Goal: Task Accomplishment & Management: Complete application form

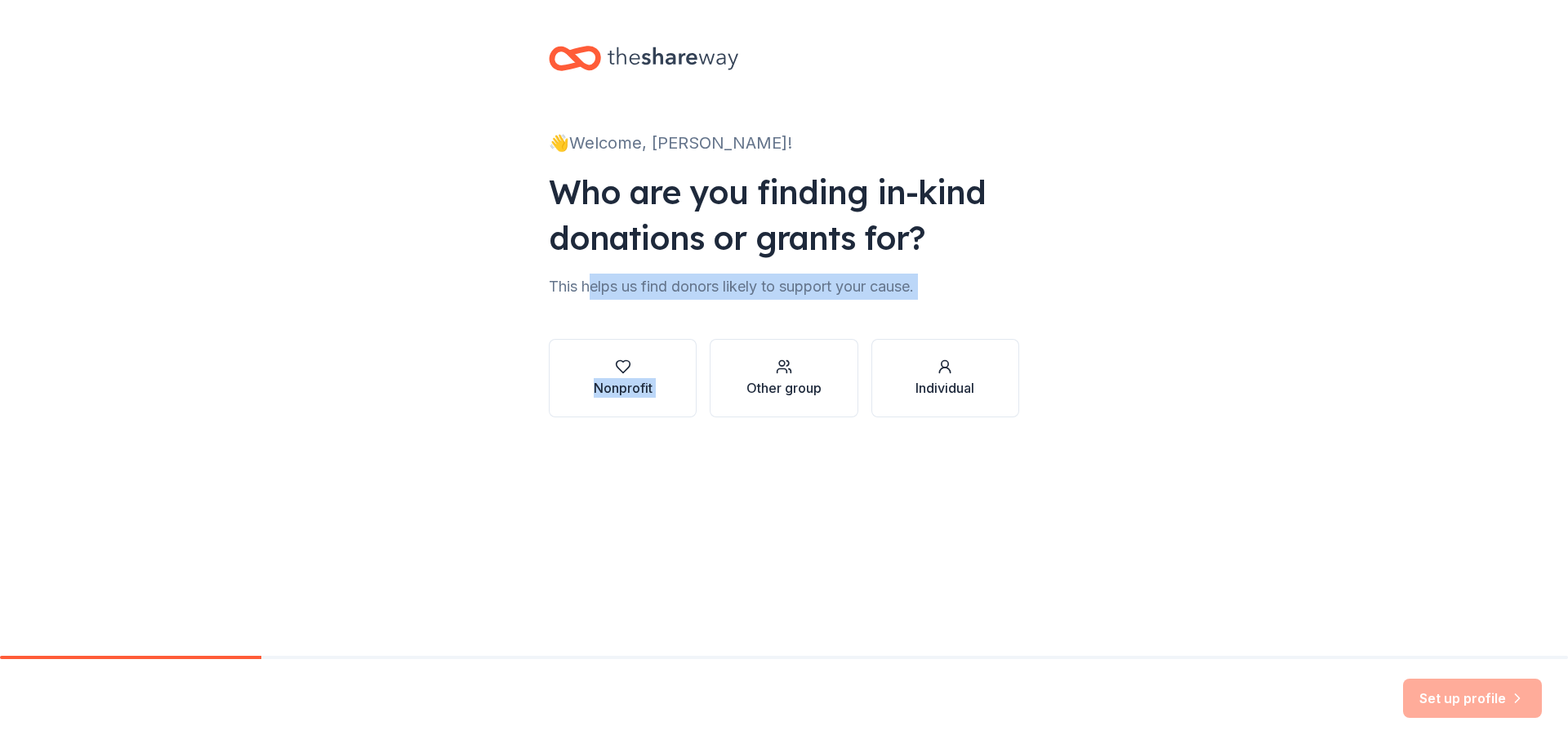
drag, startPoint x: 618, startPoint y: 294, endPoint x: 846, endPoint y: 328, distance: 230.5
click at [846, 328] on div "👋 Welcome, [PERSON_NAME]! Who are you finding in-kind donations or grants for? …" at bounding box center [784, 247] width 522 height 496
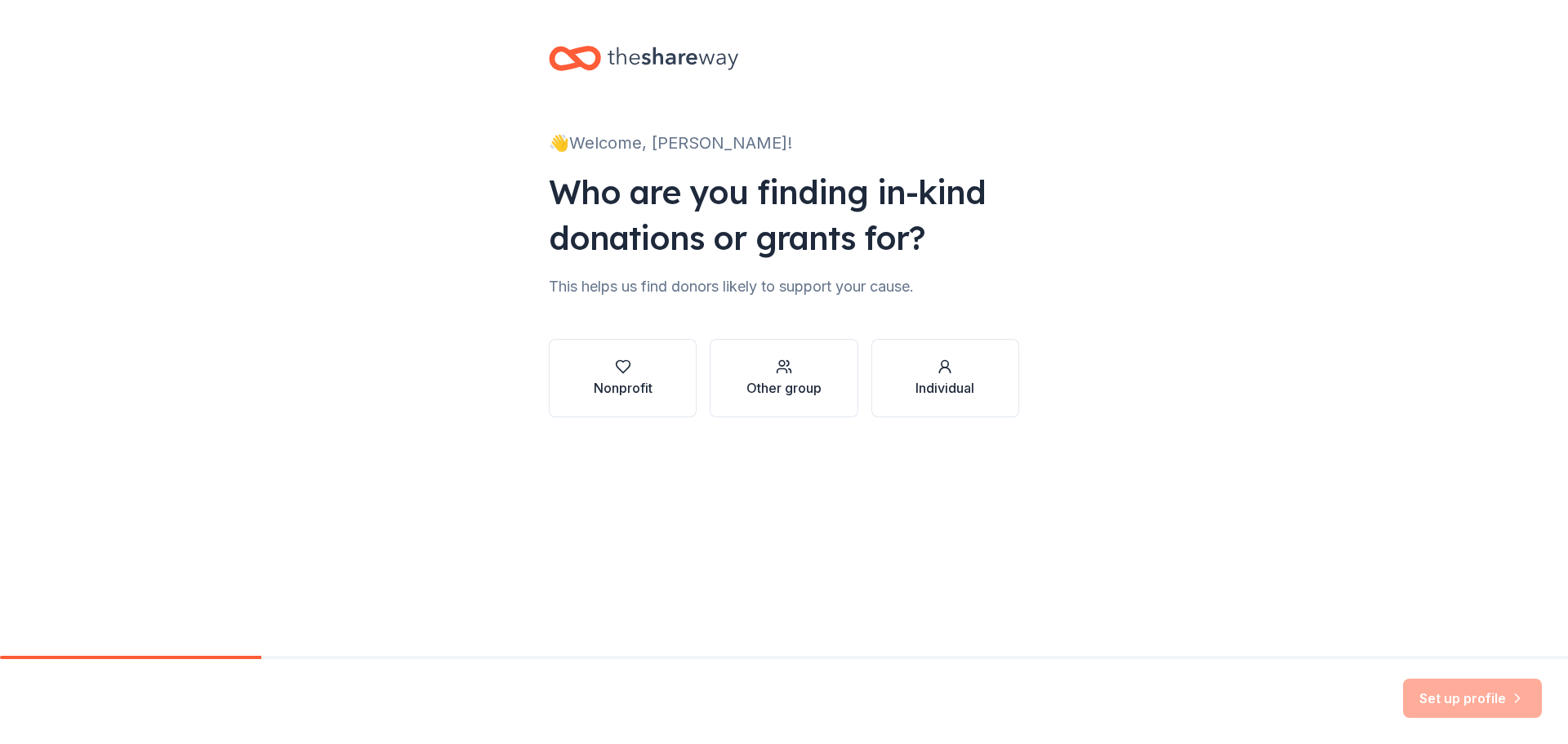
click at [888, 318] on div "Nonprofit Other group Individual" at bounding box center [784, 365] width 471 height 105
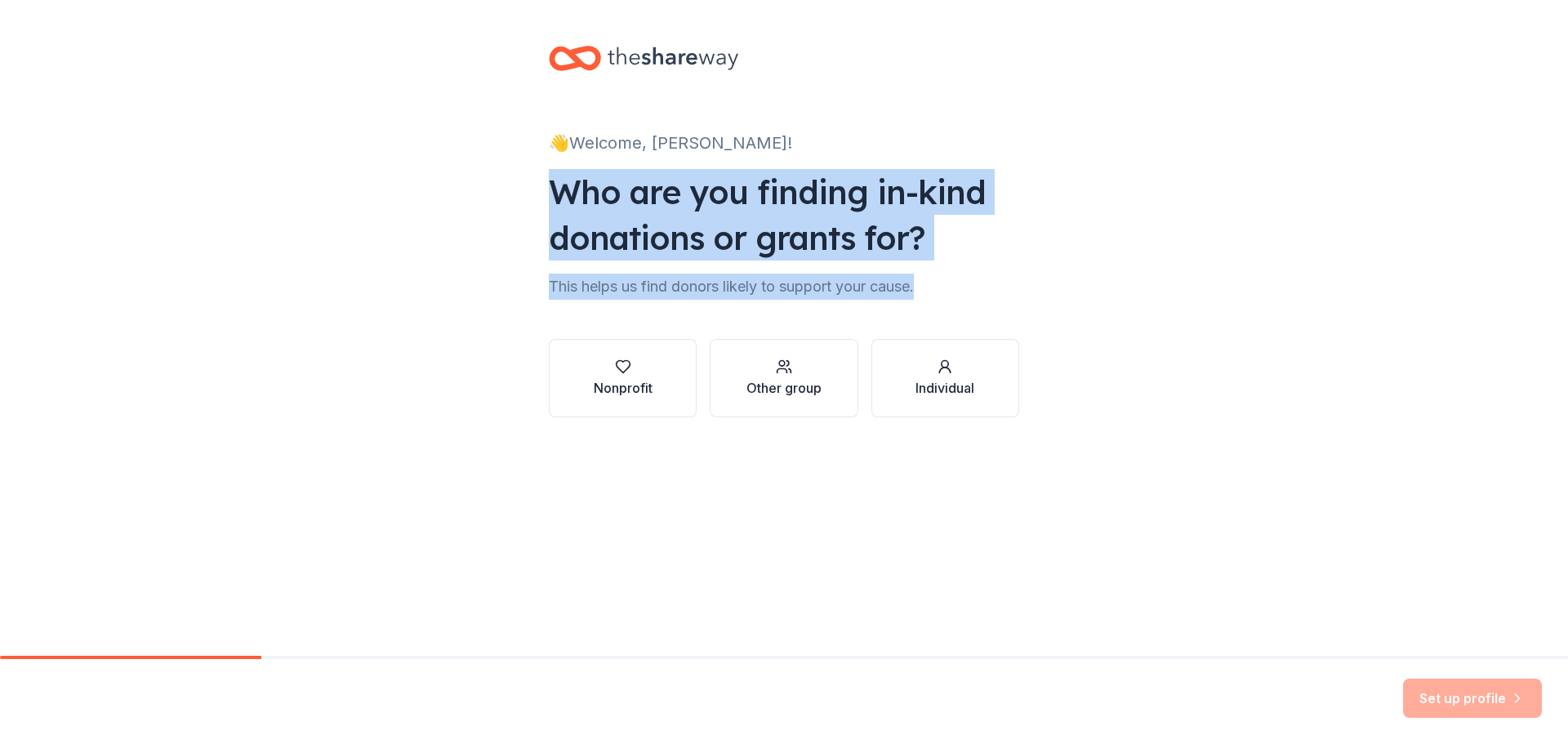
drag, startPoint x: 542, startPoint y: 174, endPoint x: 1052, endPoint y: 267, distance: 518.4
click at [1052, 267] on div "👋 Welcome, [PERSON_NAME]! Who are you finding in-kind donations or grants for? …" at bounding box center [784, 247] width 1568 height 496
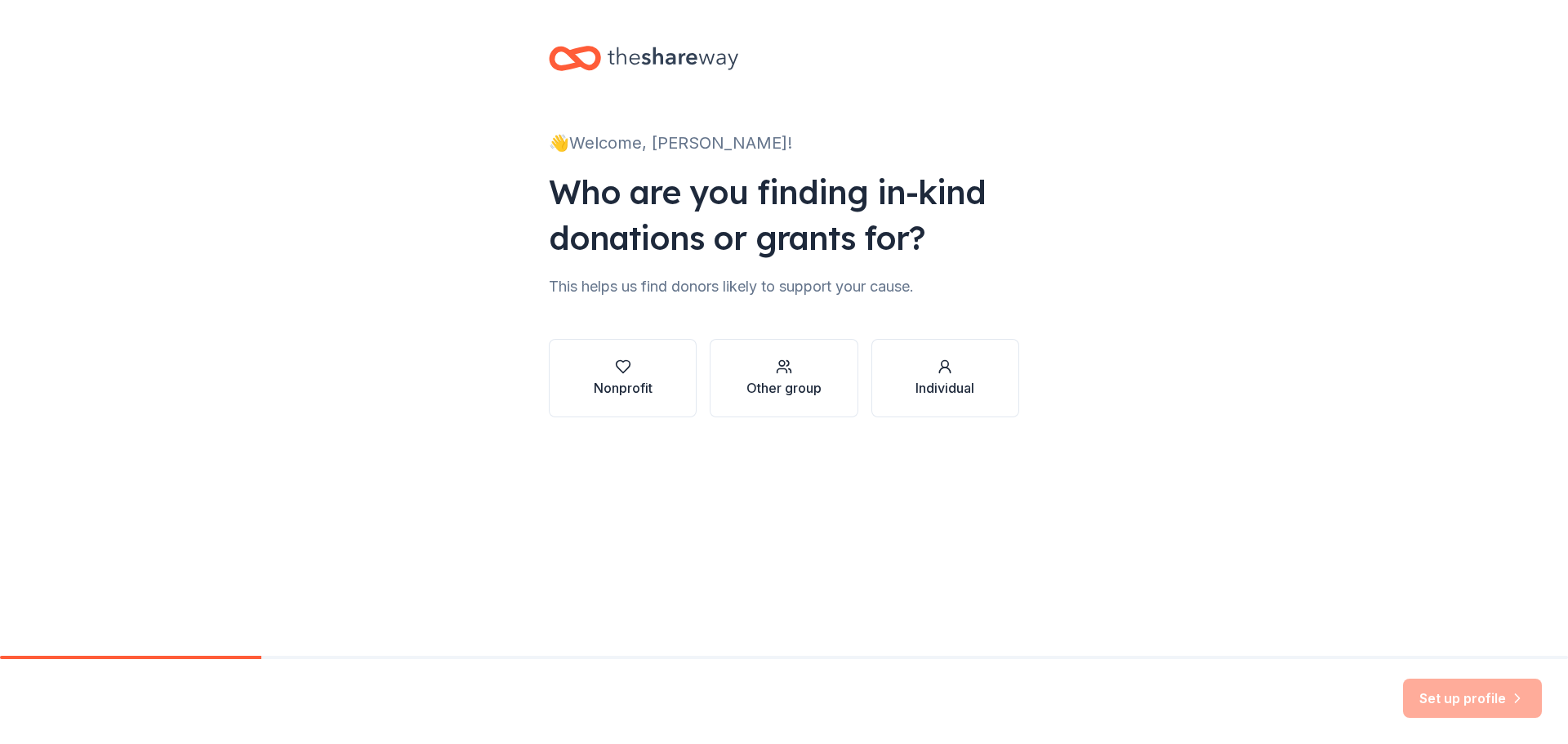
click at [702, 485] on div "👋 Welcome, Maria! Who are you finding in-kind donations or grants for? This hel…" at bounding box center [784, 247] width 522 height 496
click at [625, 358] on icon "button" at bounding box center [623, 366] width 16 height 16
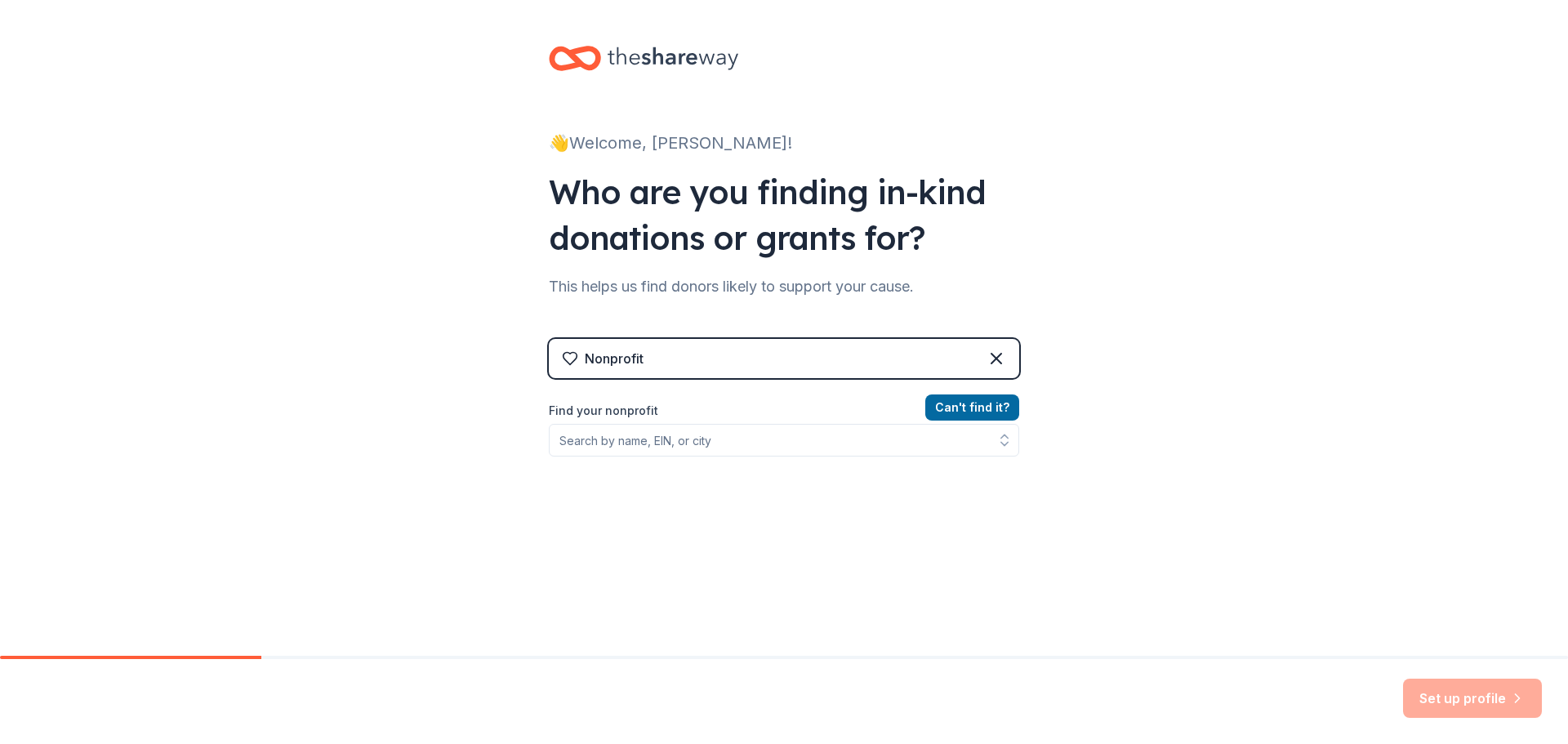
click at [941, 361] on div "Nonprofit" at bounding box center [784, 359] width 471 height 40
click at [994, 354] on icon at bounding box center [996, 358] width 20 height 20
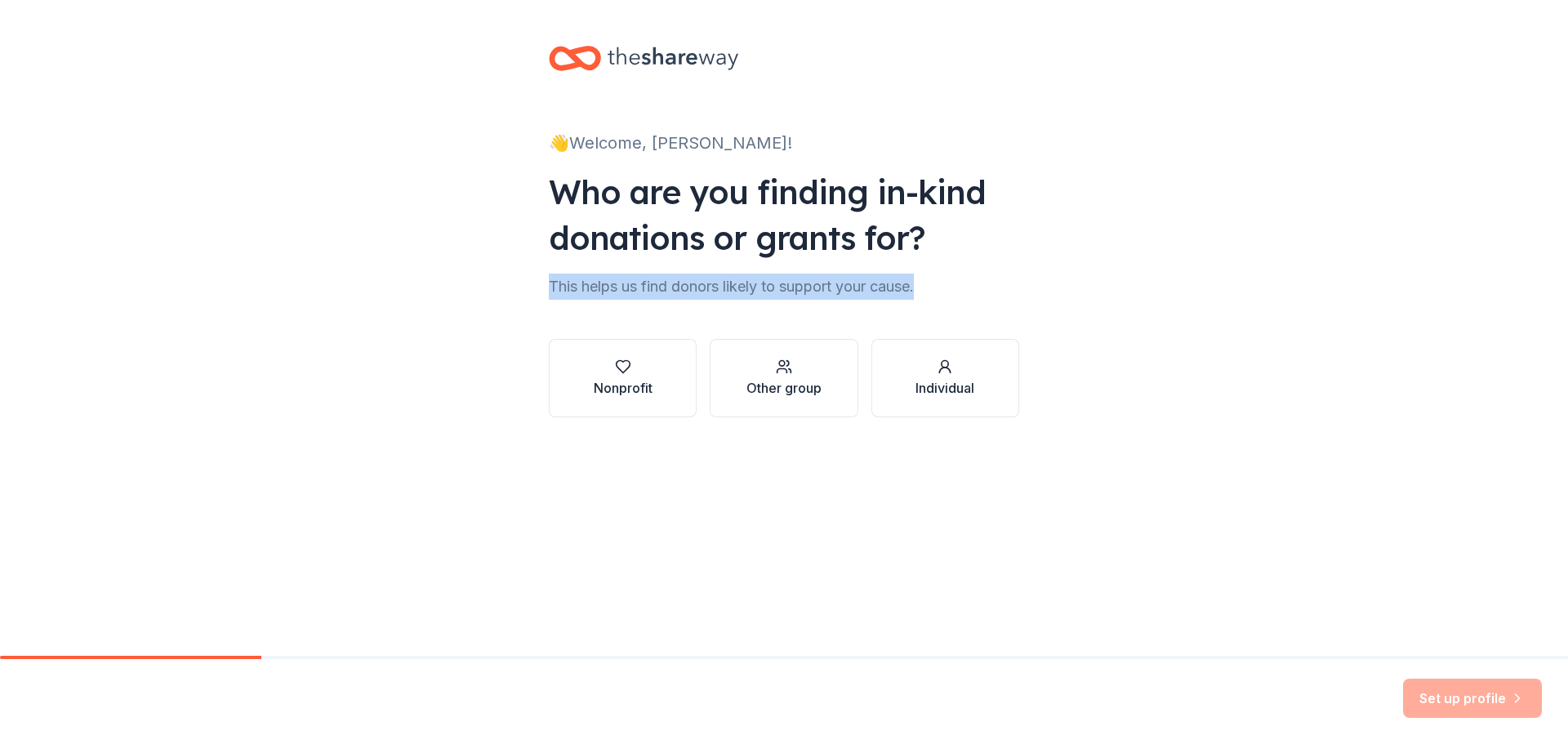
drag, startPoint x: 539, startPoint y: 281, endPoint x: 1000, endPoint y: 272, distance: 461.1
click at [1000, 272] on div "👋 Welcome, Maria! Who are you finding in-kind donations or grants for? This hel…" at bounding box center [784, 247] width 522 height 496
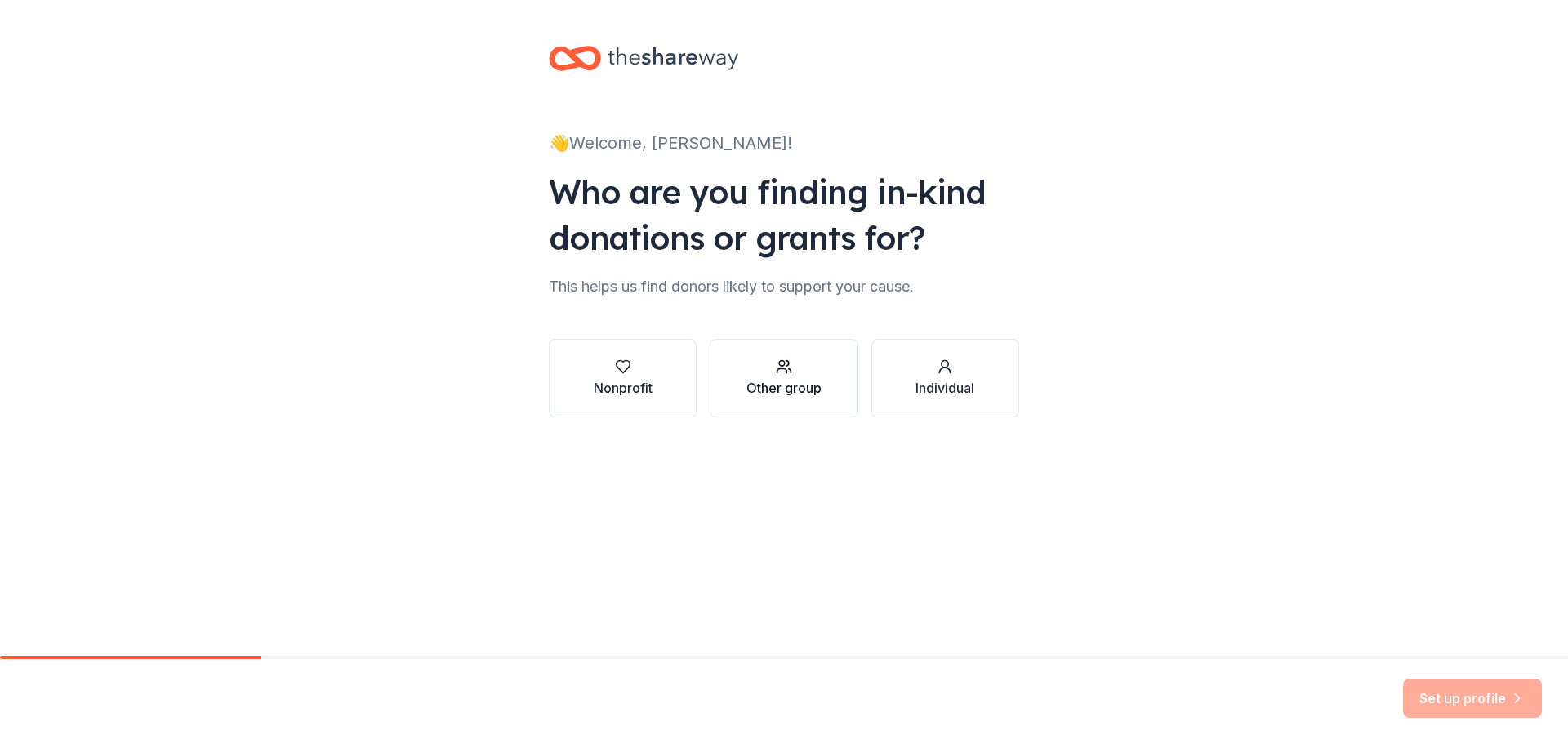
click at [814, 365] on div "button" at bounding box center [784, 366] width 75 height 16
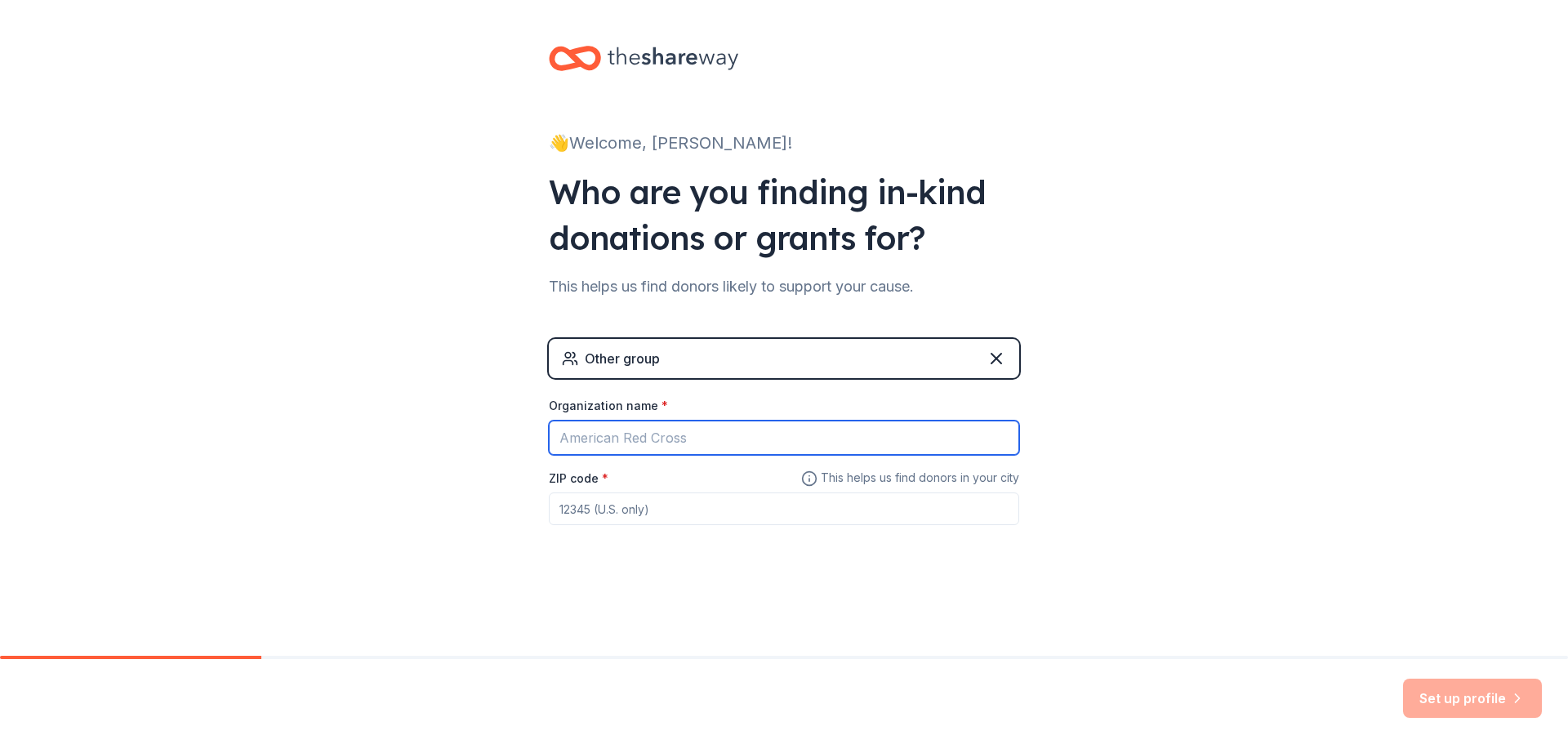
click at [899, 438] on input "Organization name *" at bounding box center [784, 438] width 471 height 34
type input "West Ranch High School"
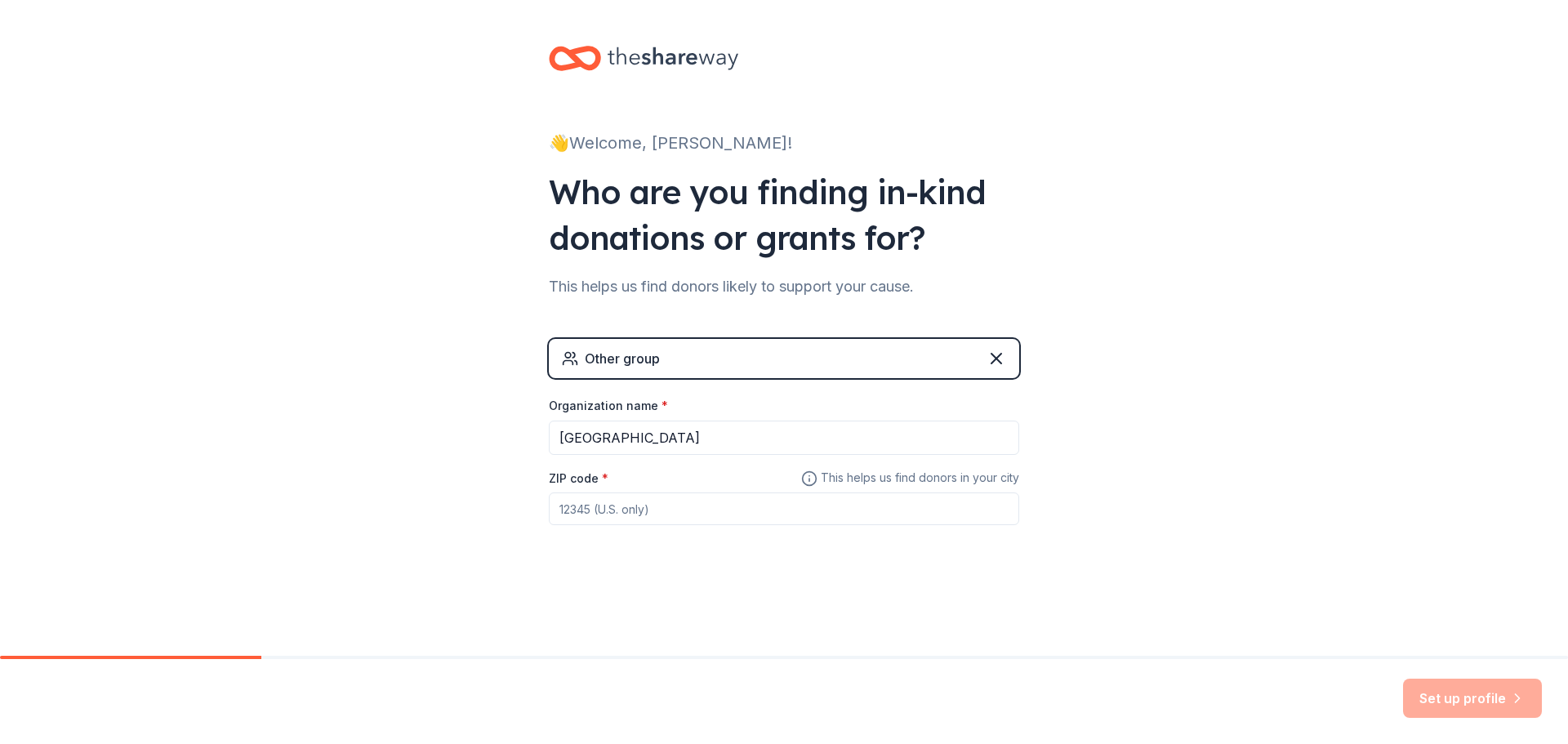
click at [820, 510] on input "ZIP code *" at bounding box center [784, 509] width 471 height 33
type input "91381"
click at [1179, 507] on div "👋 Welcome, Maria! Who are you finding in-kind donations or grants for? This hel…" at bounding box center [784, 318] width 1568 height 637
click at [1424, 702] on button "Set up profile" at bounding box center [1473, 698] width 139 height 40
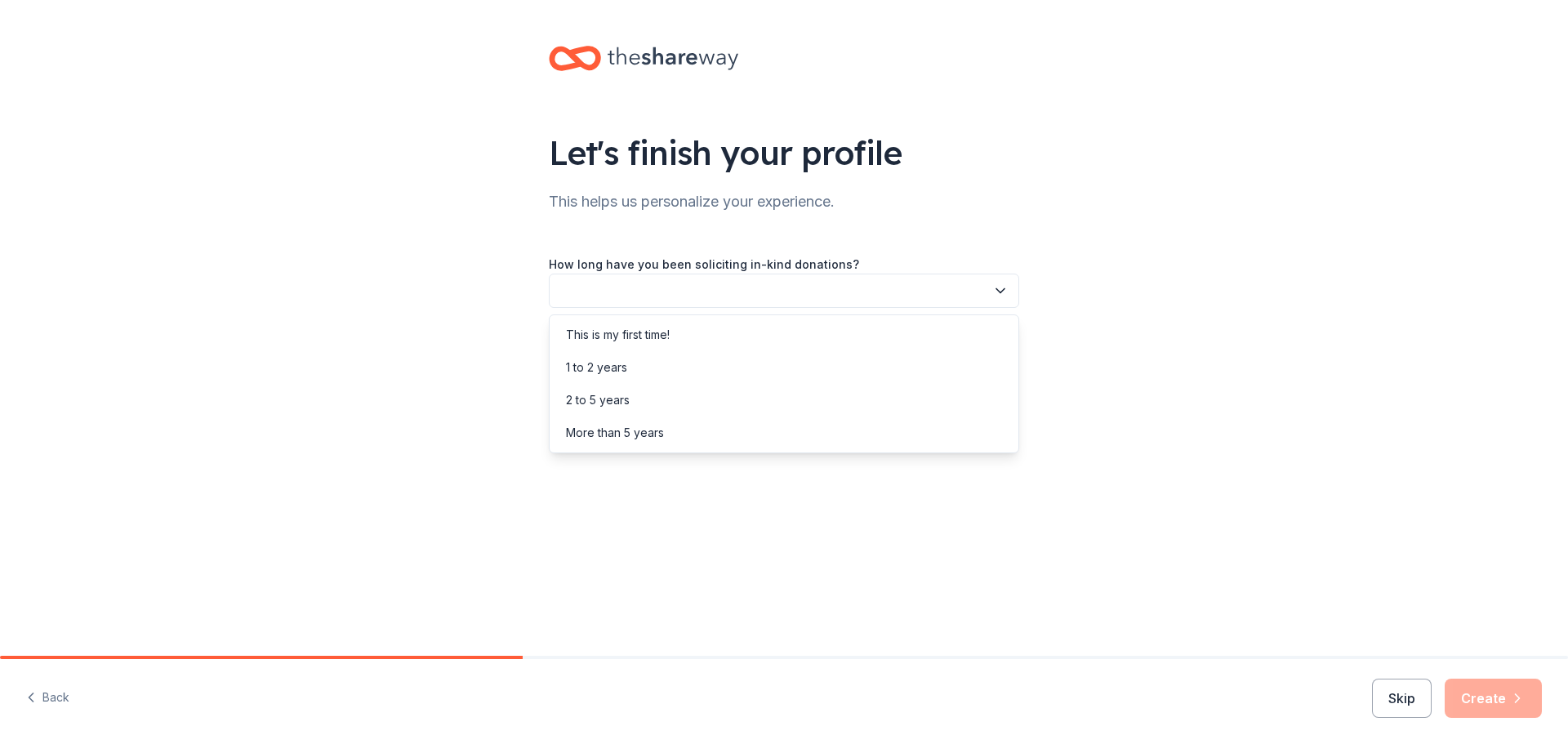
click at [886, 301] on button "button" at bounding box center [784, 290] width 471 height 34
click at [881, 330] on div "This is my first time!" at bounding box center [784, 335] width 462 height 33
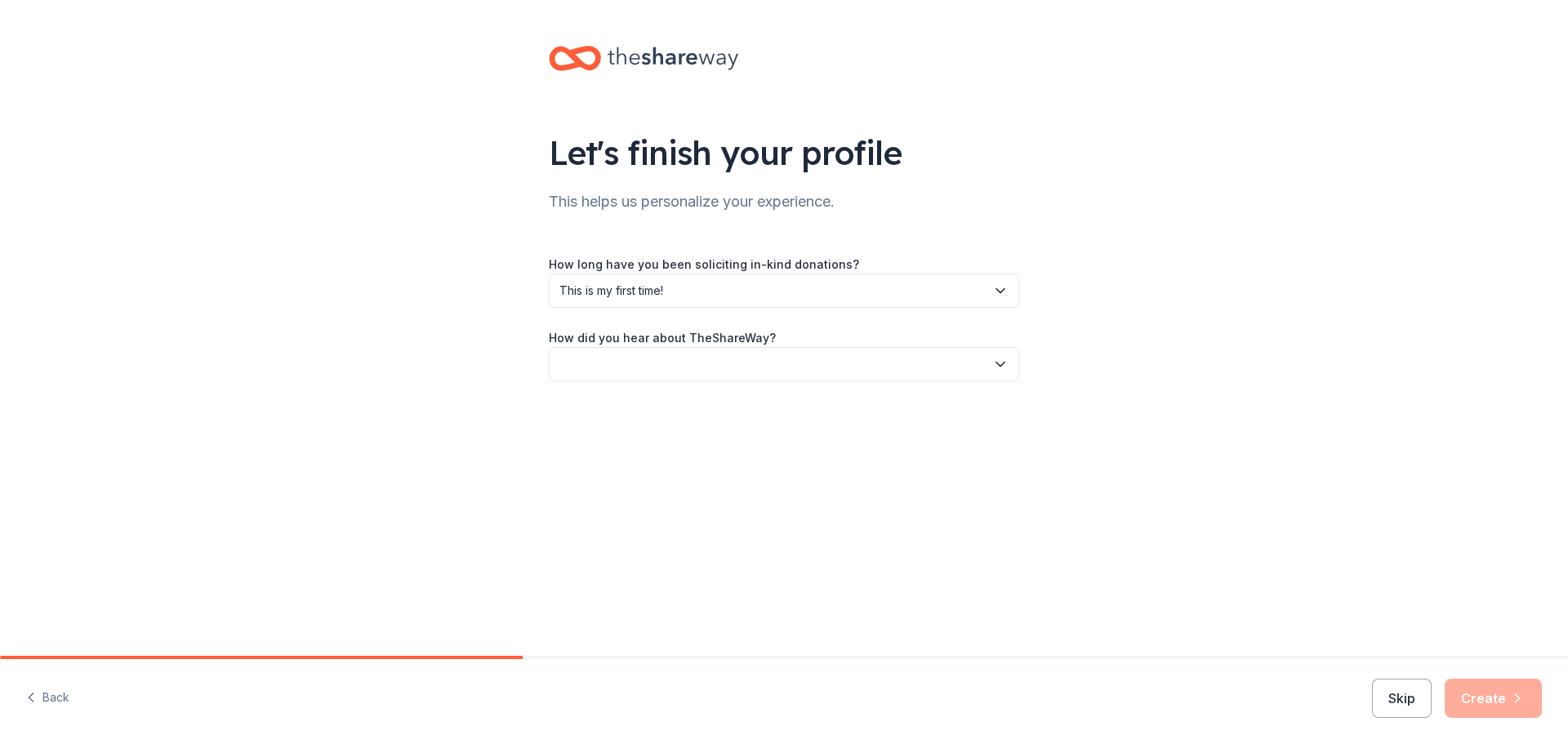
click at [705, 383] on div "Let's finish your profile This helps us personalize your experience. How long h…" at bounding box center [784, 229] width 522 height 460
click at [733, 376] on button "button" at bounding box center [784, 364] width 471 height 34
click at [726, 414] on div "Friend or colleague" at bounding box center [784, 408] width 462 height 33
click at [1514, 704] on icon "button" at bounding box center [1517, 698] width 16 height 16
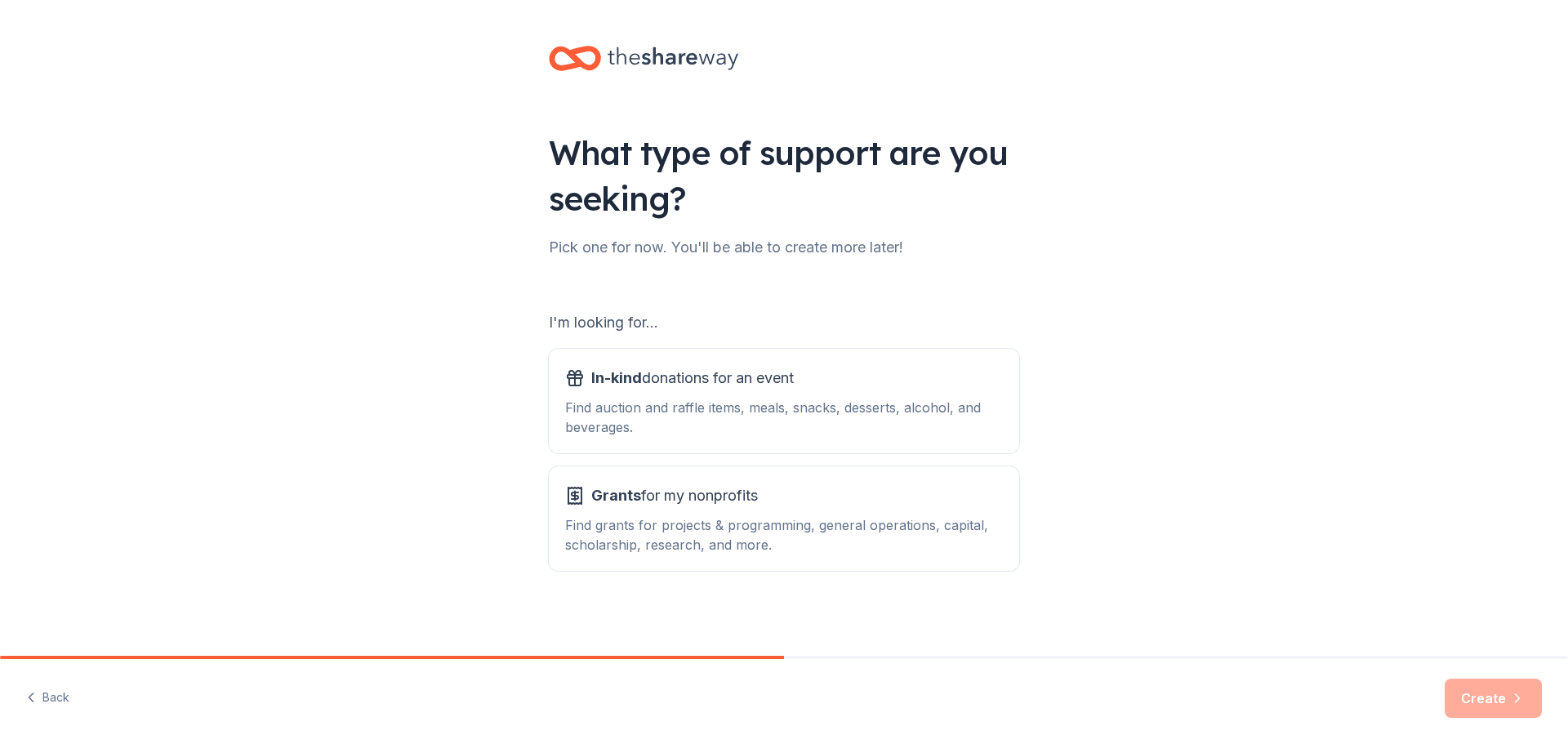
scroll to position [3, 0]
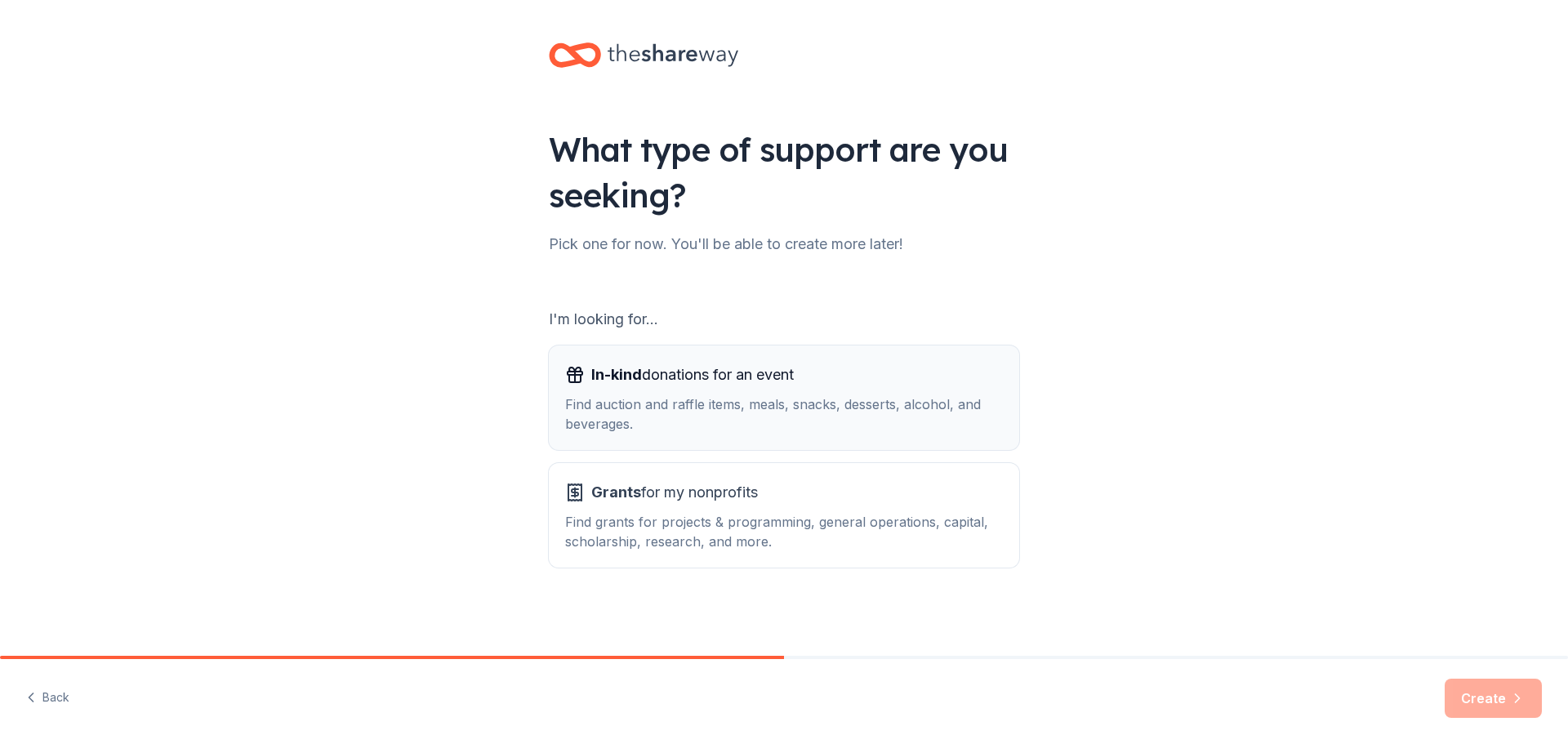
click at [747, 408] on div "Find auction and raffle items, meals, snacks, desserts, alcohol, and beverages." at bounding box center [784, 414] width 438 height 40
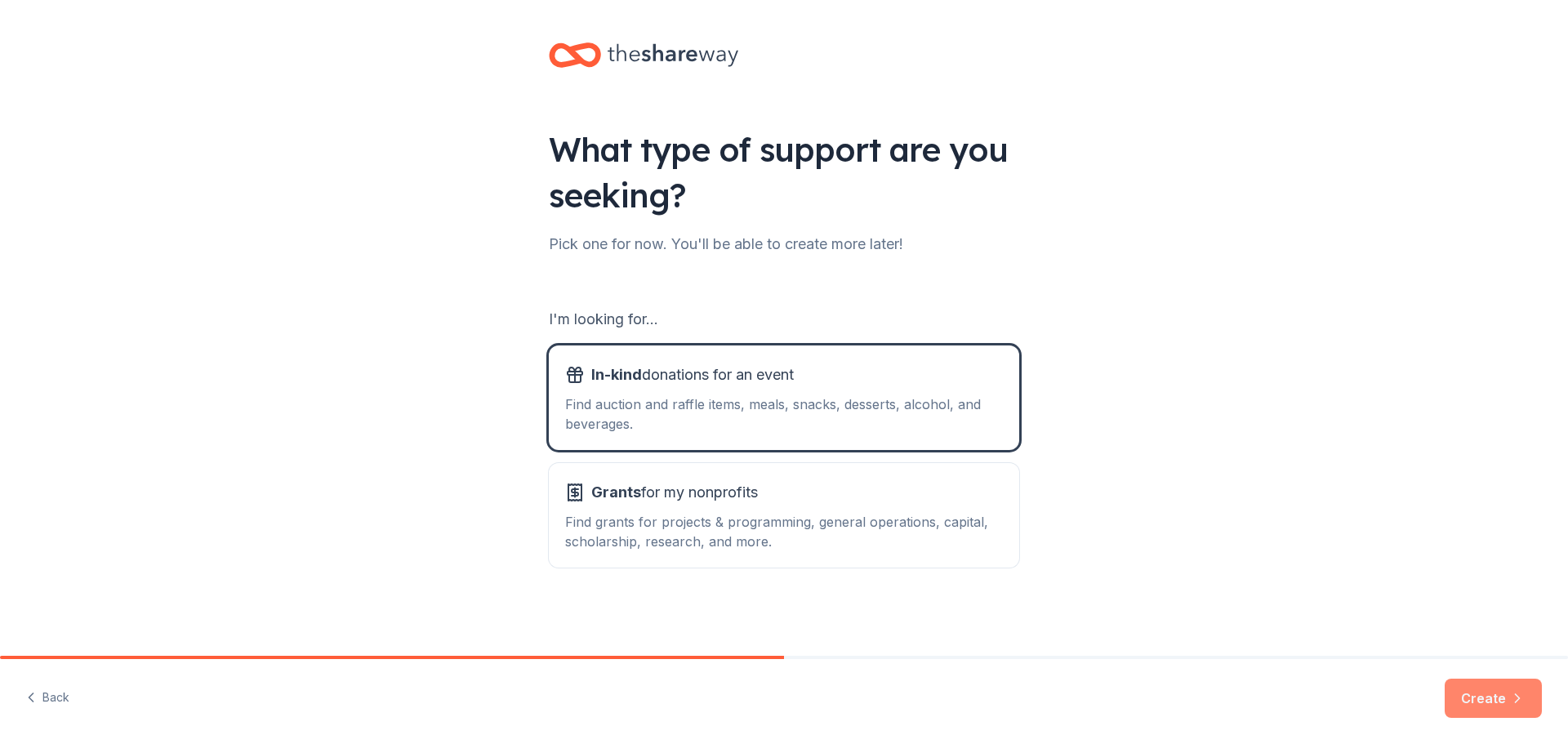
click at [1499, 700] on button "Create" at bounding box center [1493, 698] width 97 height 40
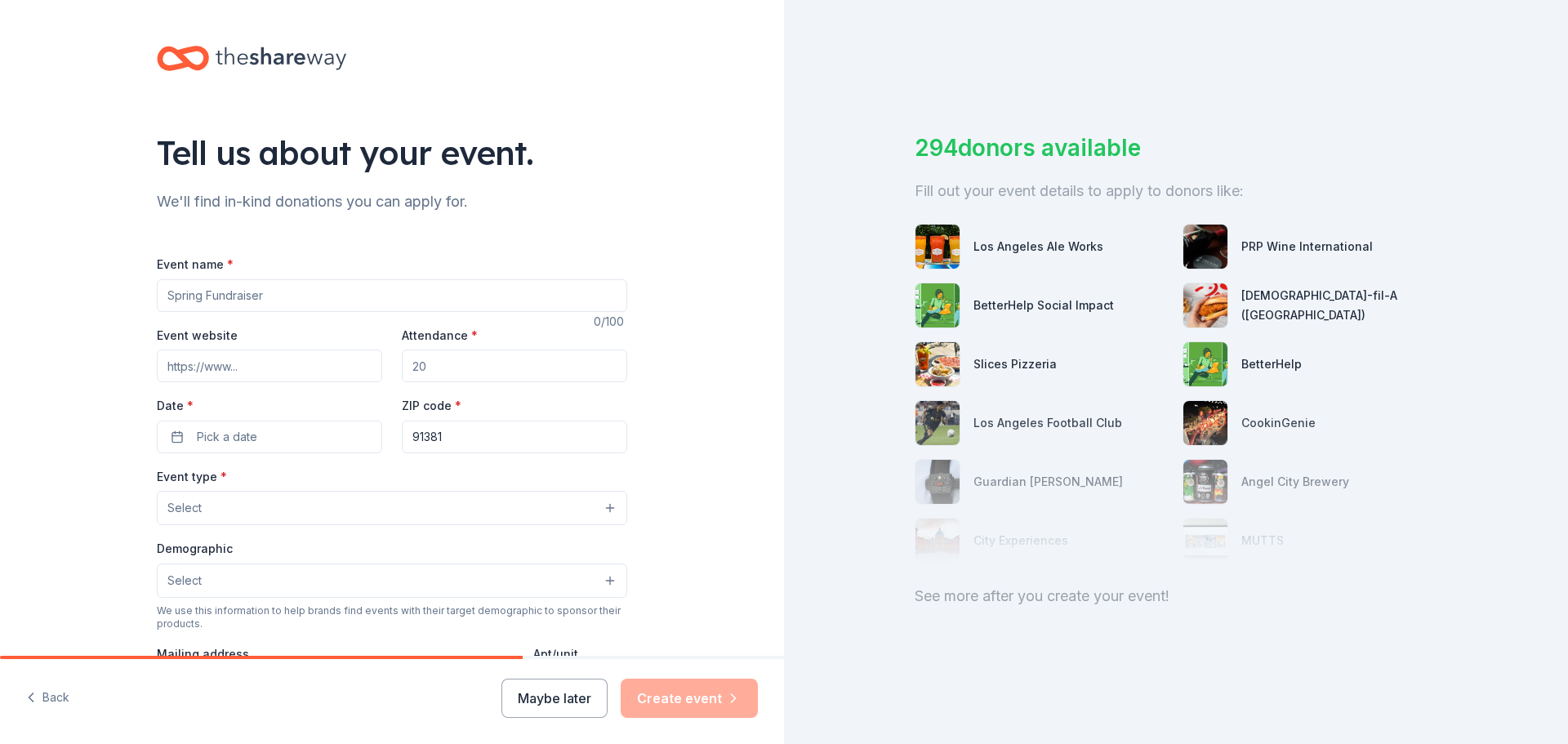
click at [290, 301] on input "Event name *" at bounding box center [393, 296] width 471 height 33
click at [268, 298] on input "Wildcats Show Up! Attendance Matters" at bounding box center [393, 296] width 471 height 33
click at [407, 300] on input "Wildcats Show Up, Attendance Matters" at bounding box center [393, 296] width 471 height 33
type input "Wildcats Show Up, Attendance Matters!"
click at [505, 374] on input "Attendance *" at bounding box center [515, 366] width 225 height 33
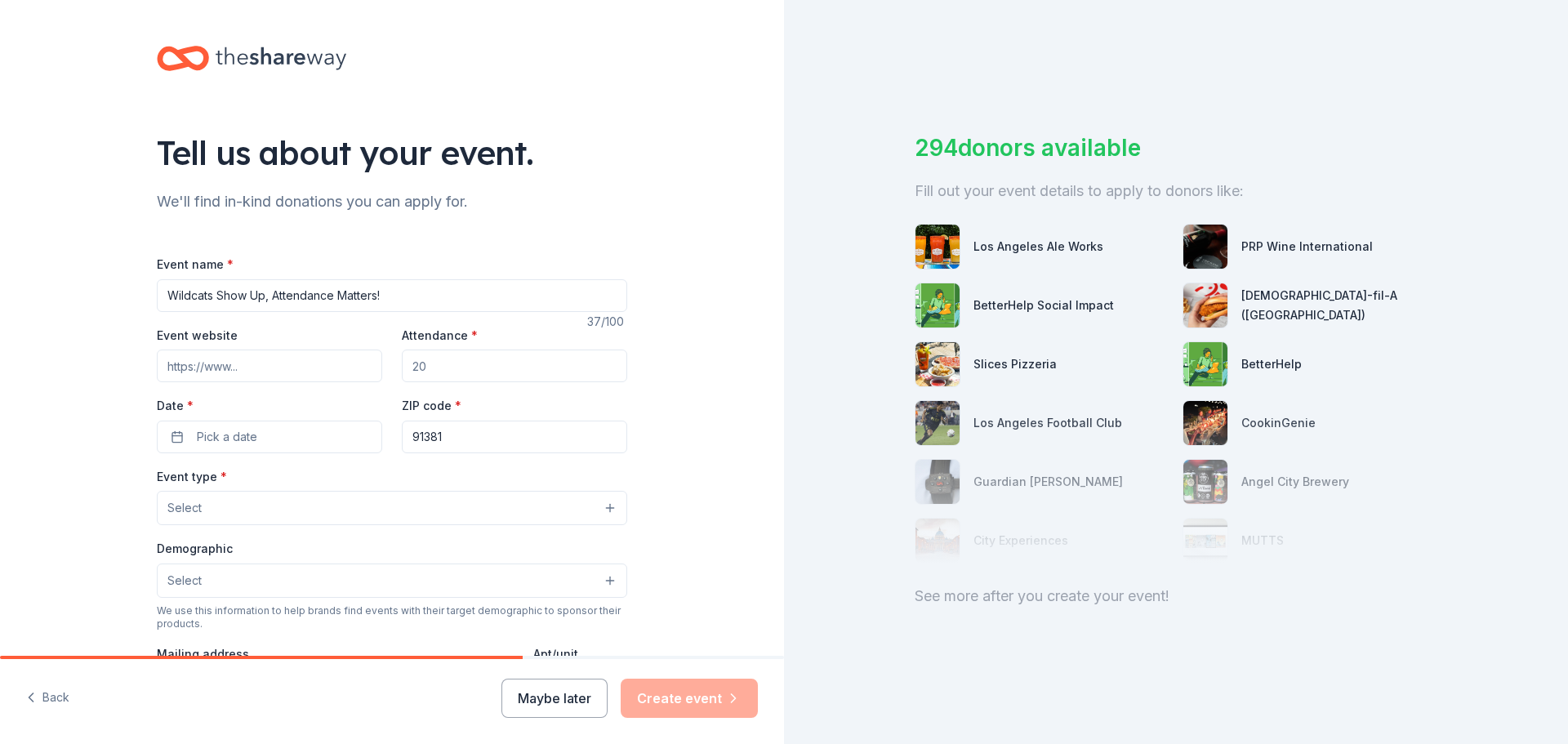
type input "8"
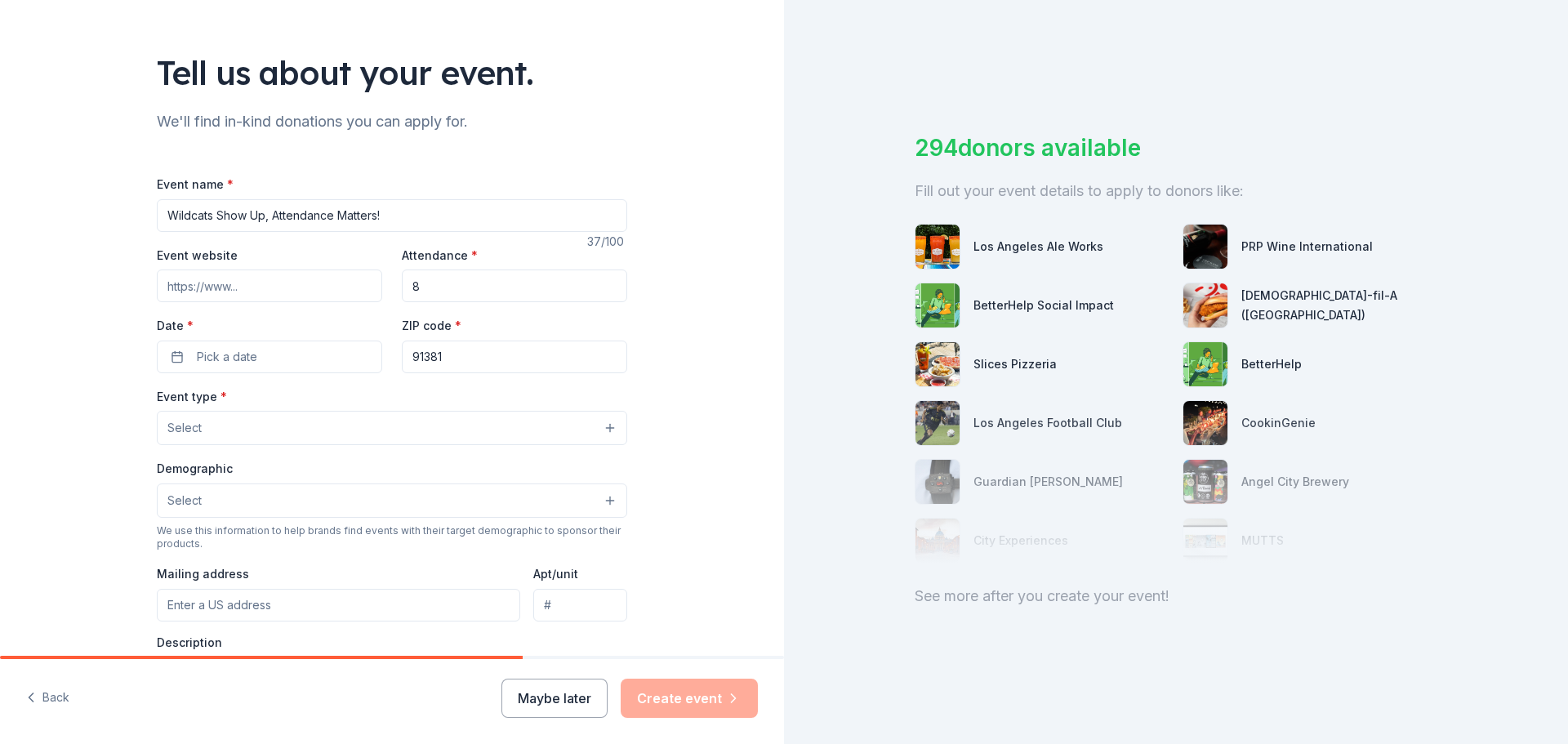
scroll to position [81, 0]
type input "6"
click at [347, 366] on button "Pick a date" at bounding box center [270, 356] width 225 height 33
click at [355, 393] on button "Go to next month" at bounding box center [351, 399] width 23 height 23
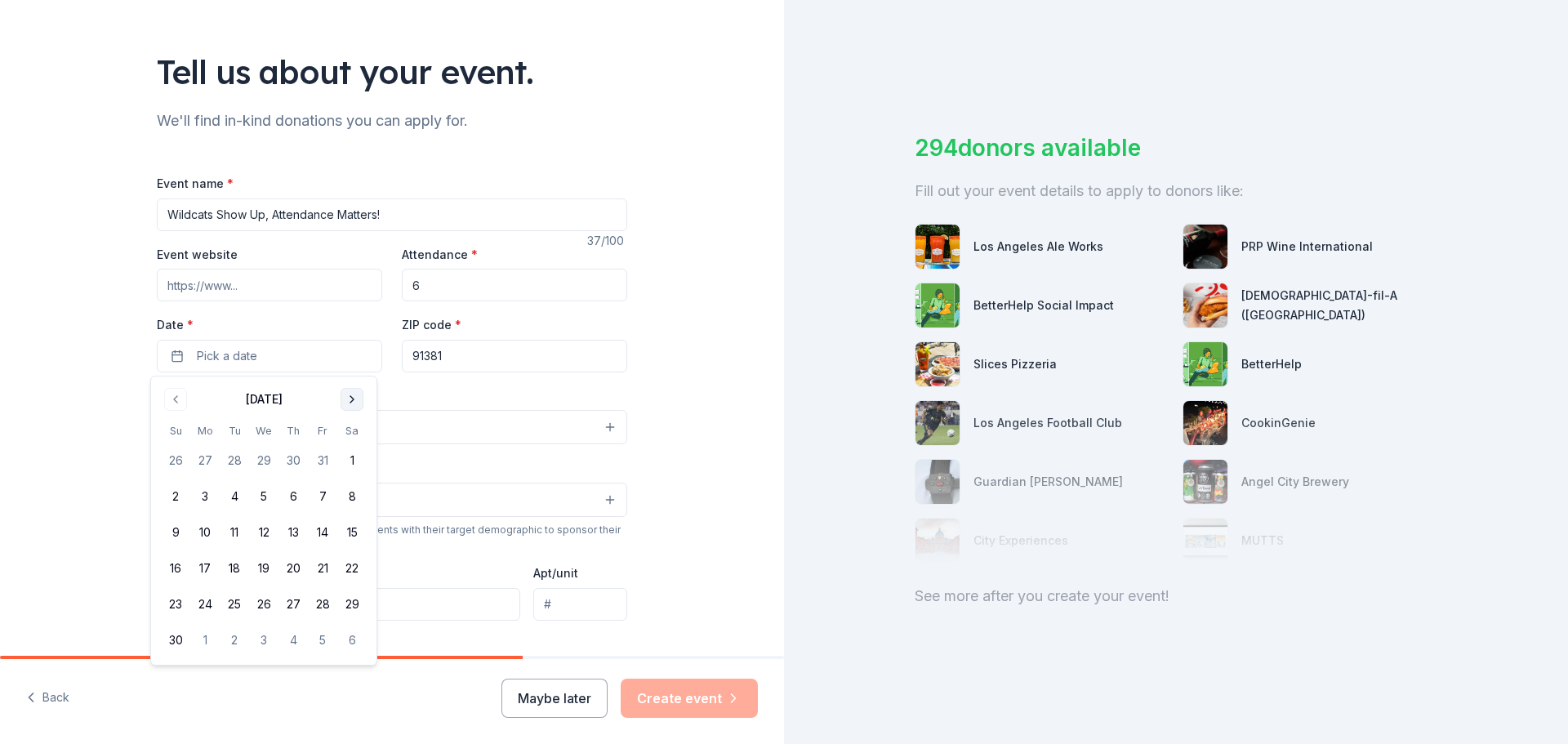
click at [356, 394] on button "Go to next month" at bounding box center [351, 399] width 23 height 23
click at [207, 491] on button "5" at bounding box center [205, 497] width 29 height 29
click at [461, 399] on div "Event type * Select" at bounding box center [393, 415] width 471 height 59
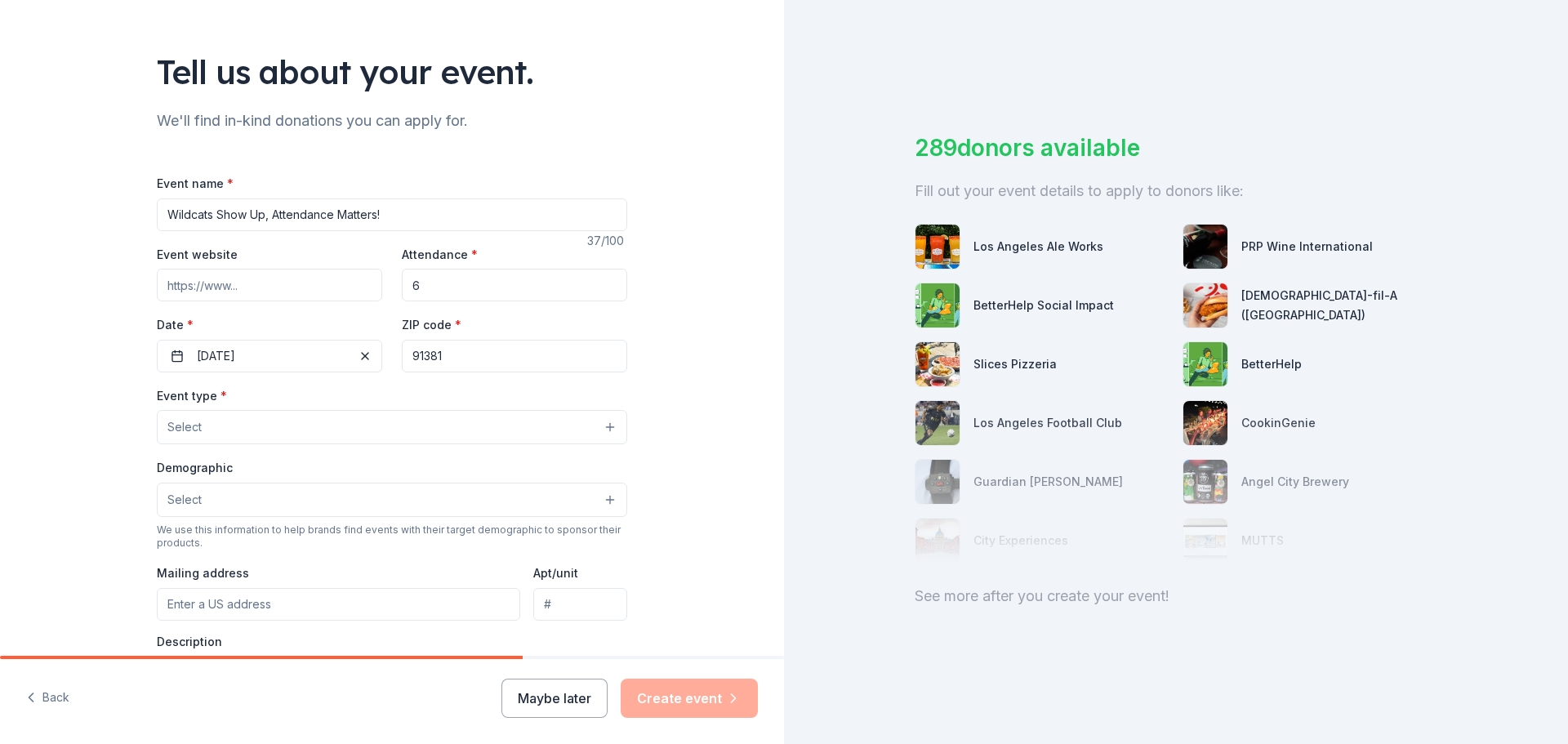
click at [367, 424] on button "Select" at bounding box center [393, 427] width 471 height 34
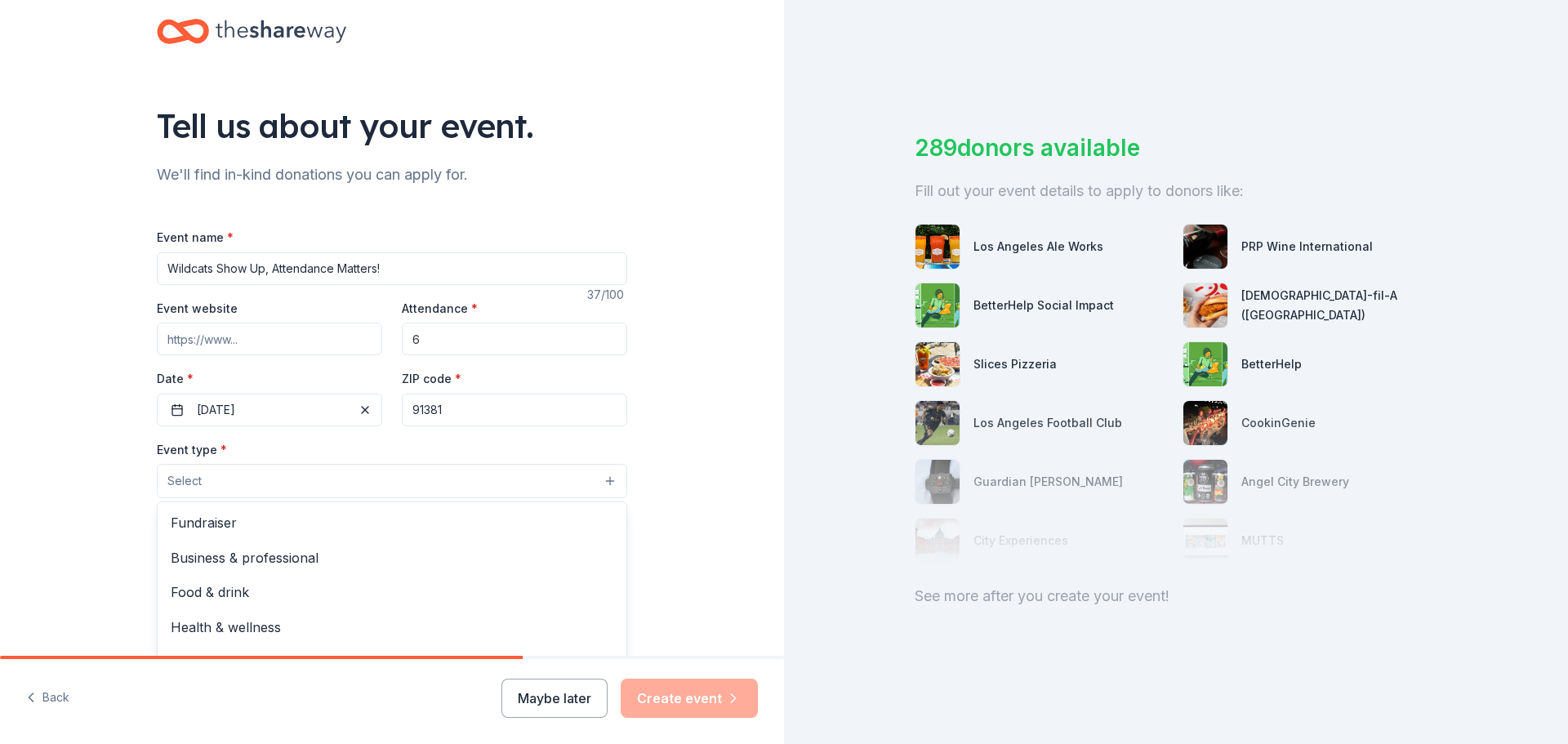
scroll to position [25, 0]
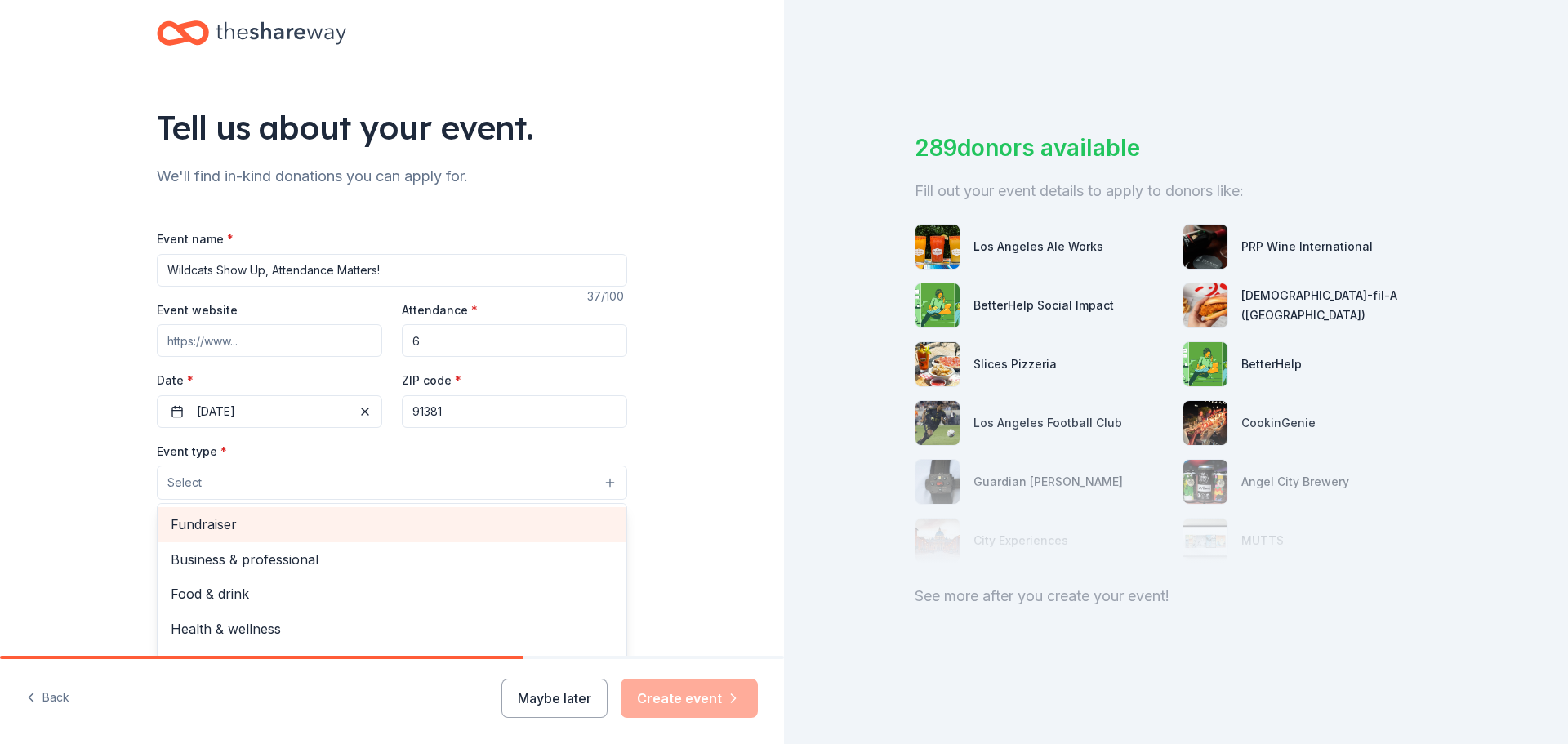
click at [278, 526] on span "Fundraiser" at bounding box center [392, 524] width 442 height 21
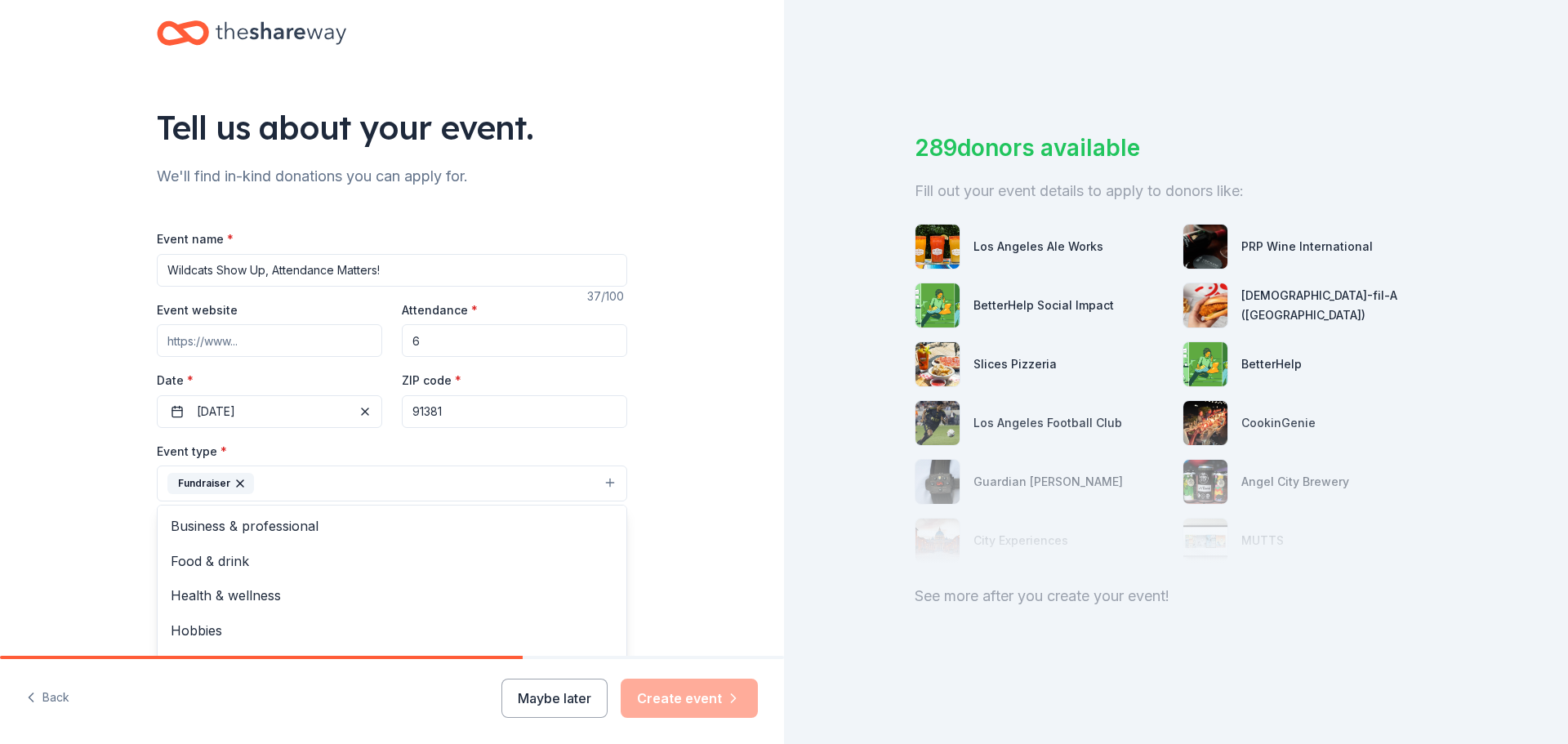
click at [131, 508] on div "Tell us about your event. We'll find in-kind donations you can apply for. Event…" at bounding box center [392, 519] width 522 height 1089
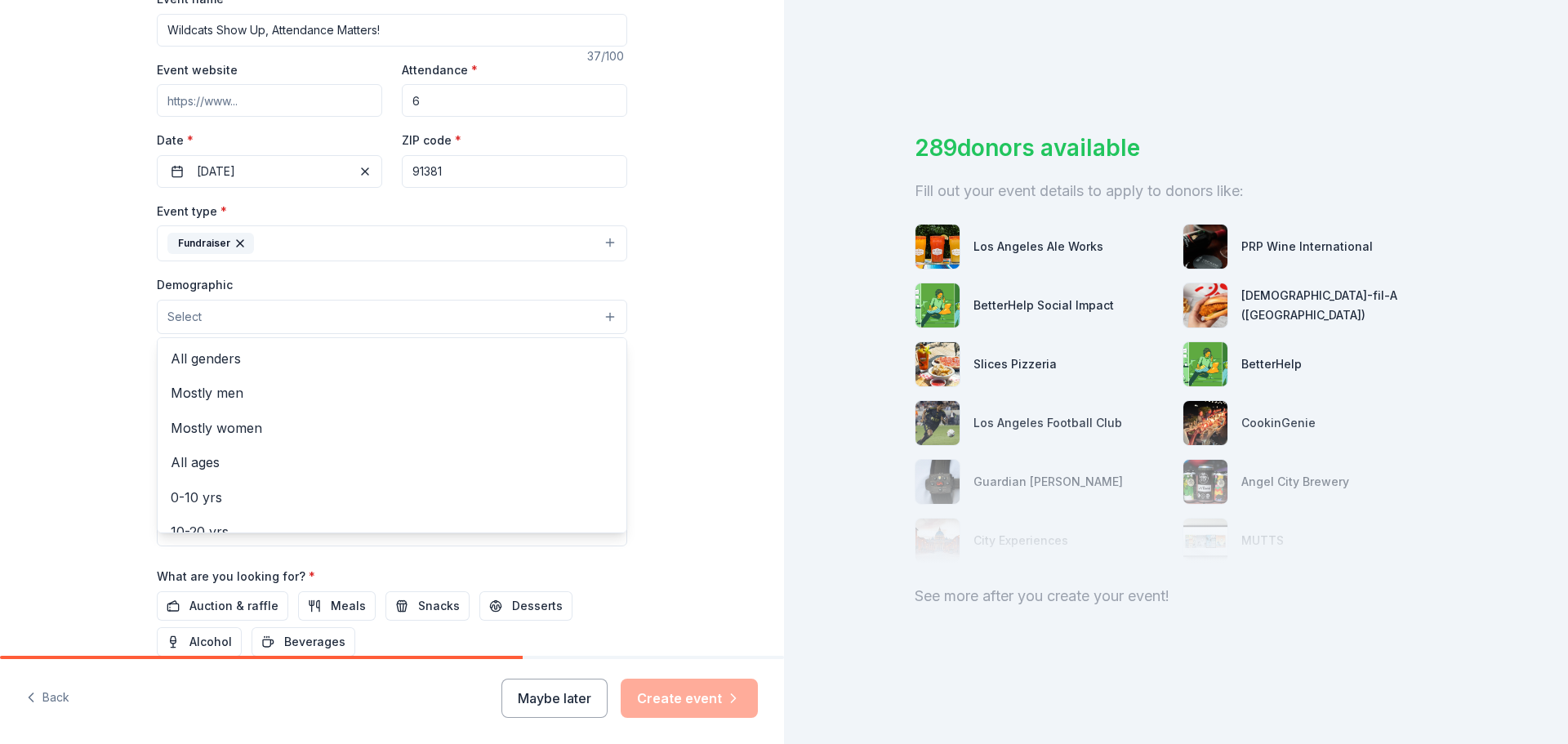
click at [223, 308] on button "Select" at bounding box center [393, 317] width 471 height 34
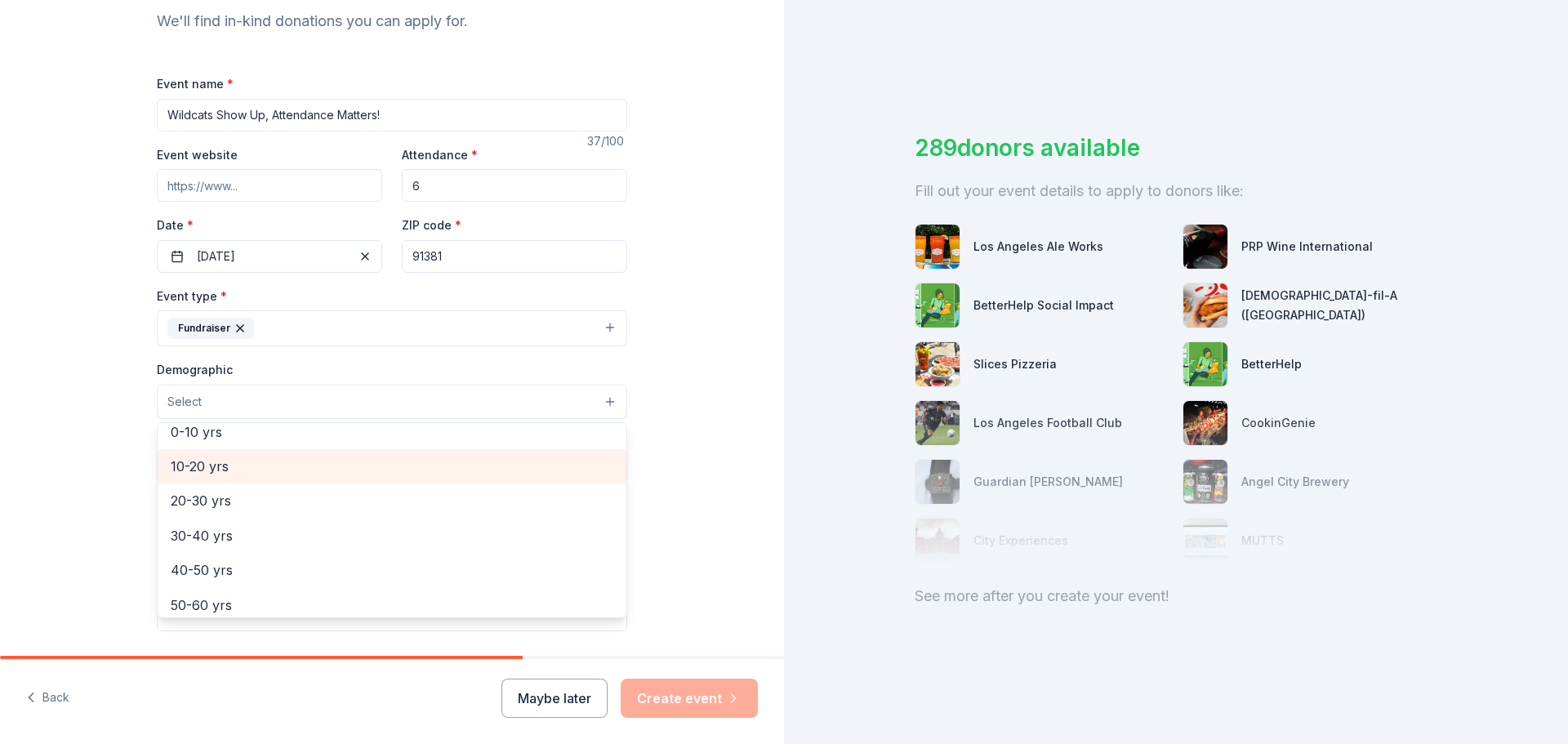
scroll to position [151, 0]
click at [237, 468] on span "10-20 yrs" at bounding box center [392, 466] width 442 height 21
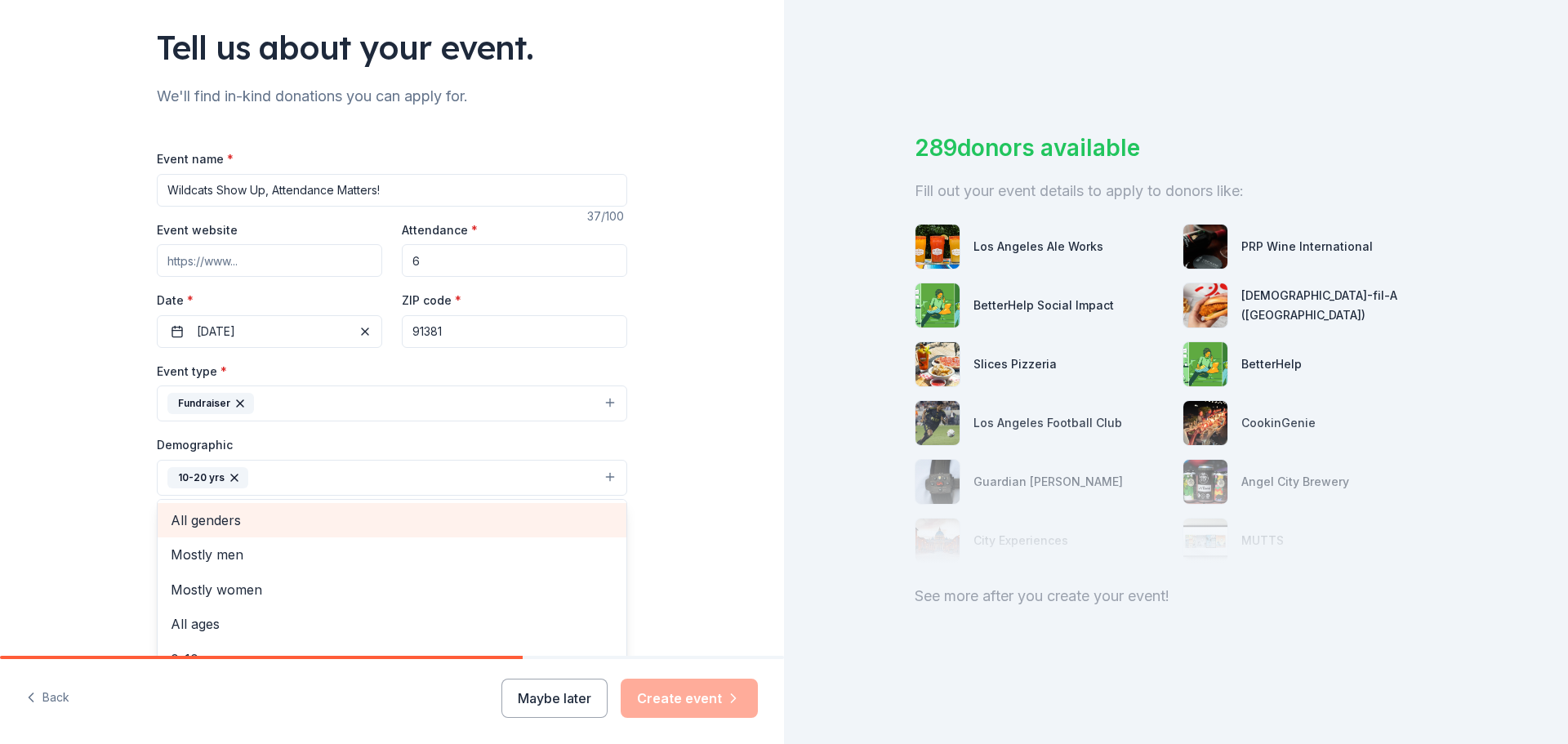
scroll to position [105, 0]
click at [387, 525] on span "All genders" at bounding box center [392, 521] width 442 height 21
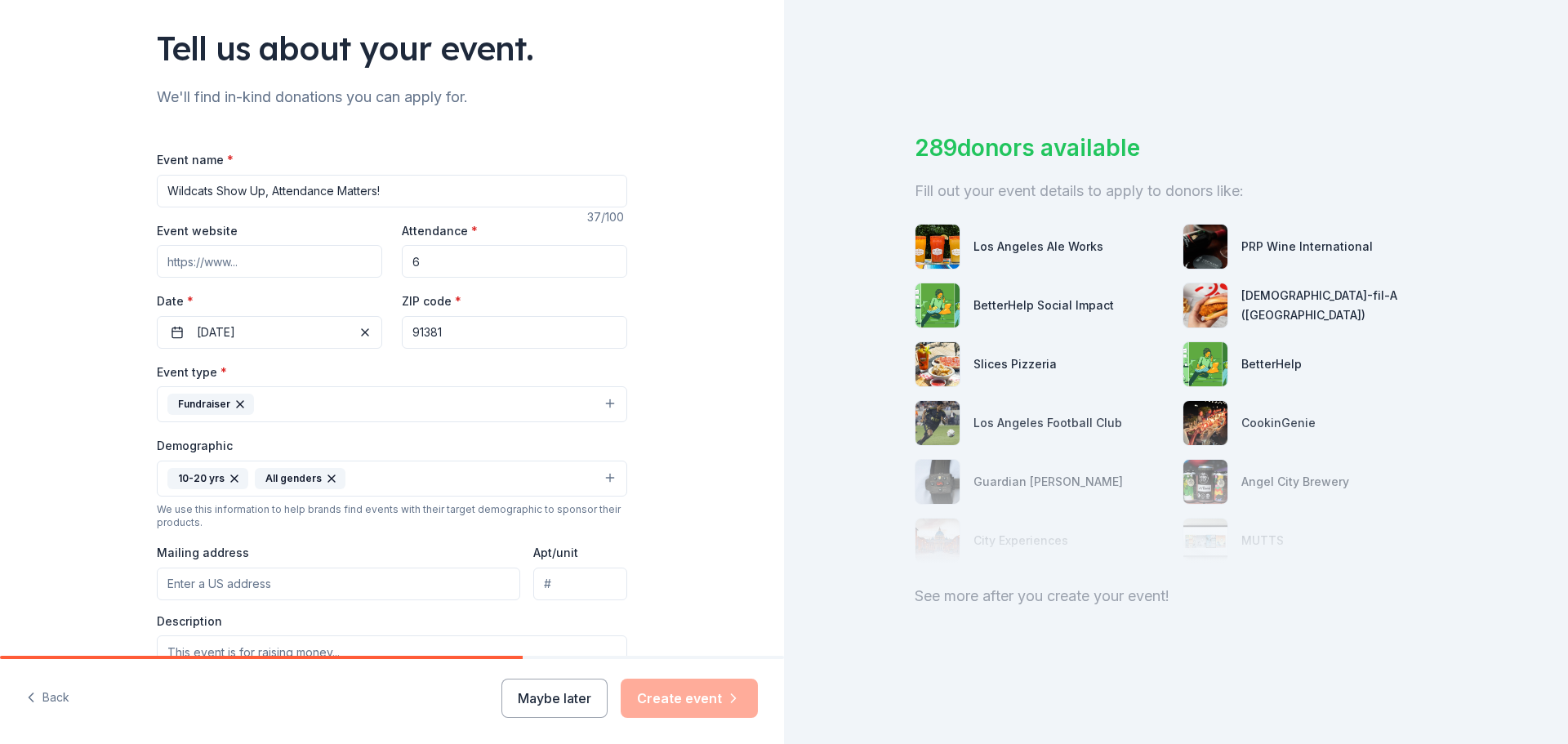
click at [456, 482] on button "10-20 yrs All genders" at bounding box center [393, 479] width 471 height 36
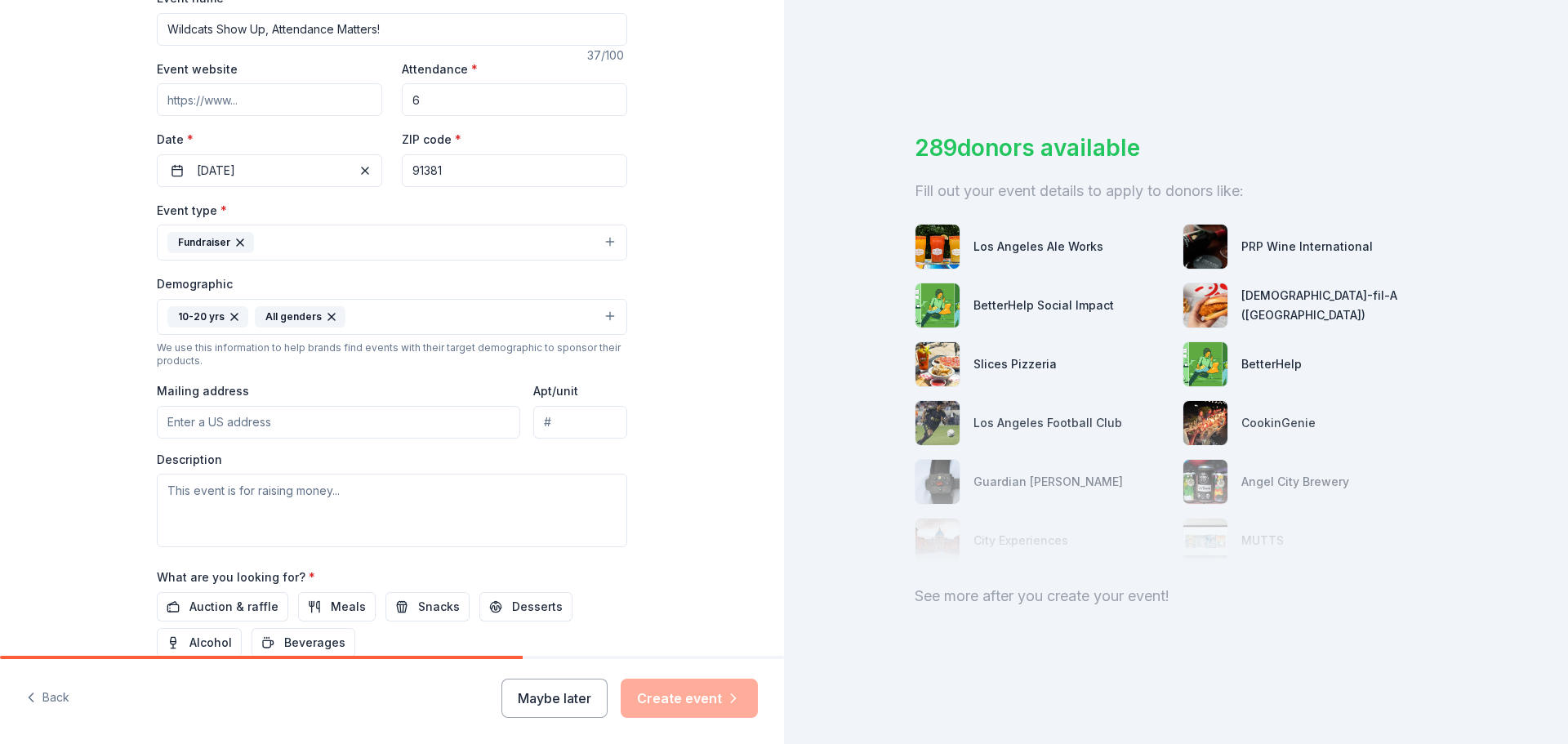
click at [324, 428] on input "Mailing address" at bounding box center [339, 422] width 363 height 33
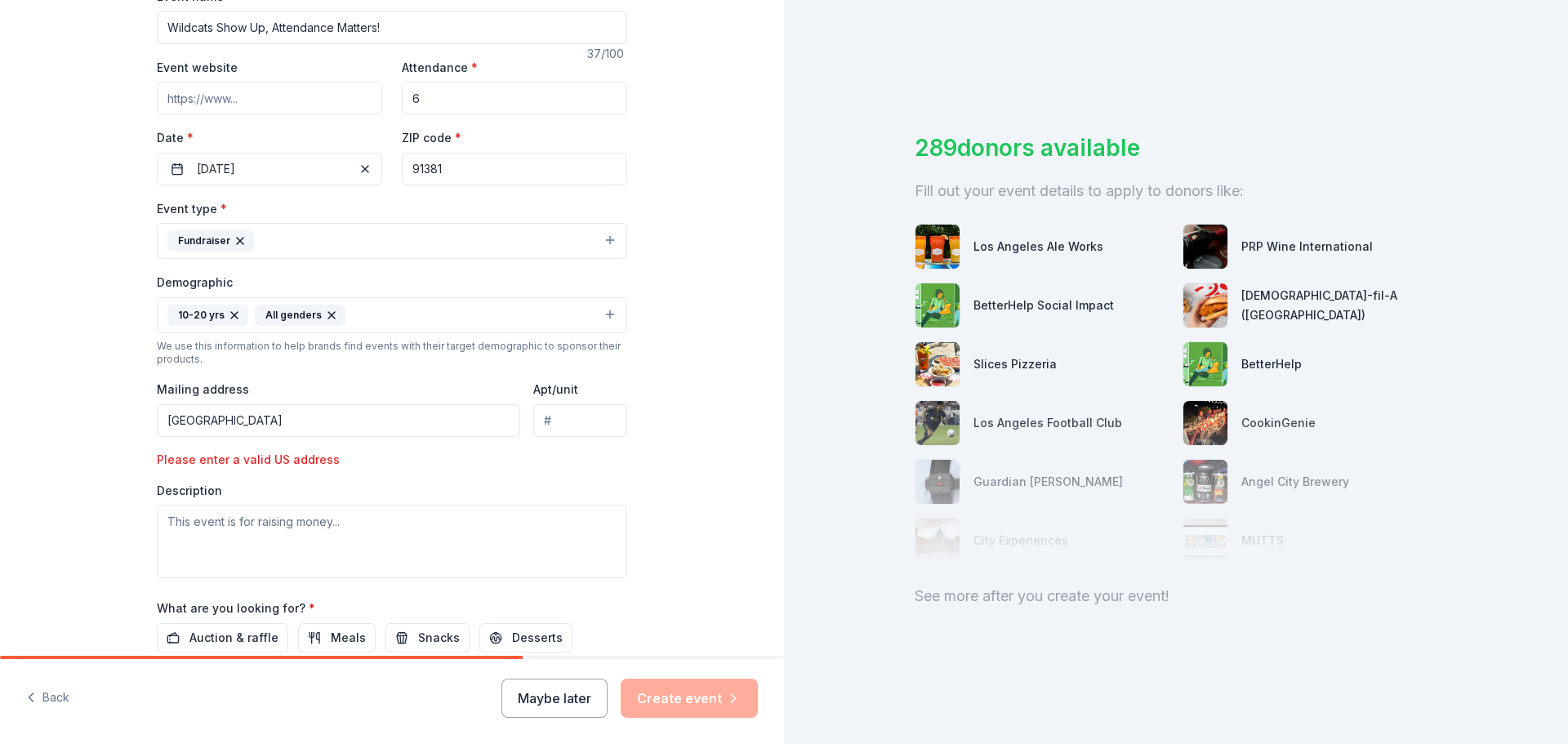
click at [437, 432] on input "26255 West Valencia" at bounding box center [339, 421] width 363 height 33
click at [300, 423] on input "26255 West Valencia" at bounding box center [339, 421] width 363 height 33
click at [388, 385] on div "Mailing address 26255 West Valencia Blvd" at bounding box center [339, 407] width 363 height 58
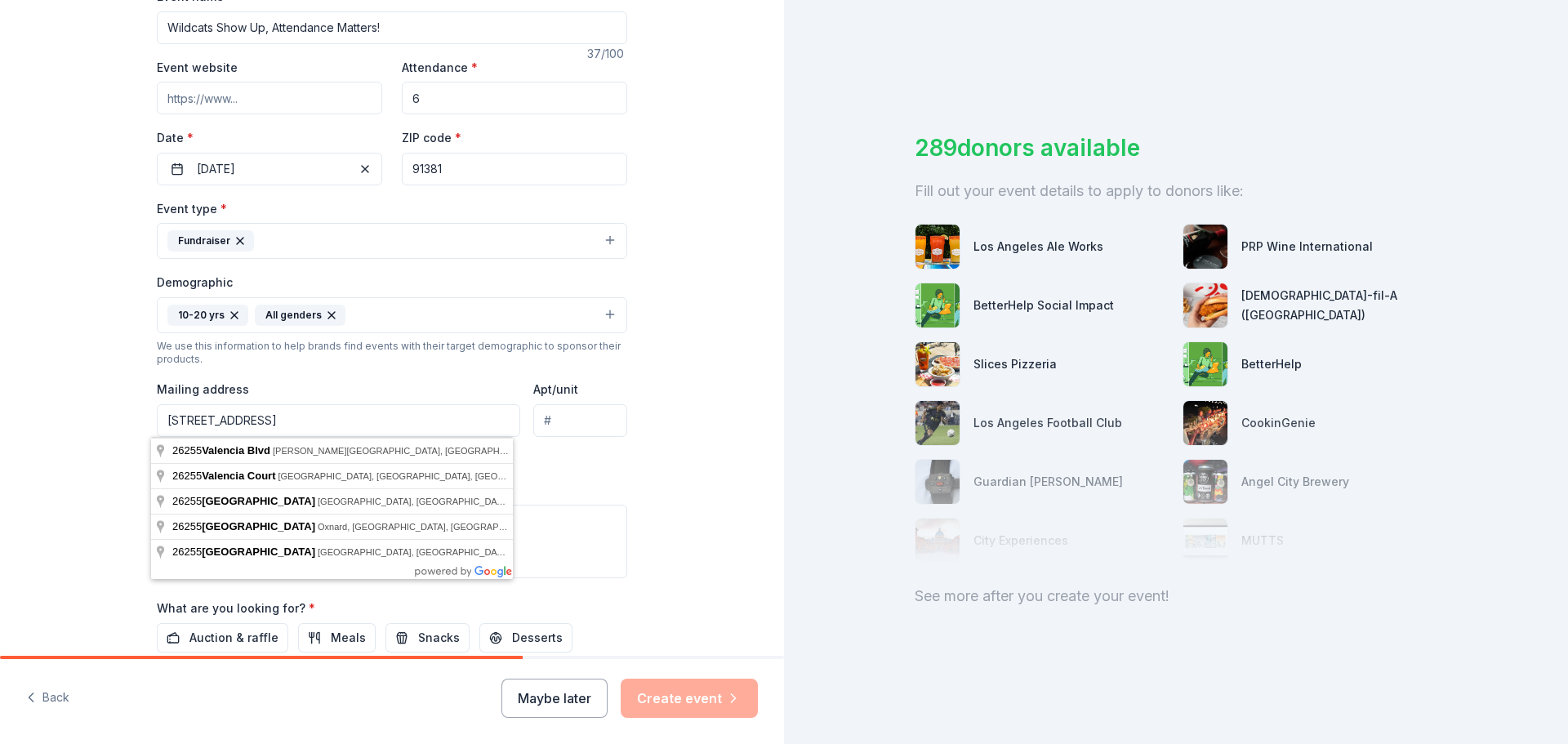
click at [357, 419] on input "26255 West Valencia Blvd" at bounding box center [339, 421] width 363 height 33
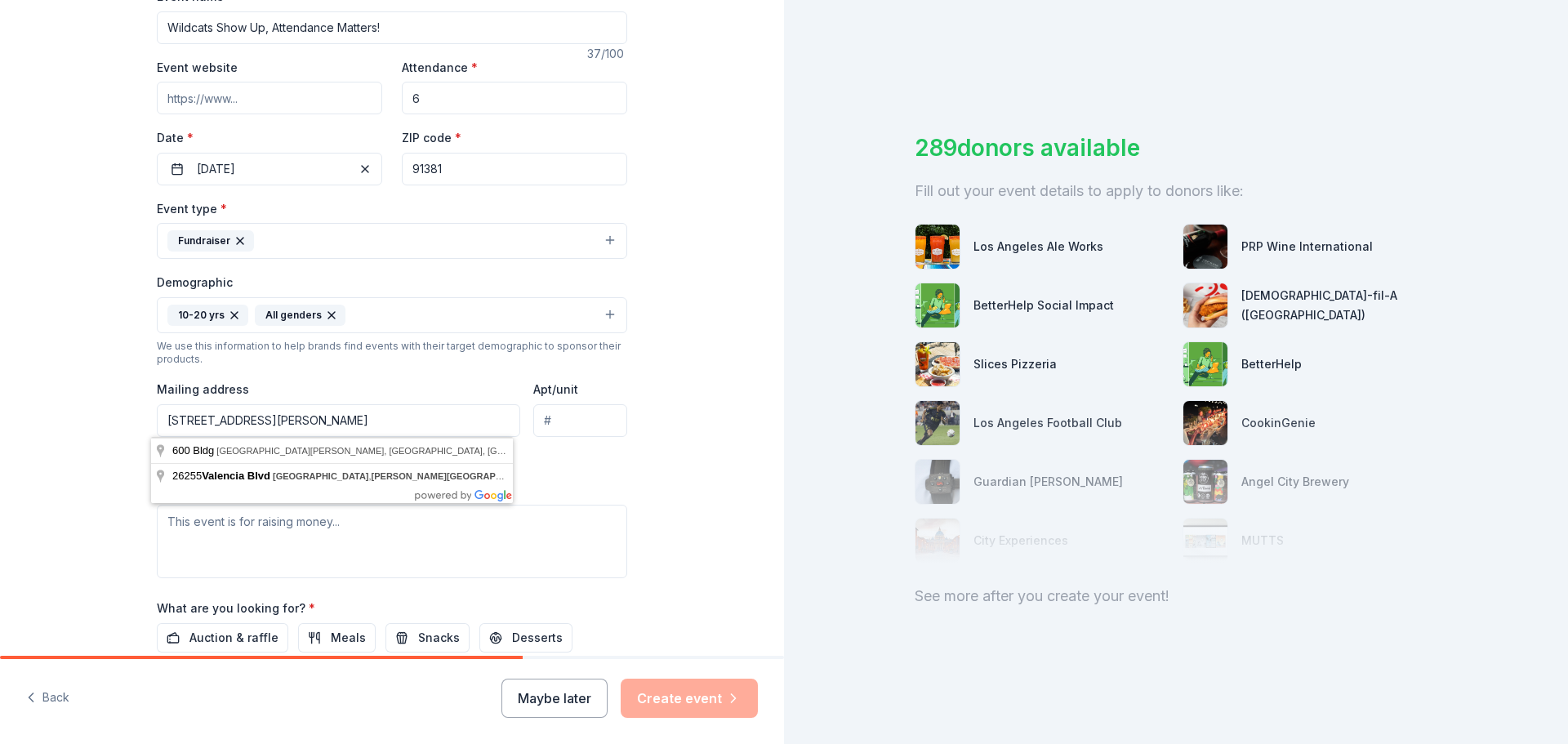
scroll to position [0, 0]
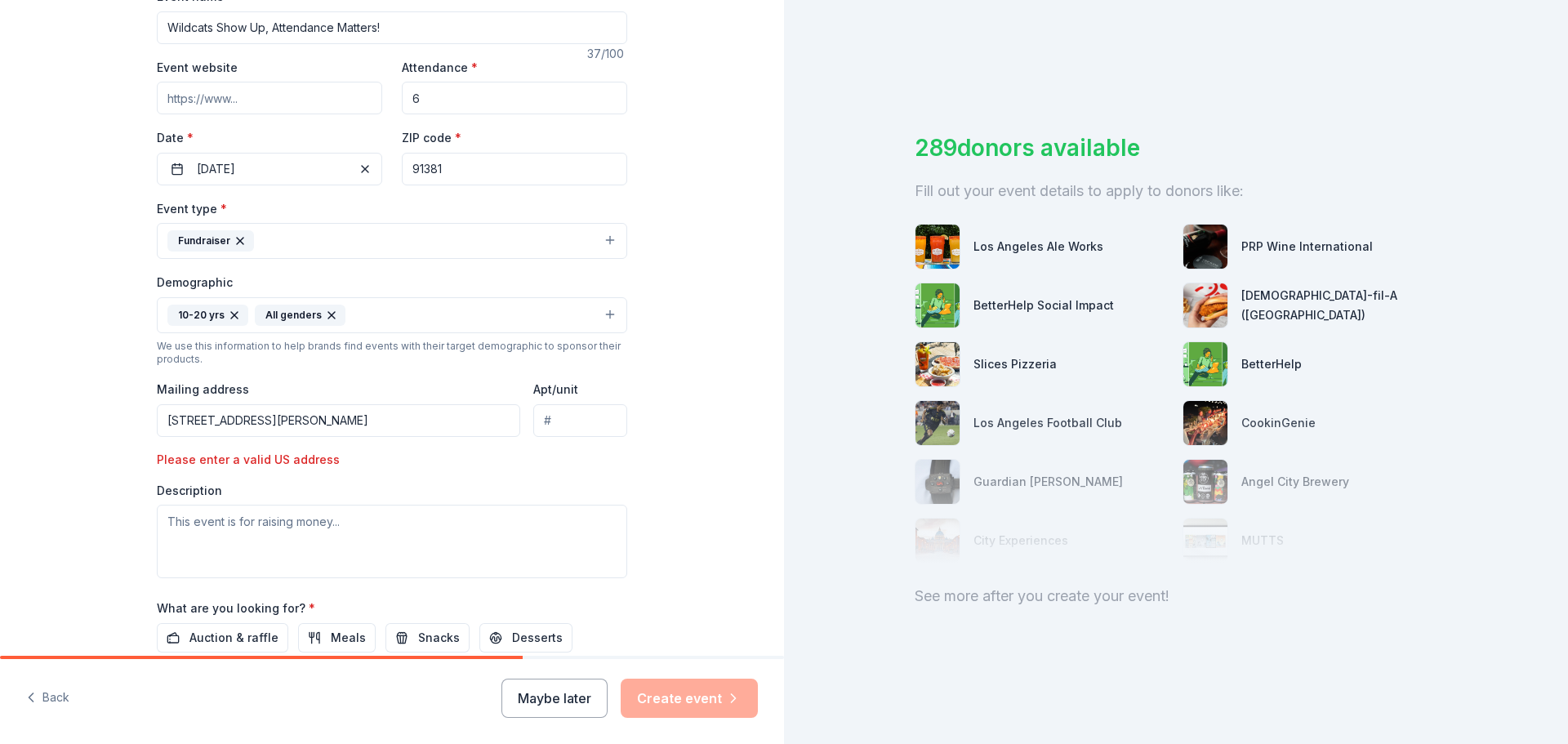
click at [602, 474] on div "Event type * Fundraiser Demographic 10-20 yrs All genders We use this informati…" at bounding box center [393, 388] width 471 height 380
click at [412, 422] on input "26255 West Valencia Blvd, Stevenson Ranch, Valenica, CA 91381" at bounding box center [339, 421] width 363 height 33
click at [312, 432] on input "26255 West Valencia Blvd, Stevenson Ranch, Valenica, CA 91381" at bounding box center [339, 421] width 363 height 33
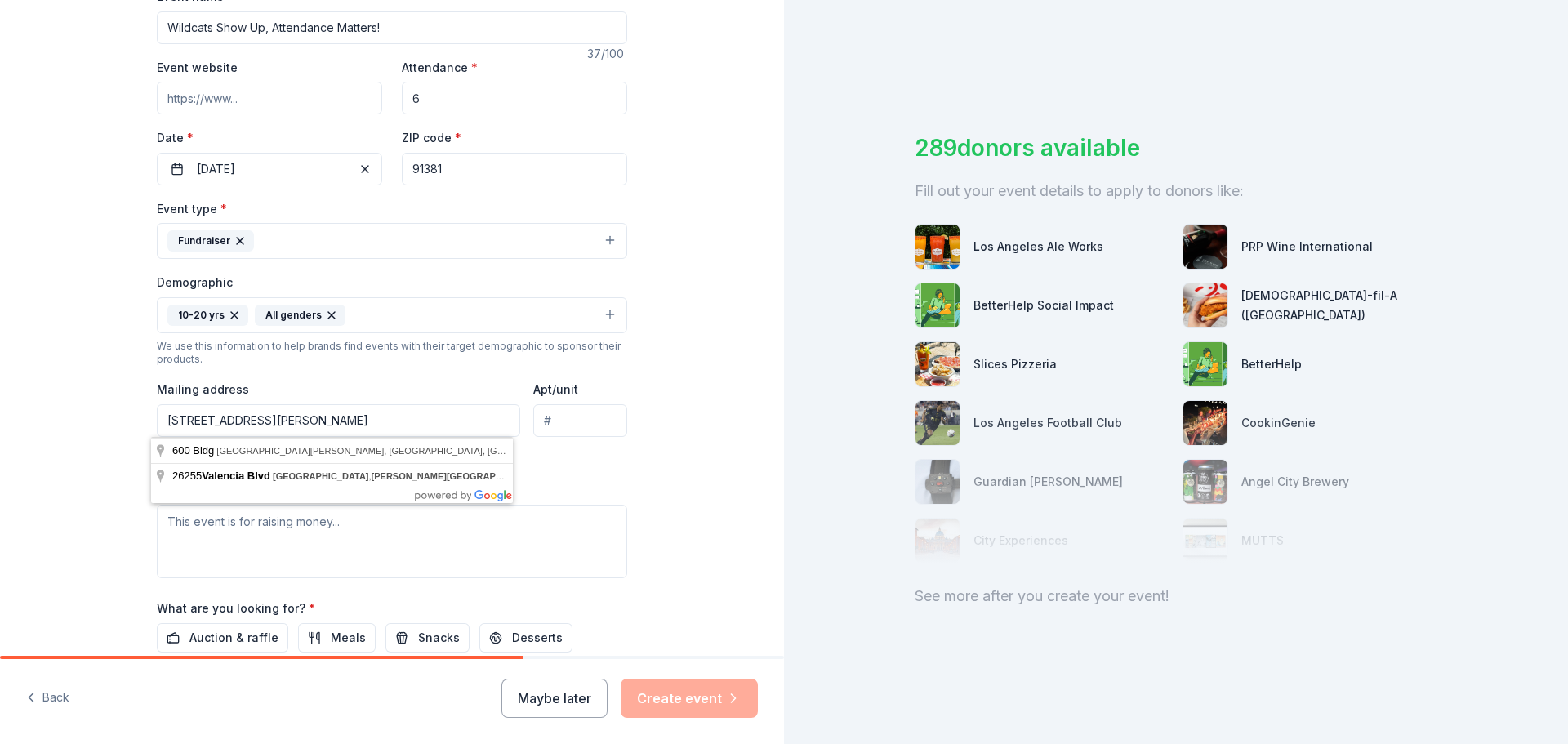
click at [572, 455] on div "Event type * Fundraiser Demographic 10-20 yrs All genders We use this informati…" at bounding box center [393, 388] width 471 height 380
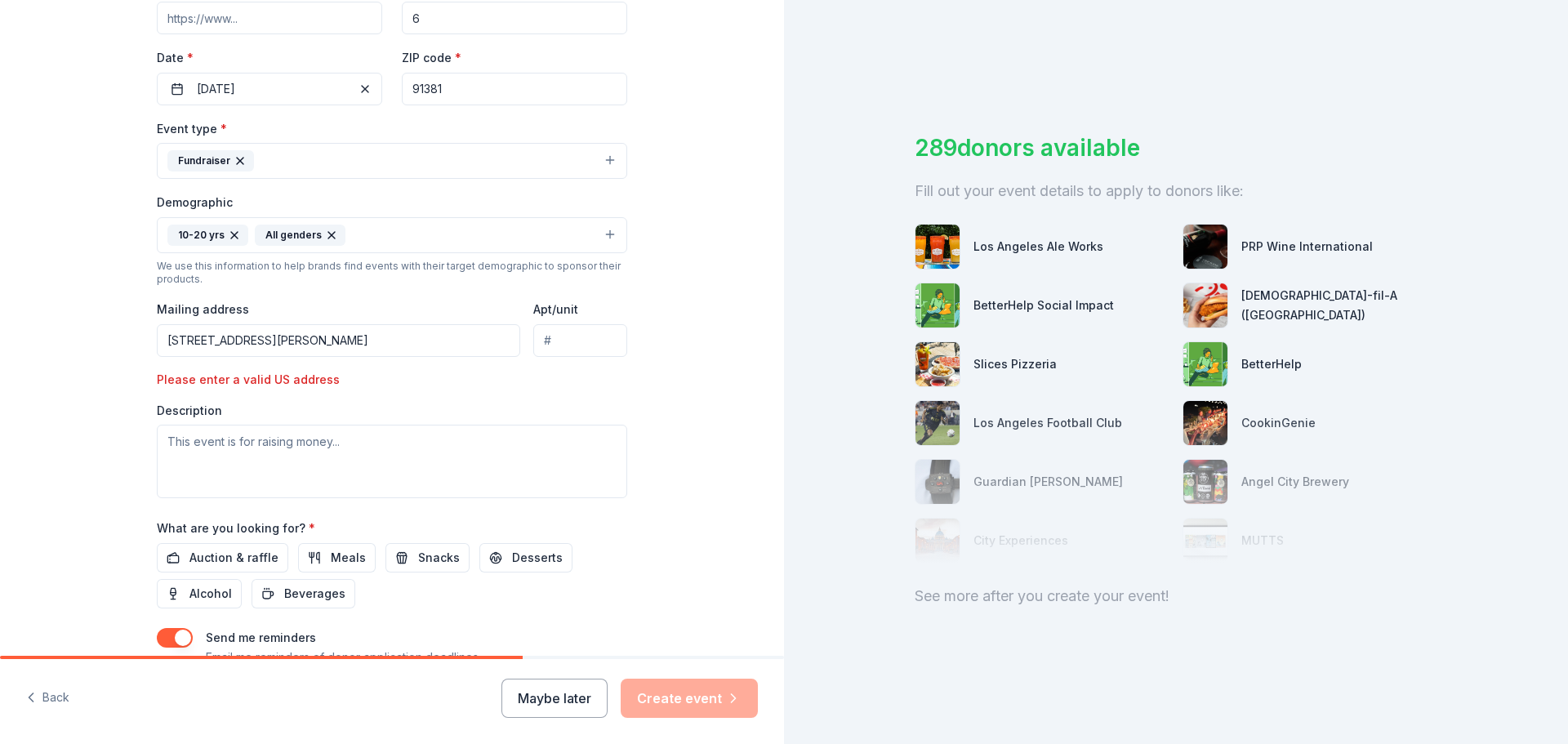
scroll to position [349, 0]
click at [322, 345] on input "26255 West Valencia Blvd, Stevenson Ranch, Valenica, CA 91381" at bounding box center [339, 339] width 363 height 33
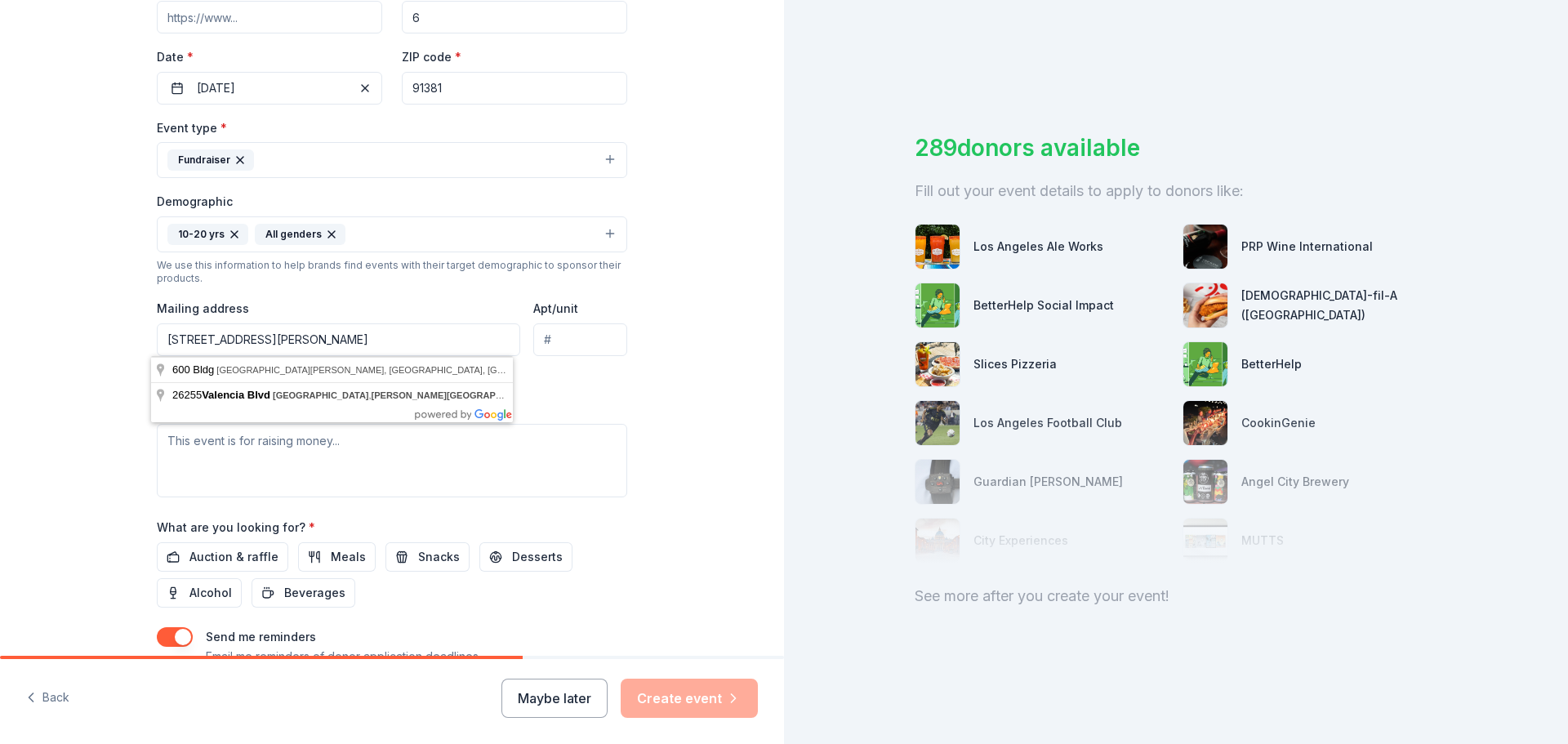
drag, startPoint x: 406, startPoint y: 339, endPoint x: 462, endPoint y: 354, distance: 58.0
click at [462, 354] on input "26255 West Valencia Blvd, Stevenson Ranch, Valenica, CA 91381" at bounding box center [339, 339] width 363 height 33
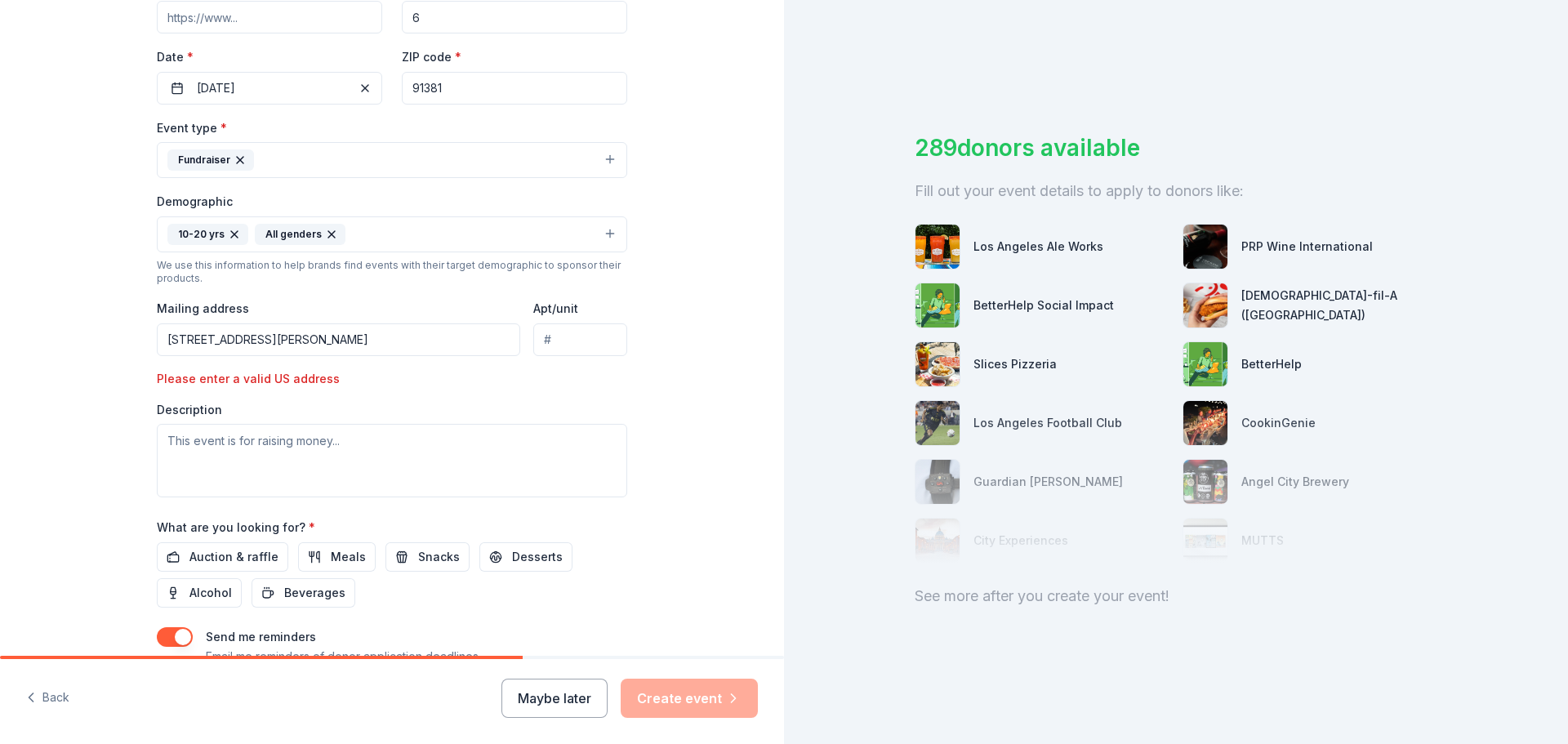
click at [570, 399] on div "Event type * Fundraiser Demographic 10-20 yrs All genders We use this informati…" at bounding box center [393, 308] width 471 height 380
click at [444, 338] on input "26255 West Valencia Blvd, Stevenson Ranch,CA 91381" at bounding box center [339, 339] width 363 height 33
click at [402, 336] on input "26255 West Valencia Blvd, Stevenson Ranch,CA 91381" at bounding box center [339, 339] width 363 height 33
click at [406, 338] on input "26255 West Valencia Blvd, Stevenson Ranch,CA 91381" at bounding box center [339, 339] width 363 height 33
click at [571, 386] on div "Event type * Fundraiser Demographic 10-20 yrs All genders We use this informati…" at bounding box center [393, 308] width 471 height 380
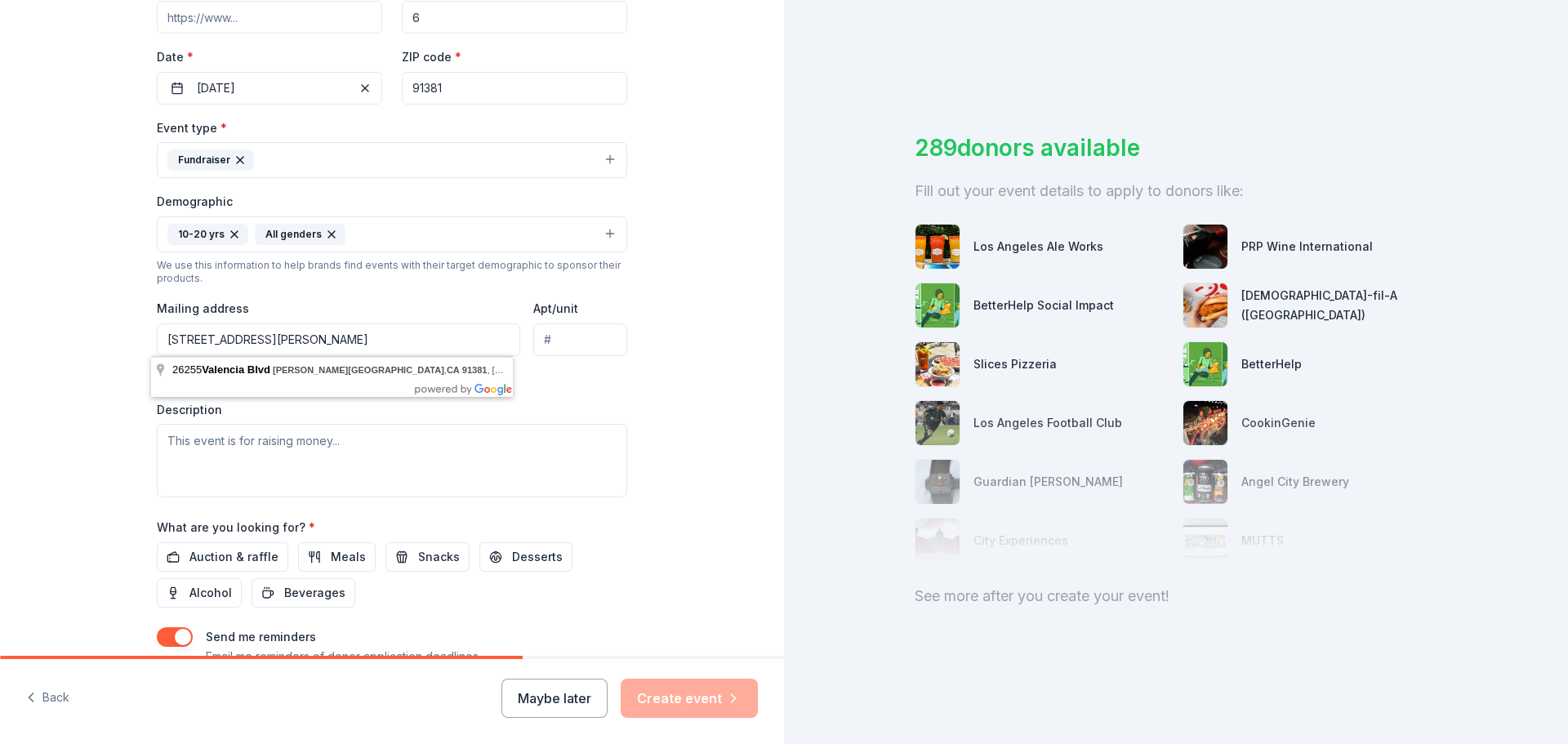
click at [406, 344] on input "26255 West Valencia Blvd, Stevenson Ranch, CA 91381" at bounding box center [339, 339] width 363 height 33
click at [302, 348] on input "26255 West Valencia Blvd, Stevenson Ranch, CA 91381" at bounding box center [339, 339] width 363 height 33
click at [486, 376] on div "Event type * Fundraiser Demographic 10-20 yrs All genders We use this informati…" at bounding box center [393, 308] width 471 height 380
click at [396, 334] on input "26255 West Valencia Blvd Stevenson Ranch, CA 91381" at bounding box center [339, 339] width 363 height 33
type input "26255 West Valencia Blvd Stevenson Ranch, CA 91381"
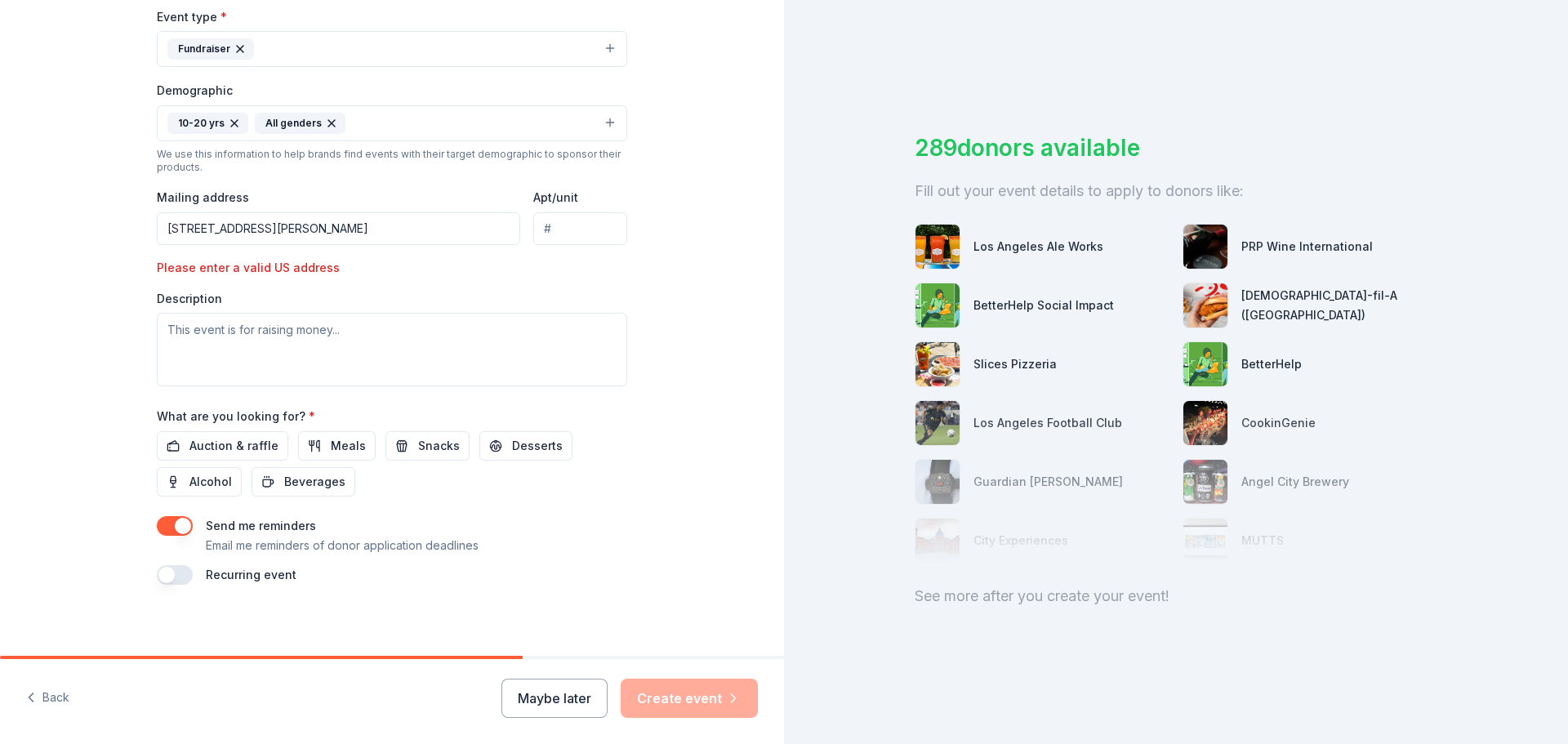
scroll to position [467, 0]
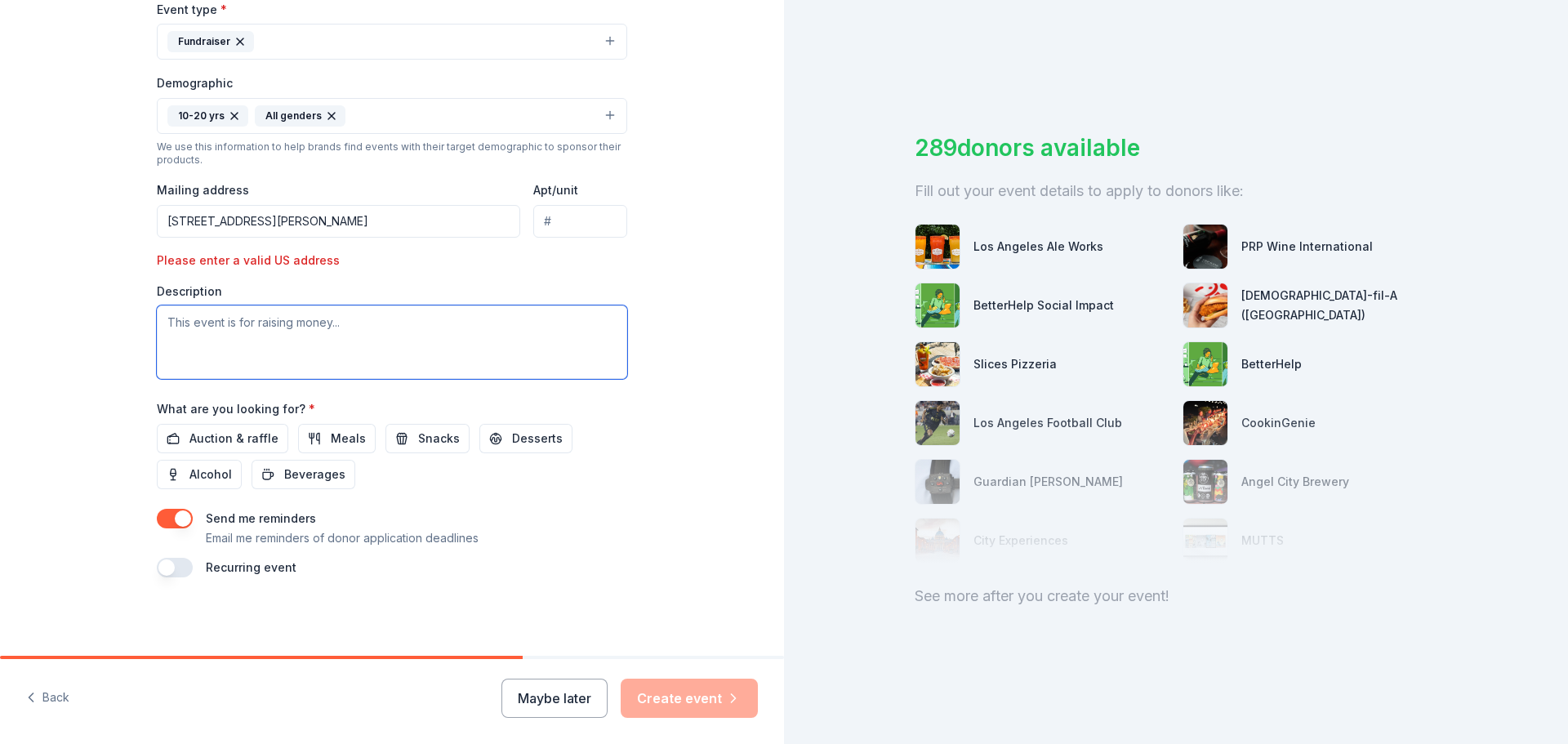
click at [489, 361] on textarea at bounding box center [393, 343] width 471 height 74
click at [417, 343] on textarea "West Ranch High School Attendance Incentive Program. At West Ranch High School,…" at bounding box center [393, 343] width 471 height 74
click at [600, 347] on textarea "West Ranch High School Attendance Incentive Program. At West Ranch High School,…" at bounding box center [393, 343] width 471 height 74
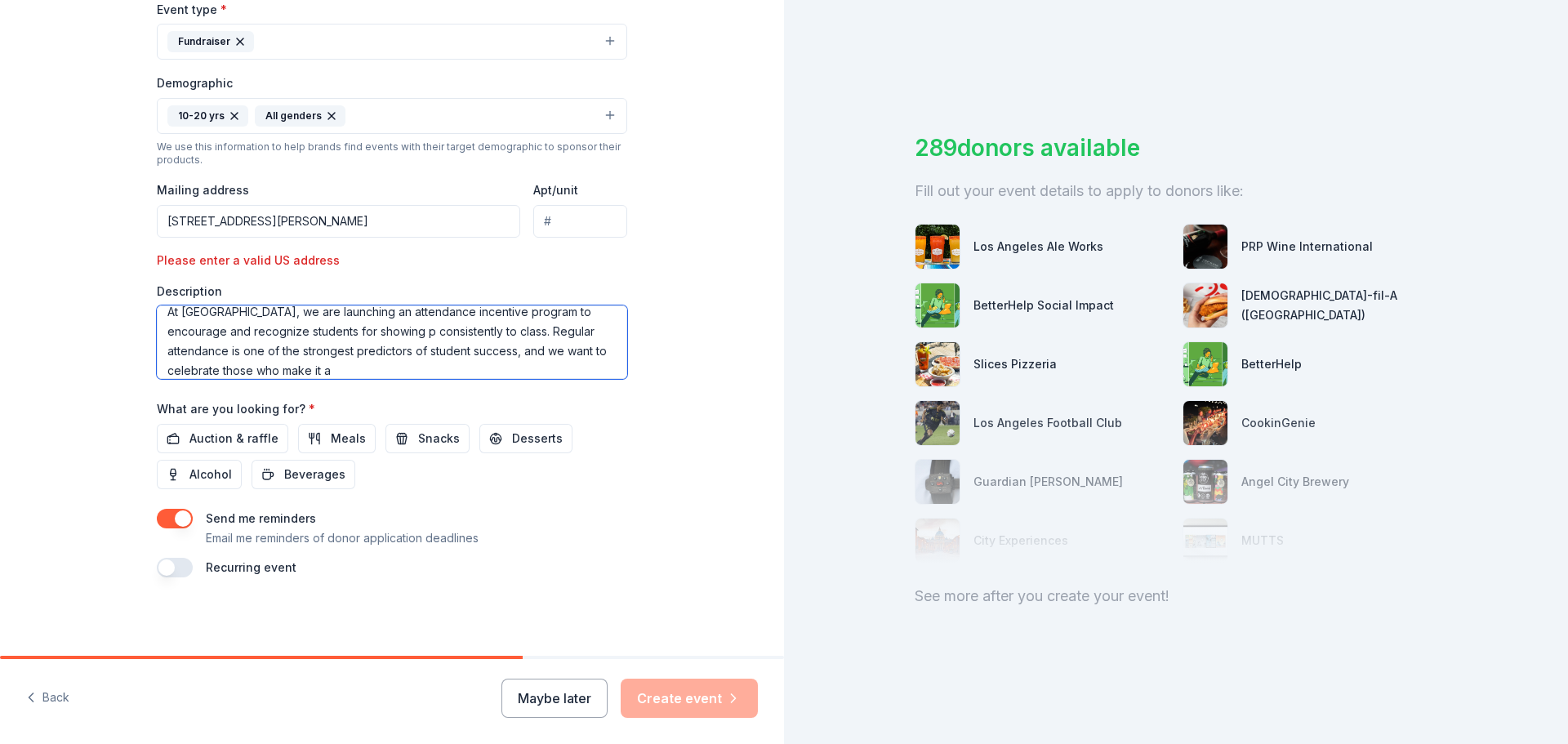
scroll to position [40, 0]
drag, startPoint x: 177, startPoint y: 371, endPoint x: 475, endPoint y: 377, distance: 298.1
click at [475, 377] on textarea "West Ranch High School Attendance Incentive Program. At West Ranch High School,…" at bounding box center [393, 343] width 471 height 74
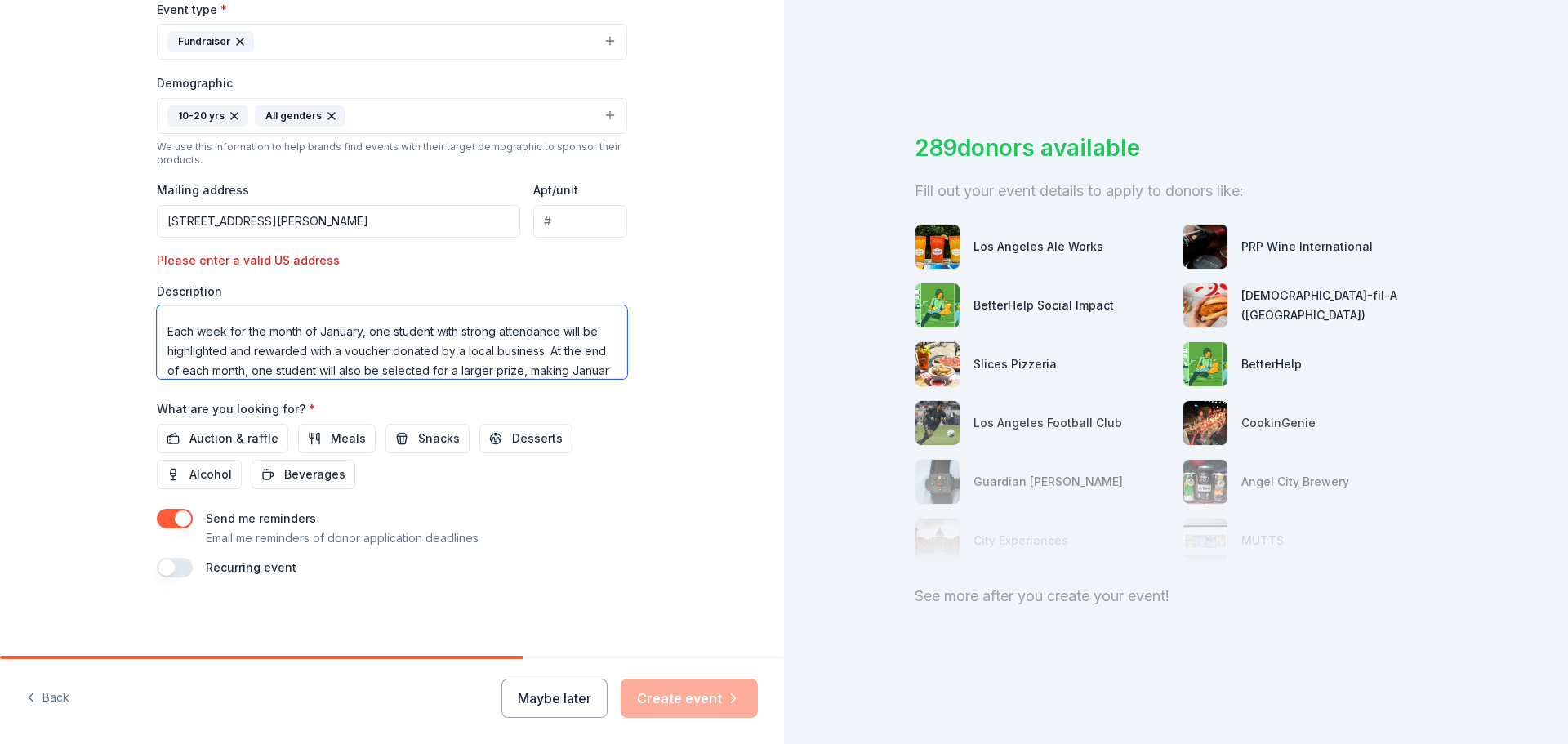
scroll to position [128, 0]
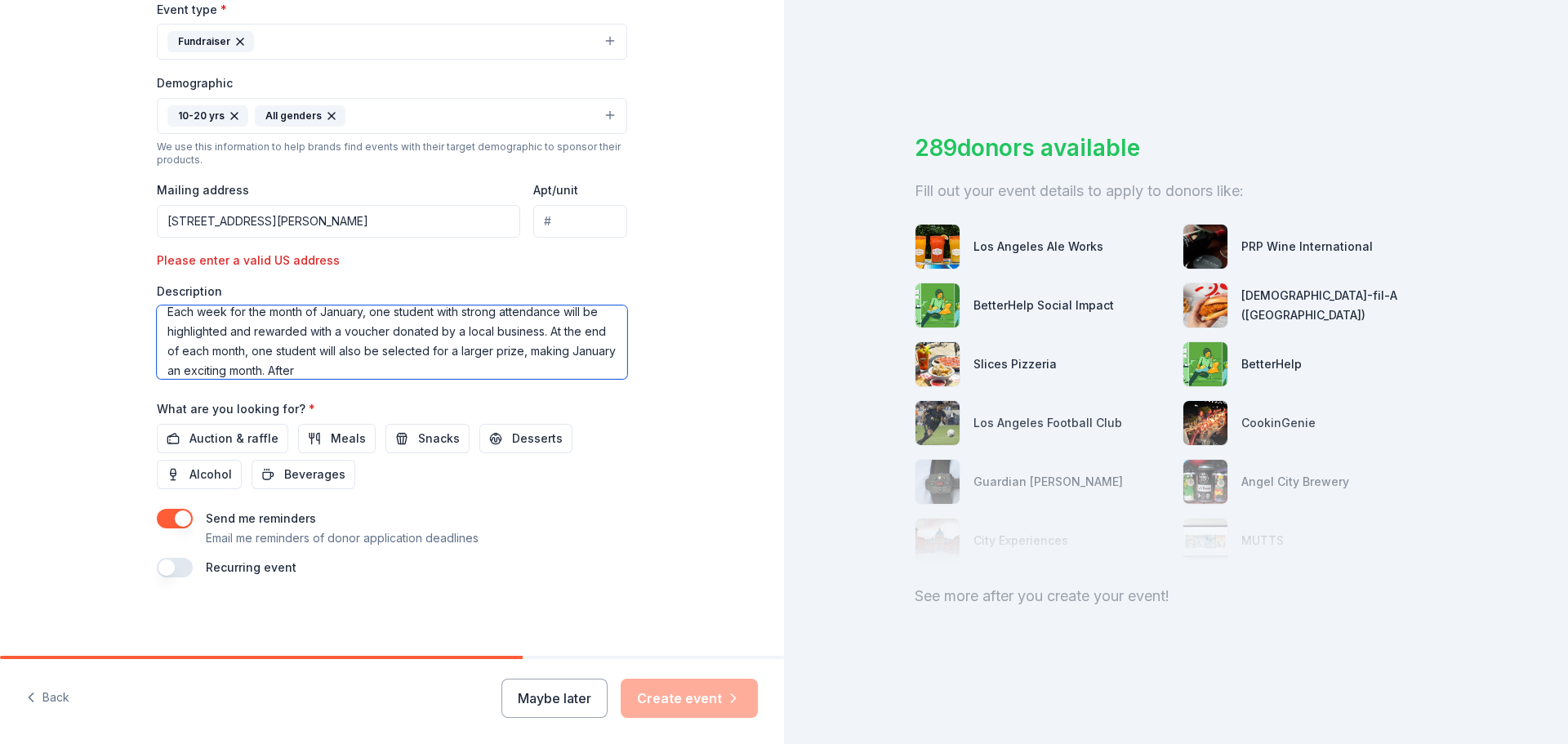
click at [505, 364] on textarea "West Ranch High School Attendance Incentive Program. At West Ranch High School,…" at bounding box center [393, 343] width 471 height 74
click at [323, 369] on textarea "West Ranch High School Attendance Incentive Program. At West Ranch High School,…" at bounding box center [393, 343] width 471 height 74
click at [483, 344] on textarea "West Ranch High School Attendance Incentive Program. At West Ranch High School,…" at bounding box center [393, 343] width 471 height 74
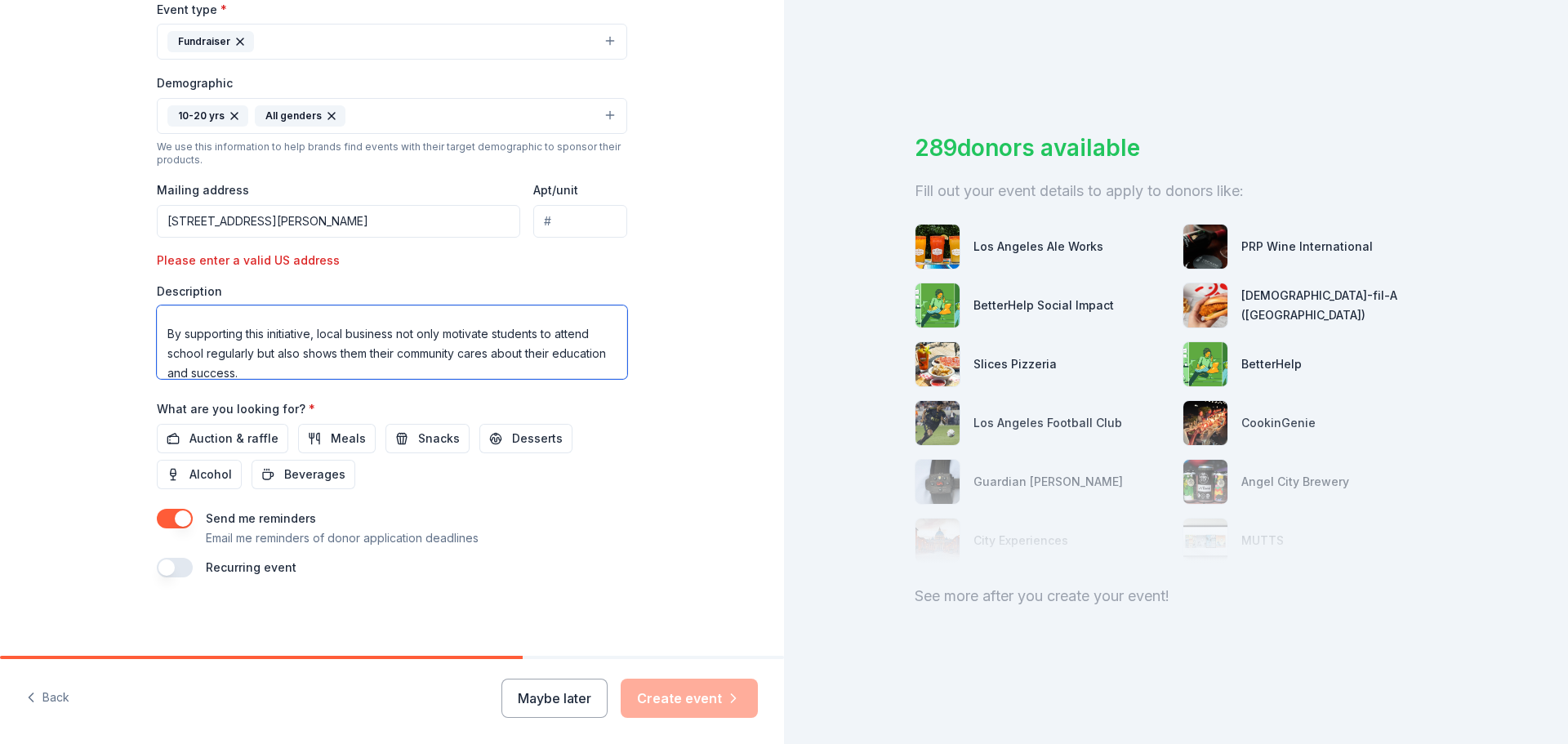
scroll to position [255, 0]
click at [500, 342] on textarea "West Ranch High School Attendance Incentive Program. At West Ranch High School,…" at bounding box center [393, 343] width 471 height 74
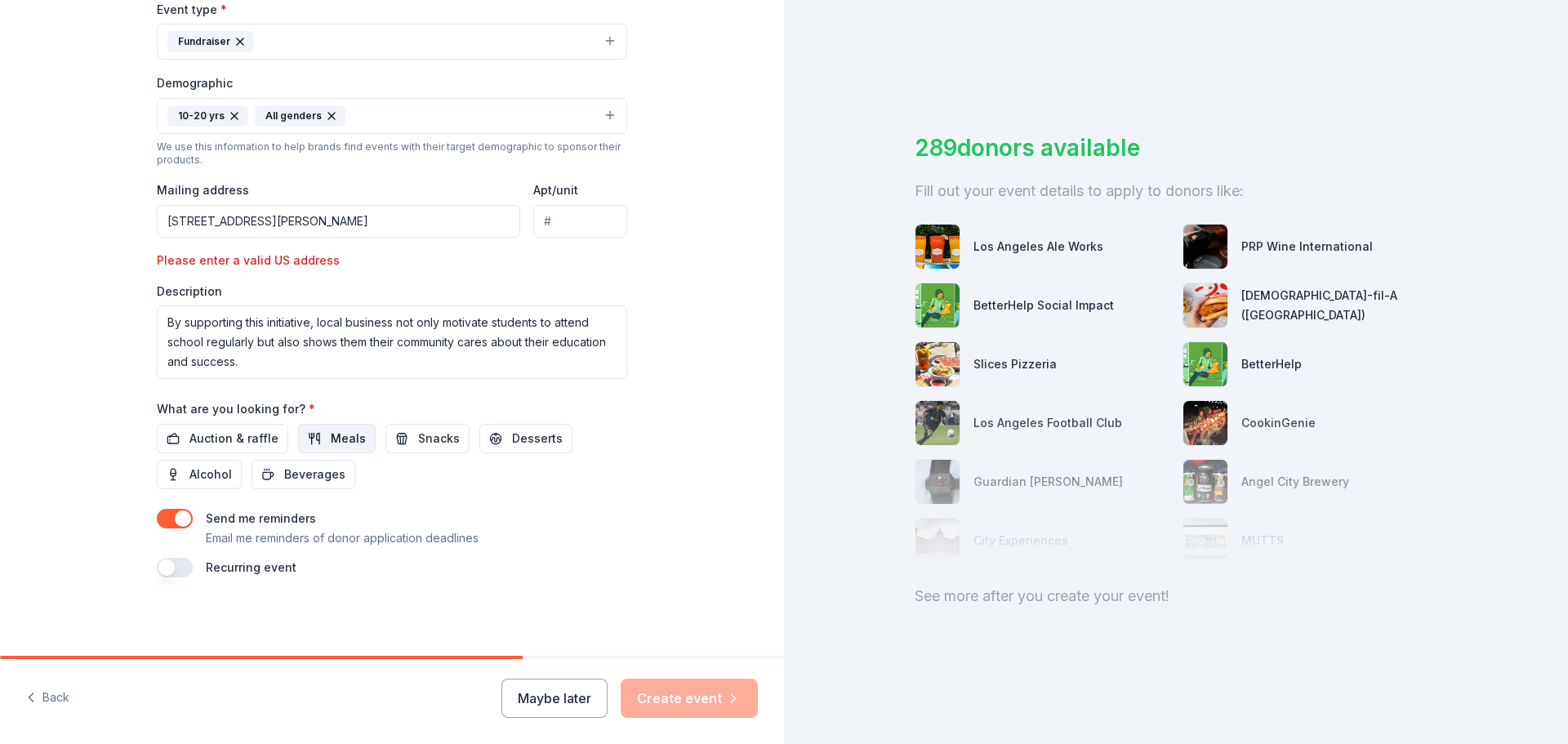
click at [346, 448] on button "Meals" at bounding box center [337, 438] width 77 height 29
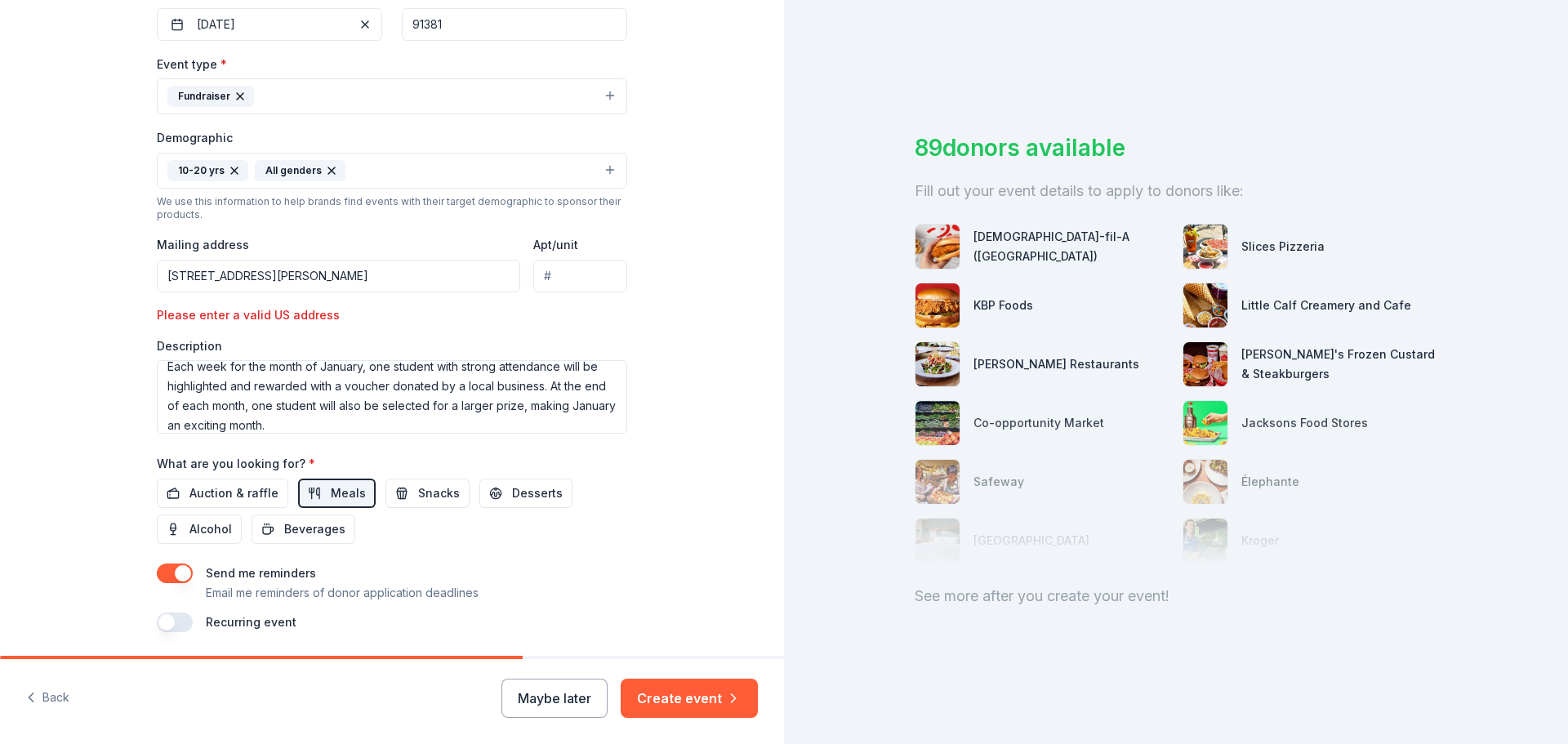
scroll to position [147, 0]
click at [345, 384] on textarea "West Ranch High School Attendance Incentive Program. At West Ranch High School,…" at bounding box center [393, 397] width 471 height 74
click at [406, 387] on textarea "West Ranch High School Attendance Incentive Program. At West Ranch High School,…" at bounding box center [393, 397] width 471 height 74
click at [308, 394] on textarea "West Ranch High School Attendance Incentive Program. At West Ranch High School,…" at bounding box center [393, 397] width 471 height 74
click at [318, 406] on textarea "West Ranch High School Attendance Incentive Program. At West Ranch High School,…" at bounding box center [393, 397] width 471 height 74
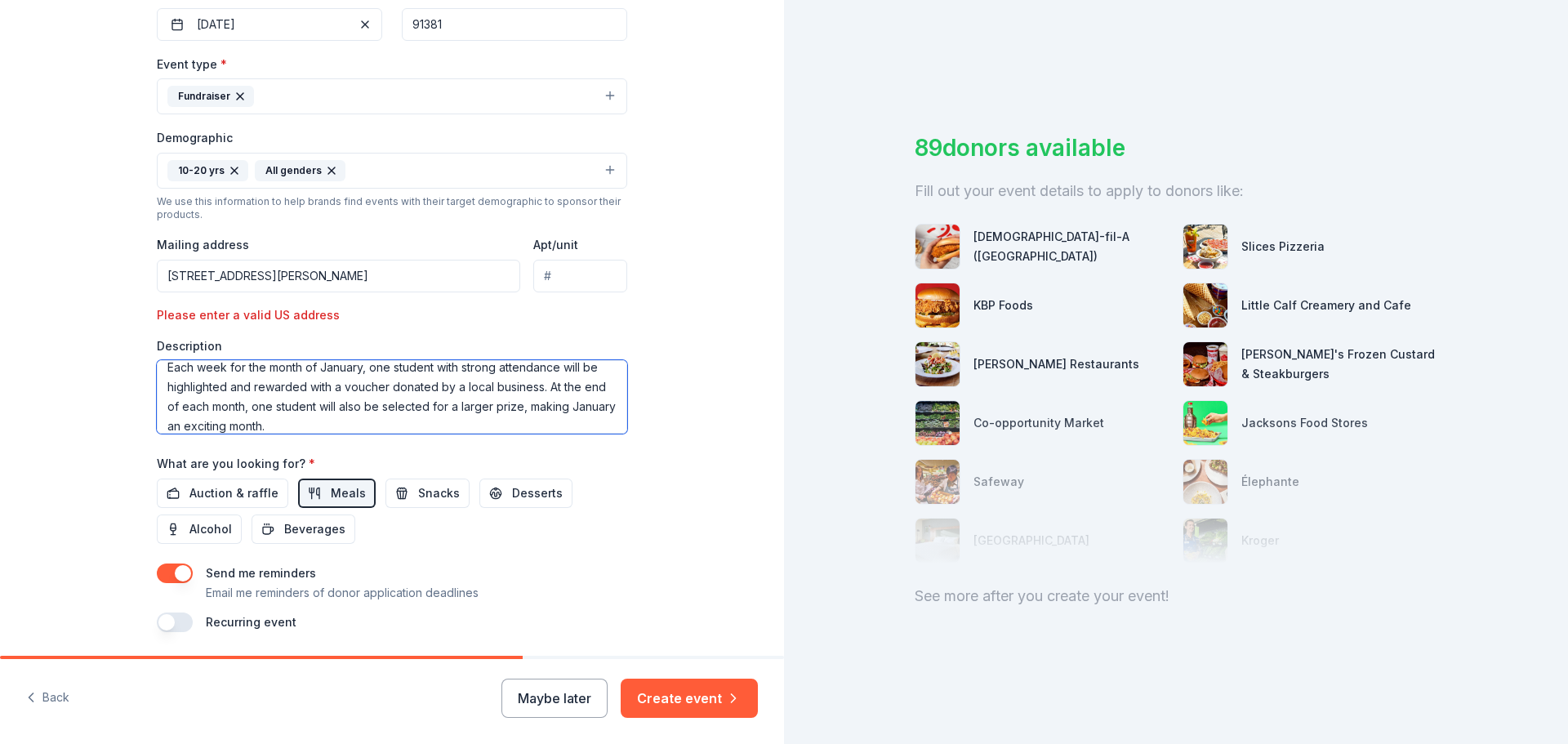
click at [335, 412] on textarea "West Ranch High School Attendance Incentive Program. At West Ranch High School,…" at bounding box center [393, 397] width 471 height 74
click at [191, 389] on textarea "West Ranch High School Attendance Incentive Program. At West Ranch High School,…" at bounding box center [393, 397] width 471 height 74
drag, startPoint x: 381, startPoint y: 406, endPoint x: 408, endPoint y: 424, distance: 32.4
click at [382, 408] on textarea "West Ranch High School Attendance Incentive Program. At West Ranch High School,…" at bounding box center [393, 397] width 471 height 74
click at [163, 385] on textarea "West Ranch High School Attendance Incentive Program. At West Ranch High School,…" at bounding box center [393, 397] width 471 height 74
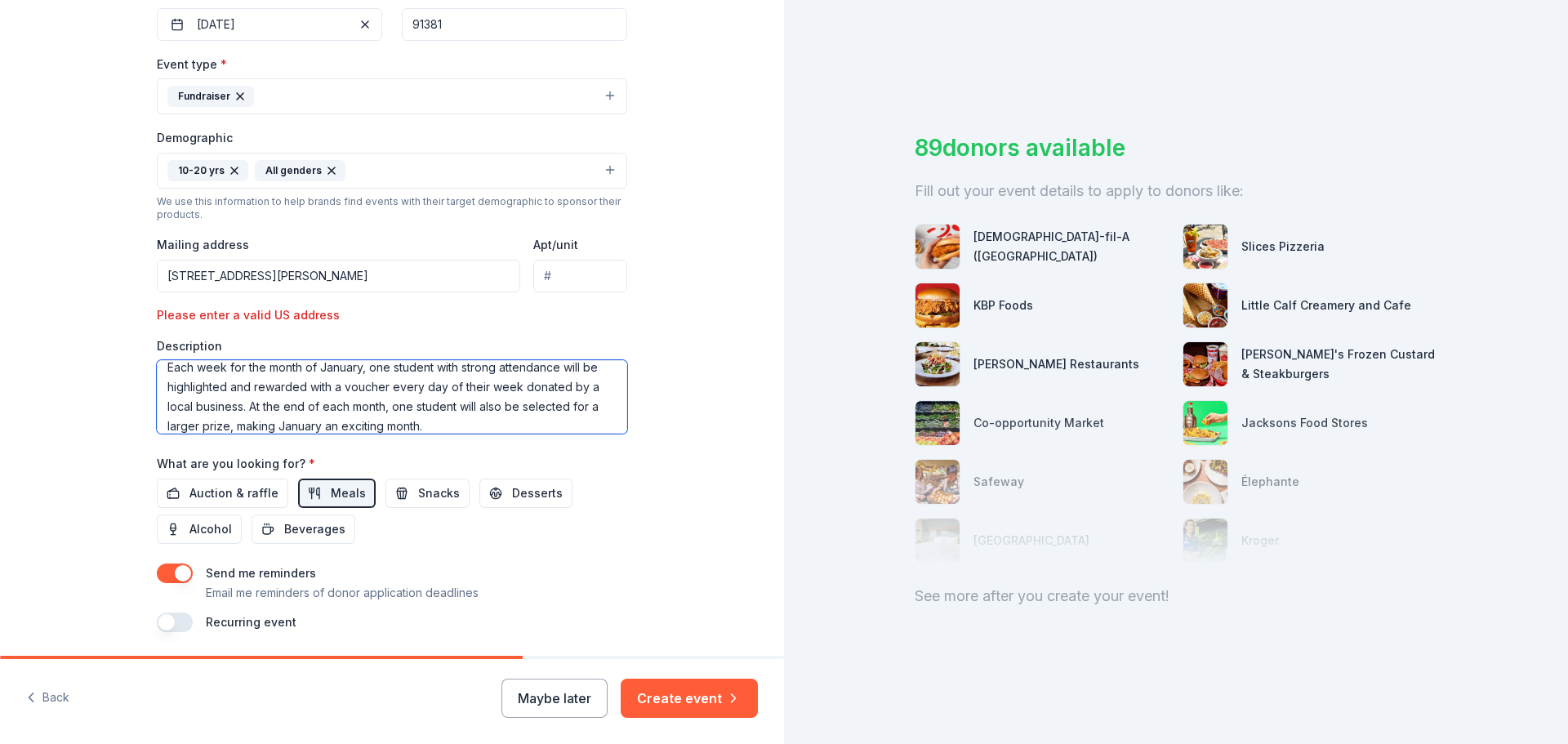
click at [363, 386] on textarea "West Ranch High School Attendance Incentive Program. At West Ranch High School,…" at bounding box center [393, 397] width 471 height 74
click at [248, 405] on textarea "West Ranch High School Attendance Incentive Program. At West Ranch High School,…" at bounding box center [393, 397] width 471 height 74
click at [338, 408] on textarea "West Ranch High School Attendance Incentive Program. At West Ranch High School,…" at bounding box center [393, 397] width 471 height 74
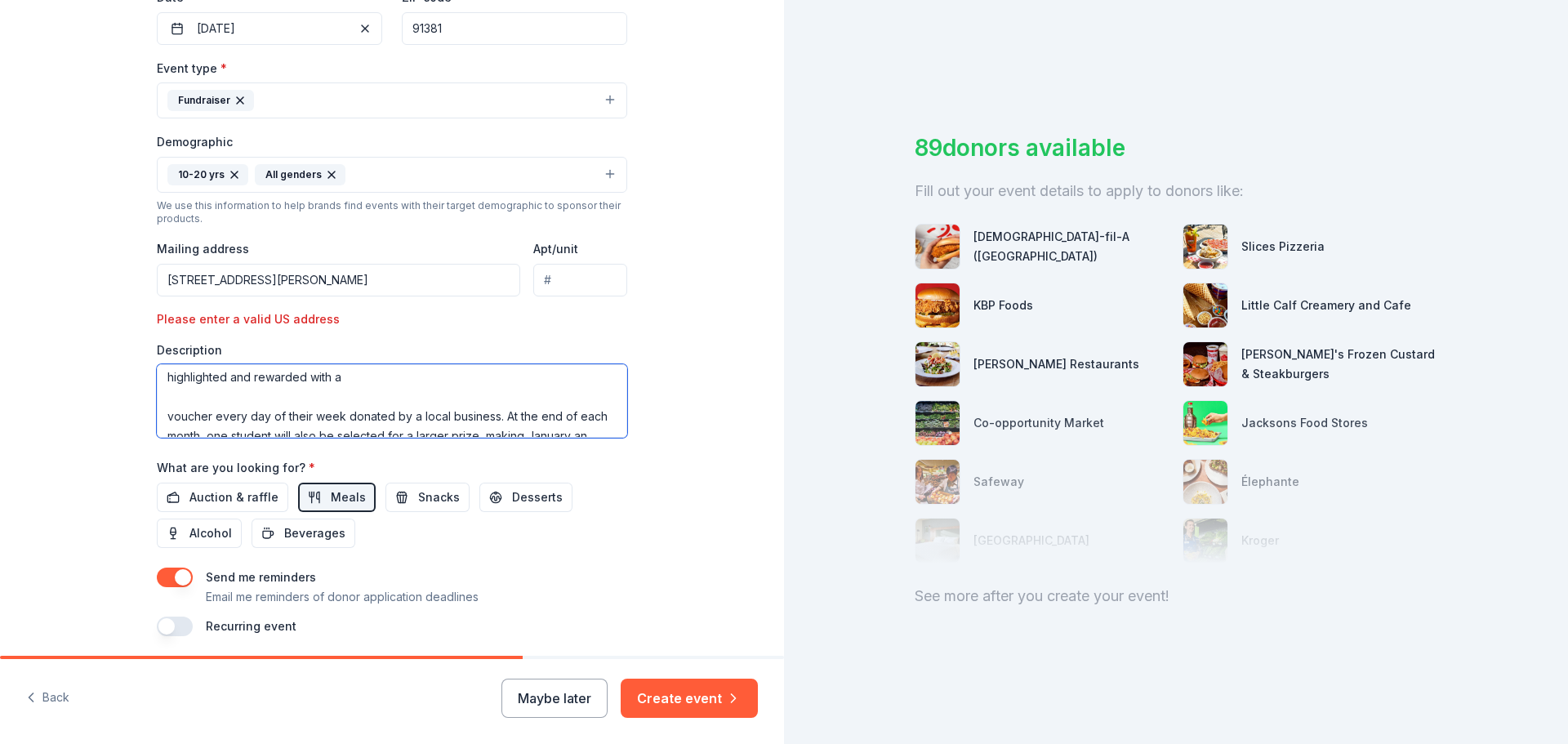
scroll to position [248, 0]
click at [466, 401] on textarea "West Ranch High School Attendance Incentive Program. At West Ranch High School,…" at bounding box center [393, 401] width 471 height 74
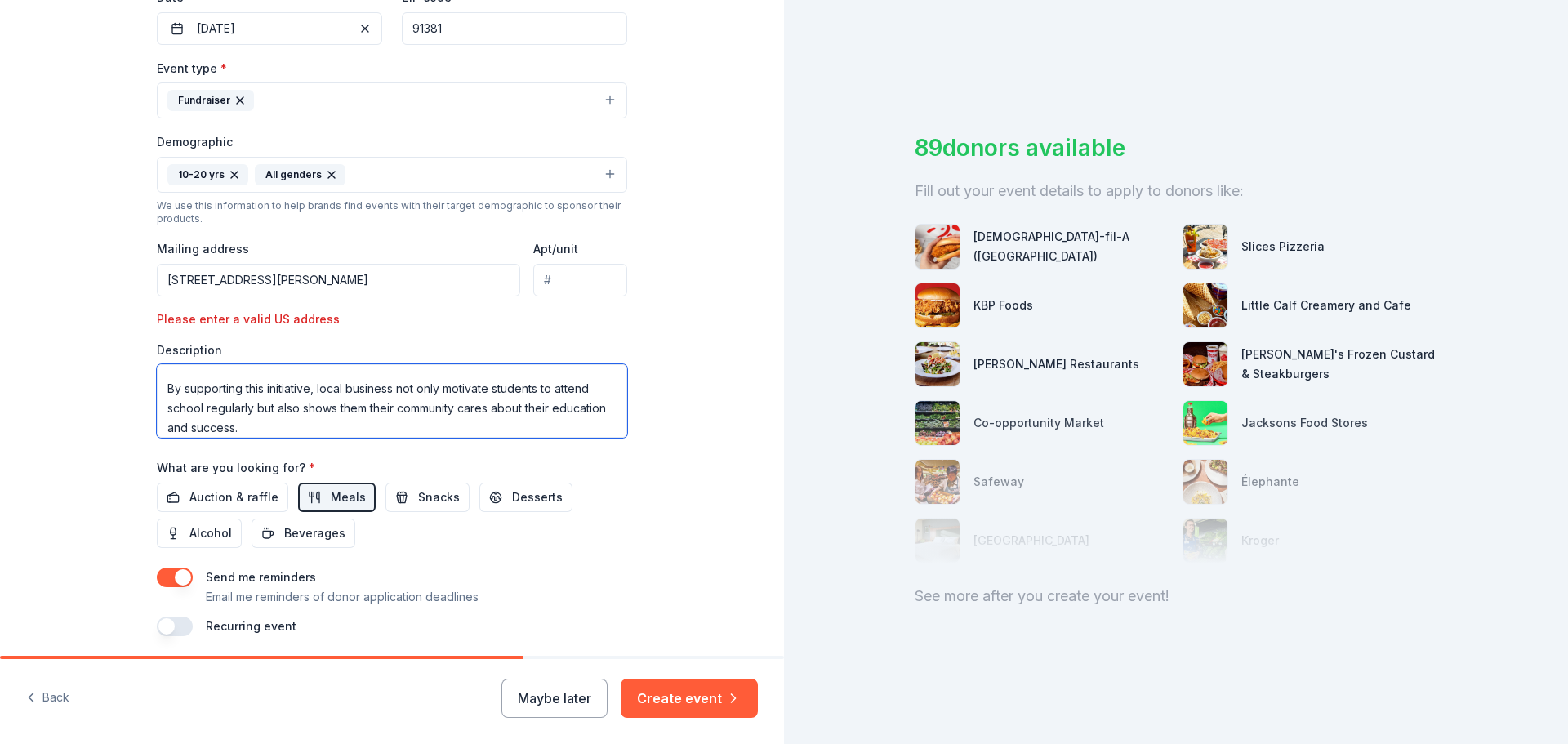
scroll to position [200, 0]
drag, startPoint x: 388, startPoint y: 430, endPoint x: 137, endPoint y: 390, distance: 254.2
click at [137, 390] on div "Tell us about your event. We'll find in-kind donations you can apply for. Event…" at bounding box center [392, 153] width 522 height 1123
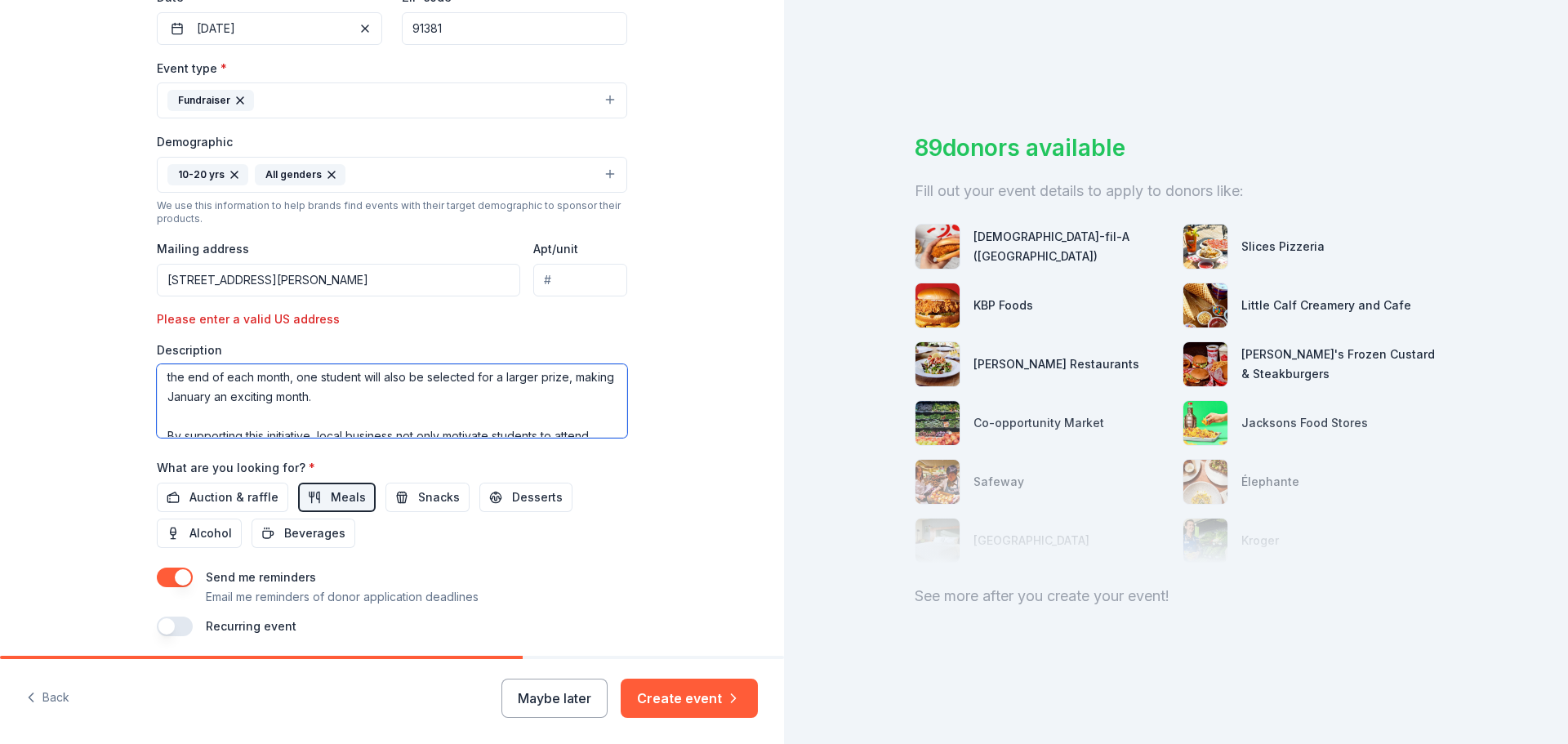
scroll to position [161, 0]
click at [596, 394] on textarea "West Ranch High School Attendance Incentive Program. At West Ranch High School,…" at bounding box center [393, 401] width 471 height 74
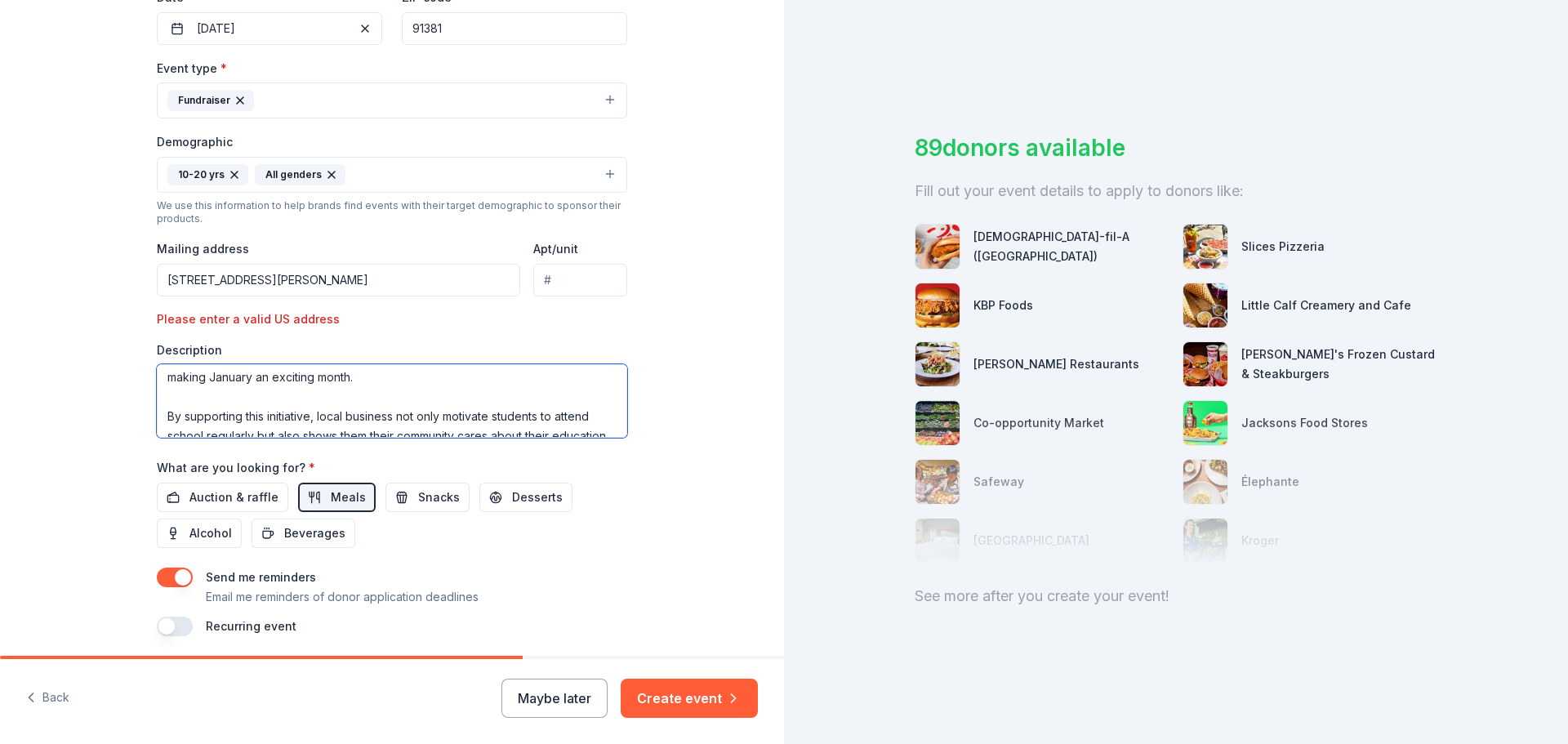
scroll to position [180, 0]
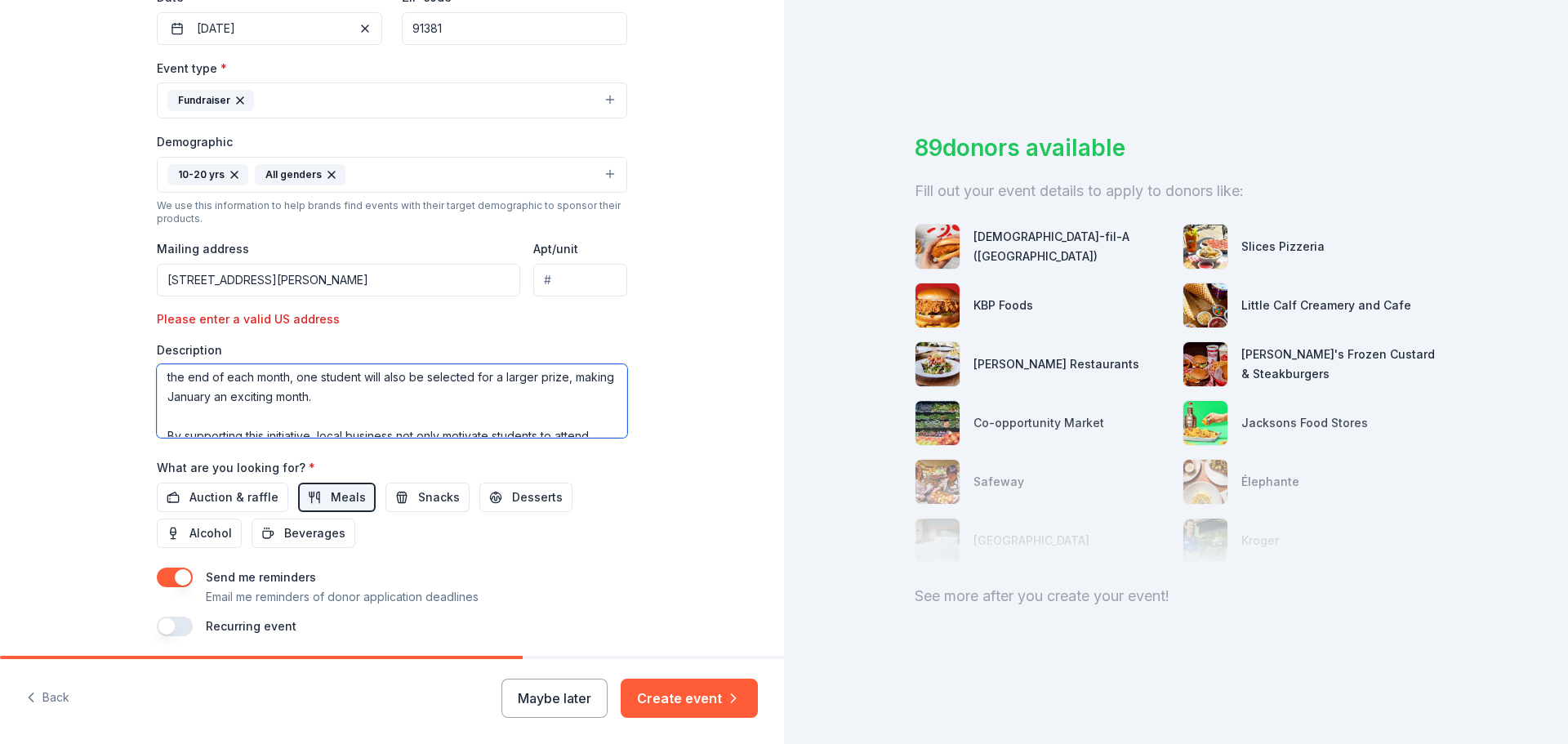
click at [360, 422] on textarea "West Ranch High School Attendance Incentive Program. At West Ranch High School,…" at bounding box center [393, 401] width 471 height 74
click at [304, 393] on textarea "West Ranch High School Attendance Incentive Program. At West Ranch High School,…" at bounding box center [393, 401] width 471 height 74
type textarea "West Ranch High School Attendance Incentive Program. At West Ranch High School,…"
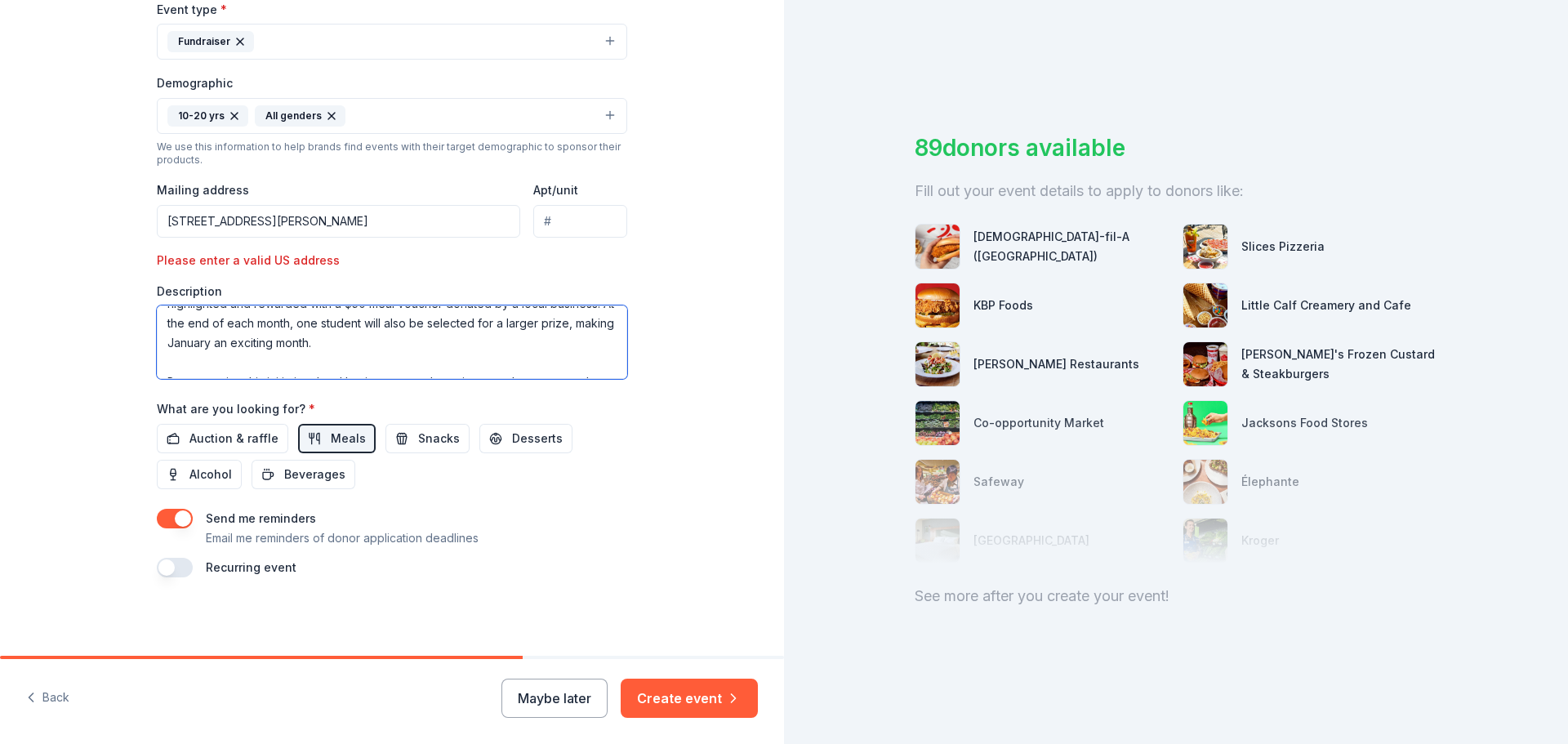
scroll to position [174, 0]
click at [370, 357] on textarea "West Ranch High School Attendance Incentive Program. At West Ranch High School,…" at bounding box center [393, 343] width 471 height 74
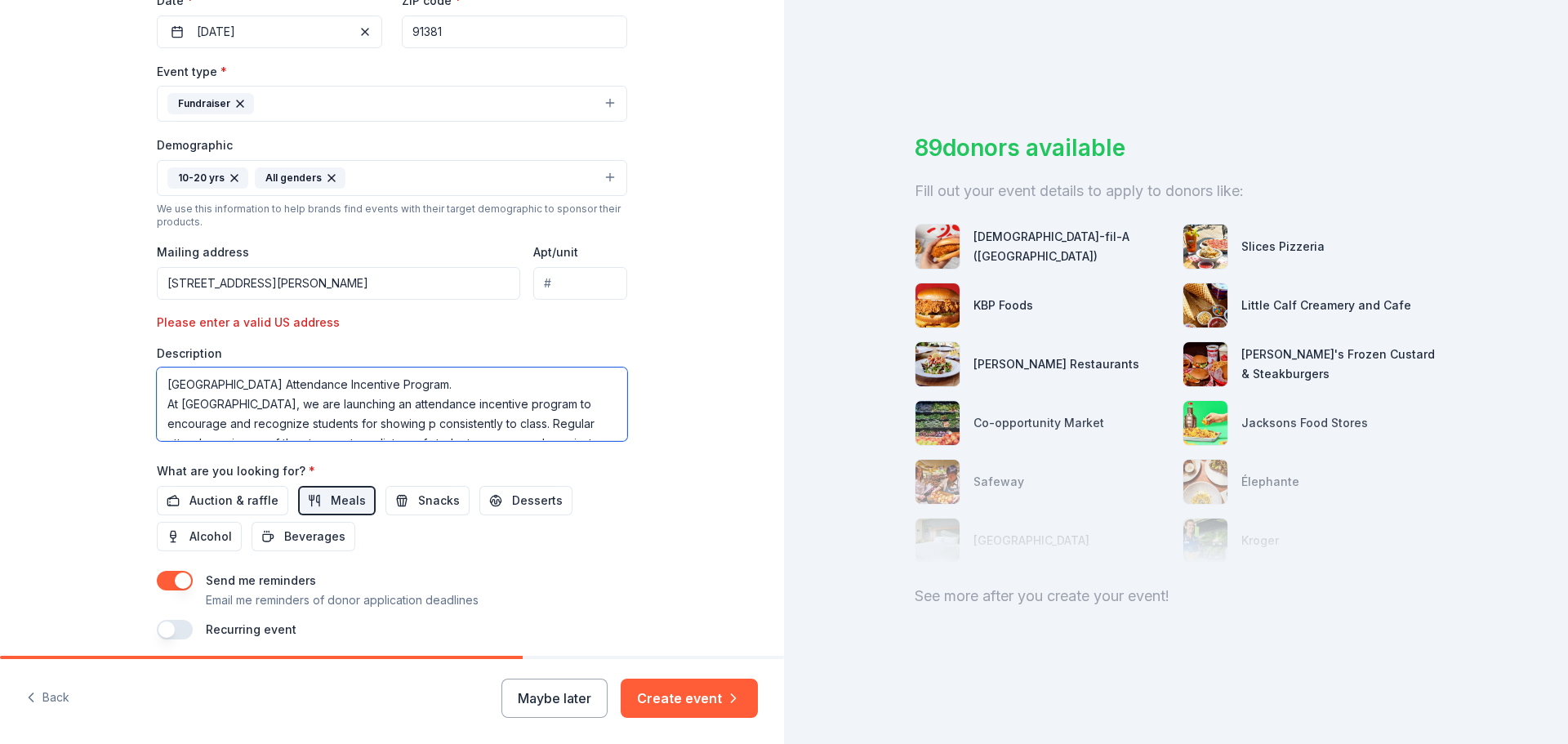
scroll to position [405, 0]
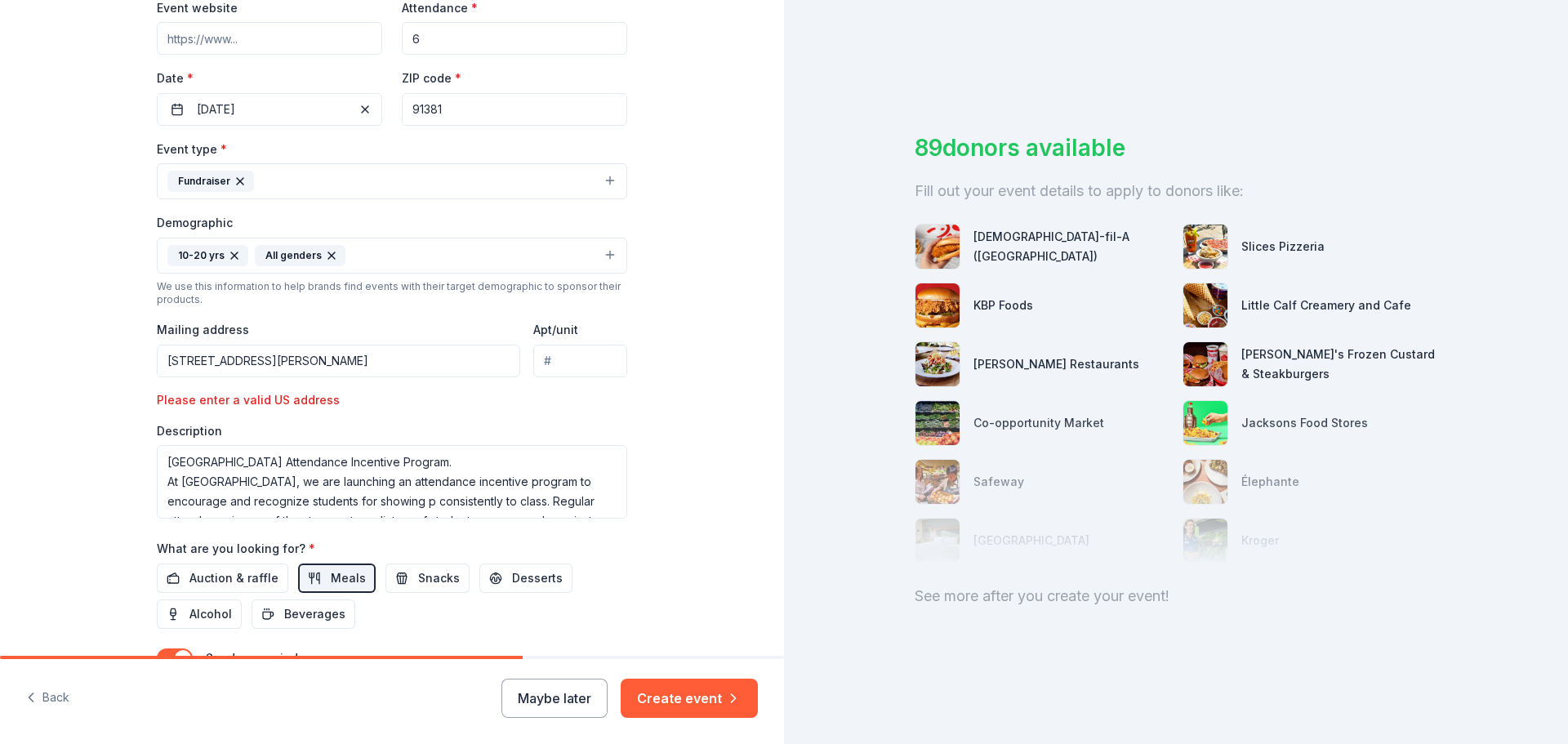
click at [398, 361] on input "26255 West Valencia Blvd Stevenson Ranch, CA 91381" at bounding box center [339, 361] width 363 height 33
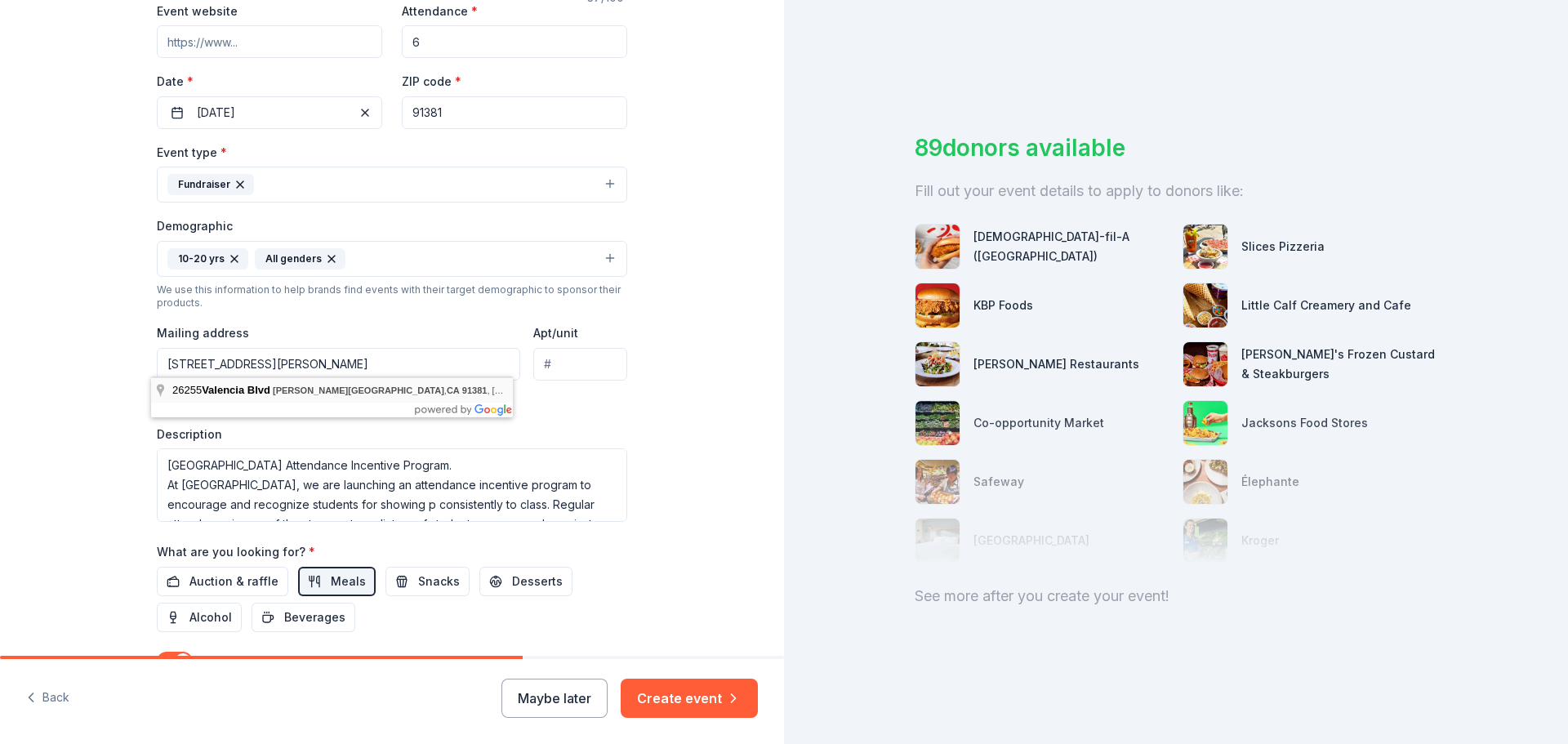
scroll to position [323, 0]
click at [455, 369] on input "26255 West Valencia Blvd Stevenson Ranch, CA 91381" at bounding box center [339, 365] width 363 height 33
click at [473, 326] on div "Mailing address 26255 West Valencia Blvd Stevenson Ranch, CA 91381" at bounding box center [339, 351] width 363 height 58
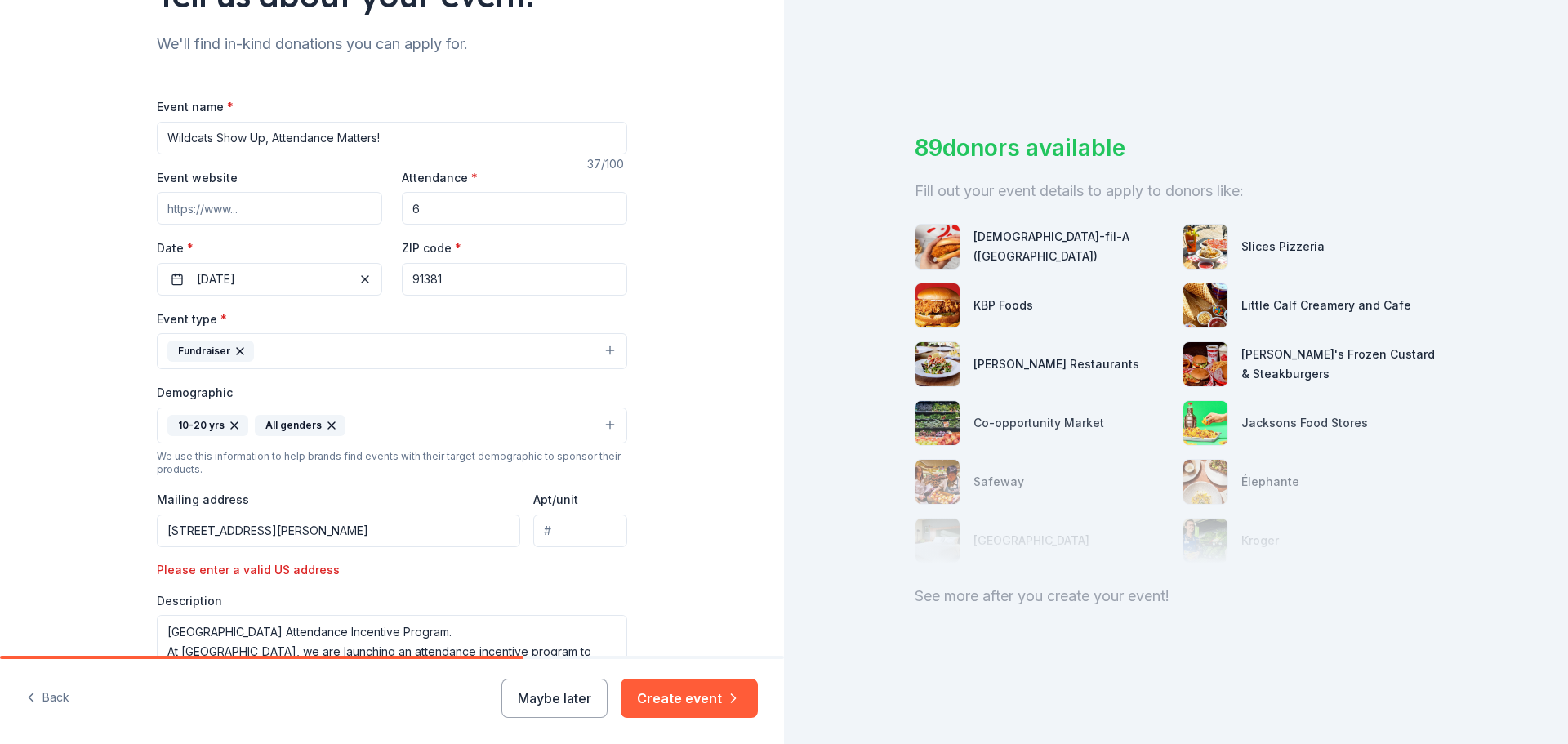
scroll to position [158, 0]
click at [310, 289] on button "01/05/2026" at bounding box center [270, 278] width 225 height 33
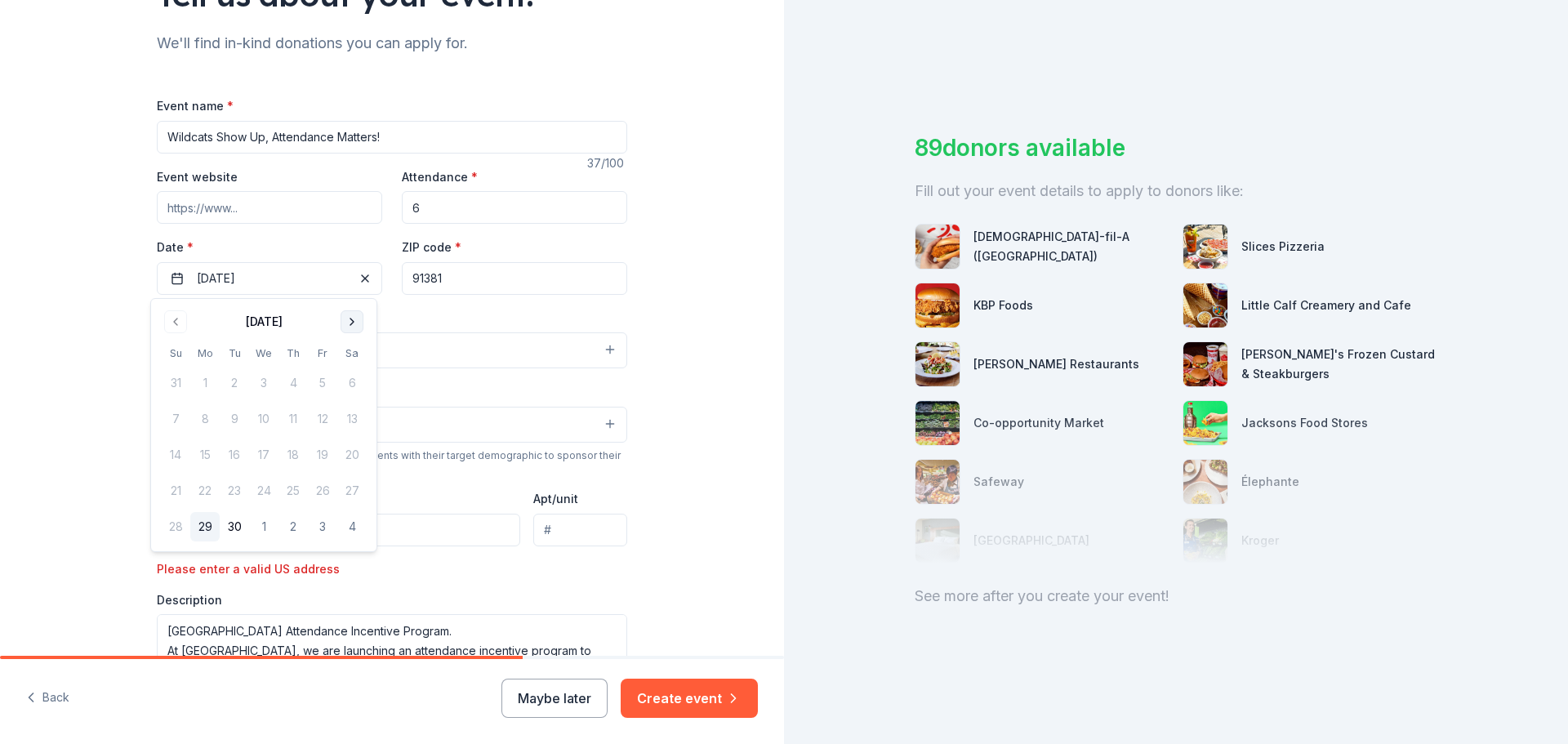
click at [355, 329] on button "Go to next month" at bounding box center [351, 321] width 23 height 23
drag, startPoint x: 337, startPoint y: 323, endPoint x: 352, endPoint y: 326, distance: 15.3
click at [345, 329] on div "December 2025" at bounding box center [264, 320] width 206 height 23
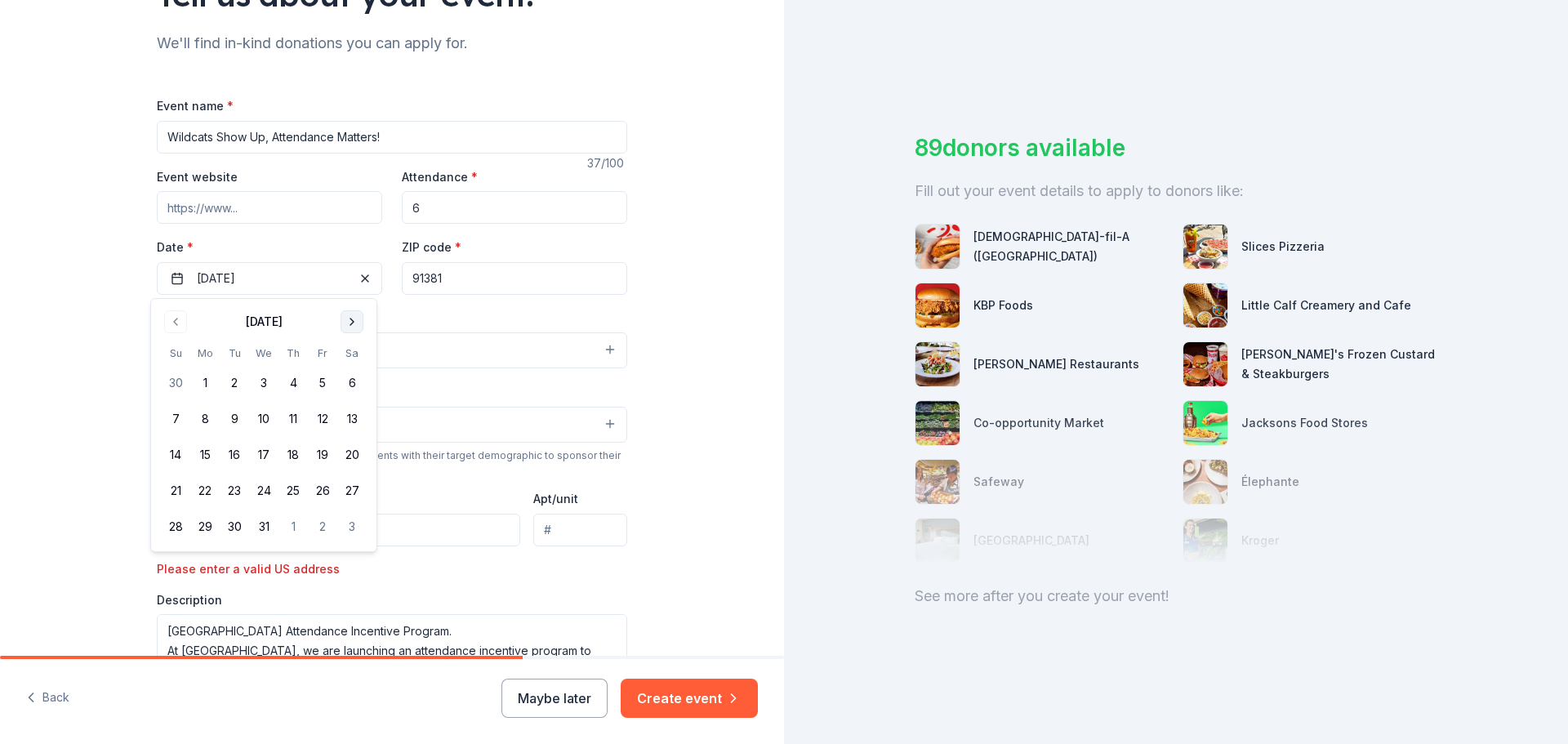
click at [352, 326] on button "Go to next month" at bounding box center [351, 321] width 23 height 23
click at [396, 309] on div "Event type * Fundraiser" at bounding box center [393, 338] width 471 height 61
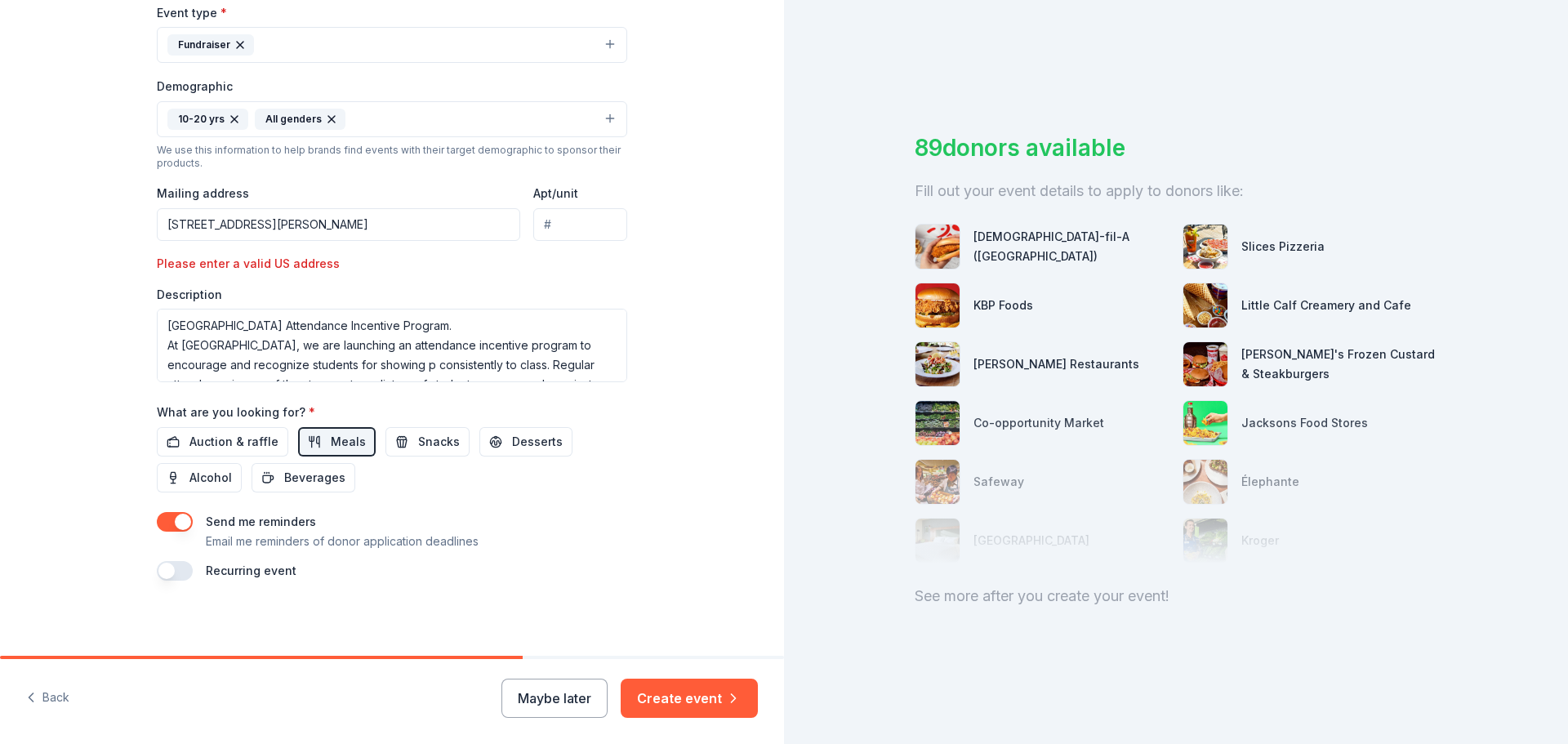
scroll to position [467, 0]
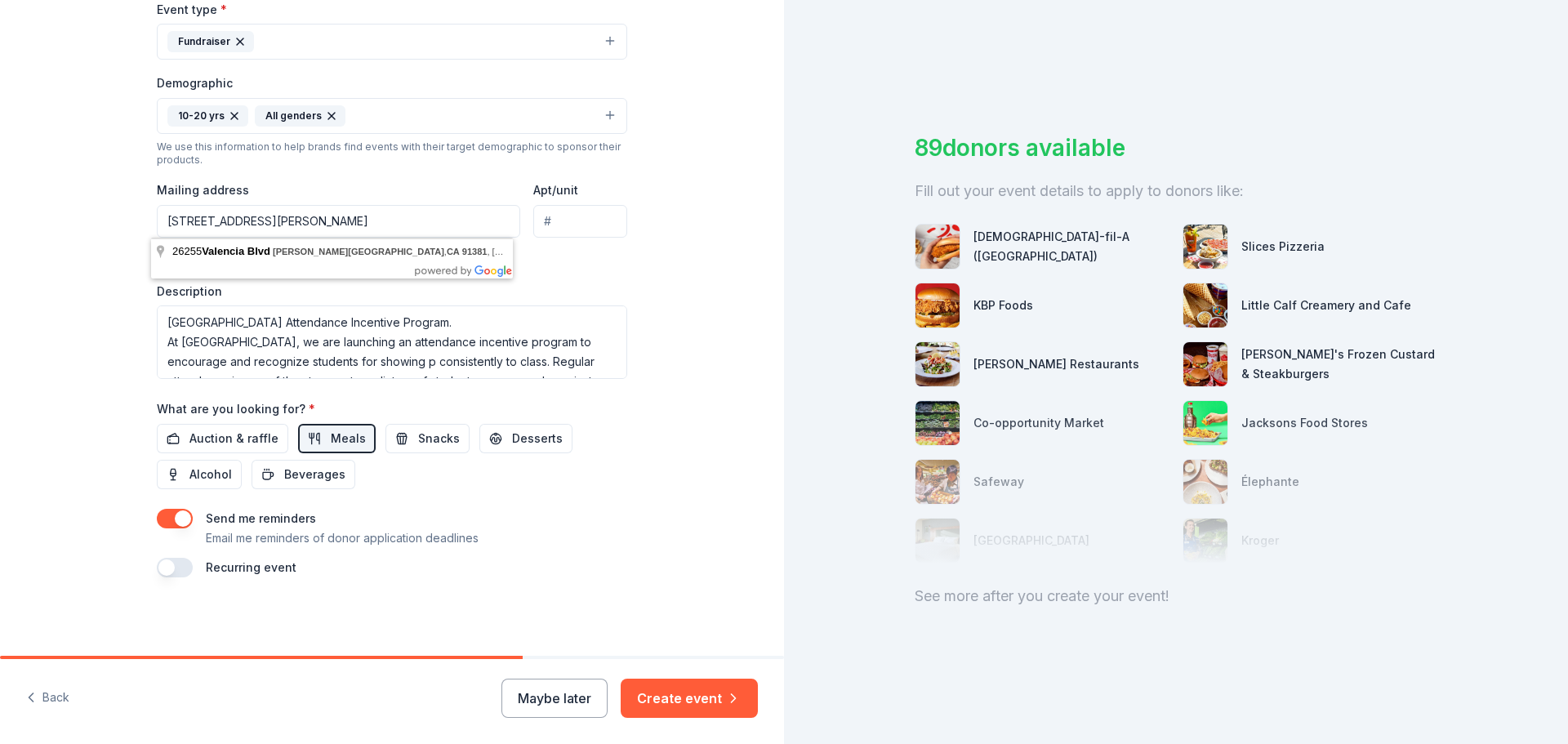
click at [462, 218] on input "26255 West Valencia Blvd Stevenson Ranch, CA 91381" at bounding box center [339, 222] width 363 height 33
click at [207, 223] on input "26255 West Valencia Blvd Stevenson Ranch, CA 91381, USA" at bounding box center [339, 222] width 363 height 33
click at [389, 273] on div "Event type * Fundraiser Demographic 10-20 yrs All genders We use this informati…" at bounding box center [393, 189] width 471 height 380
click at [471, 229] on input "26255 Valencia Blvd Stevenson Ranch, CA 91381, USA" at bounding box center [339, 222] width 363 height 33
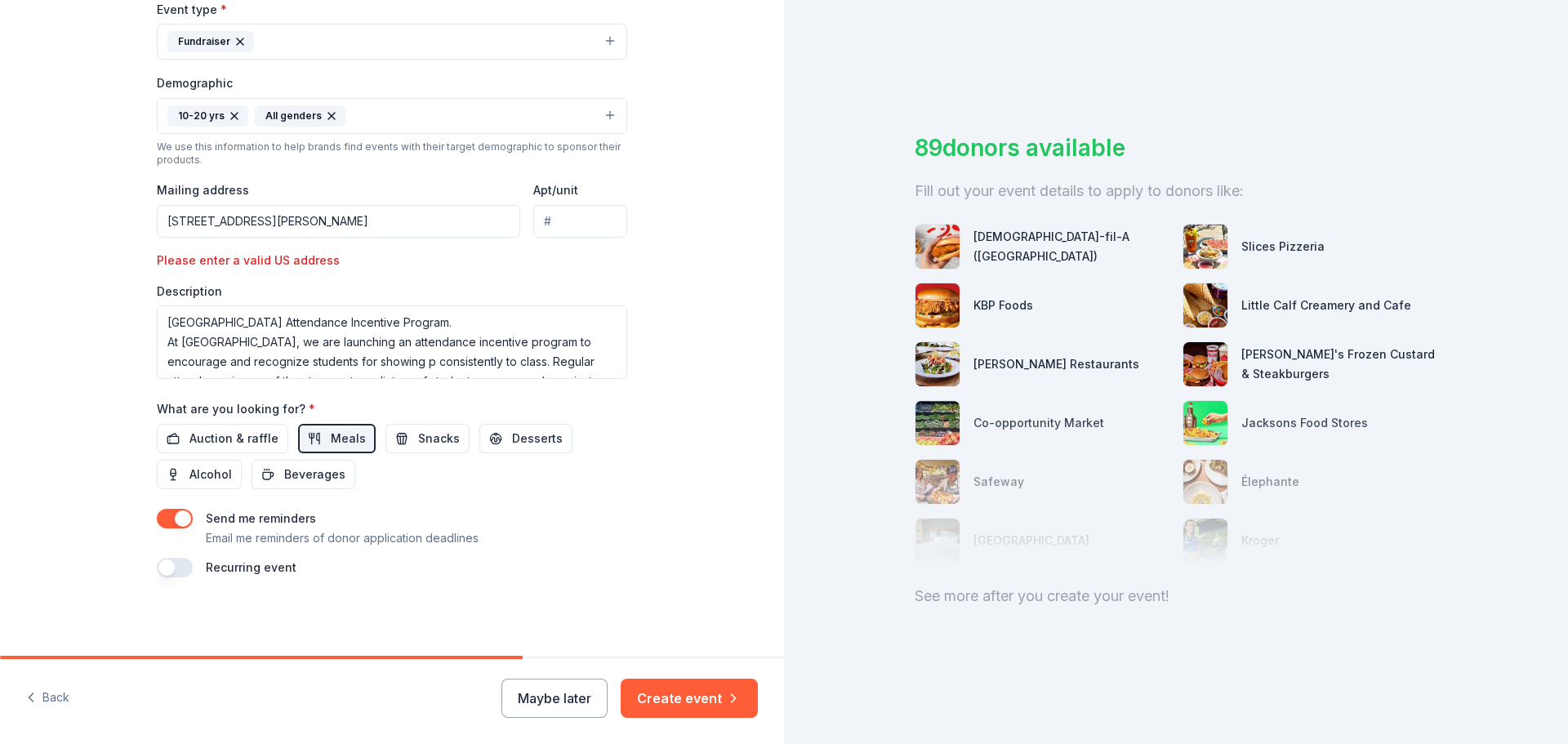
click at [616, 280] on div "Event type * Fundraiser Demographic 10-20 yrs All genders We use this informati…" at bounding box center [393, 189] width 471 height 380
click at [470, 218] on input "26255 Valencia Blvd Stevenson Ranch, CA 91381, USA" at bounding box center [339, 222] width 363 height 33
type input "26255 Valencia Blvd Stevenson Ranch, CA 91381"
click at [570, 280] on div "Event type * Fundraiser Demographic 10-20 yrs All genders We use this informati…" at bounding box center [393, 189] width 471 height 380
click at [456, 213] on input "26255 Valencia Blvd Stevenson Ranch, CA 91381" at bounding box center [339, 222] width 363 height 33
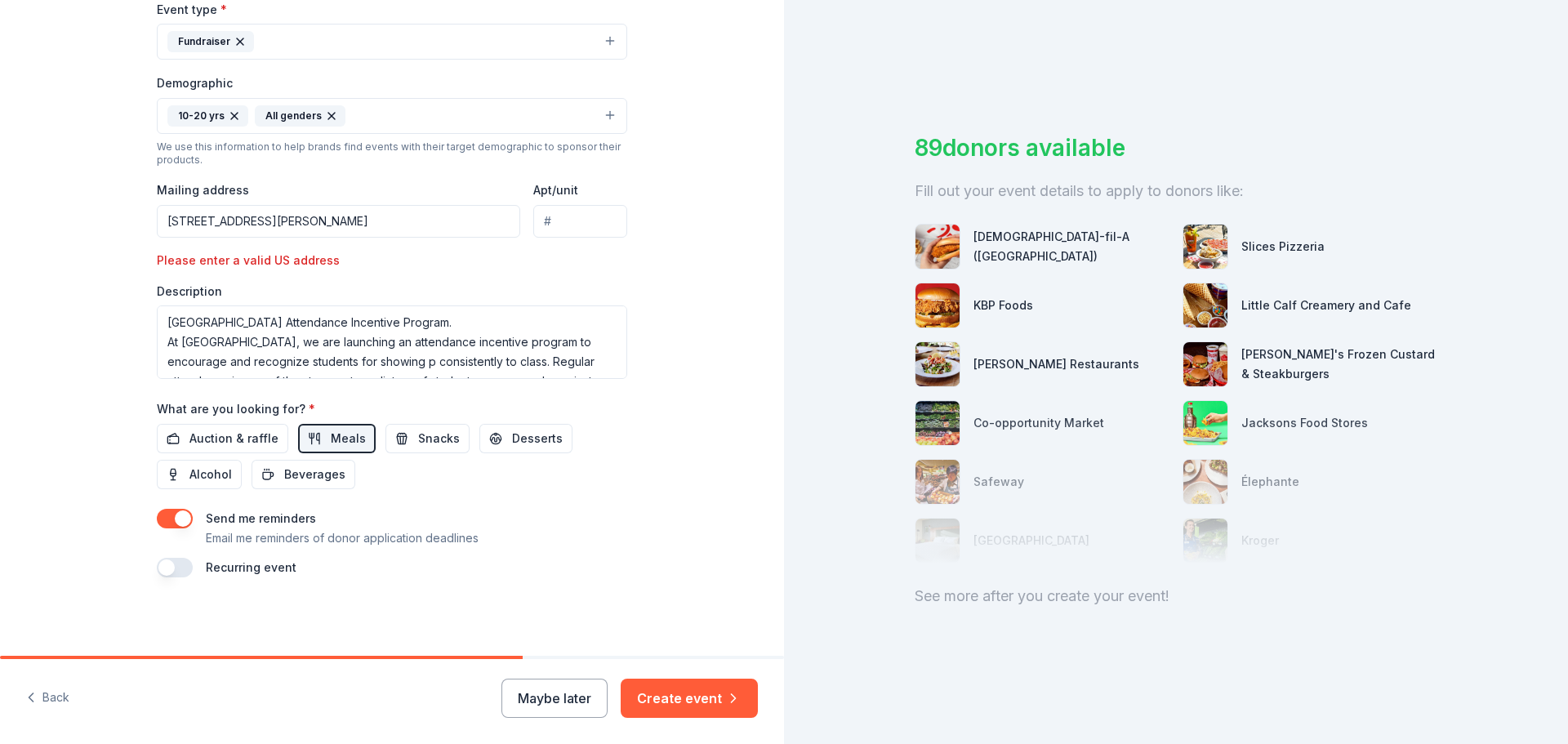
click at [654, 276] on div "Tell us about your event. We'll find in-kind donations you can apply for. Event…" at bounding box center [392, 94] width 784 height 1123
click at [677, 690] on button "Create event" at bounding box center [690, 698] width 137 height 40
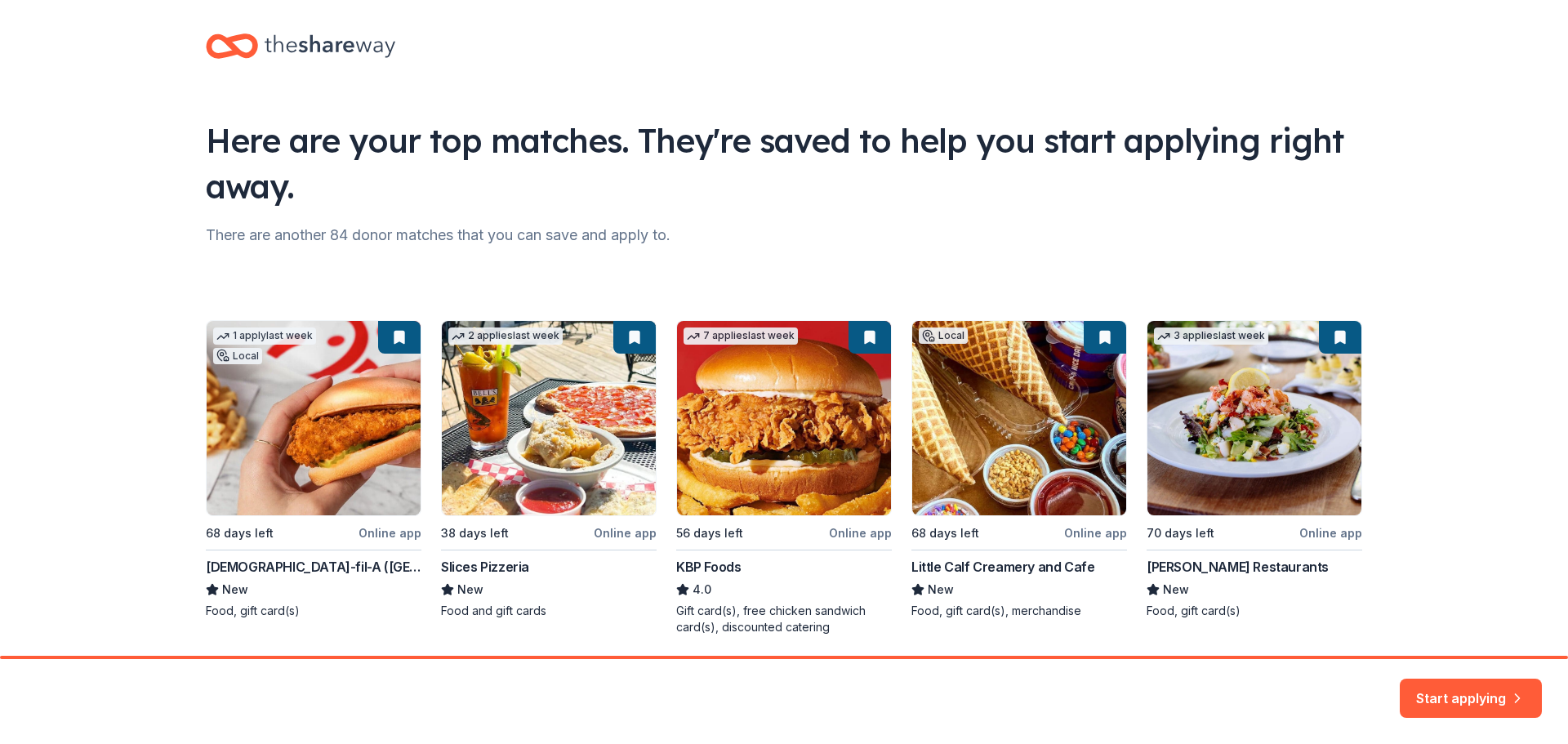
scroll to position [11, 0]
click at [528, 528] on div "1 apply last week Local 68 days left Online app Chick-fil-A (Los Angeles) New F…" at bounding box center [784, 479] width 1156 height 315
click at [528, 471] on div "1 apply last week Local 68 days left Online app Chick-fil-A (Los Angeles) New F…" at bounding box center [784, 479] width 1156 height 315
click at [342, 462] on div "1 apply last week Local 68 days left Online app Chick-fil-A (Los Angeles) New F…" at bounding box center [784, 479] width 1156 height 315
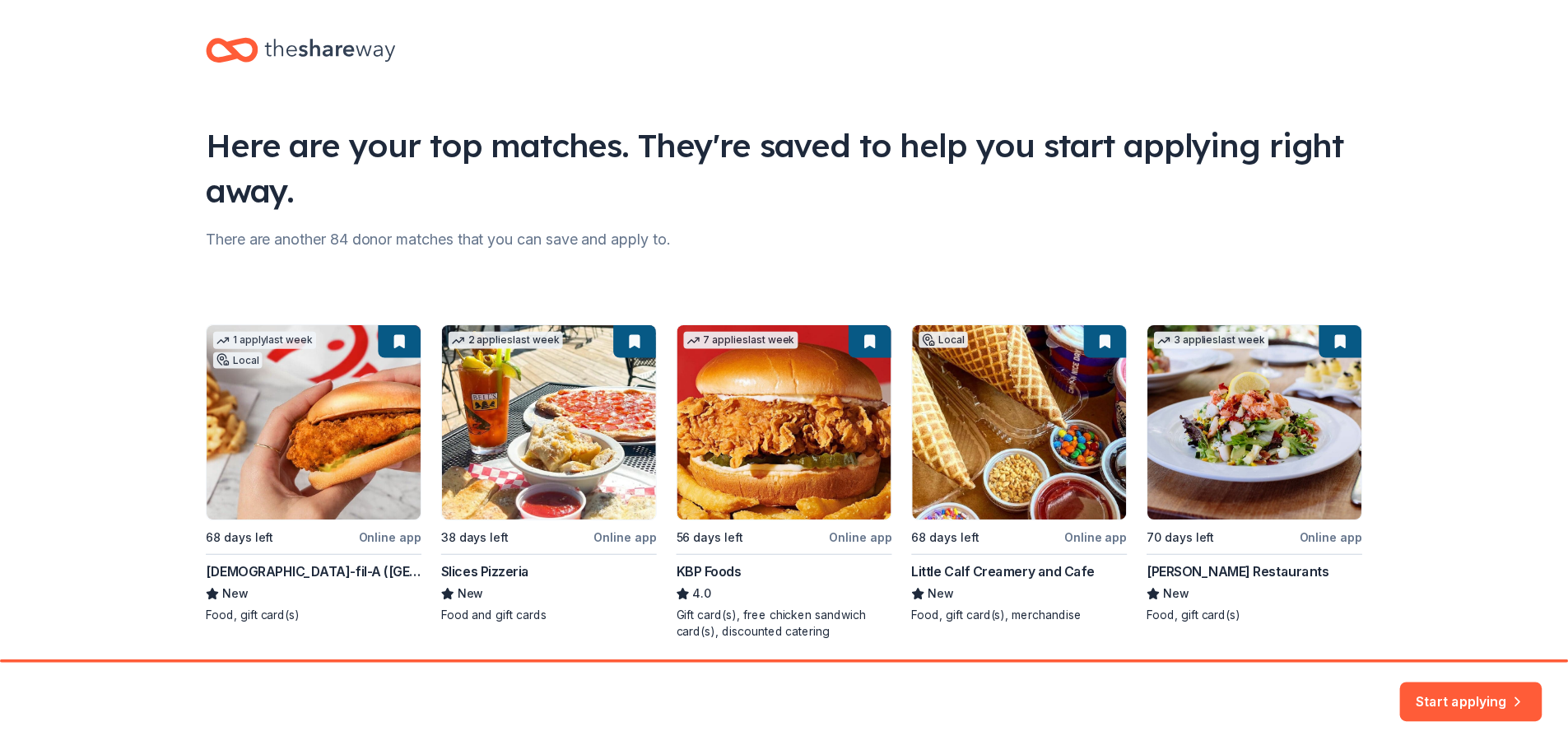
scroll to position [71, 0]
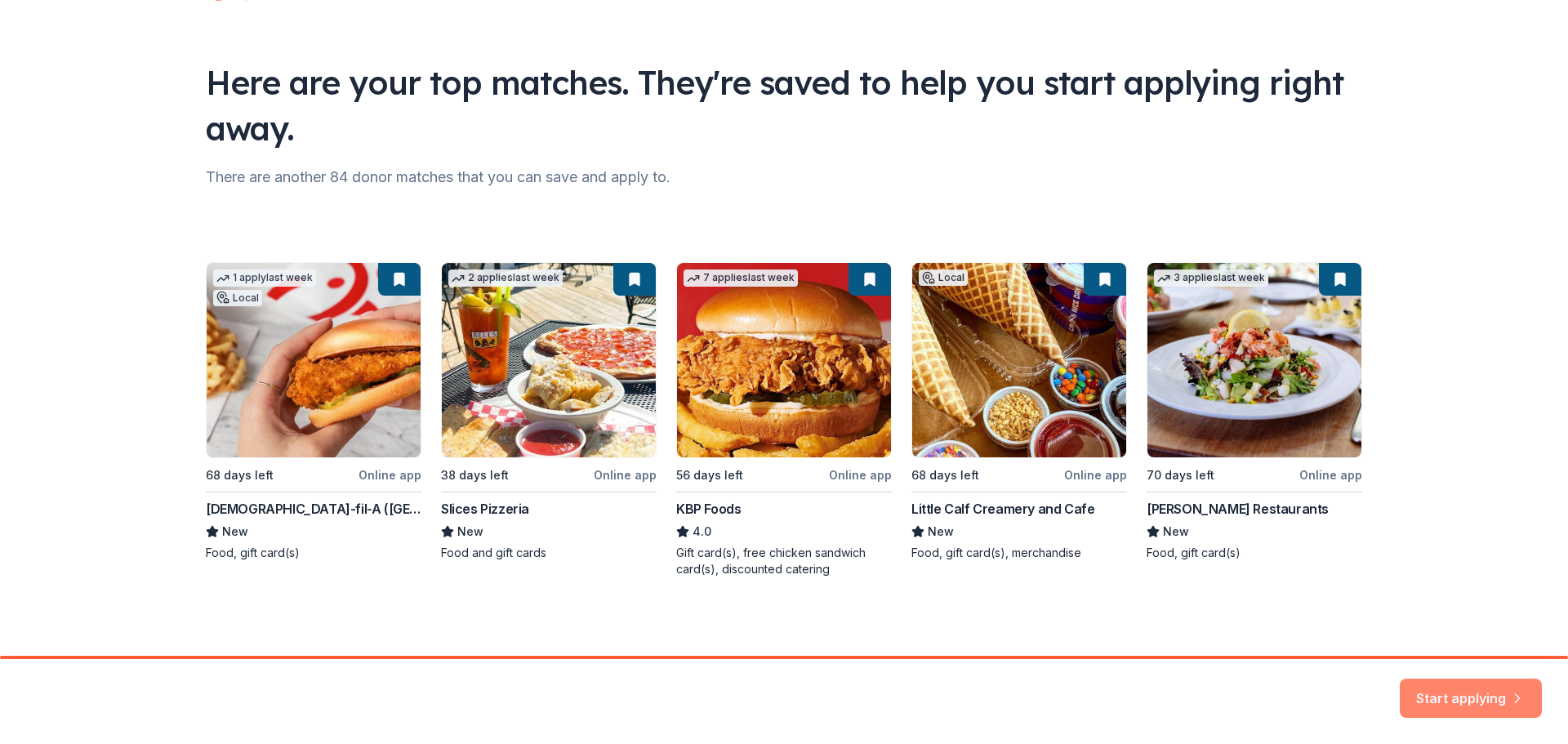
click at [1455, 701] on button "Start applying" at bounding box center [1470, 689] width 142 height 40
click at [1429, 688] on div "Start applying" at bounding box center [1470, 698] width 142 height 40
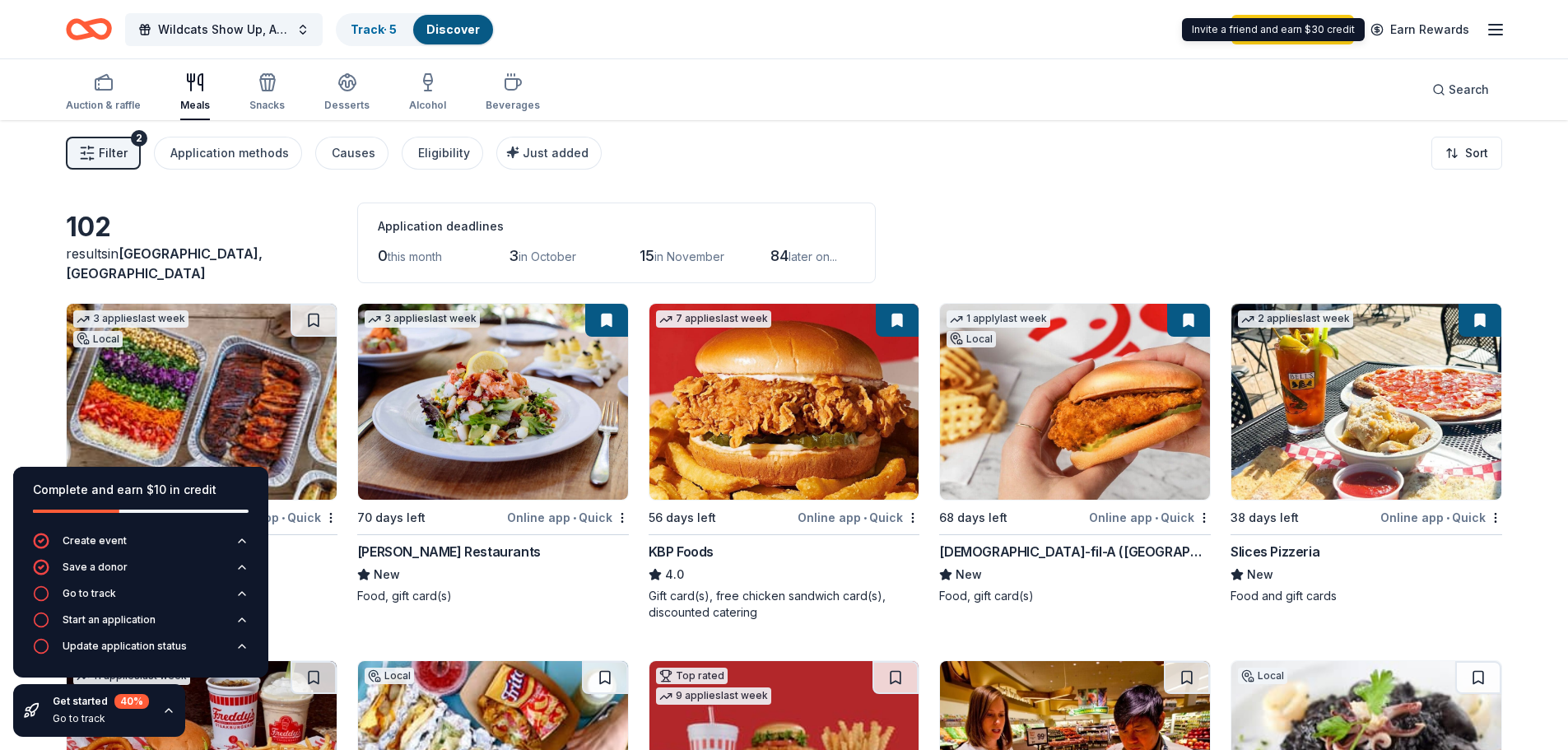
click at [1491, 32] on icon "button" at bounding box center [1495, 29] width 20 height 20
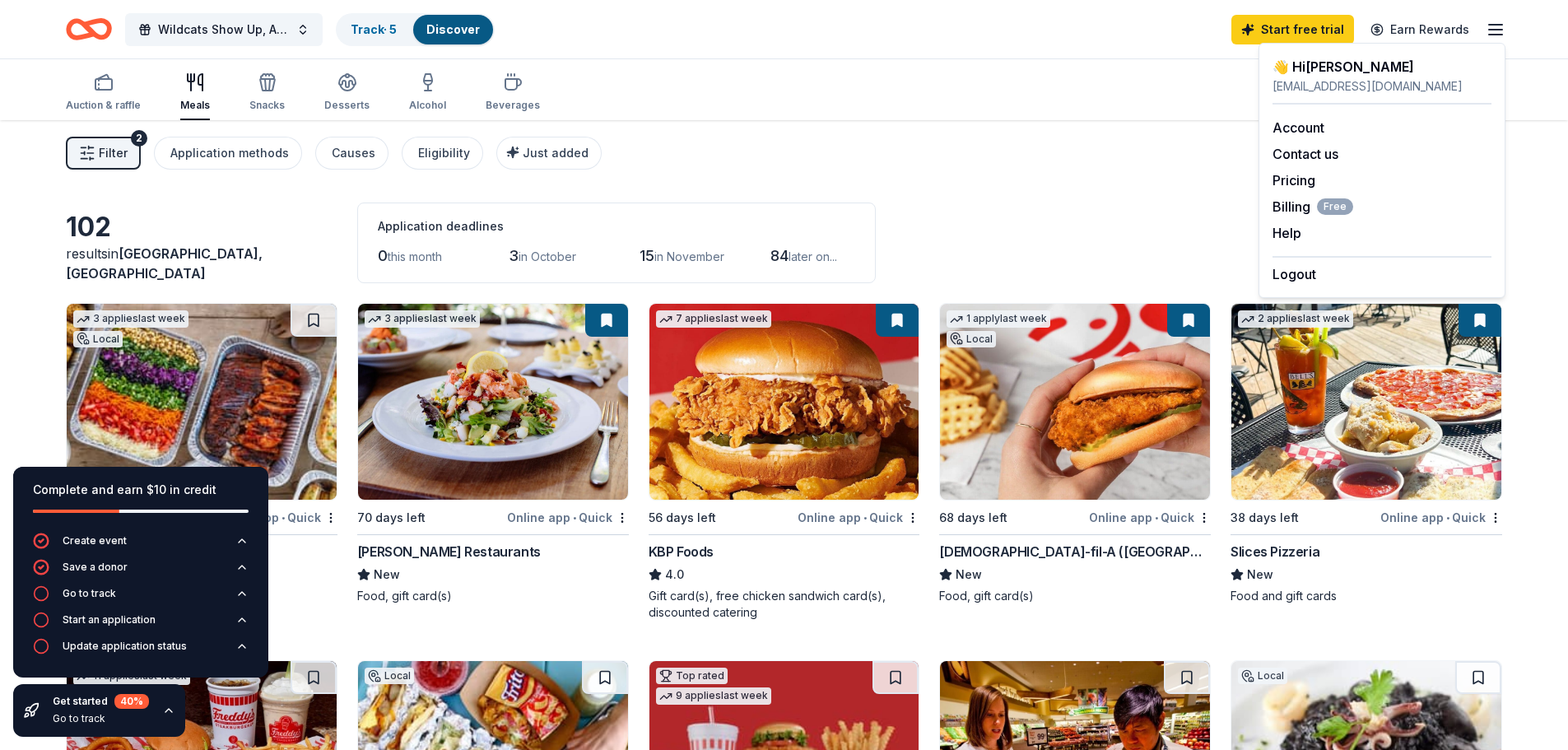
click at [1544, 48] on div "Wildcats Show Up, Attendance Matters! Track · 5 Discover Start free trial Earn …" at bounding box center [784, 29] width 1568 height 58
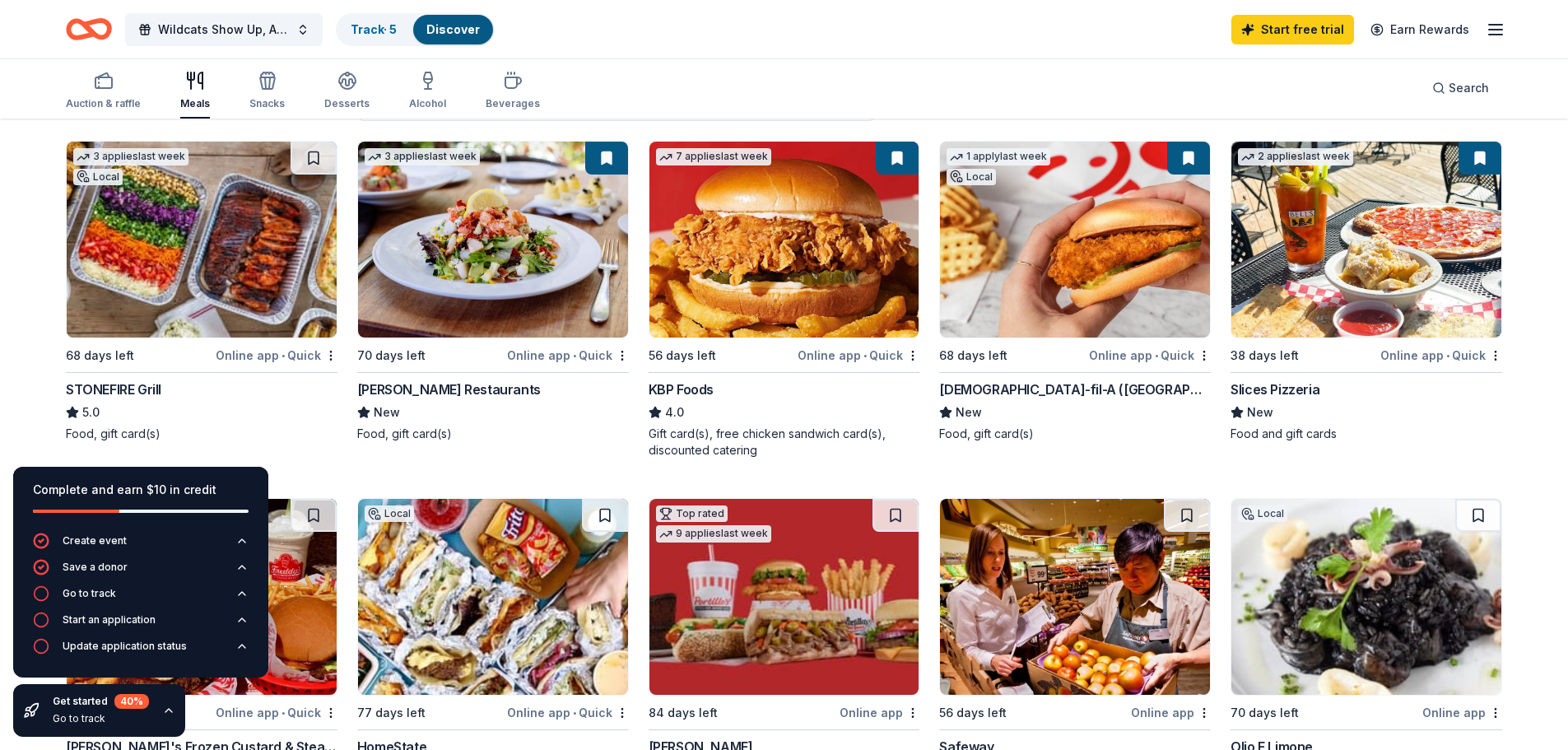
scroll to position [163, 0]
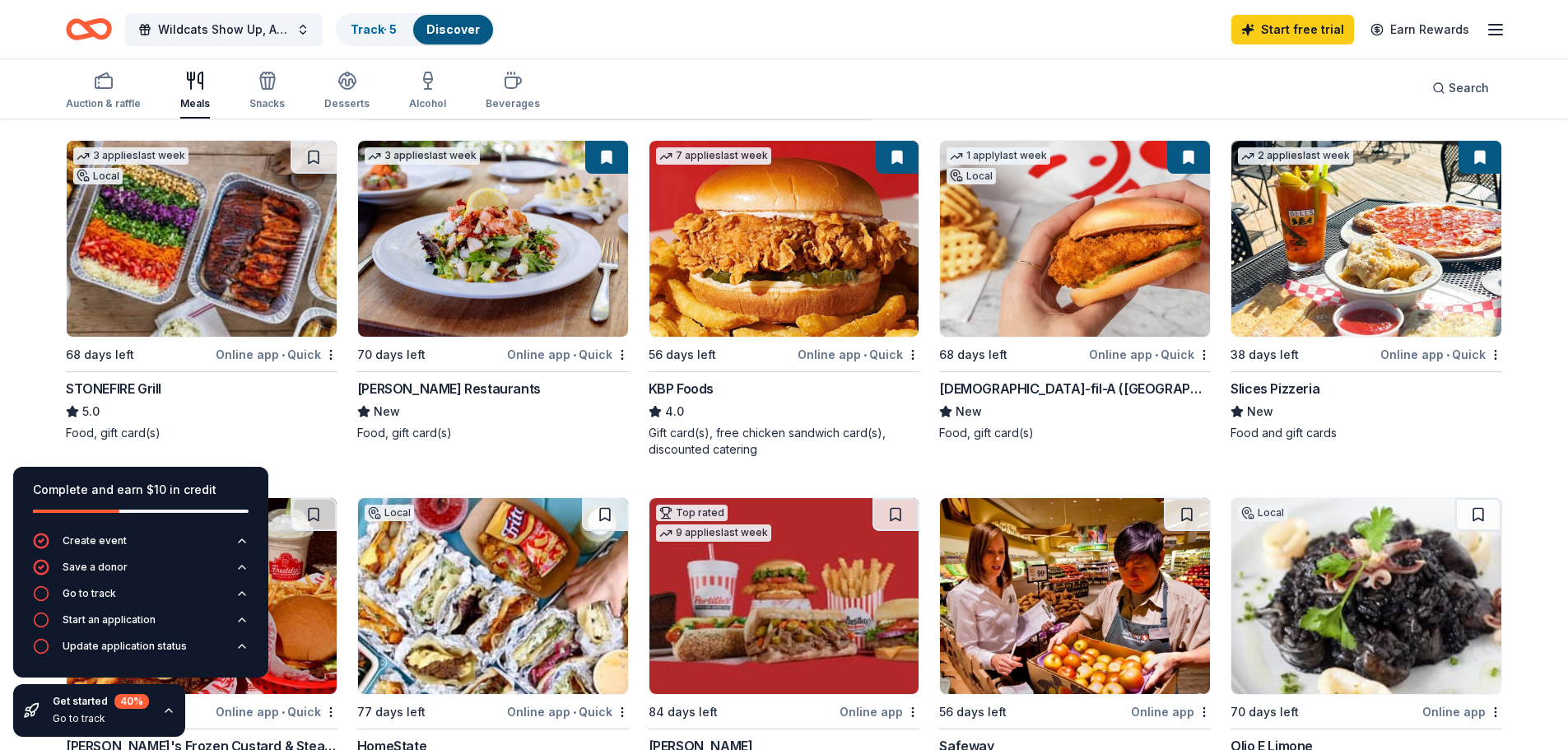
click at [1119, 185] on img at bounding box center [1075, 239] width 270 height 196
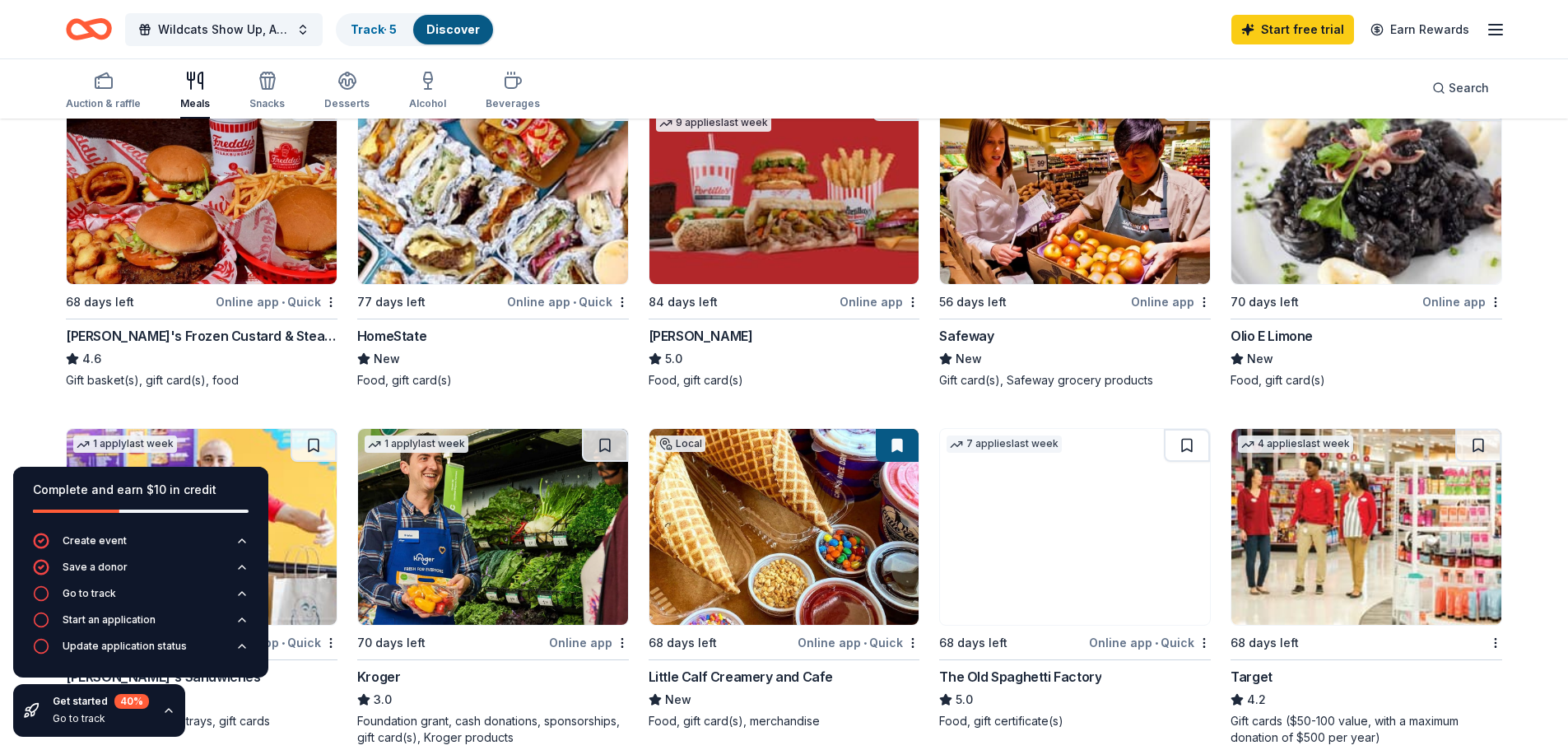
scroll to position [574, 0]
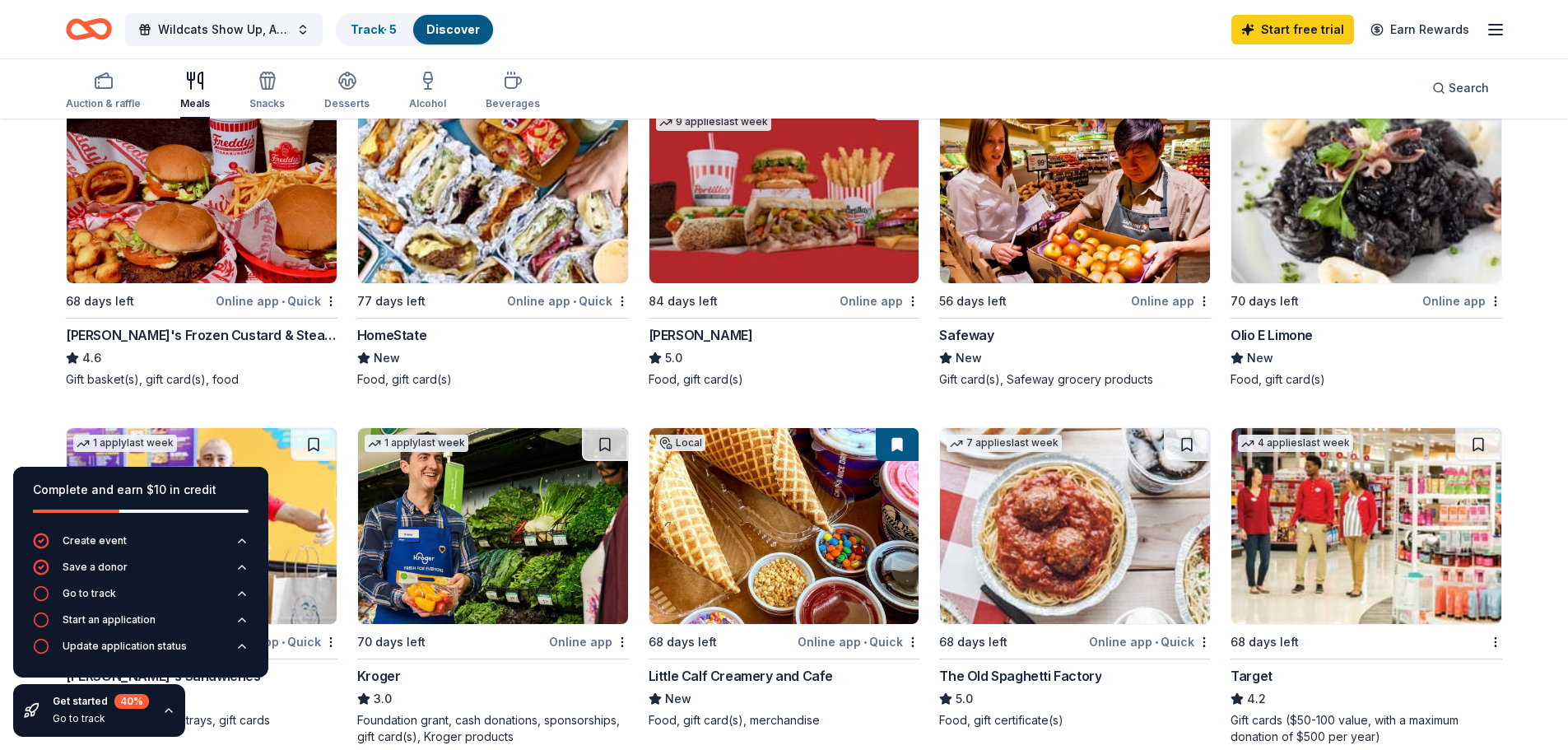
click at [1377, 518] on img at bounding box center [1366, 526] width 270 height 196
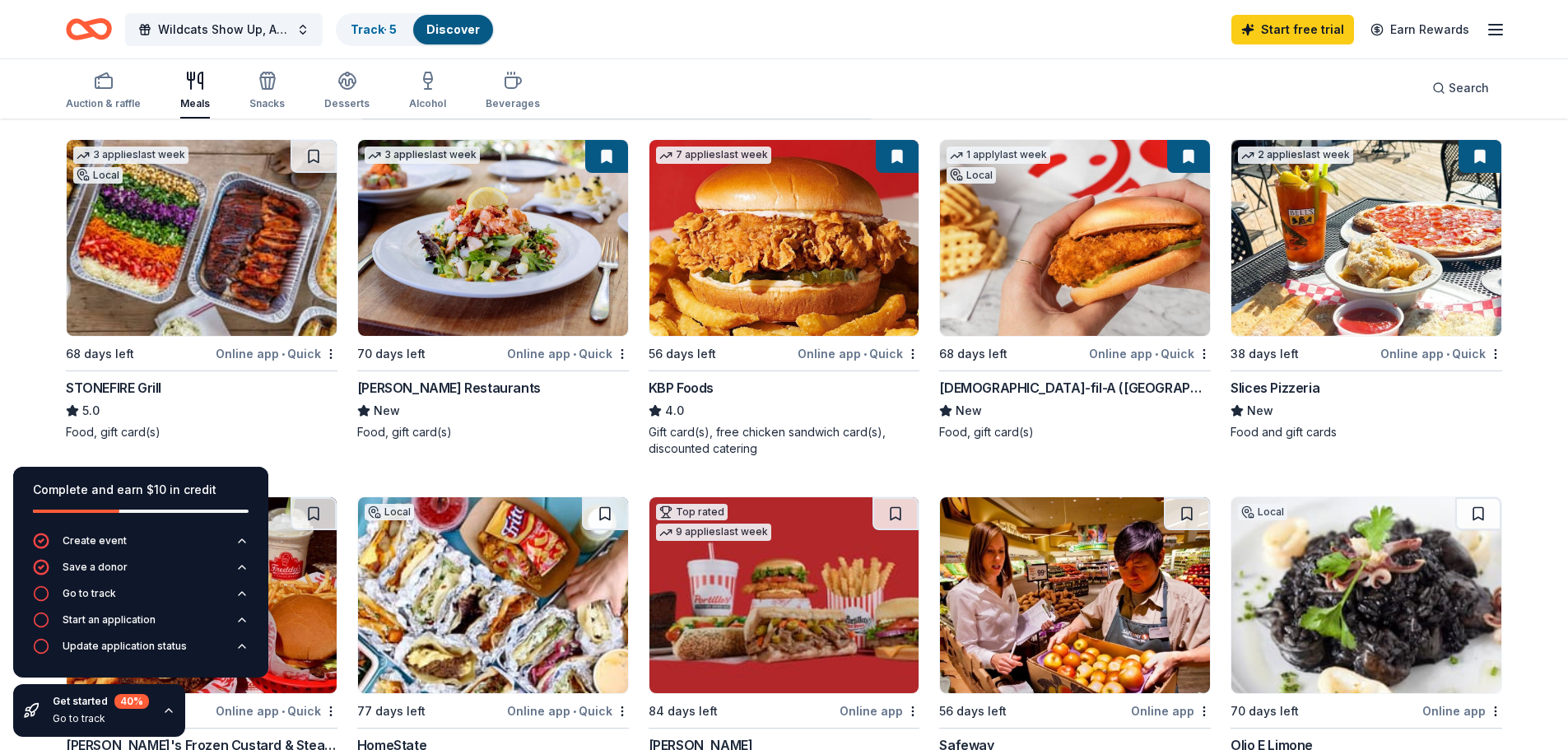
scroll to position [163, 0]
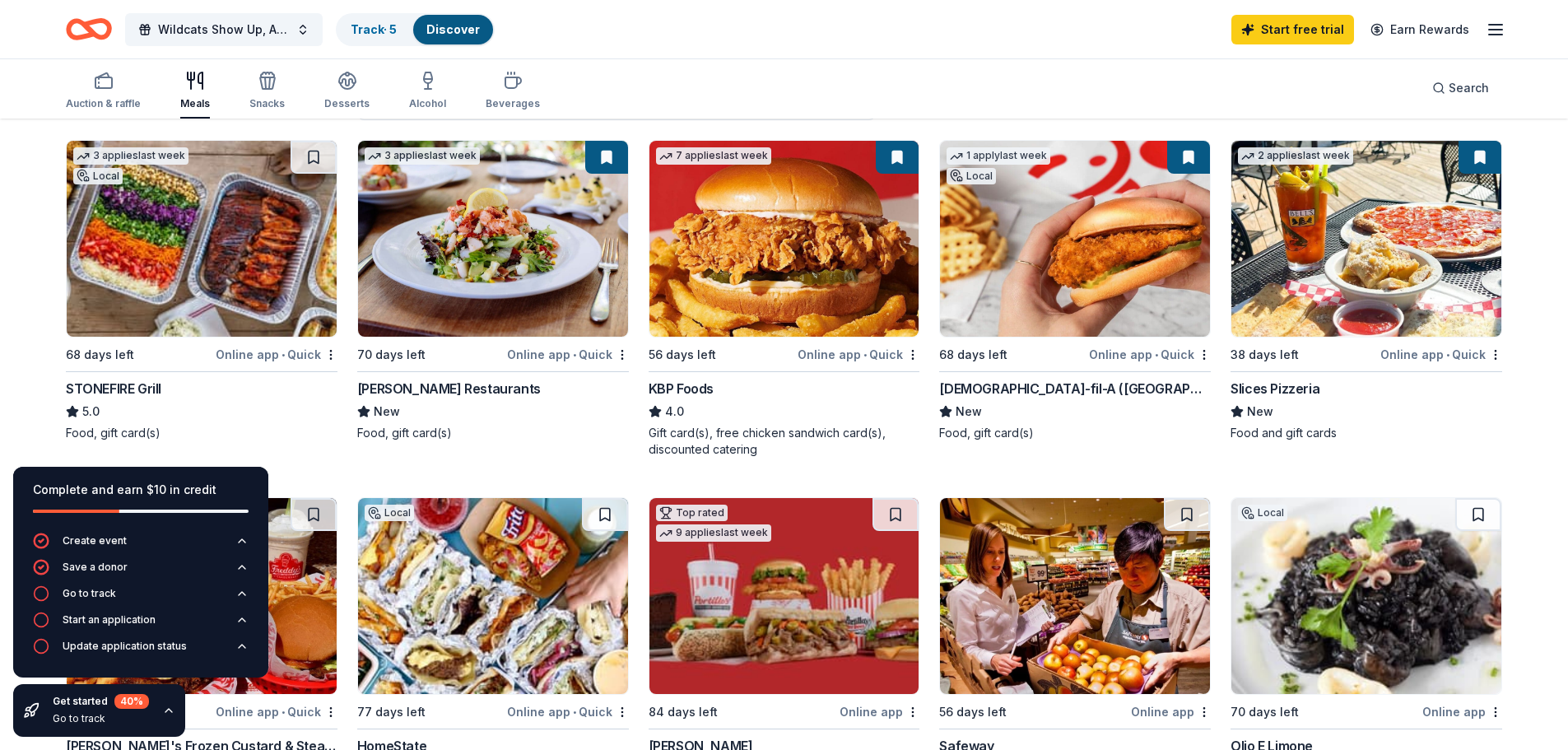
click at [121, 273] on img at bounding box center [202, 239] width 270 height 196
drag, startPoint x: 1484, startPoint y: 24, endPoint x: 1498, endPoint y: 25, distance: 14.0
click at [1498, 25] on icon "button" at bounding box center [1495, 29] width 20 height 20
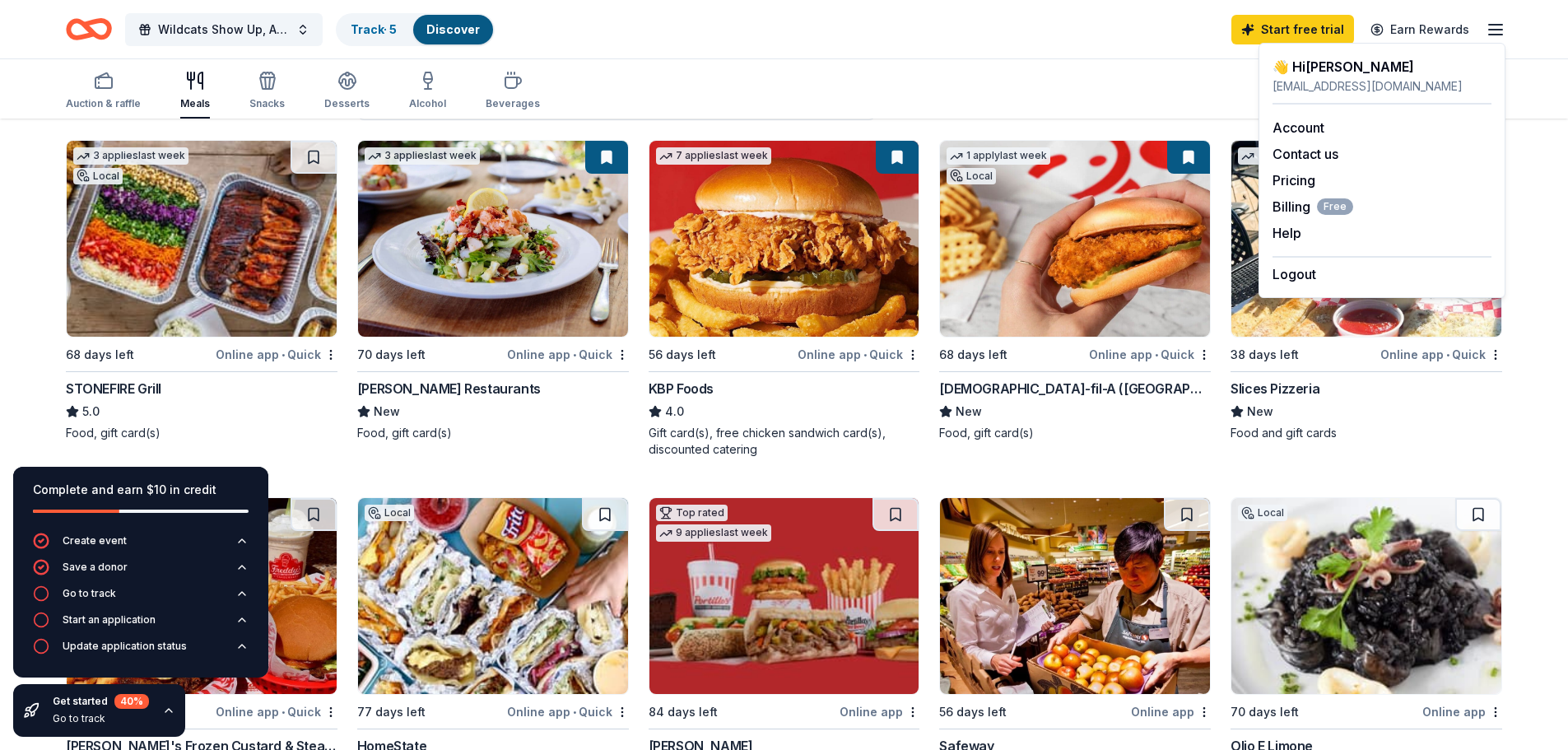
click at [1498, 25] on icon "button" at bounding box center [1495, 29] width 20 height 20
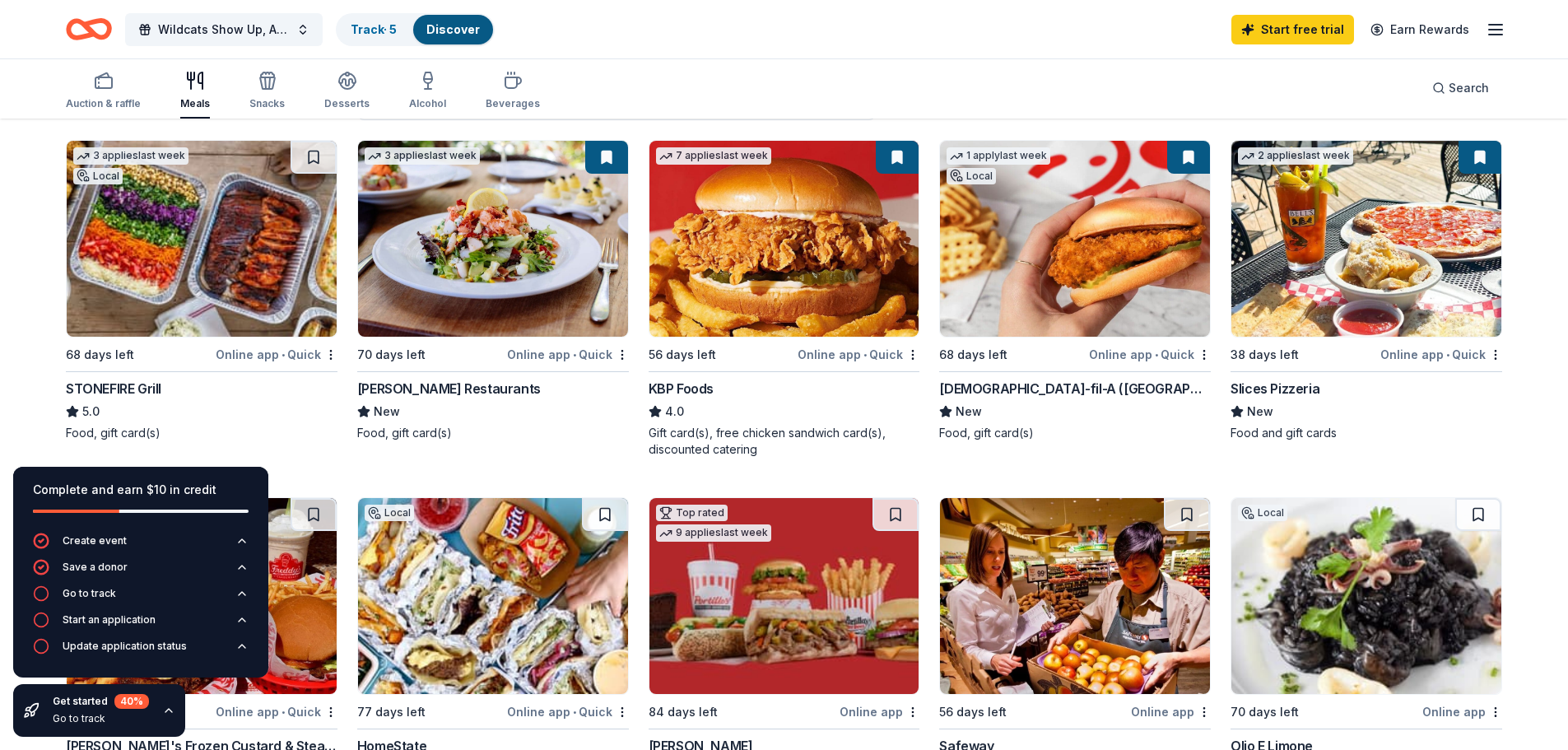
click at [1498, 25] on icon "button" at bounding box center [1495, 29] width 20 height 20
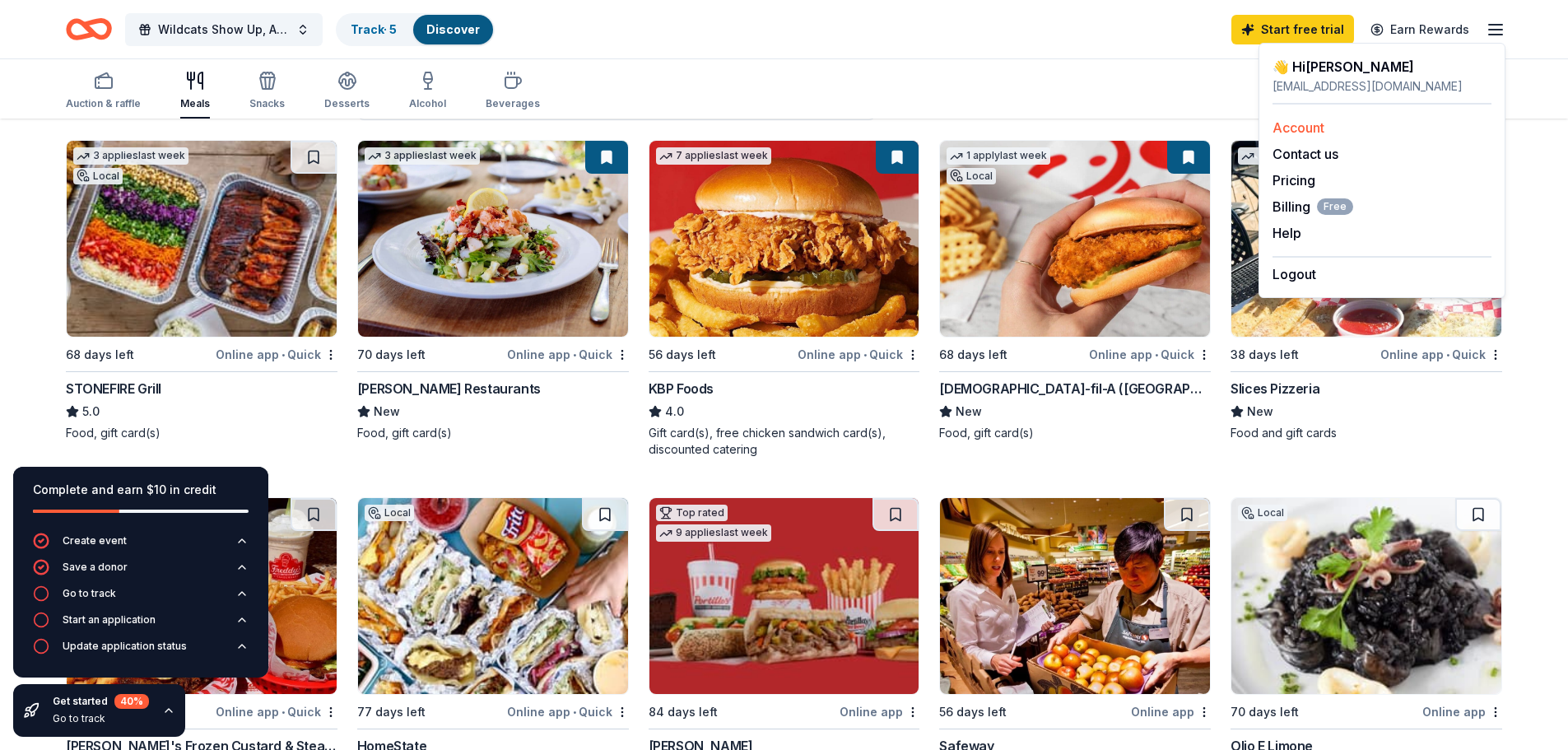
click at [1315, 130] on link "Account" at bounding box center [1299, 127] width 52 height 16
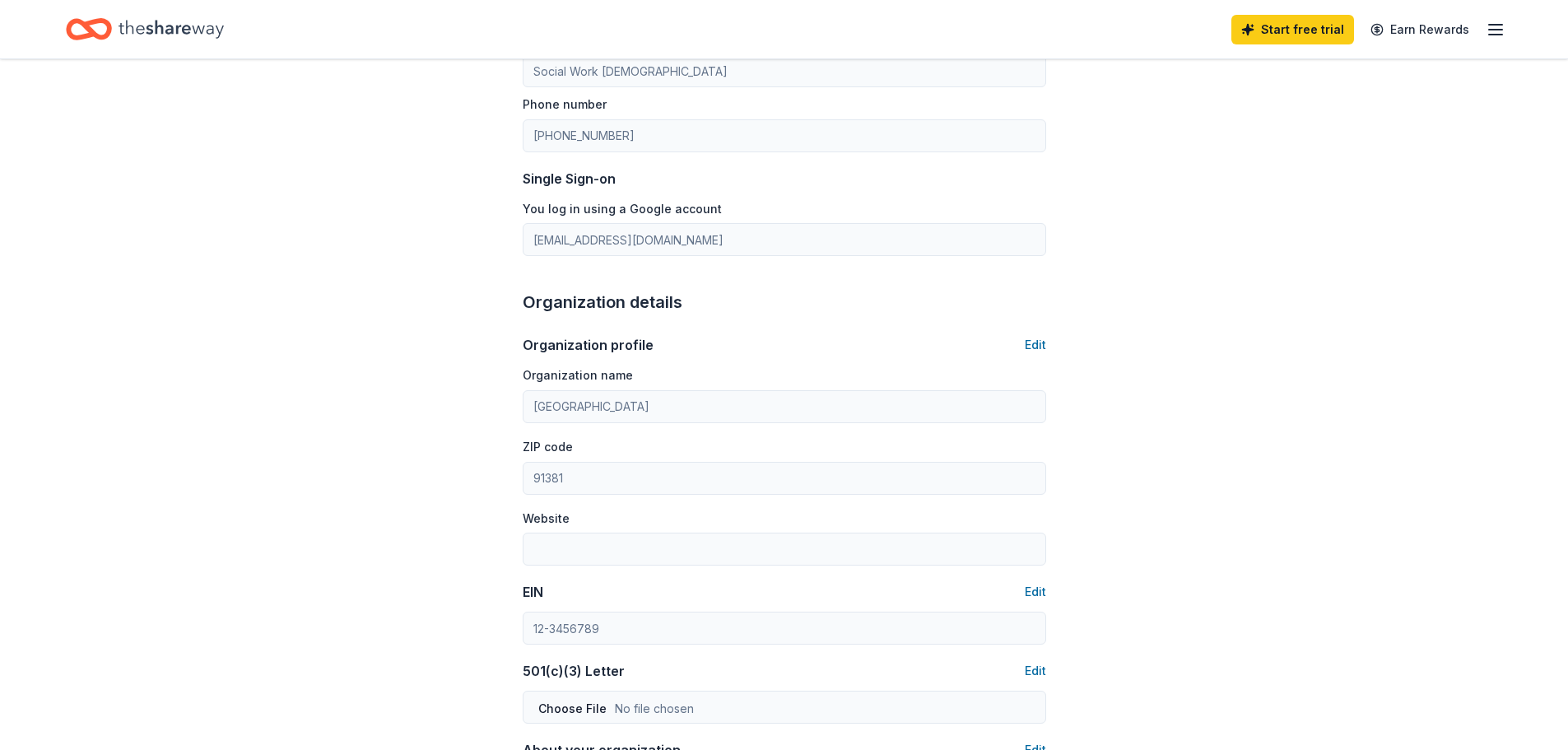
scroll to position [247, 0]
click at [1027, 590] on button "Edit" at bounding box center [1036, 591] width 22 height 20
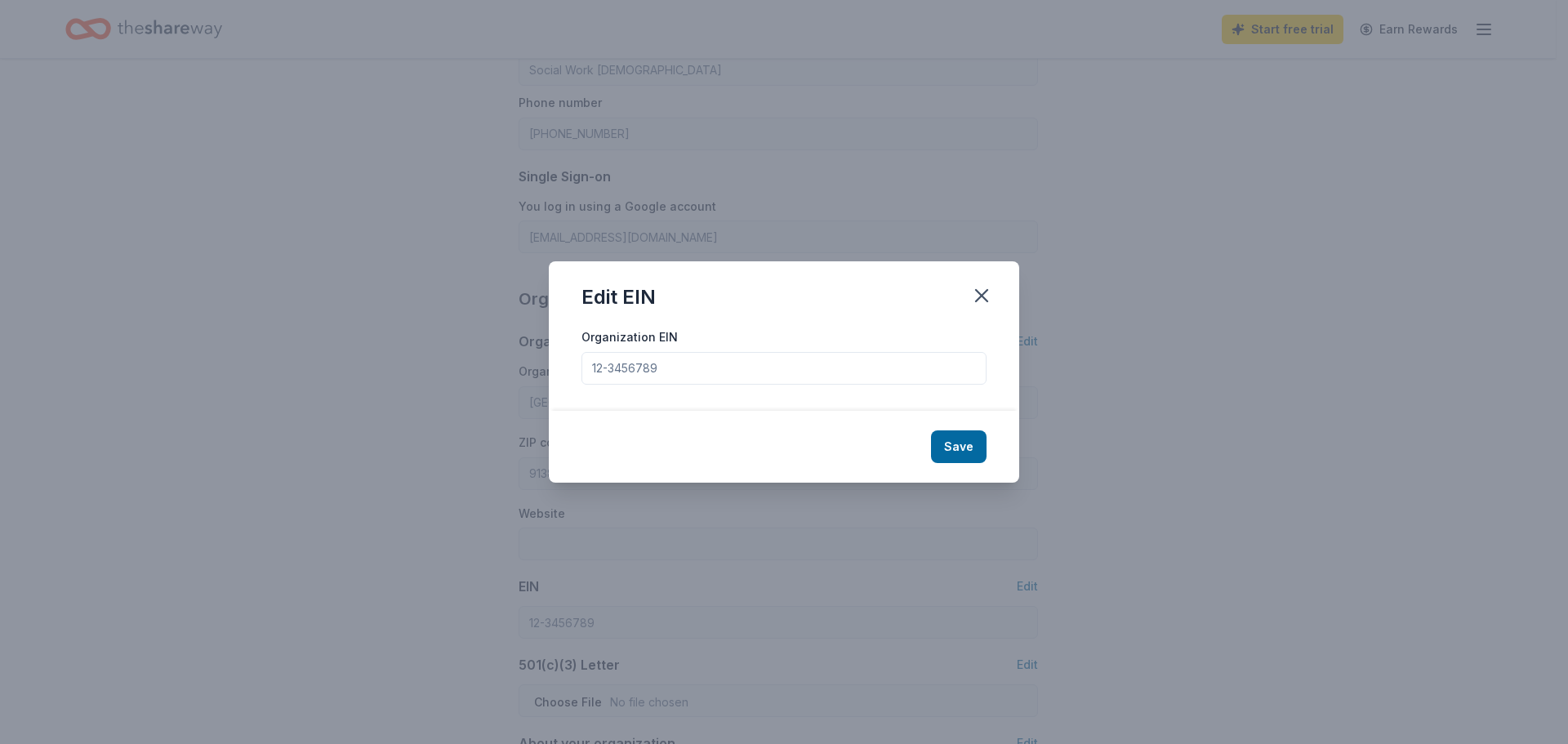
click at [729, 368] on input "Organization EIN" at bounding box center [784, 369] width 406 height 33
drag, startPoint x: 701, startPoint y: 365, endPoint x: 653, endPoint y: 356, distance: 48.8
click at [699, 364] on input "Organization EIN" at bounding box center [784, 369] width 406 height 33
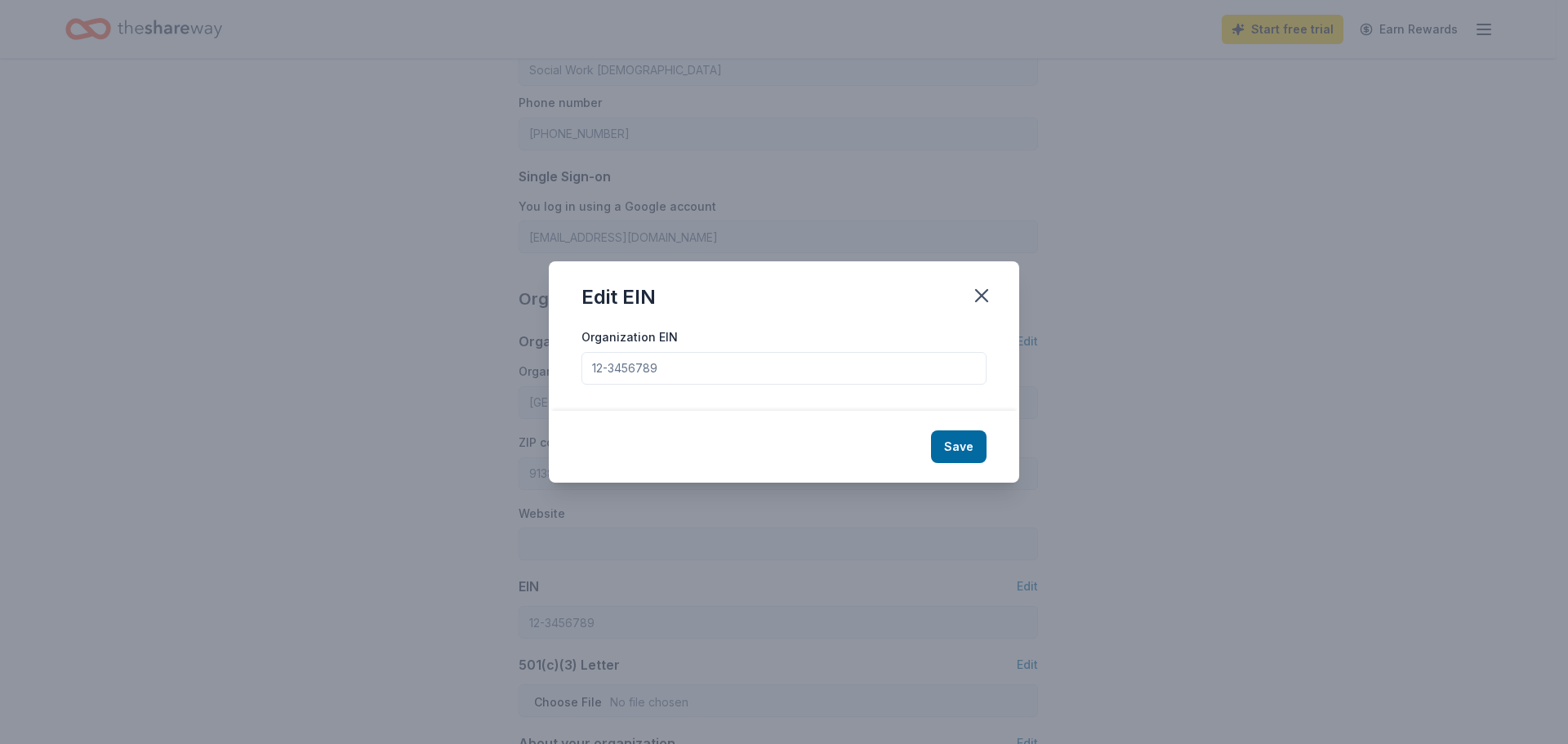
drag, startPoint x: 653, startPoint y: 356, endPoint x: 548, endPoint y: 359, distance: 105.0
click at [561, 357] on div "Organization EIN" at bounding box center [784, 369] width 471 height 84
drag, startPoint x: 553, startPoint y: 360, endPoint x: 726, endPoint y: 369, distance: 173.2
click at [725, 369] on div "Edit EIN Organization EIN Save" at bounding box center [784, 372] width 1568 height 744
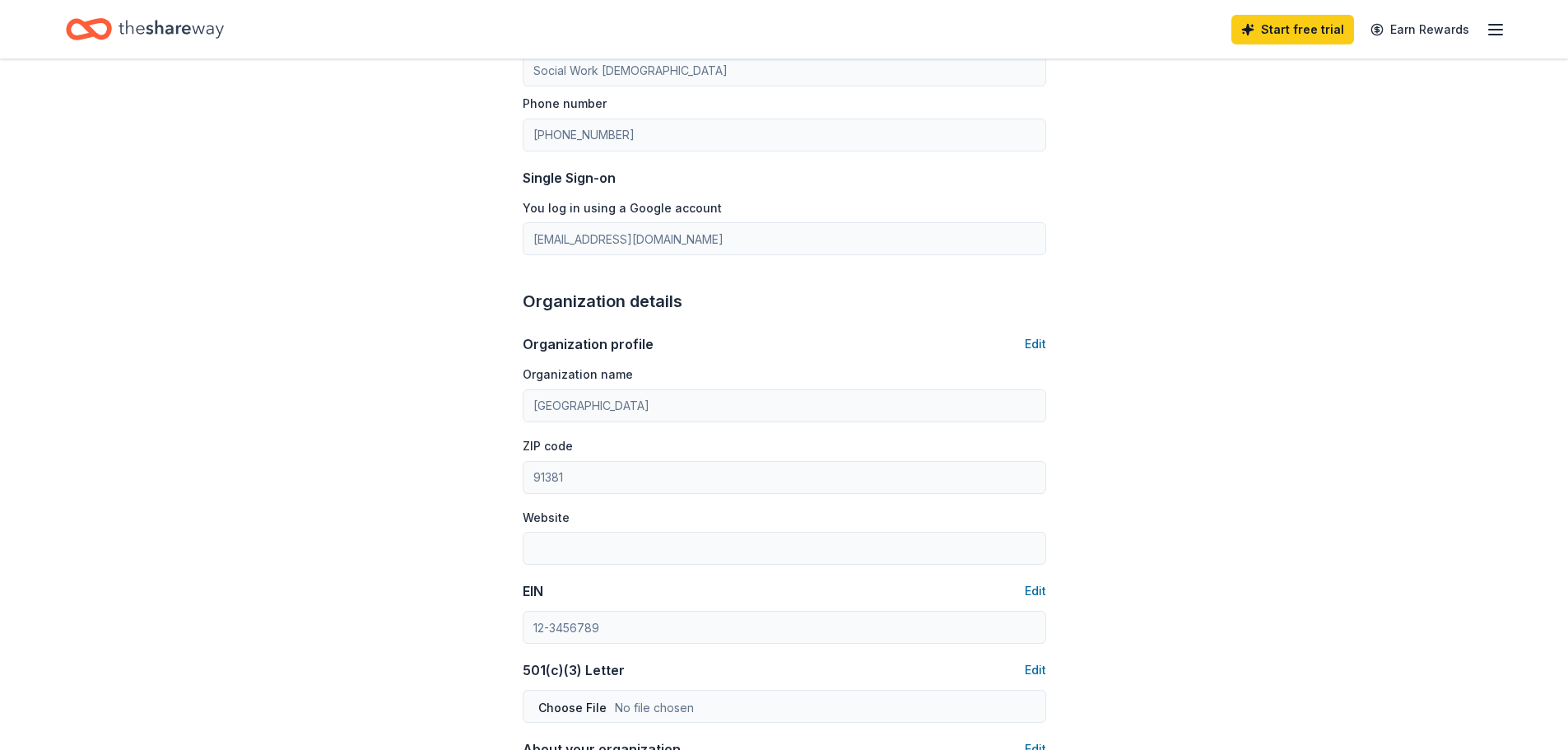
click at [528, 607] on div "EIN Edit" at bounding box center [784, 612] width 524 height 62
click at [1029, 587] on button "Edit" at bounding box center [1036, 591] width 22 height 20
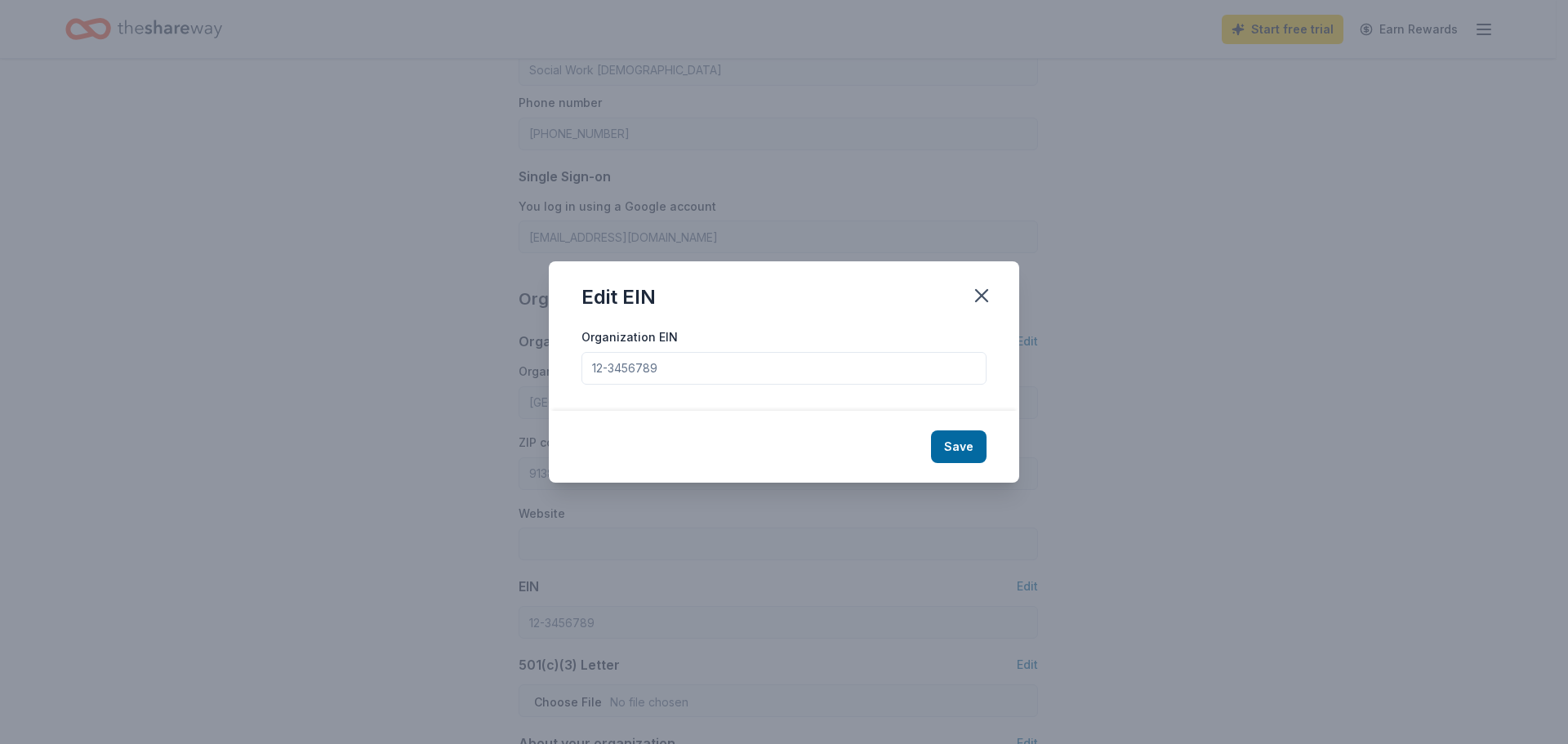
click at [723, 383] on input "Organization EIN" at bounding box center [784, 369] width 406 height 33
type input "d"
click at [977, 285] on icon "button" at bounding box center [981, 296] width 23 height 23
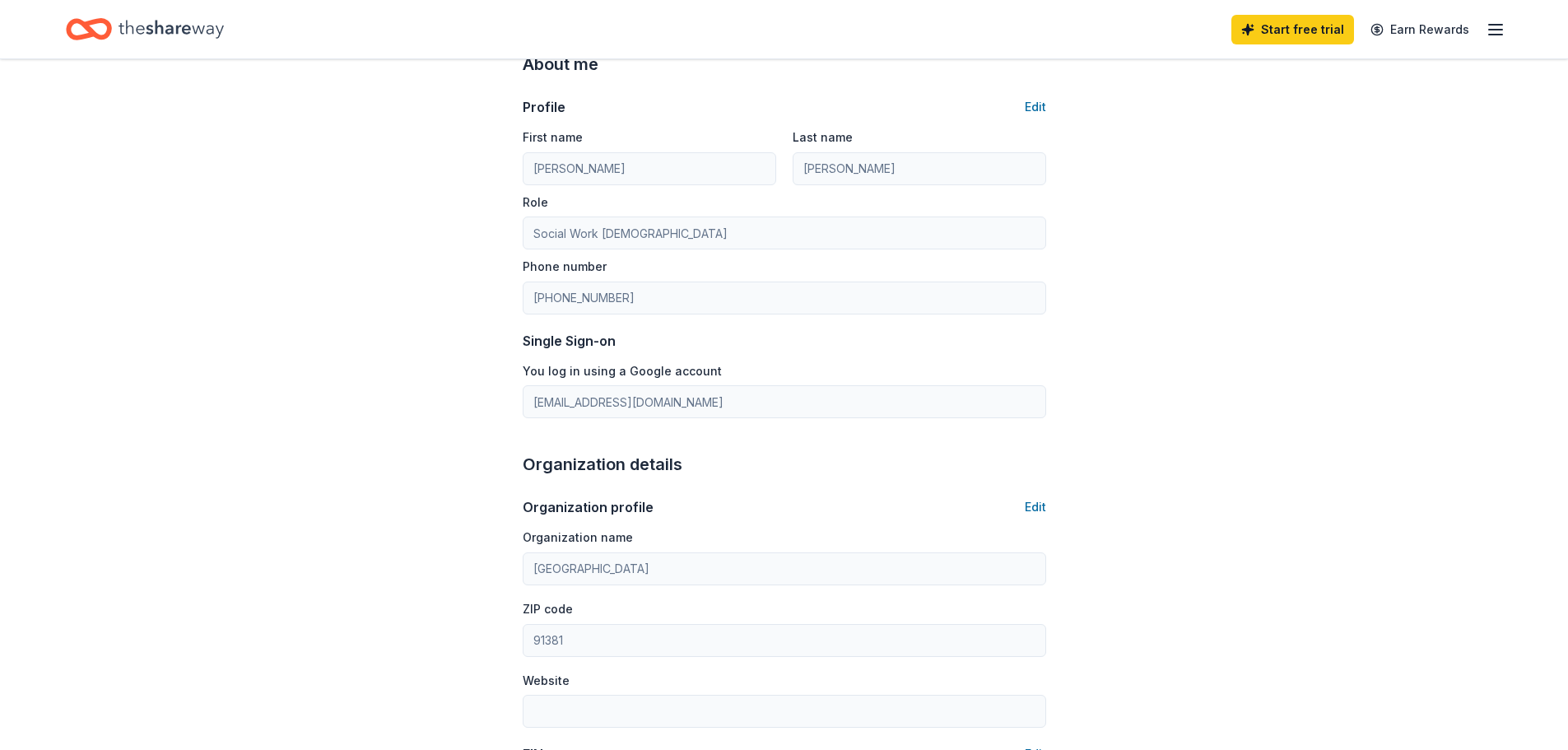
scroll to position [83, 0]
click at [1025, 100] on button "Edit" at bounding box center [1036, 107] width 22 height 20
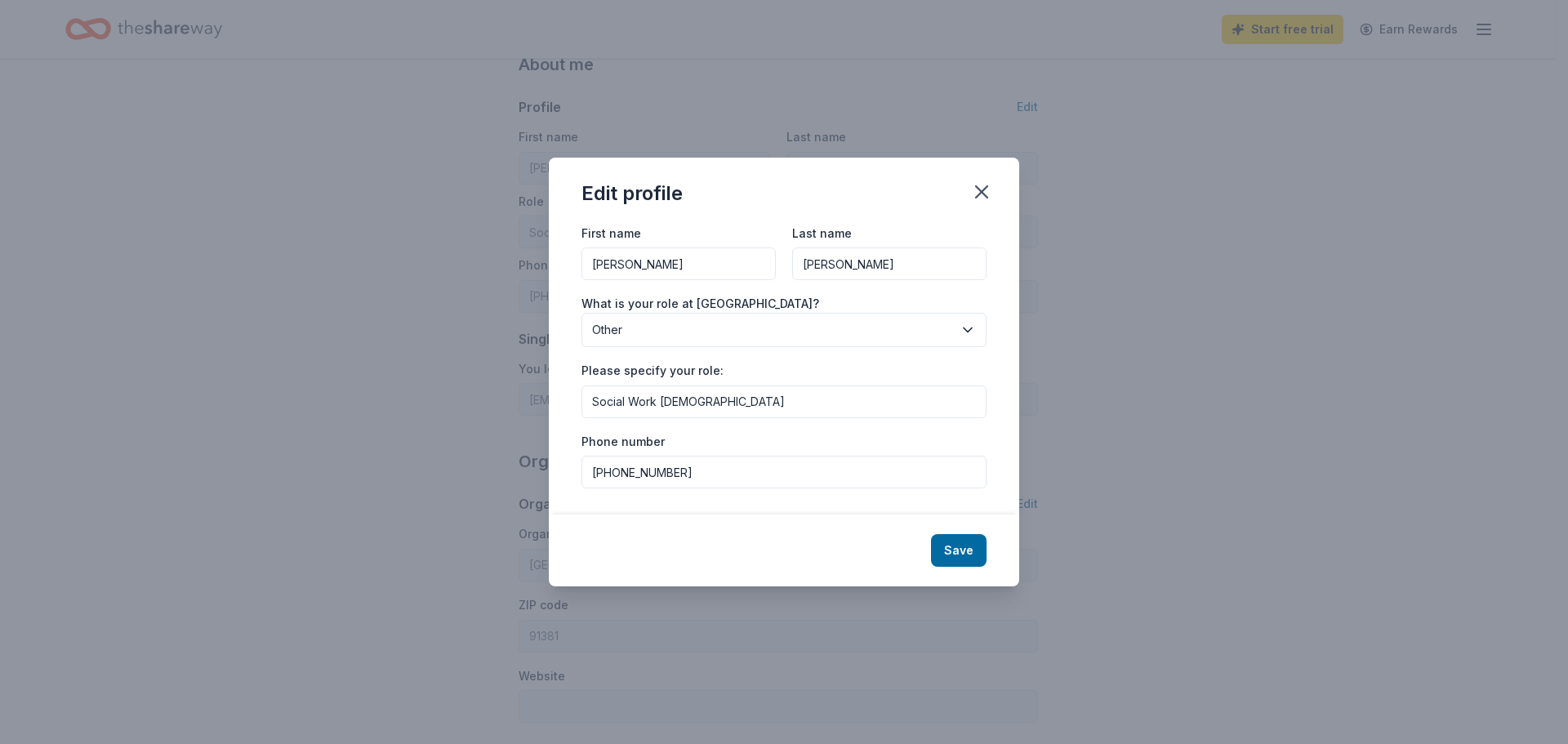
click at [597, 398] on input "Social Work Intern" at bounding box center [784, 402] width 406 height 33
type input "School Social Work Intern"
click at [973, 552] on button "Save" at bounding box center [959, 551] width 56 height 33
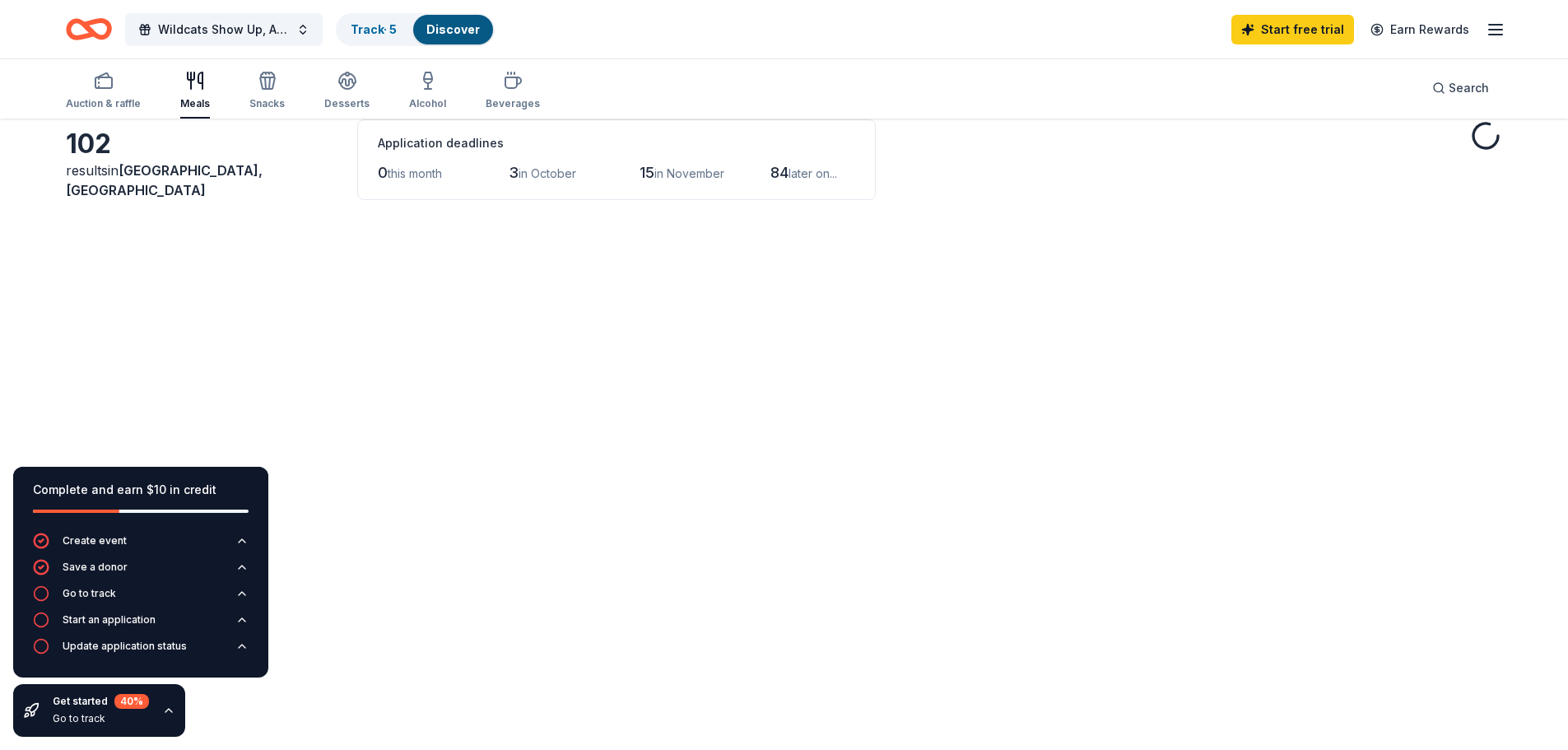
scroll to position [163, 0]
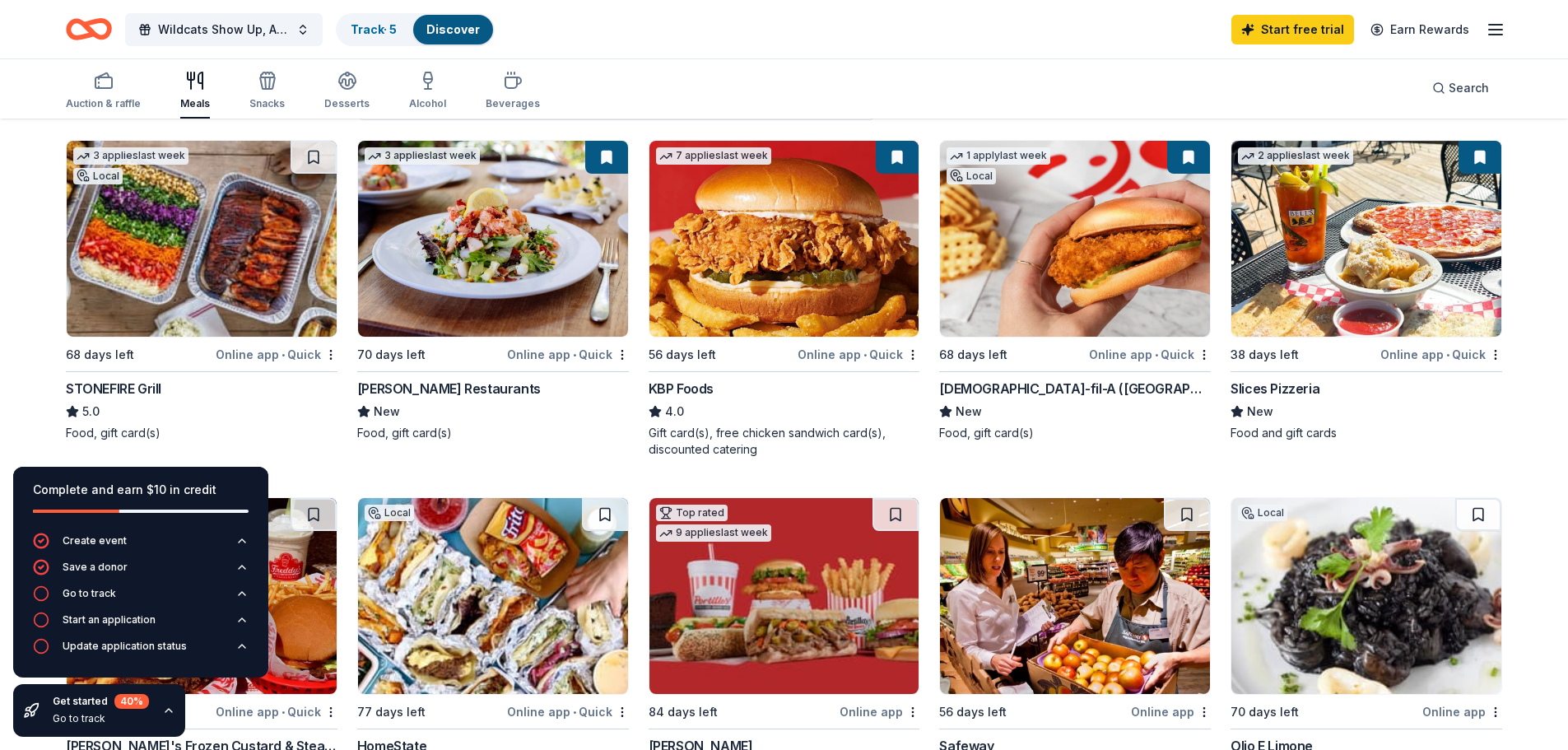
click at [1491, 30] on icon "button" at bounding box center [1495, 29] width 20 height 20
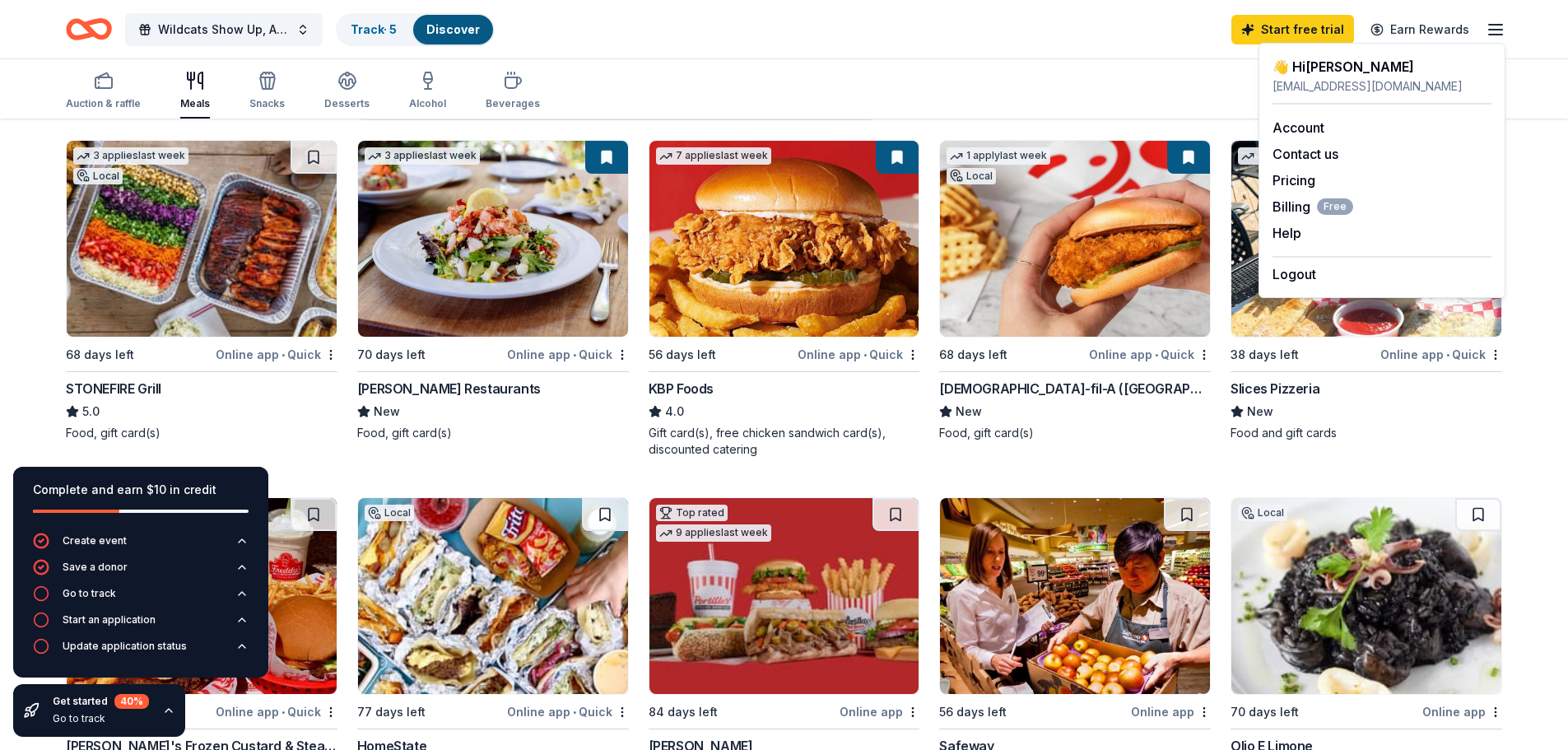
click at [1326, 71] on div "👋 Hi Maria" at bounding box center [1382, 67] width 219 height 20
click at [1329, 60] on div "👋 Hi Maria" at bounding box center [1382, 67] width 219 height 20
click at [1312, 124] on link "Account" at bounding box center [1299, 127] width 52 height 16
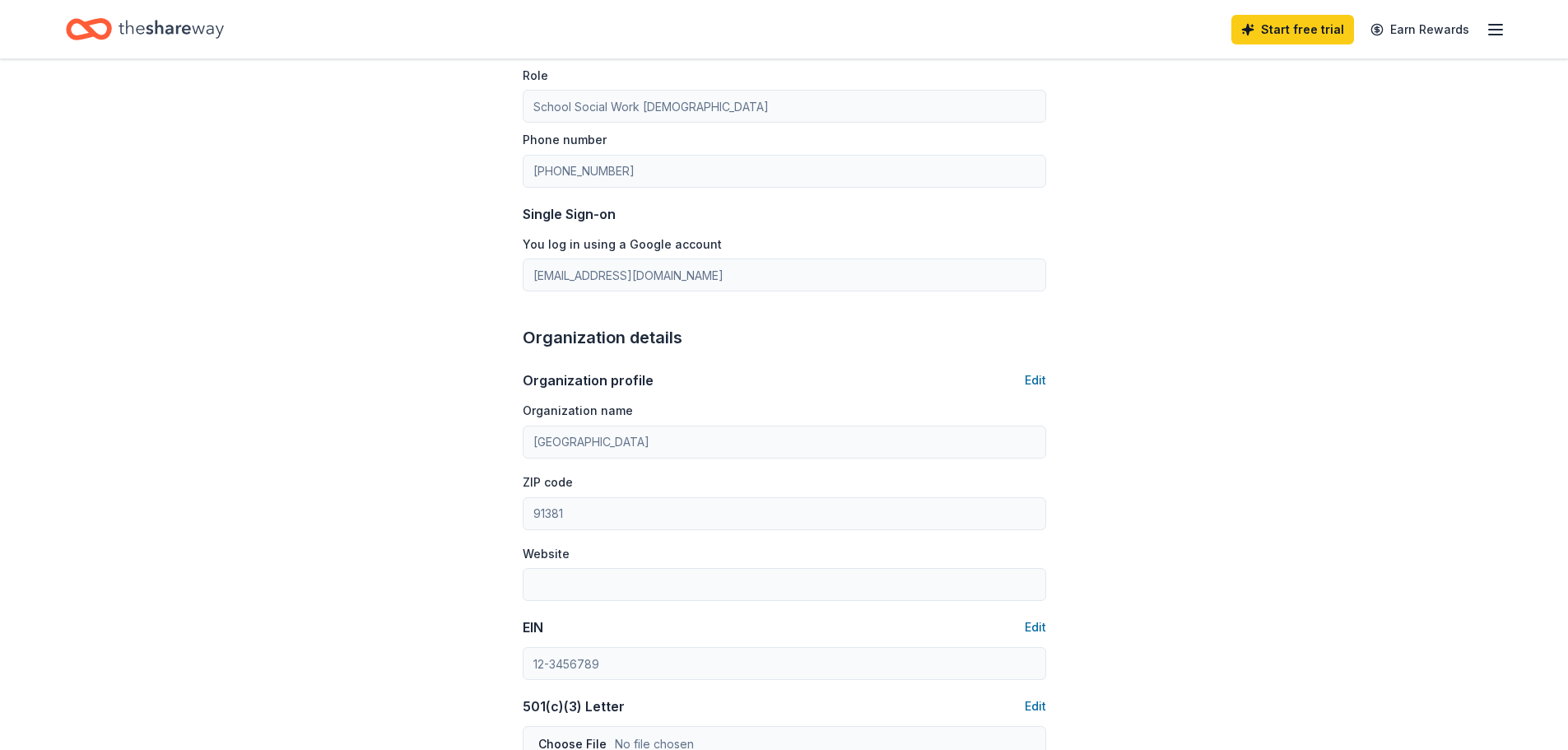
scroll to position [210, 0]
click at [171, 44] on icon "Home" at bounding box center [171, 29] width 106 height 34
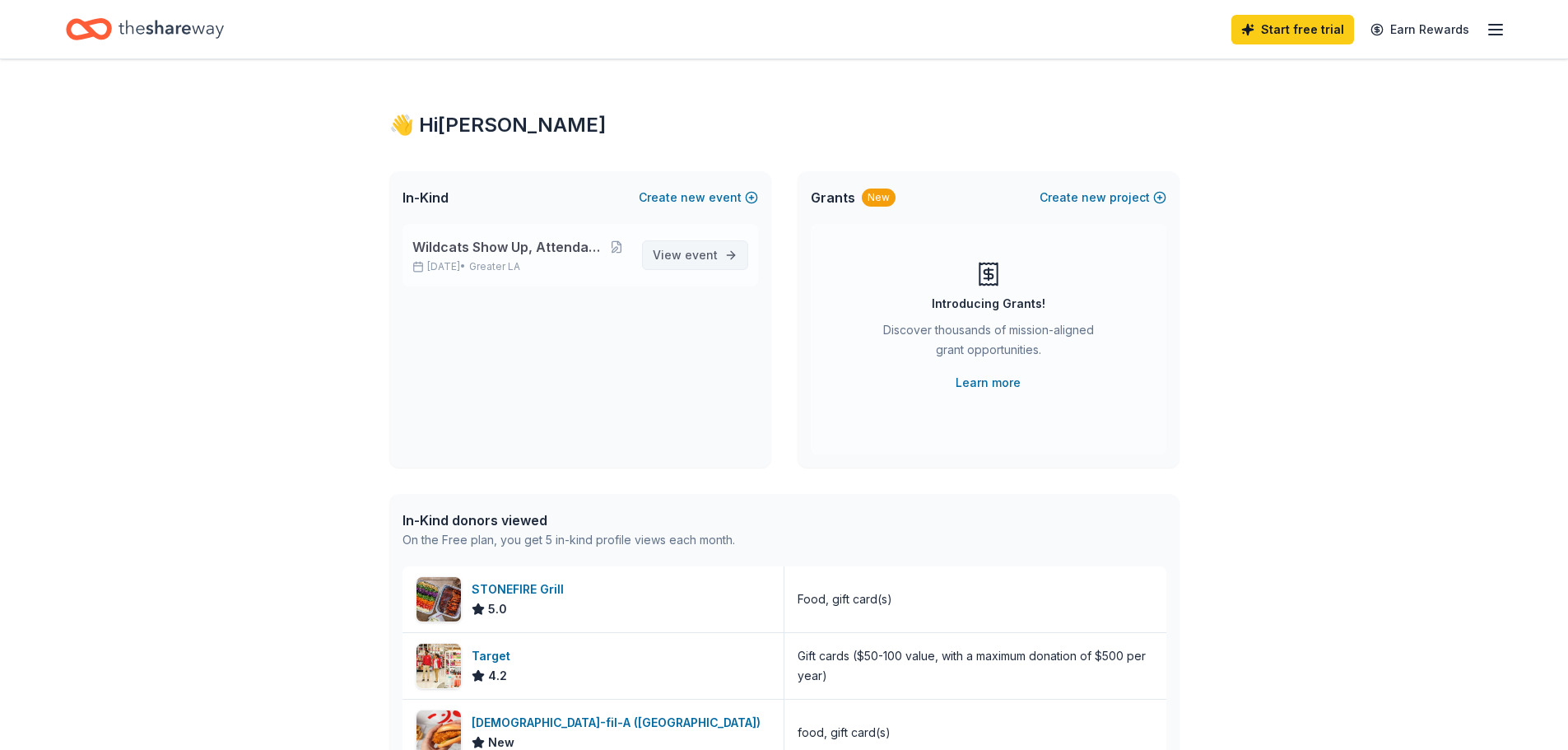
click at [681, 262] on span "View event" at bounding box center [685, 255] width 65 height 20
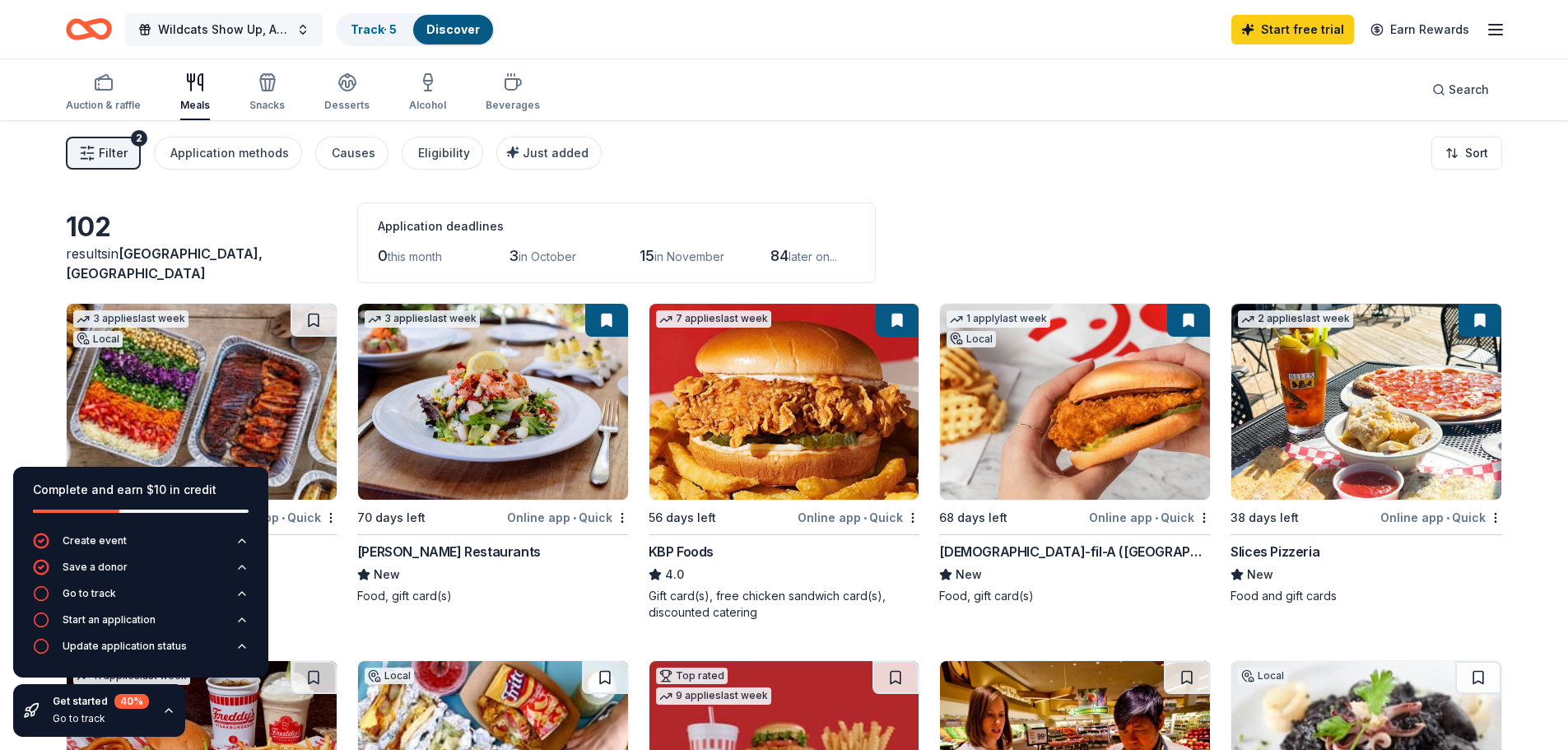
click at [242, 36] on span "Wildcats Show Up, Attendance Matters!" at bounding box center [224, 29] width 132 height 20
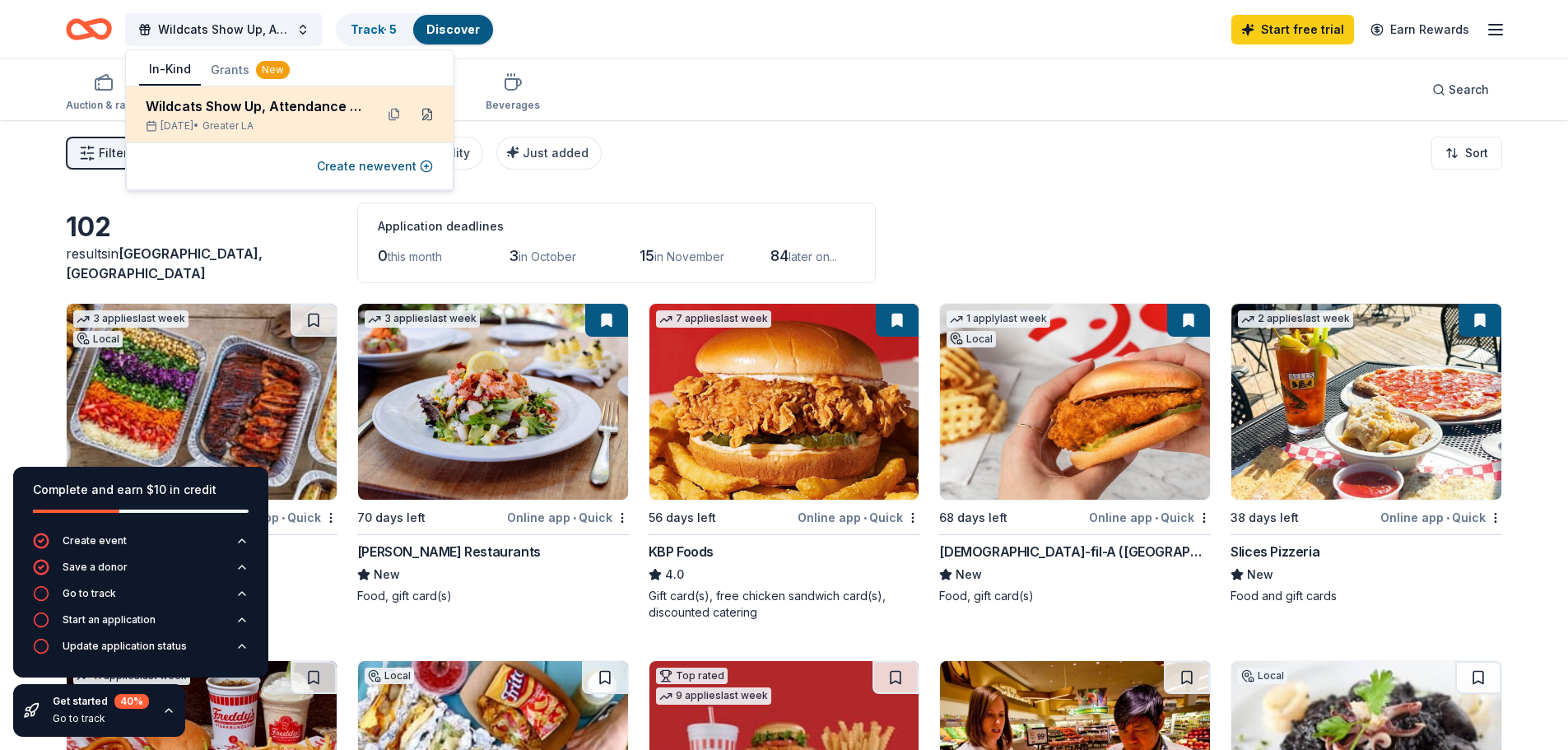
click at [425, 114] on button at bounding box center [427, 114] width 26 height 26
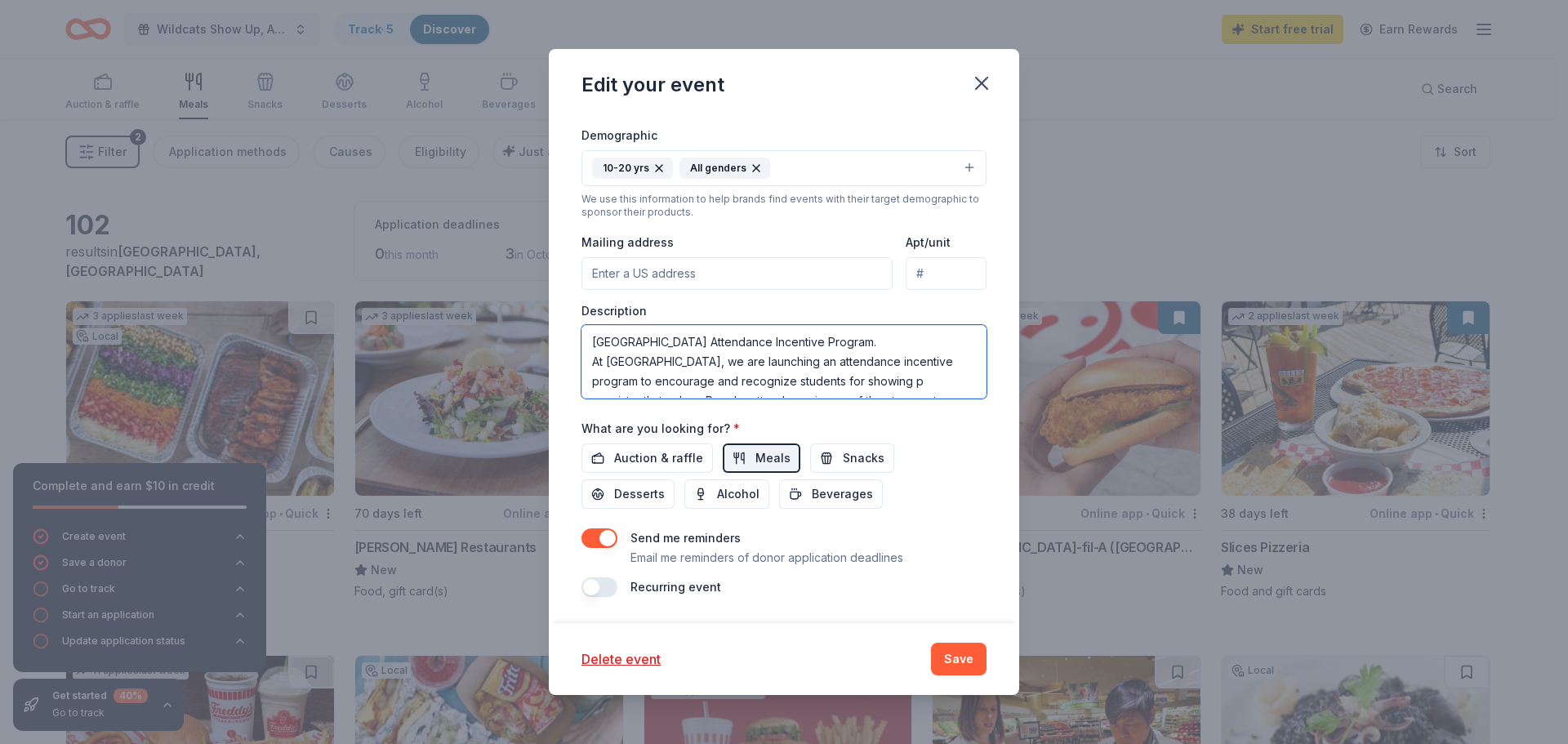
drag, startPoint x: 906, startPoint y: 386, endPoint x: 455, endPoint y: 254, distance: 469.9
click at [455, 254] on div "Edit your event Update donors you've applied to Let donors know of any updates …" at bounding box center [784, 372] width 1568 height 744
click at [919, 355] on textarea "West Ranch High School Attendance Incentive Program. At West Ranch High School,…" at bounding box center [784, 362] width 406 height 74
click at [959, 654] on button "Save" at bounding box center [959, 659] width 56 height 33
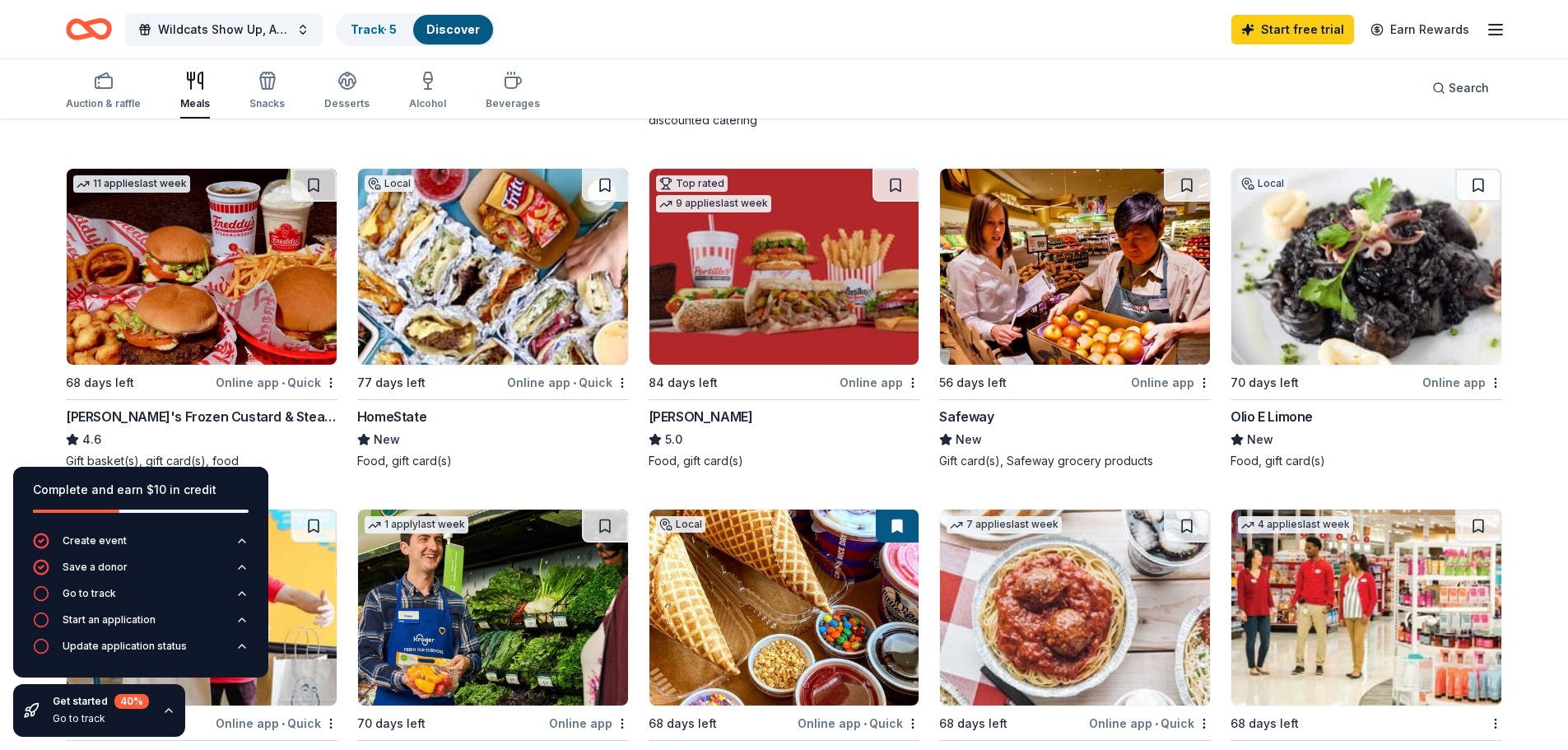
scroll to position [493, 0]
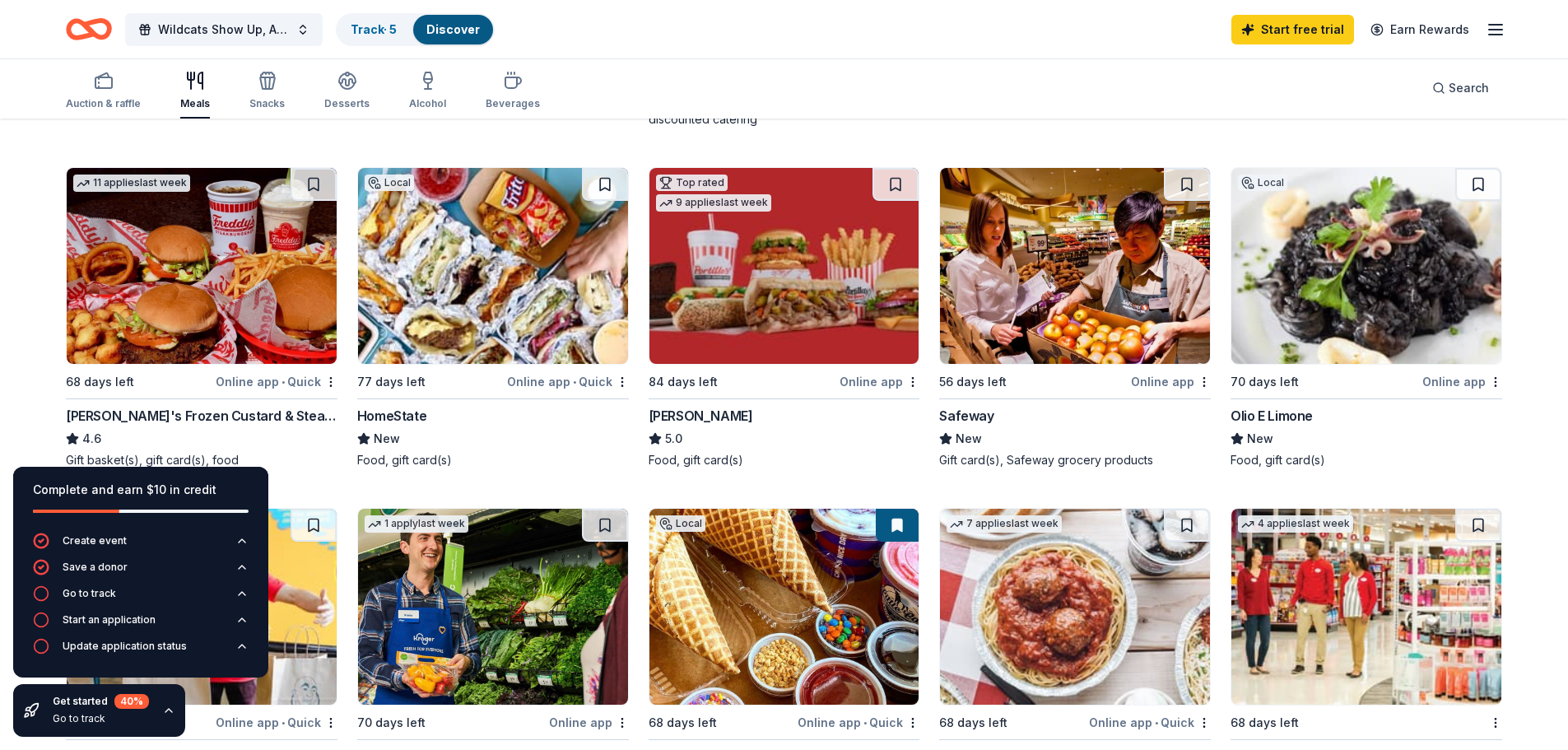
click at [762, 287] on img at bounding box center [784, 266] width 270 height 196
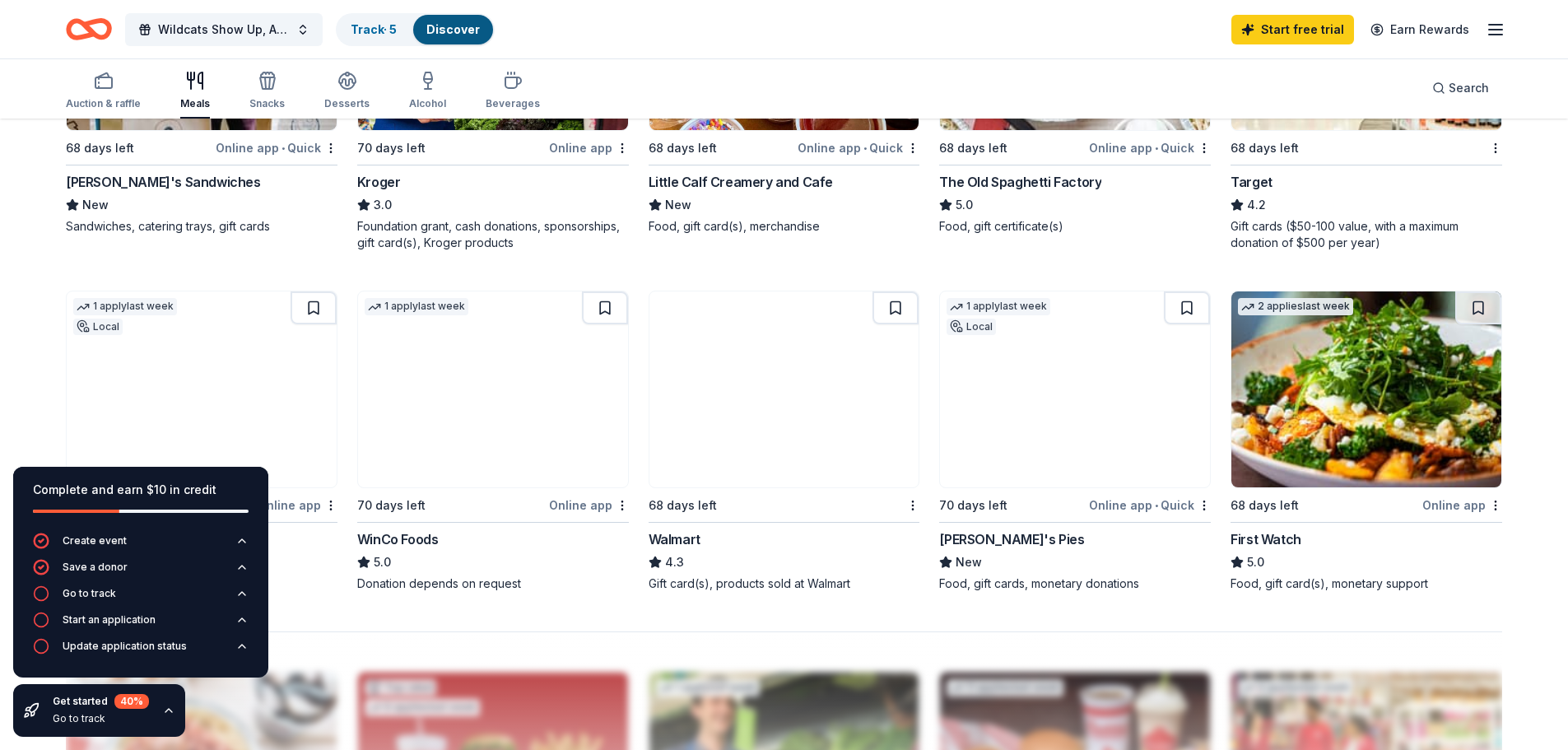
scroll to position [1069, 0]
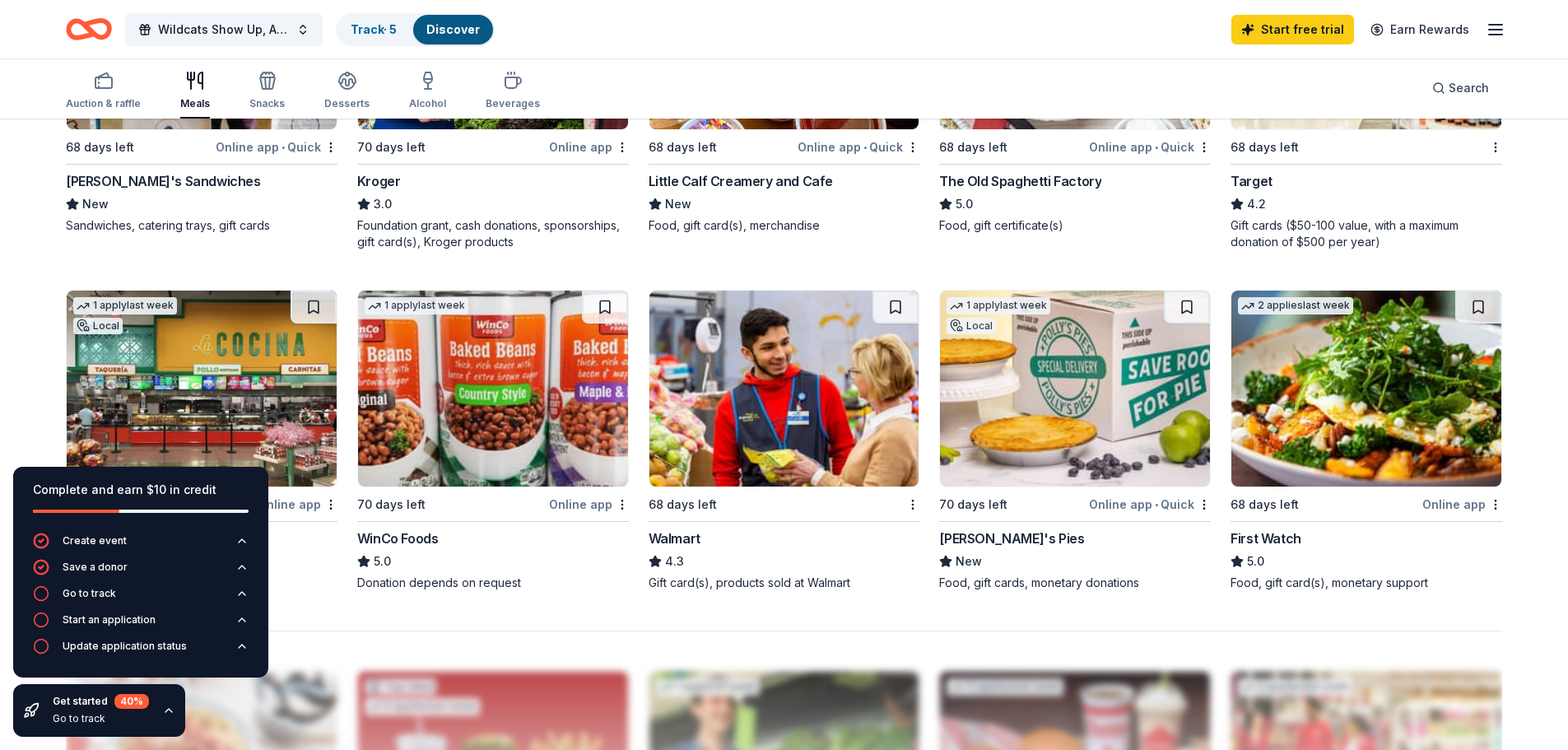
click at [790, 387] on img at bounding box center [784, 389] width 270 height 196
click at [385, 36] on link "Track · 5" at bounding box center [373, 29] width 46 height 14
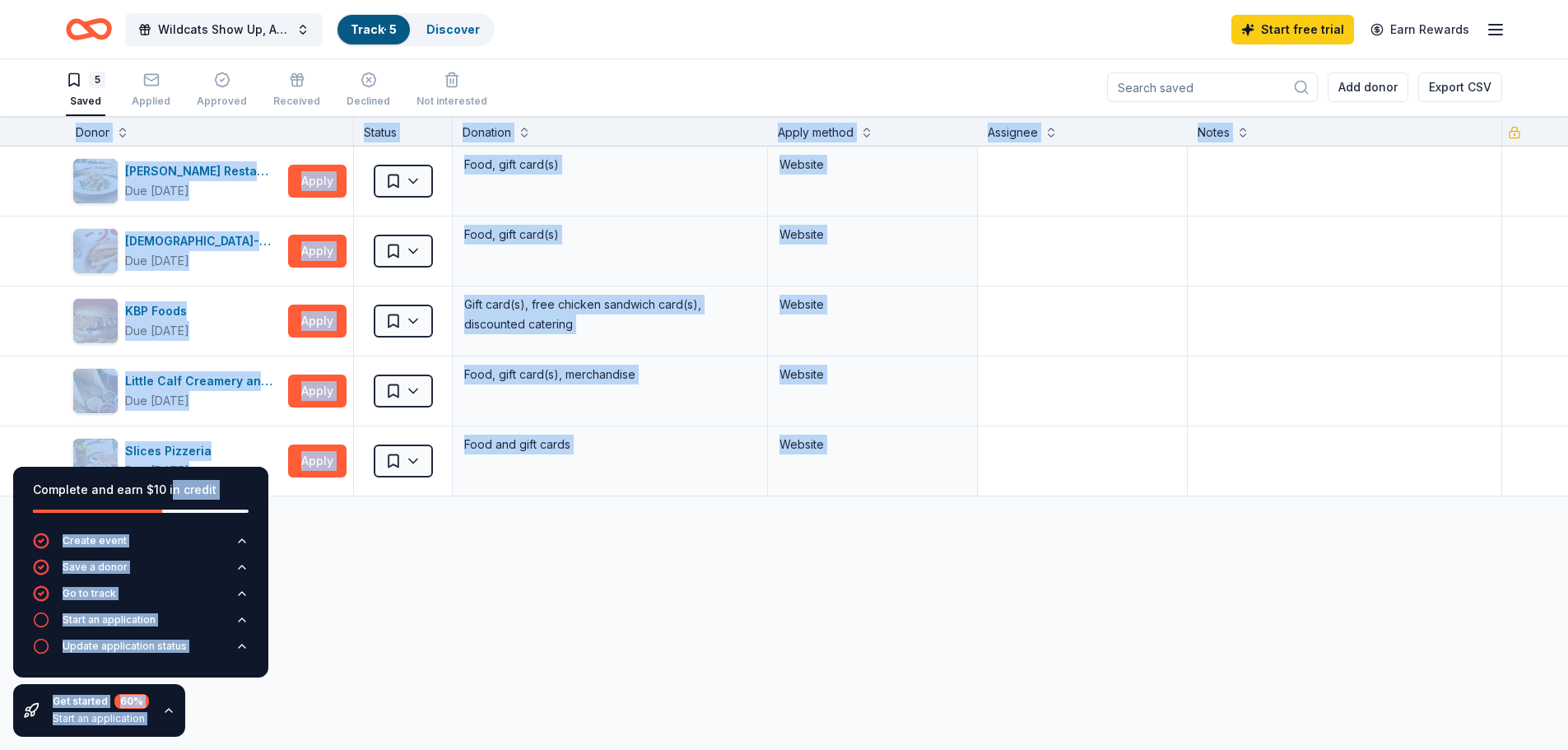
drag, startPoint x: 165, startPoint y: 476, endPoint x: 296, endPoint y: 512, distance: 135.9
click at [296, 512] on div "Complete and earn $10 in credit Create event Save a donor Go to track Start an …" at bounding box center [784, 433] width 1568 height 634
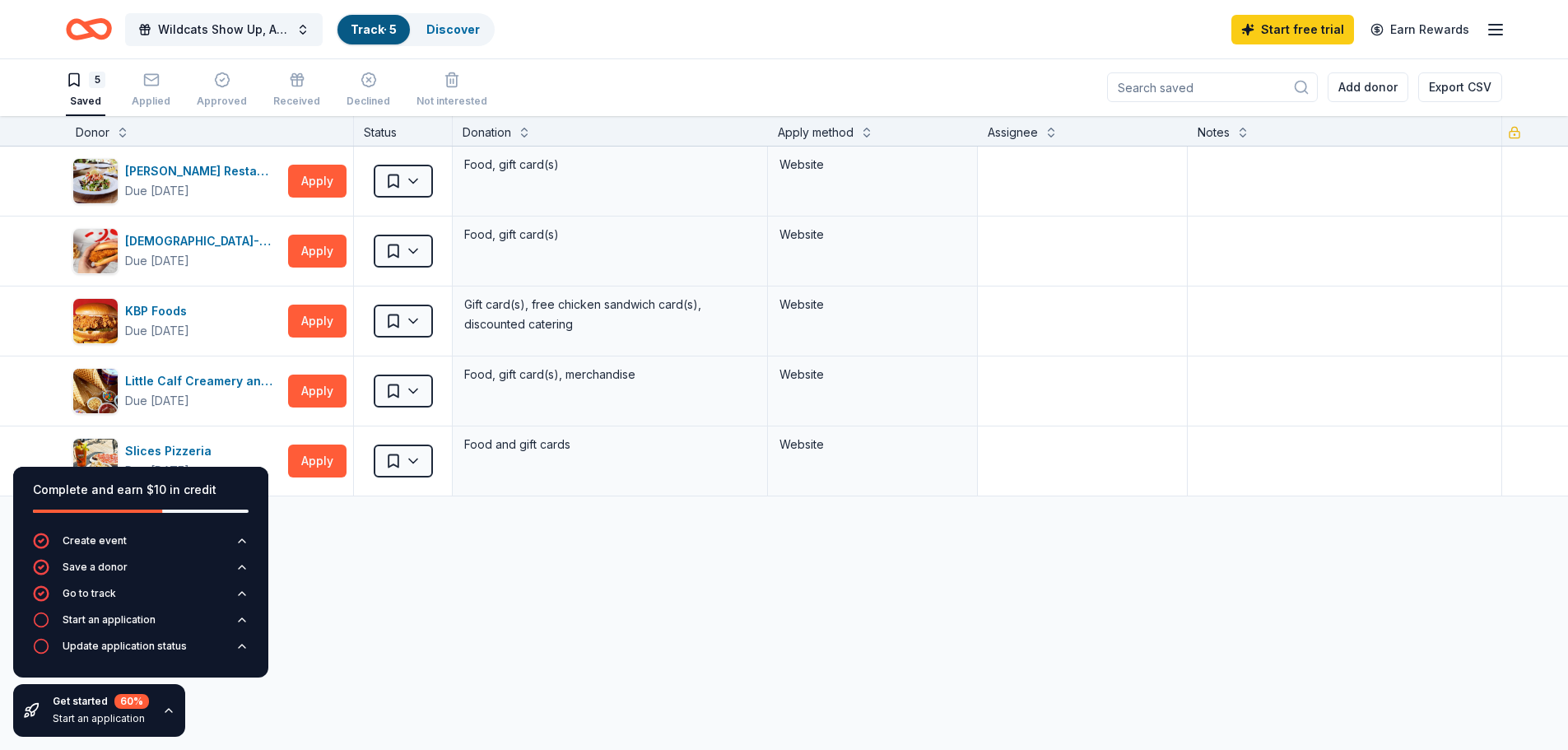
click at [483, 527] on div "Discover more donors" at bounding box center [784, 519] width 1568 height 46
click at [203, 246] on div "Chick-fil-A (Los Angeles)" at bounding box center [203, 242] width 157 height 20
click at [317, 173] on button "Apply" at bounding box center [317, 182] width 58 height 33
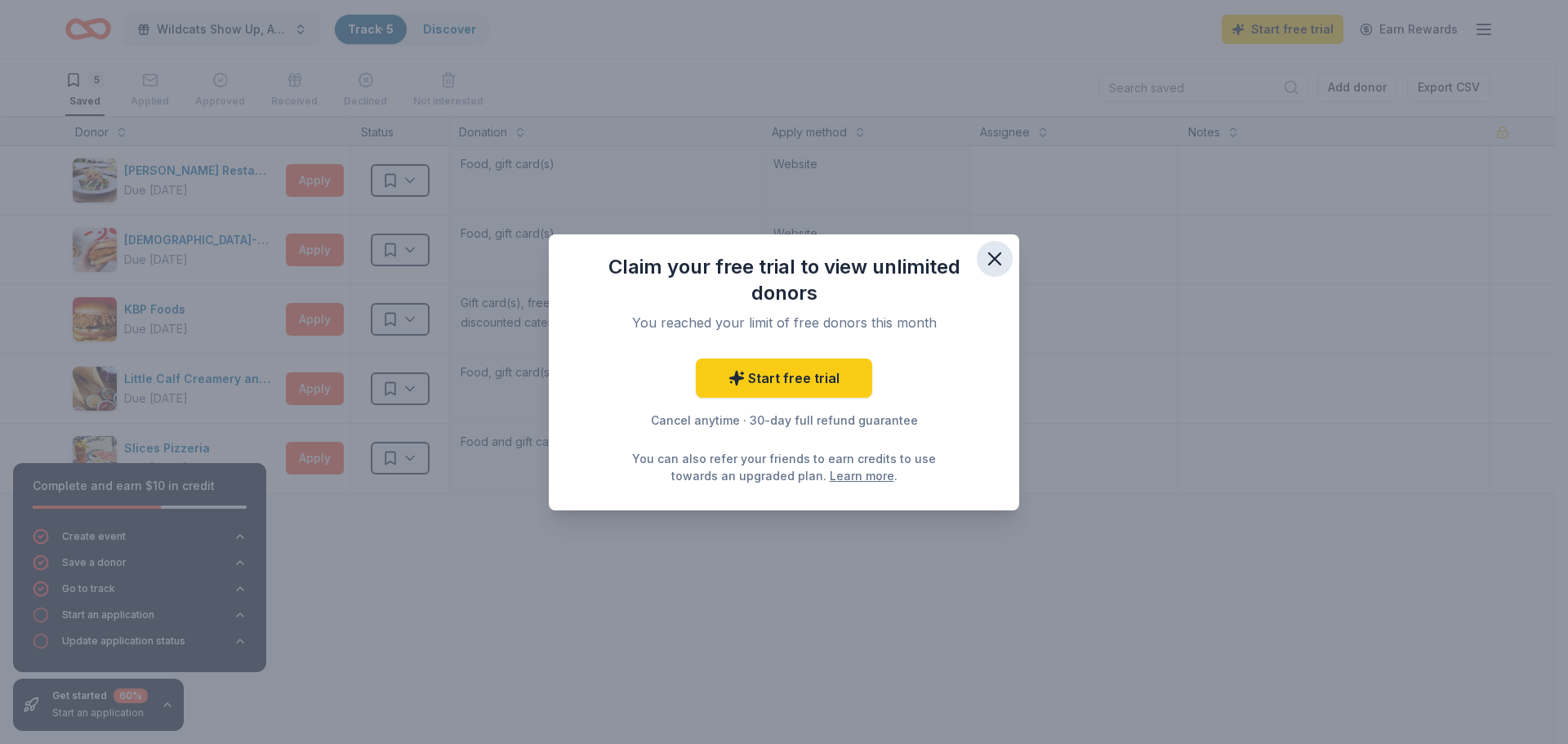
click at [1006, 252] on button "button" at bounding box center [995, 259] width 36 height 36
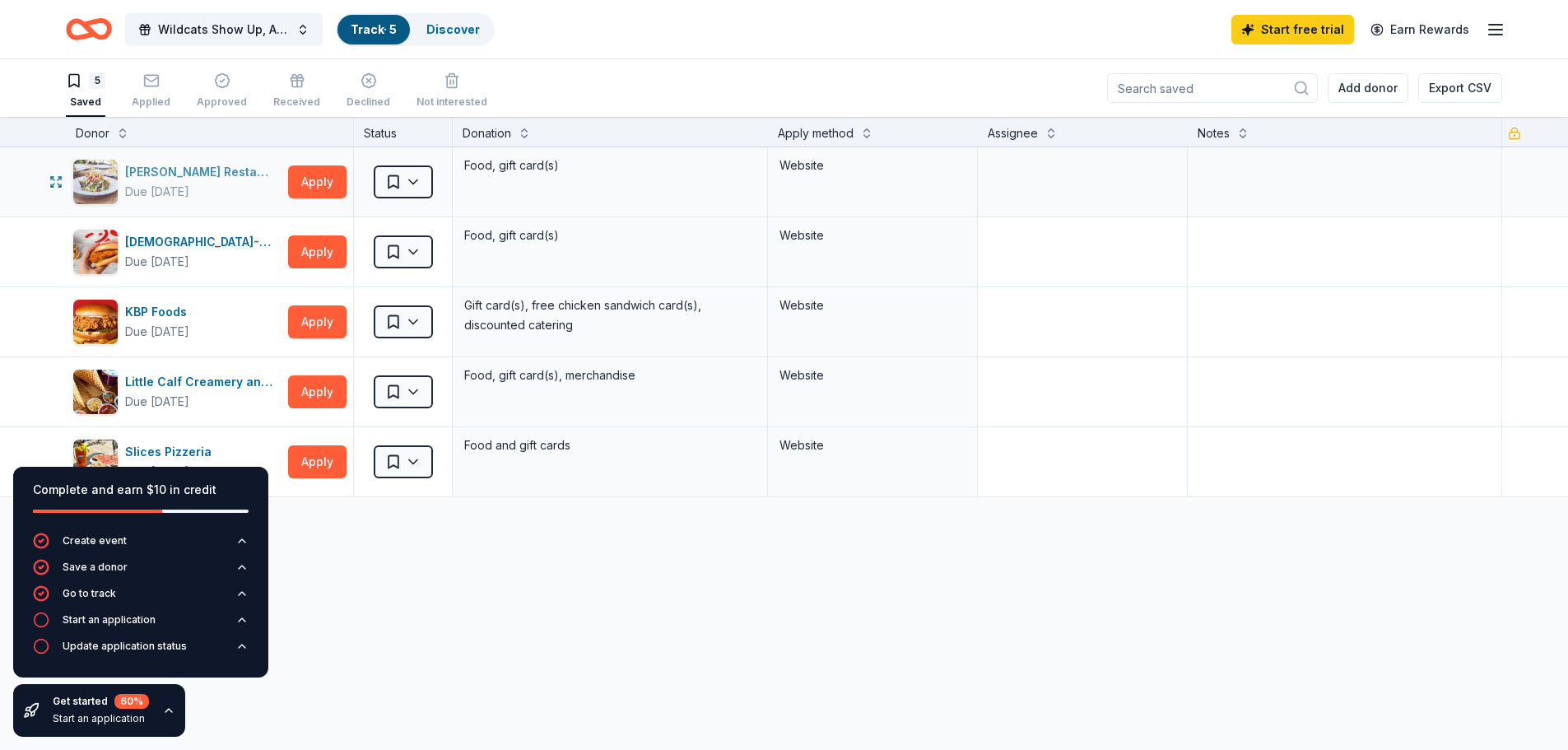
click at [261, 181] on div "[PERSON_NAME] Restaurants" at bounding box center [203, 171] width 157 height 20
click at [319, 185] on button "Apply" at bounding box center [317, 182] width 58 height 33
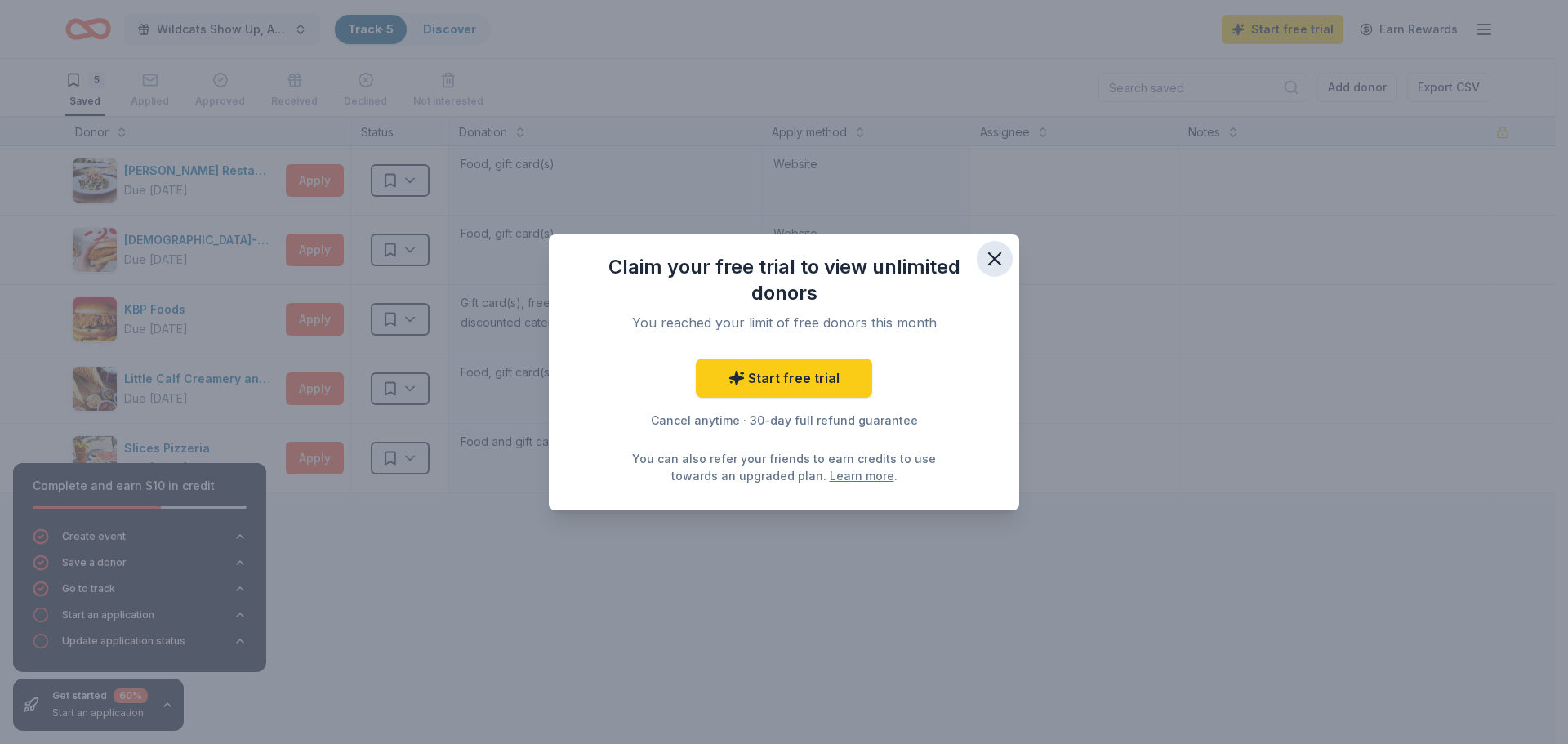
click at [1004, 261] on icon "button" at bounding box center [995, 259] width 23 height 23
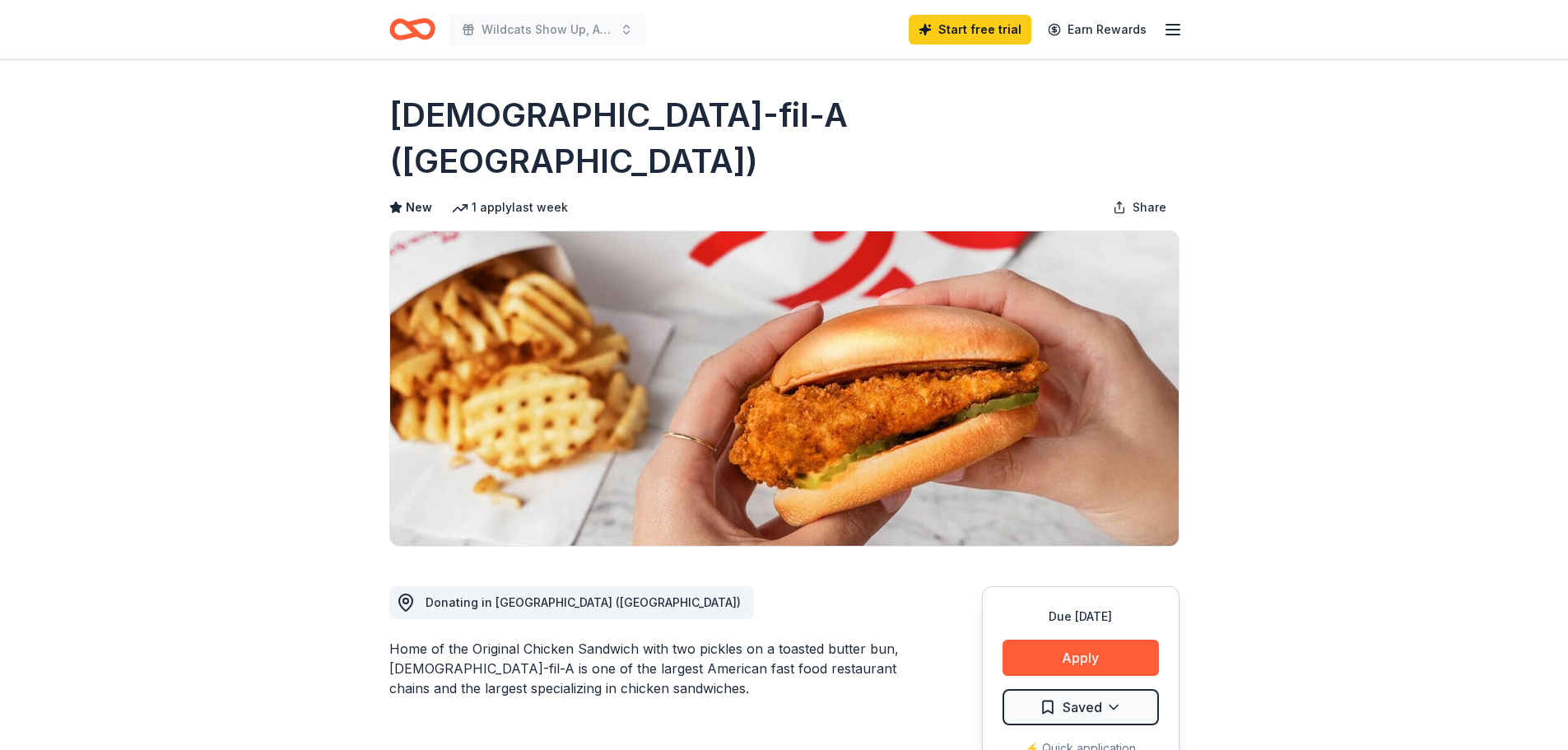
click at [1177, 26] on icon "button" at bounding box center [1172, 29] width 20 height 20
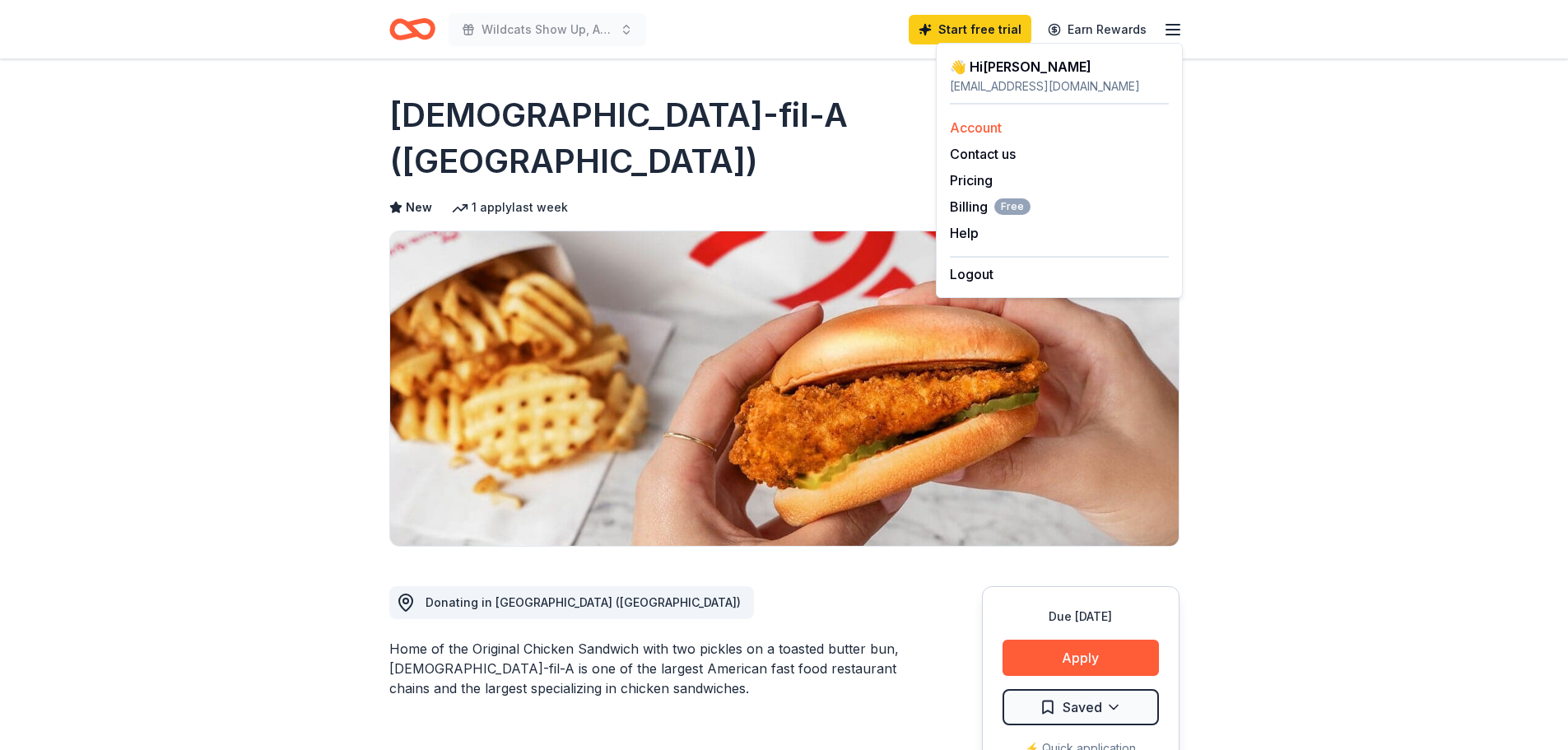
click at [1035, 129] on div "Account" at bounding box center [1059, 127] width 219 height 20
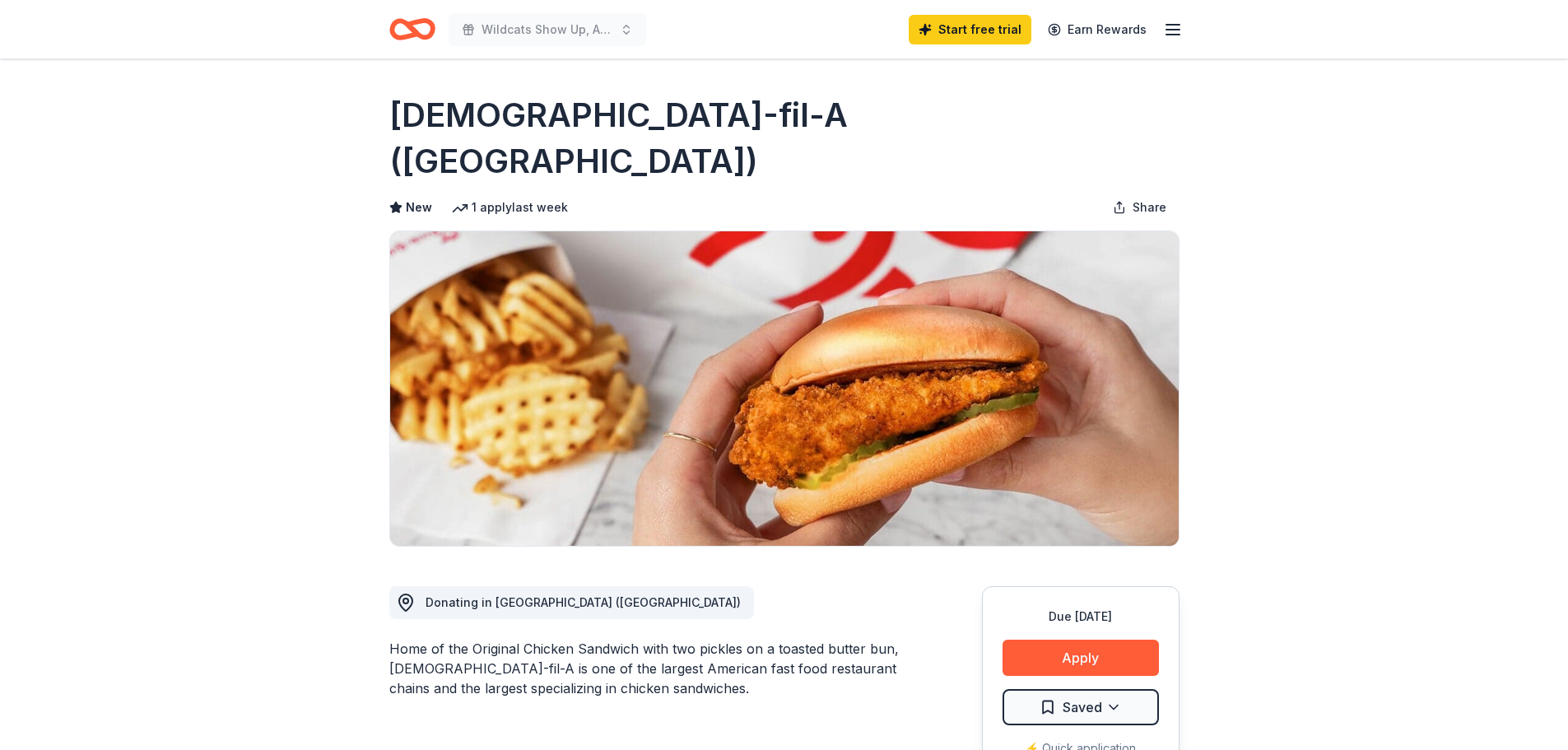
click at [1176, 27] on icon "button" at bounding box center [1172, 29] width 20 height 20
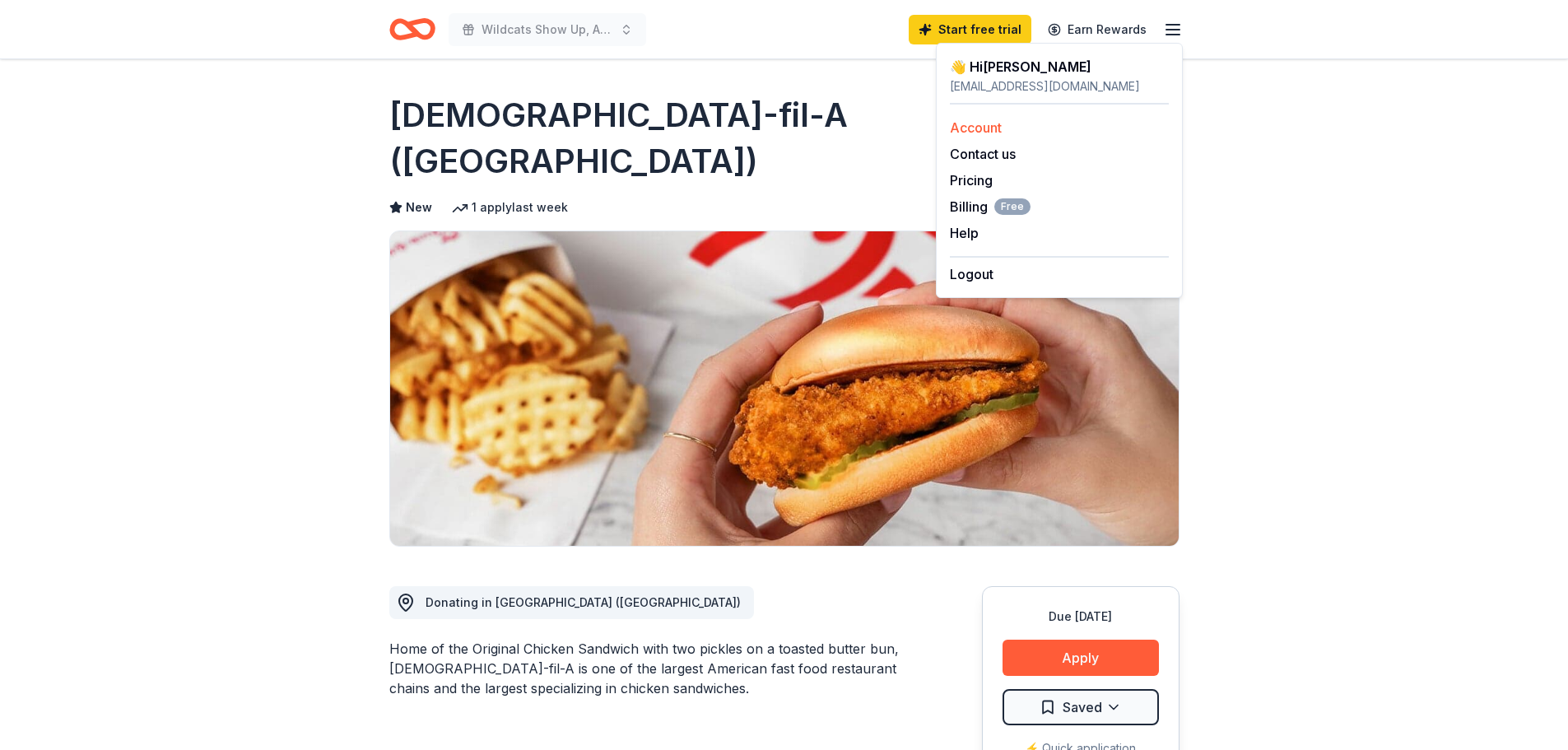
click at [971, 126] on link "Account" at bounding box center [976, 127] width 52 height 16
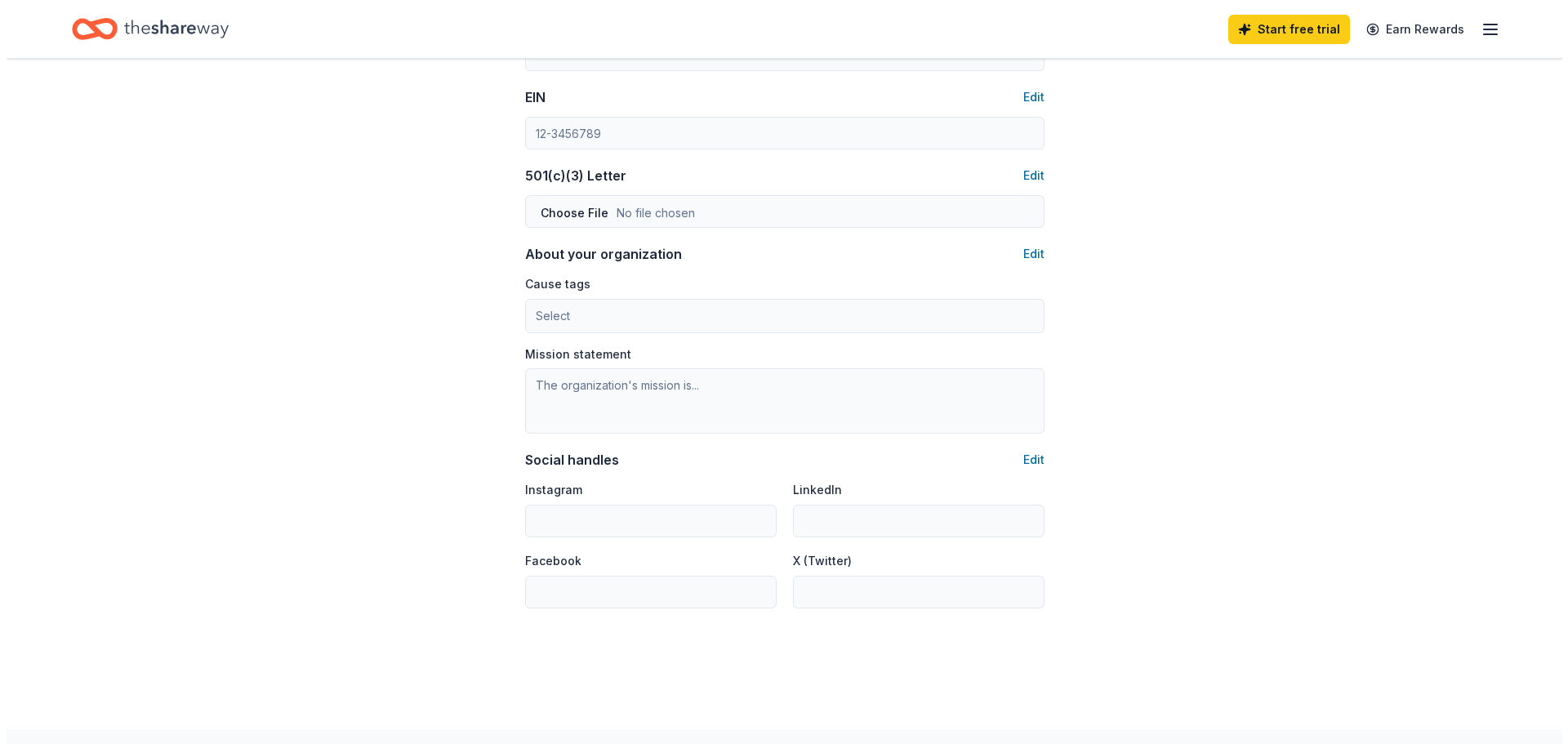
scroll to position [735, 0]
click at [1028, 250] on button "Edit" at bounding box center [1028, 253] width 21 height 20
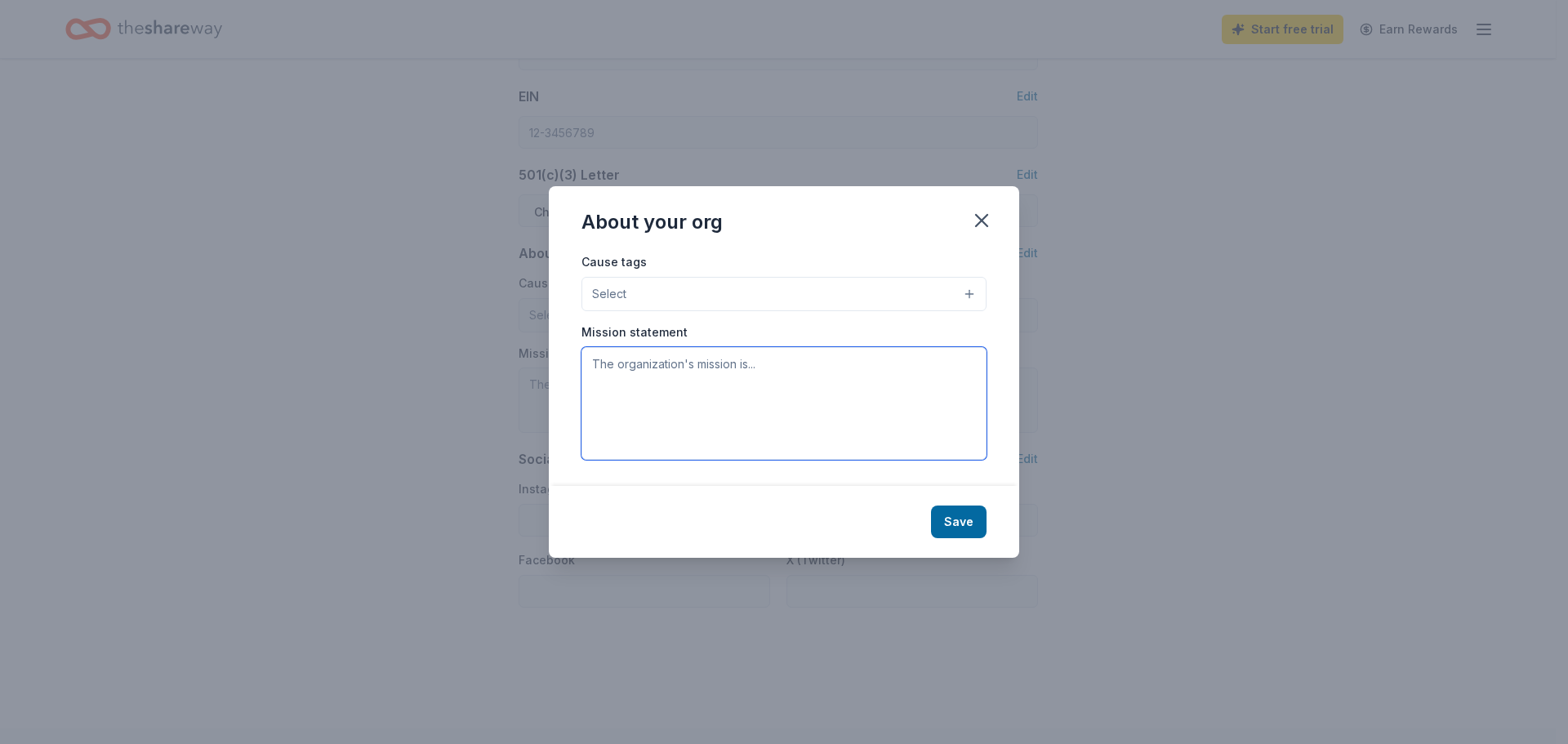
click at [881, 402] on textarea at bounding box center [784, 403] width 406 height 113
click at [800, 378] on textarea at bounding box center [784, 403] width 406 height 113
paste textarea "West Ranch High School is committed to challenging and motivating each student …"
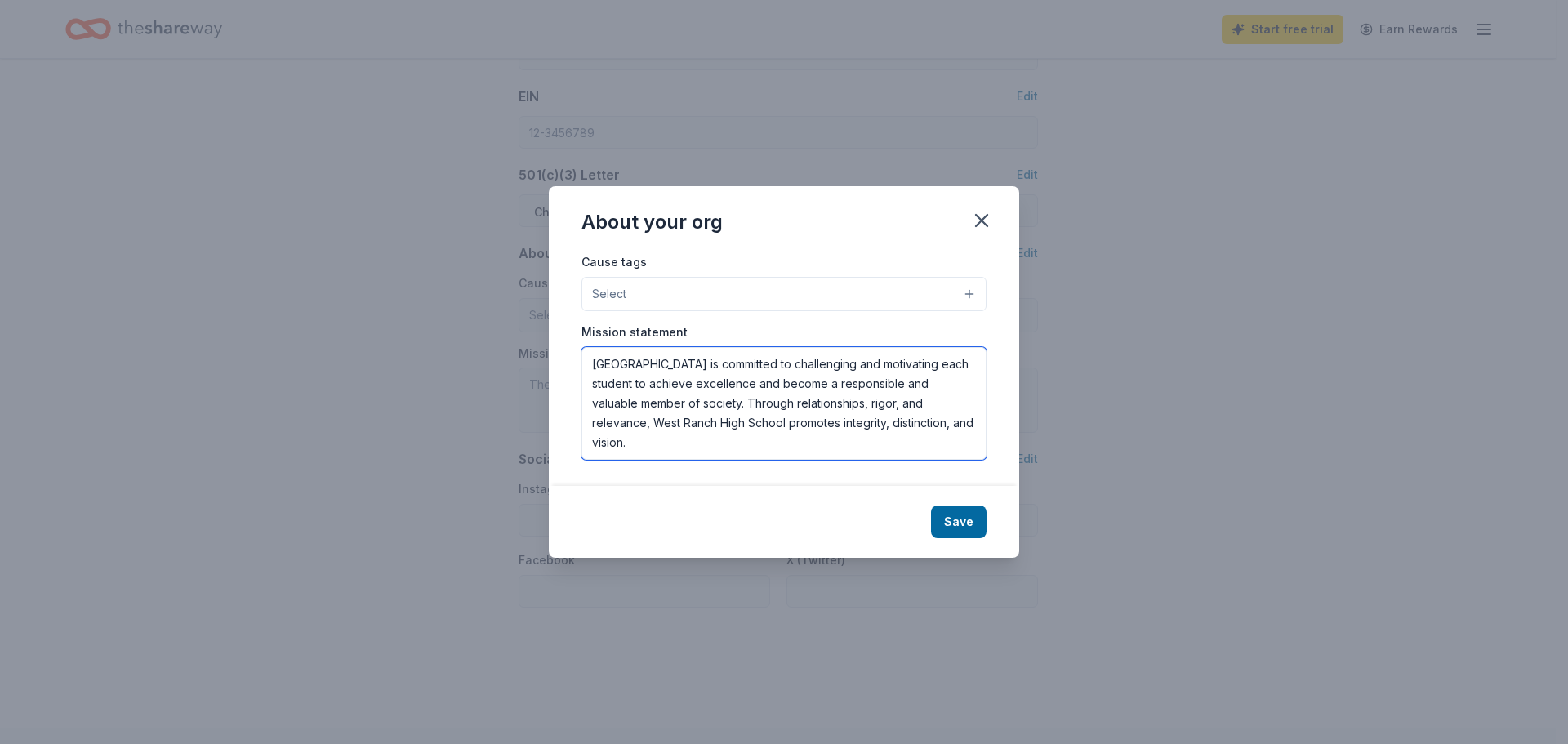
paste textarea "The West Ranch Wellness Center is a powerful investment in the health and acade…"
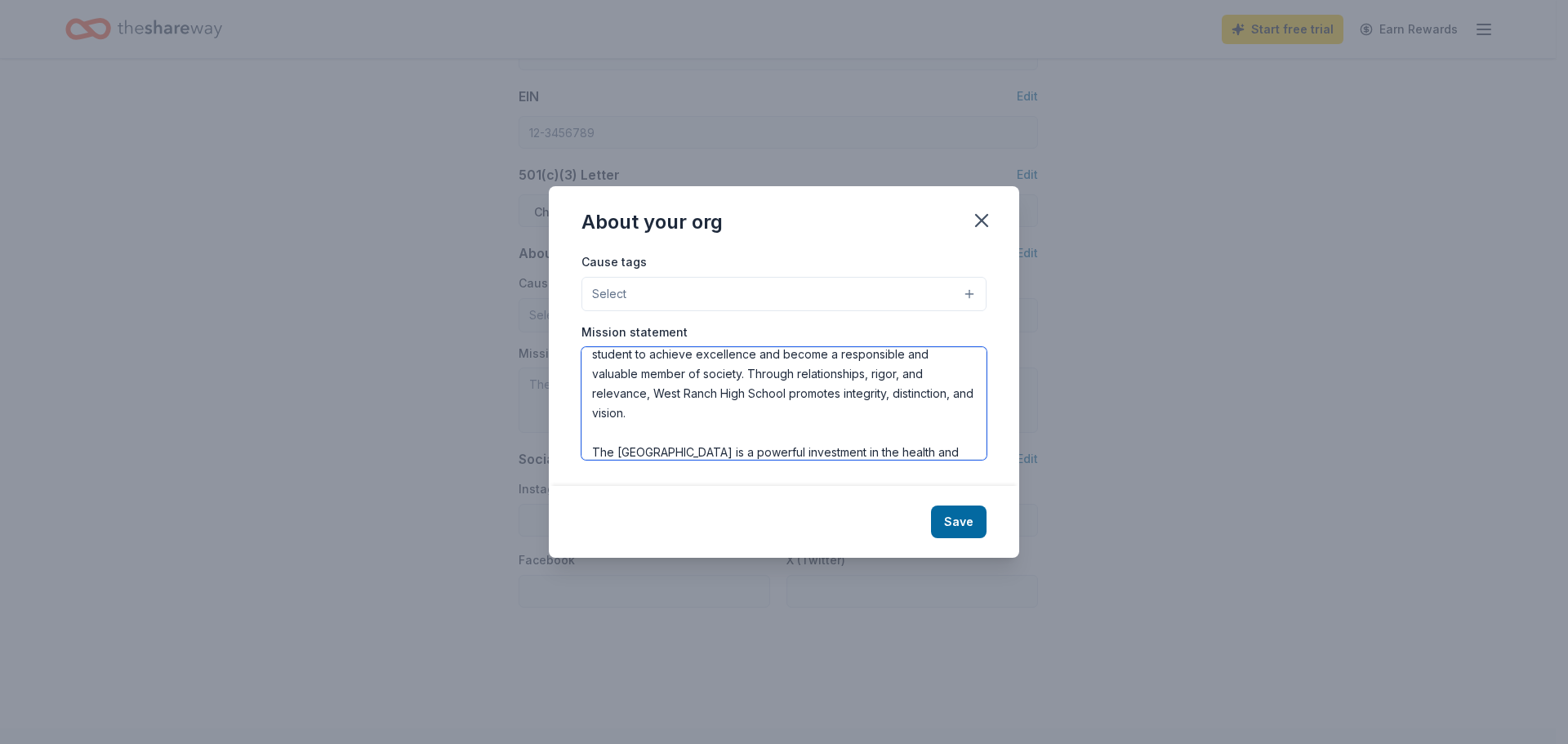
scroll to position [147, 0]
click at [757, 442] on textarea "West Ranch High School is committed to challenging and motivating each student …" at bounding box center [784, 403] width 406 height 113
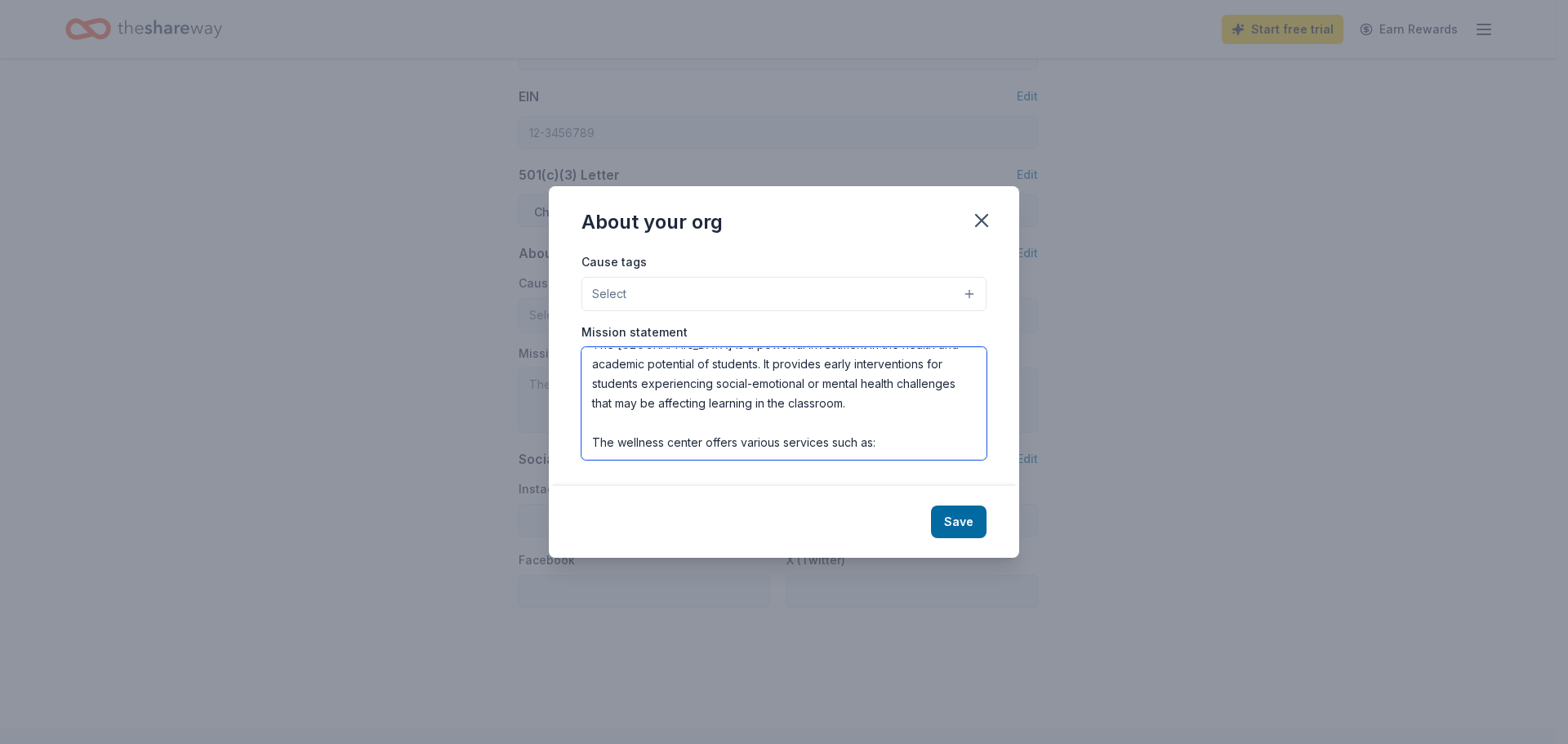
drag, startPoint x: 914, startPoint y: 444, endPoint x: 451, endPoint y: 418, distance: 463.7
click at [451, 418] on div "About your org Cause tags Select Mission statement West Ranch High School is co…" at bounding box center [784, 372] width 1568 height 744
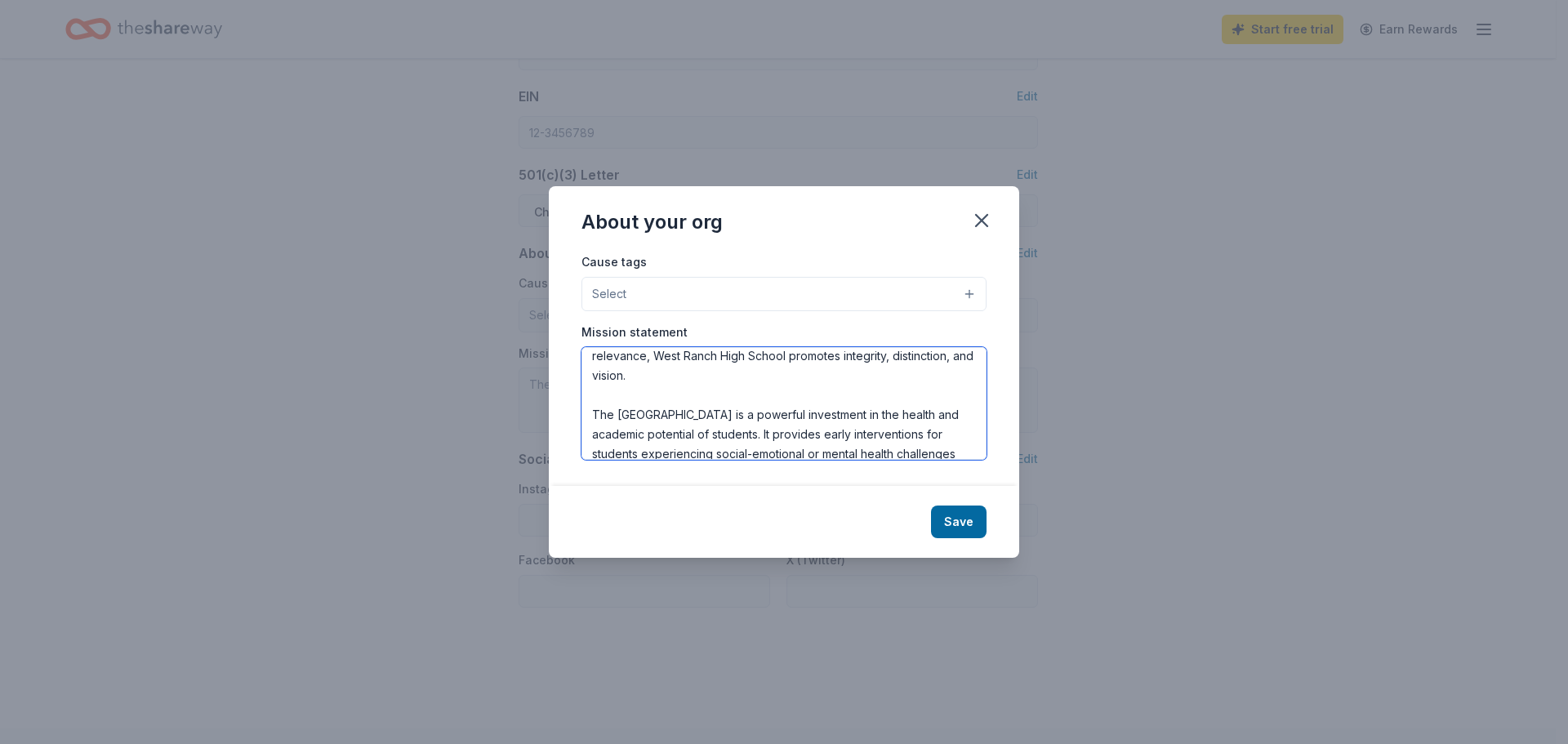
scroll to position [0, 0]
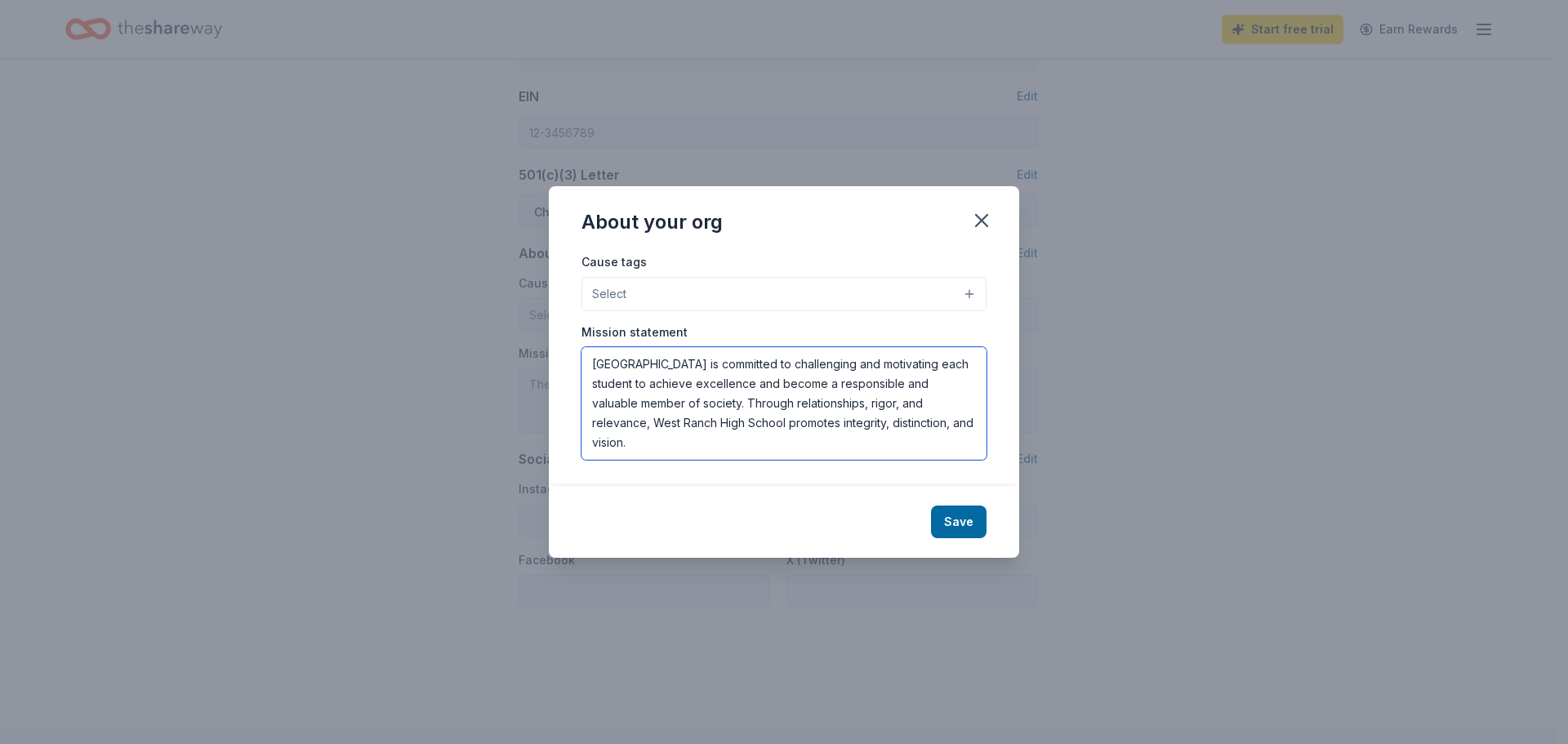
type textarea "West Ranch High School is committed to challenging and motivating each student …"
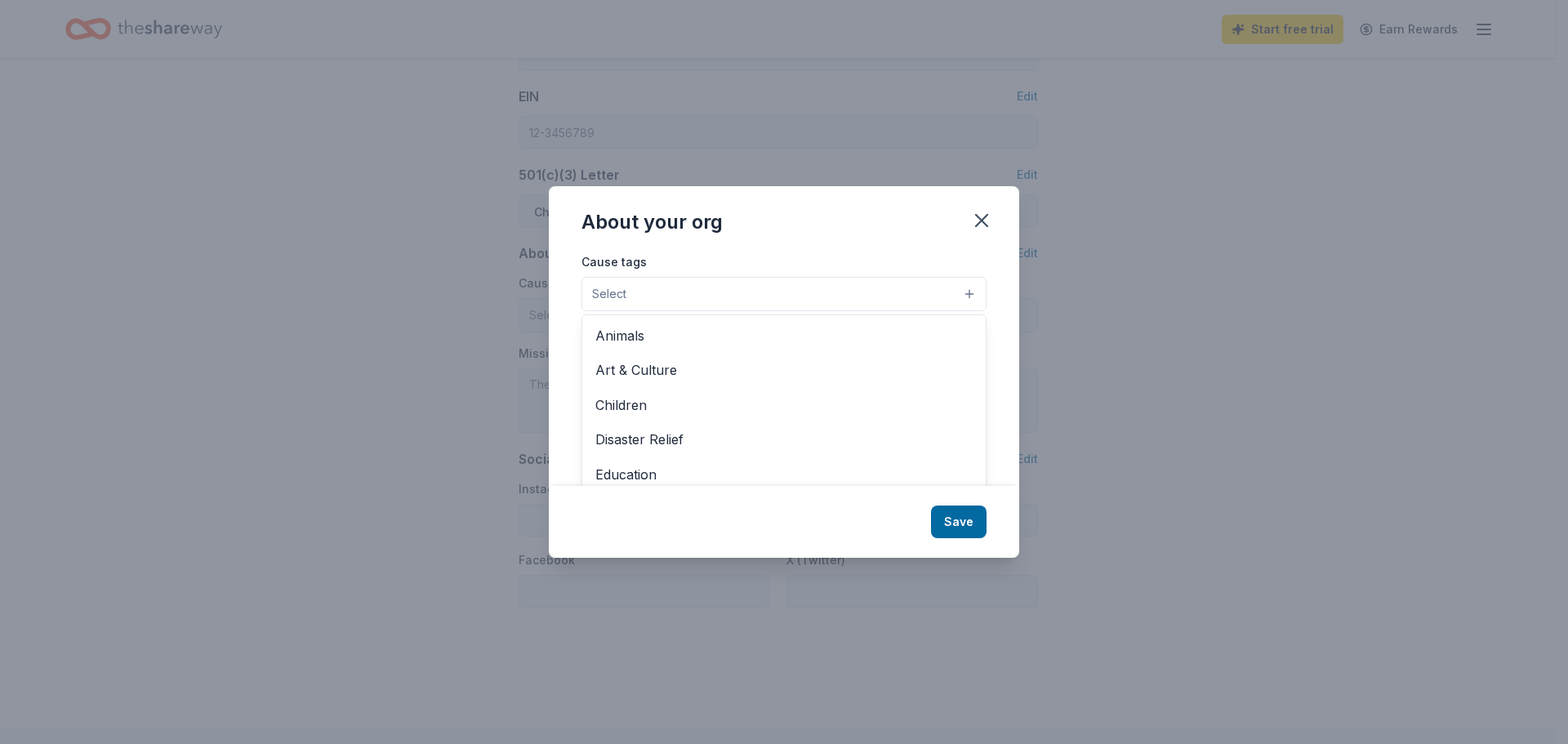
click at [876, 291] on button "Select" at bounding box center [784, 294] width 406 height 34
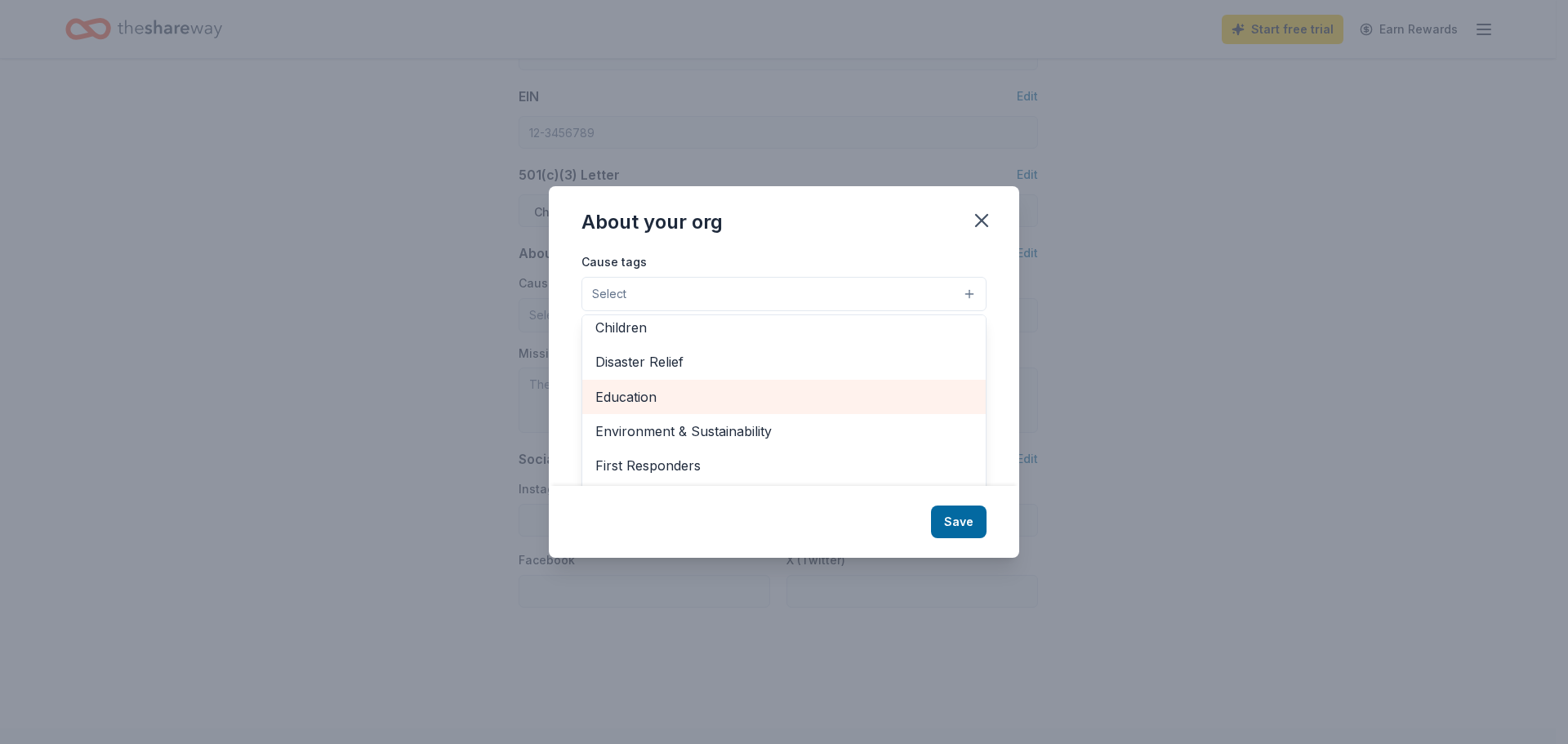
click at [645, 403] on span "Education" at bounding box center [784, 397] width 377 height 21
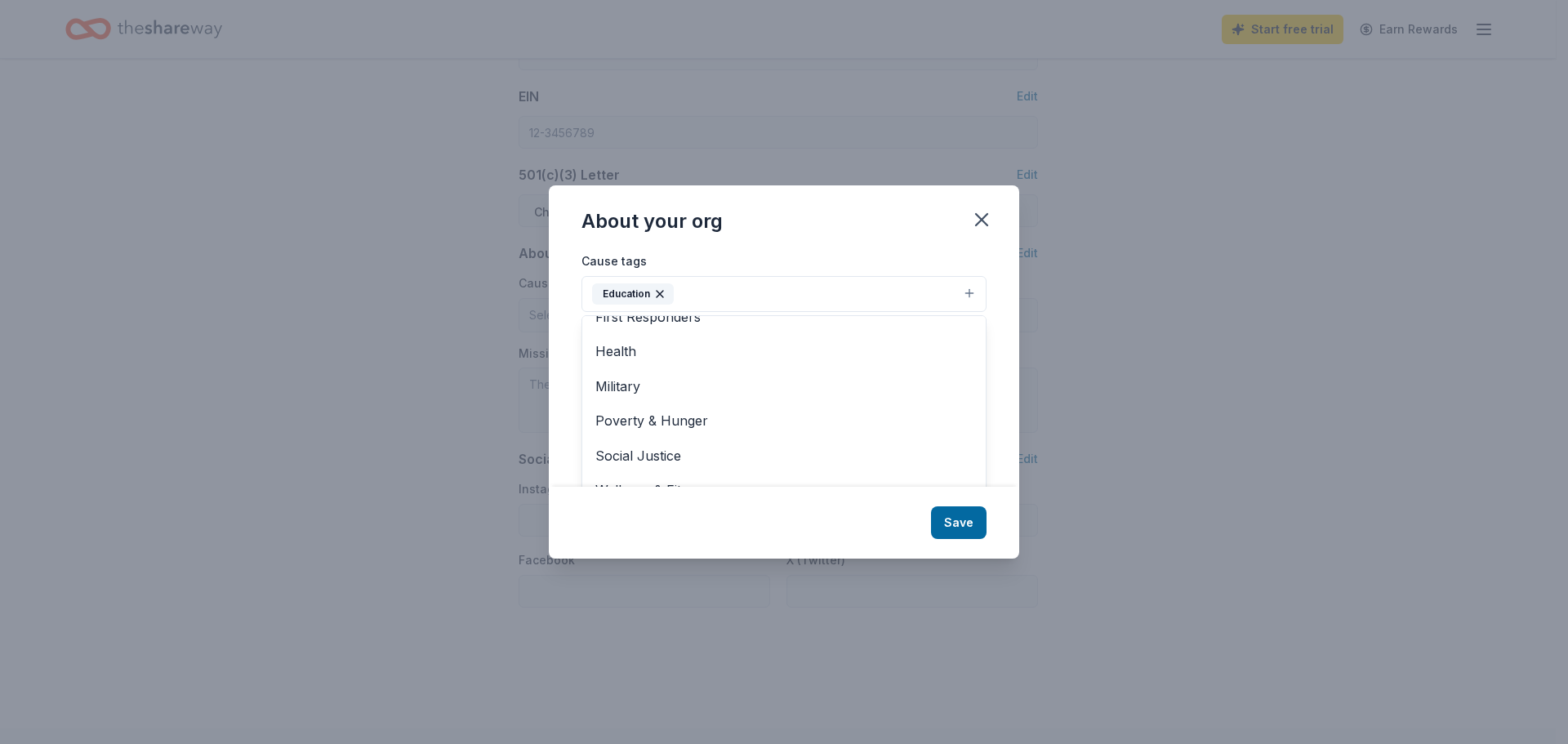
scroll to position [25, 0]
click at [994, 420] on div "Cause tags Education Animals Art & Culture Children Disaster Relief Environment…" at bounding box center [784, 369] width 471 height 235
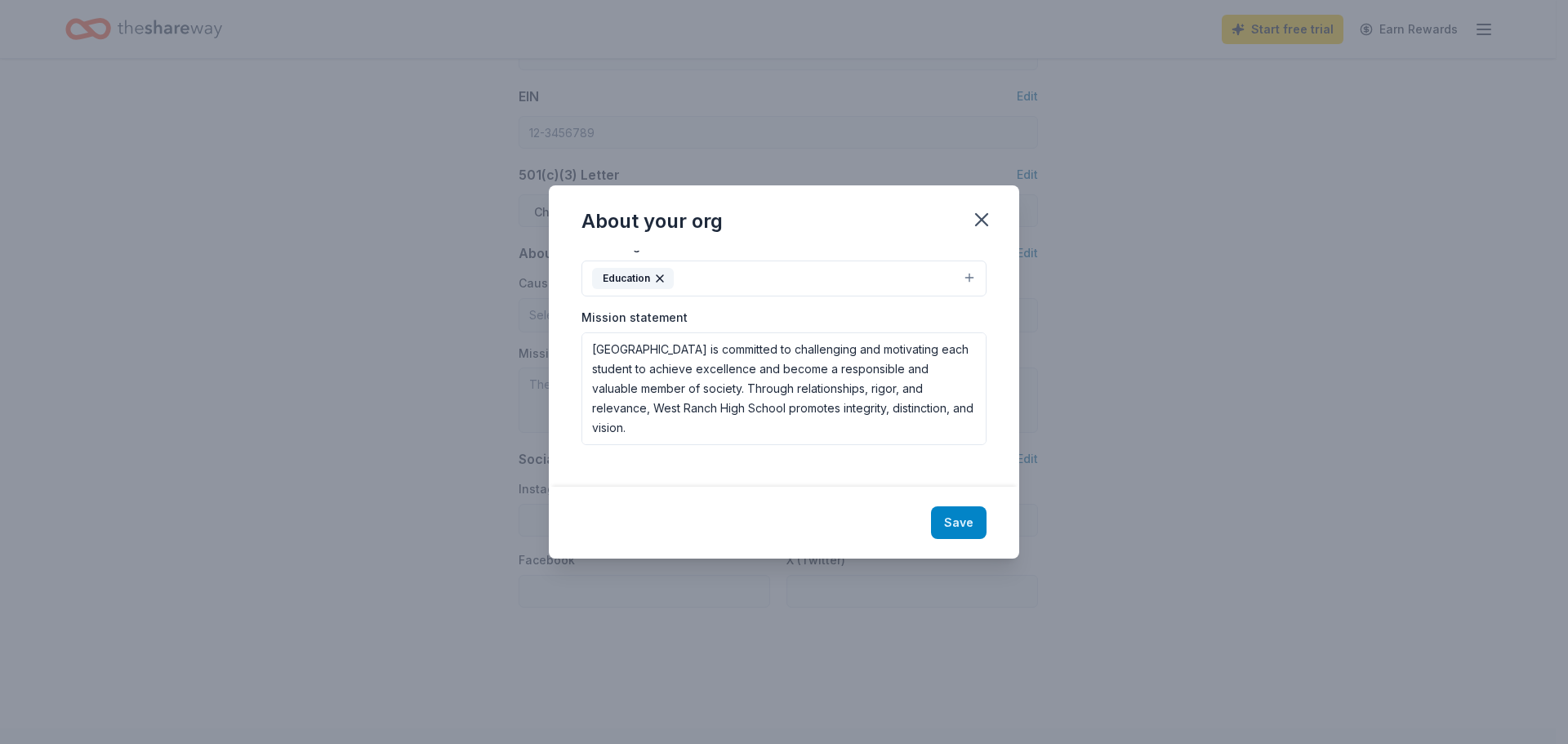
scroll to position [0, 0]
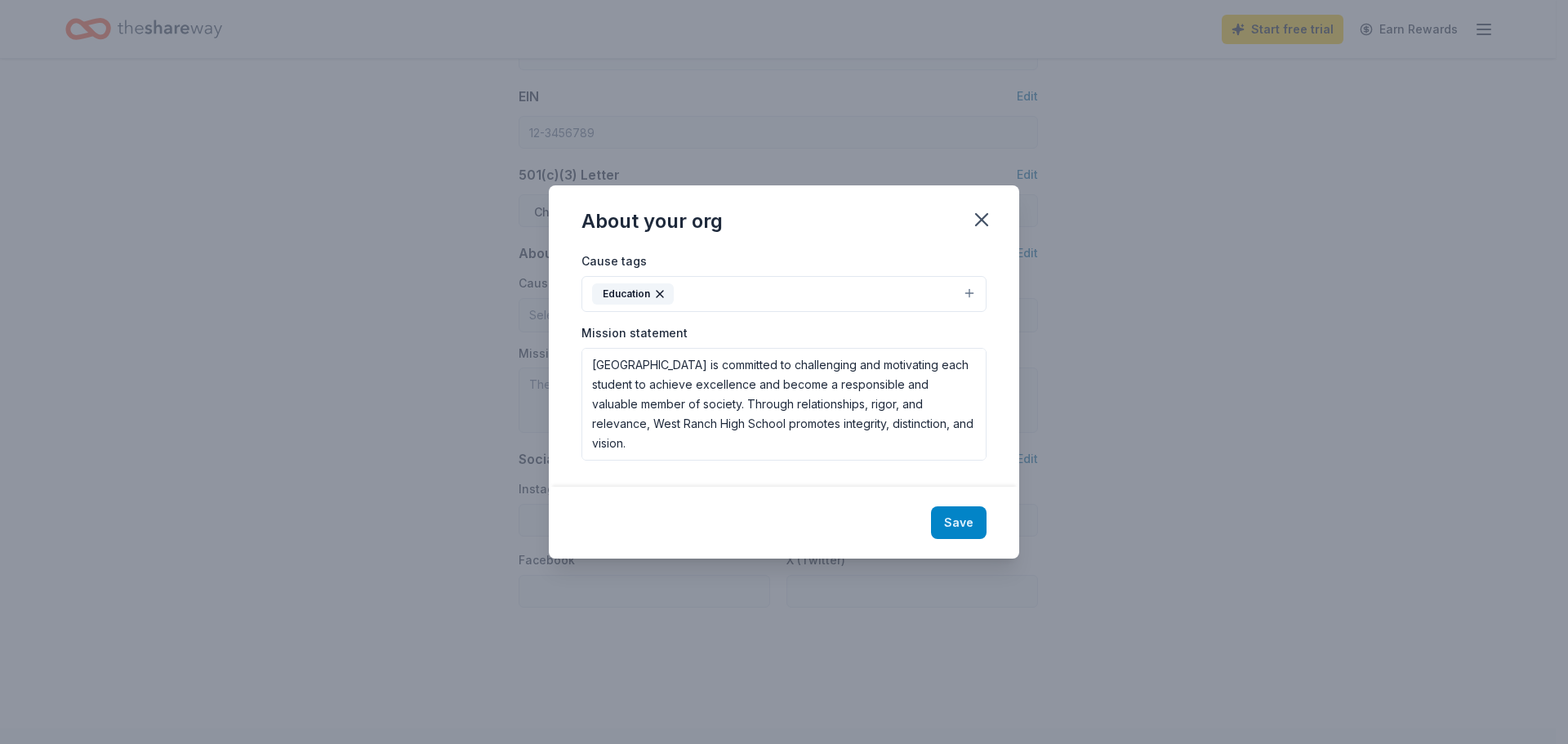
click at [978, 532] on button "Save" at bounding box center [959, 522] width 56 height 33
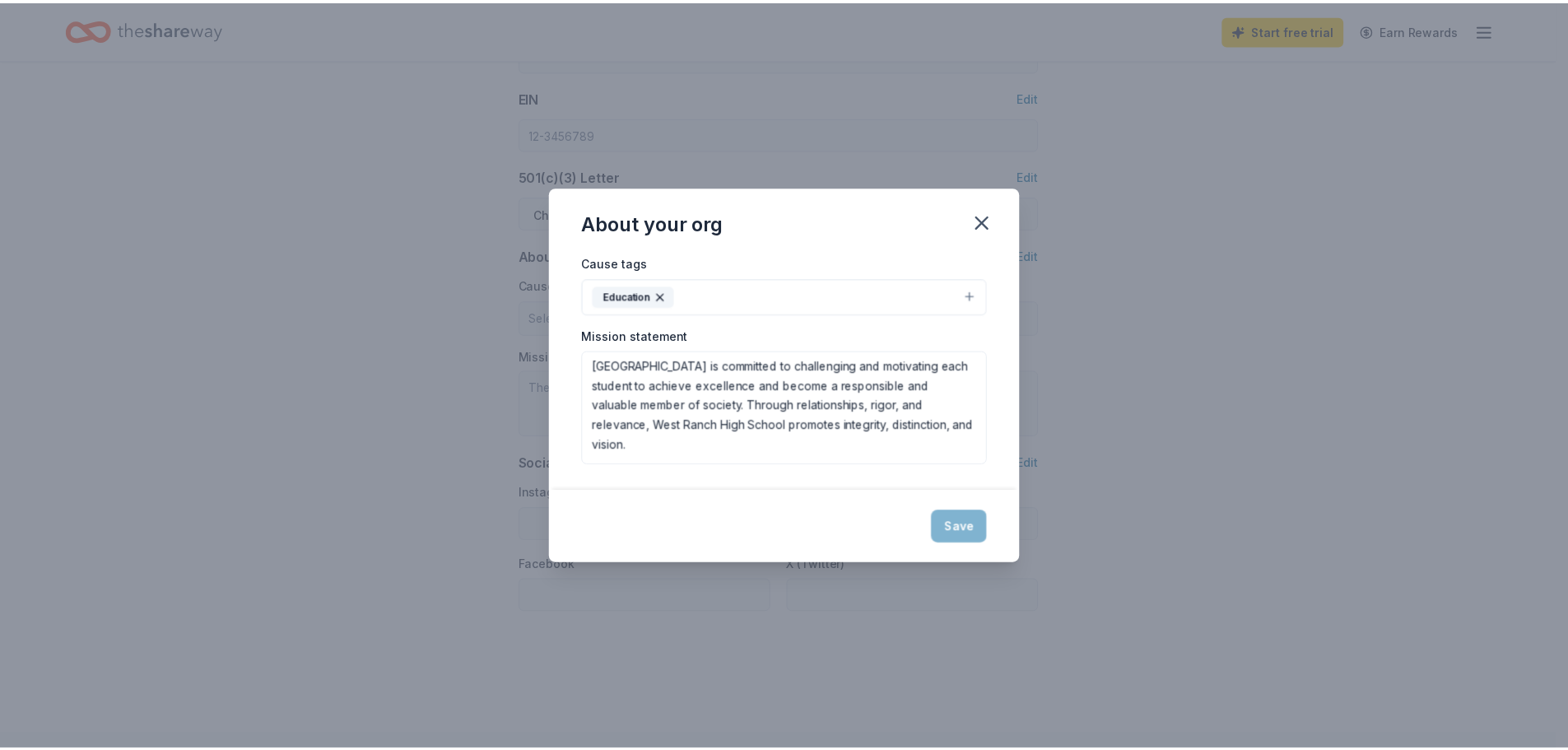
scroll to position [3, 0]
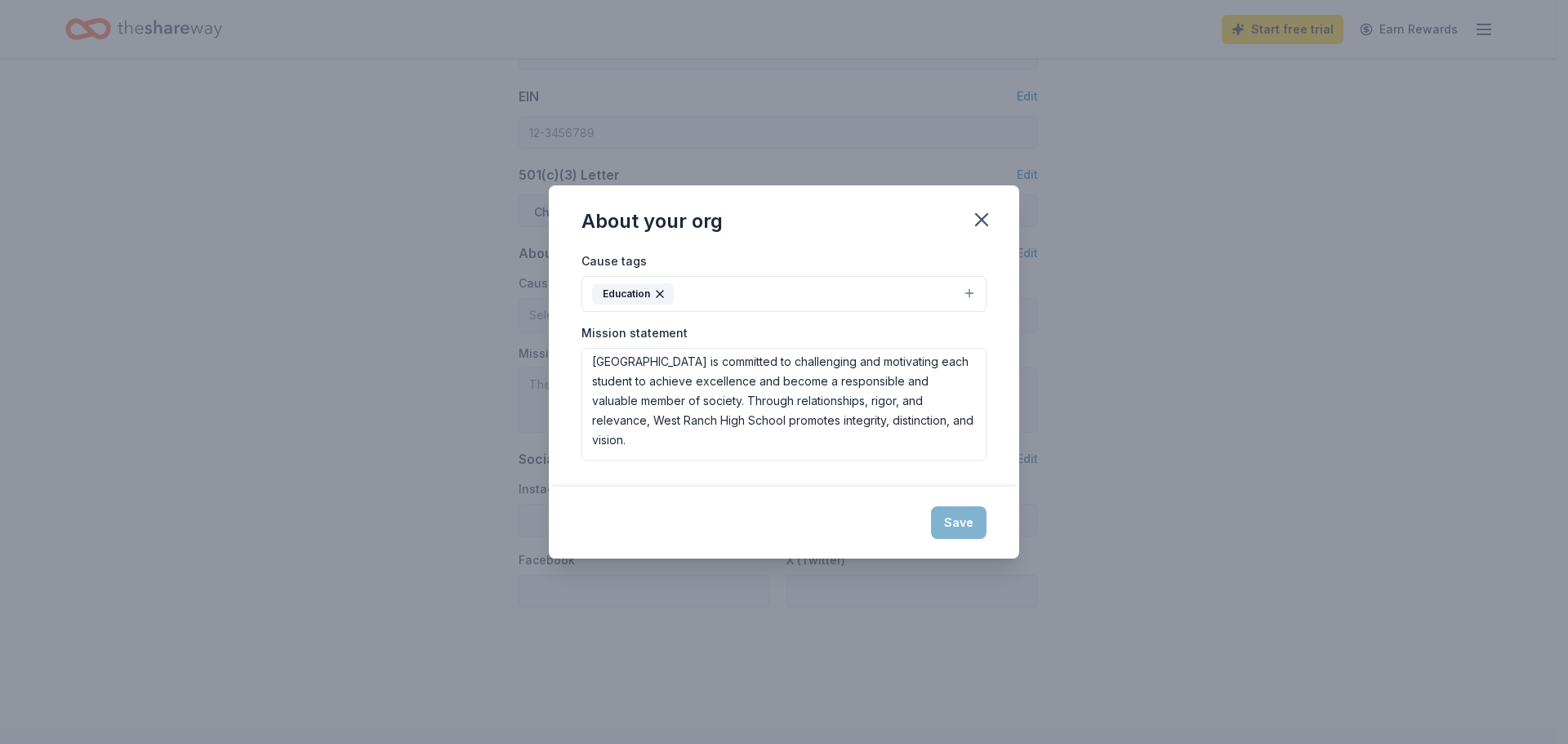
click at [962, 535] on div "Save" at bounding box center [784, 523] width 471 height 72
click at [979, 223] on icon "button" at bounding box center [981, 219] width 11 height 11
click at [977, 518] on div "Save" at bounding box center [784, 523] width 471 height 72
type textarea "West Ranch High School is committed to challenging and motivating each student …"
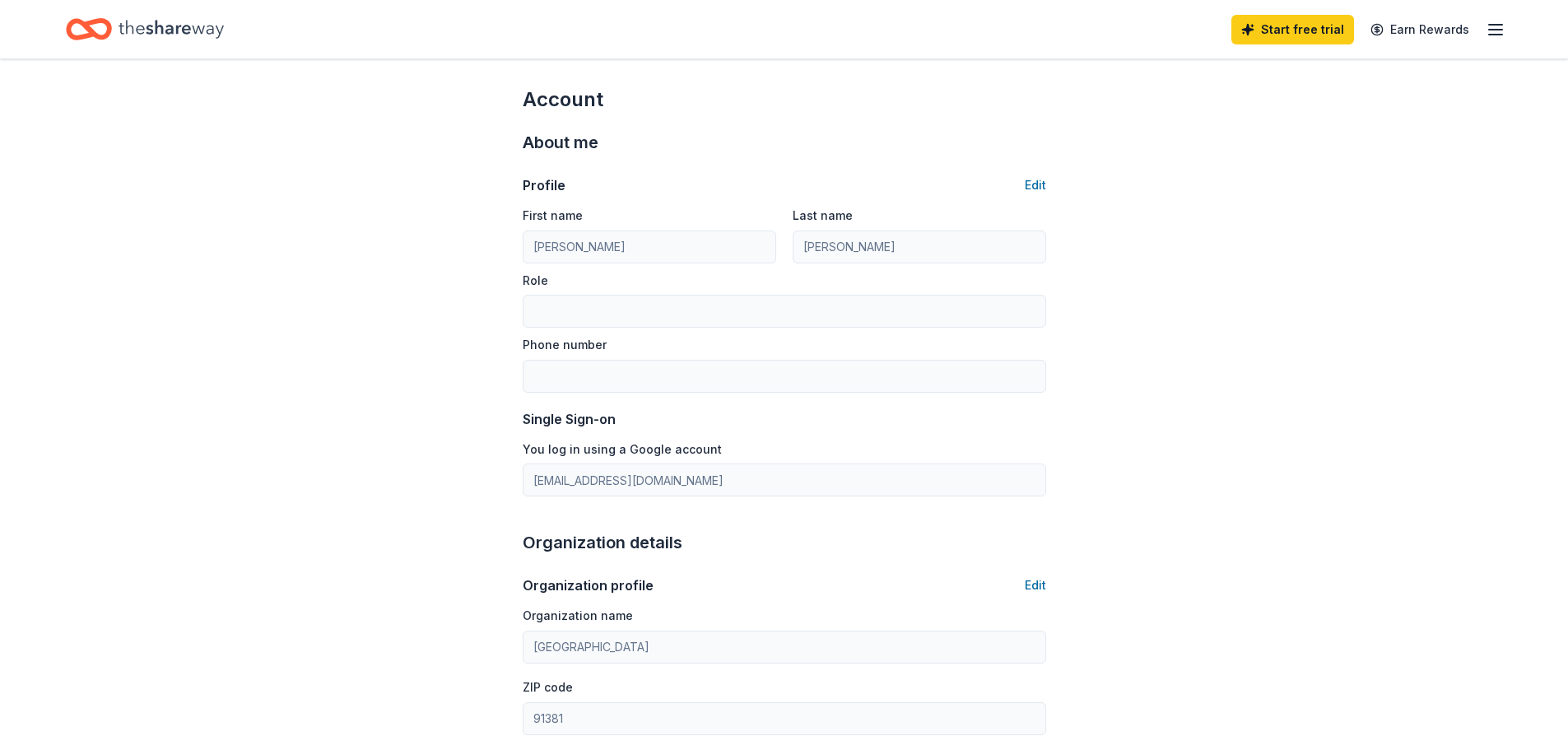
scroll to position [0, 0]
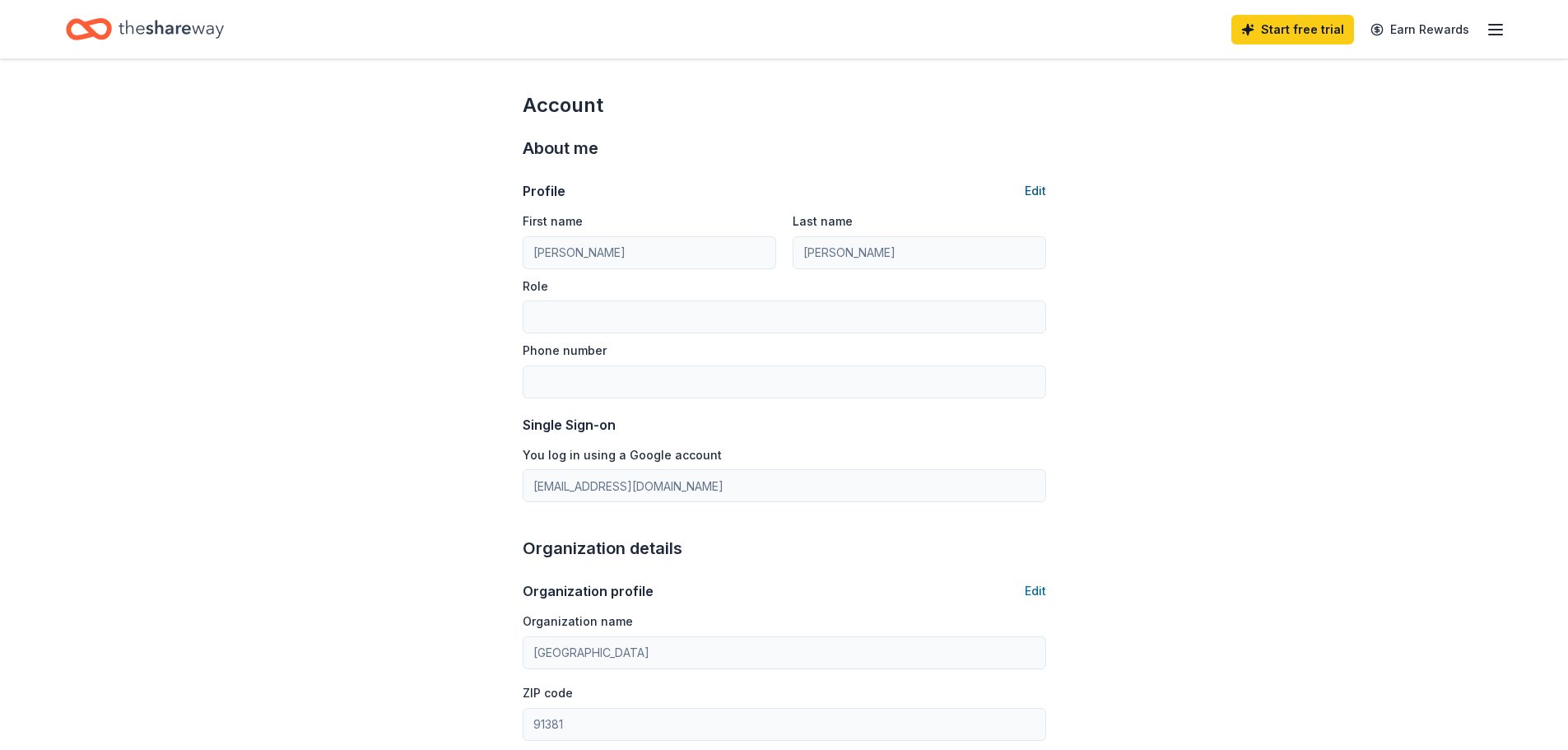
click at [1034, 197] on button "Edit" at bounding box center [1036, 191] width 22 height 20
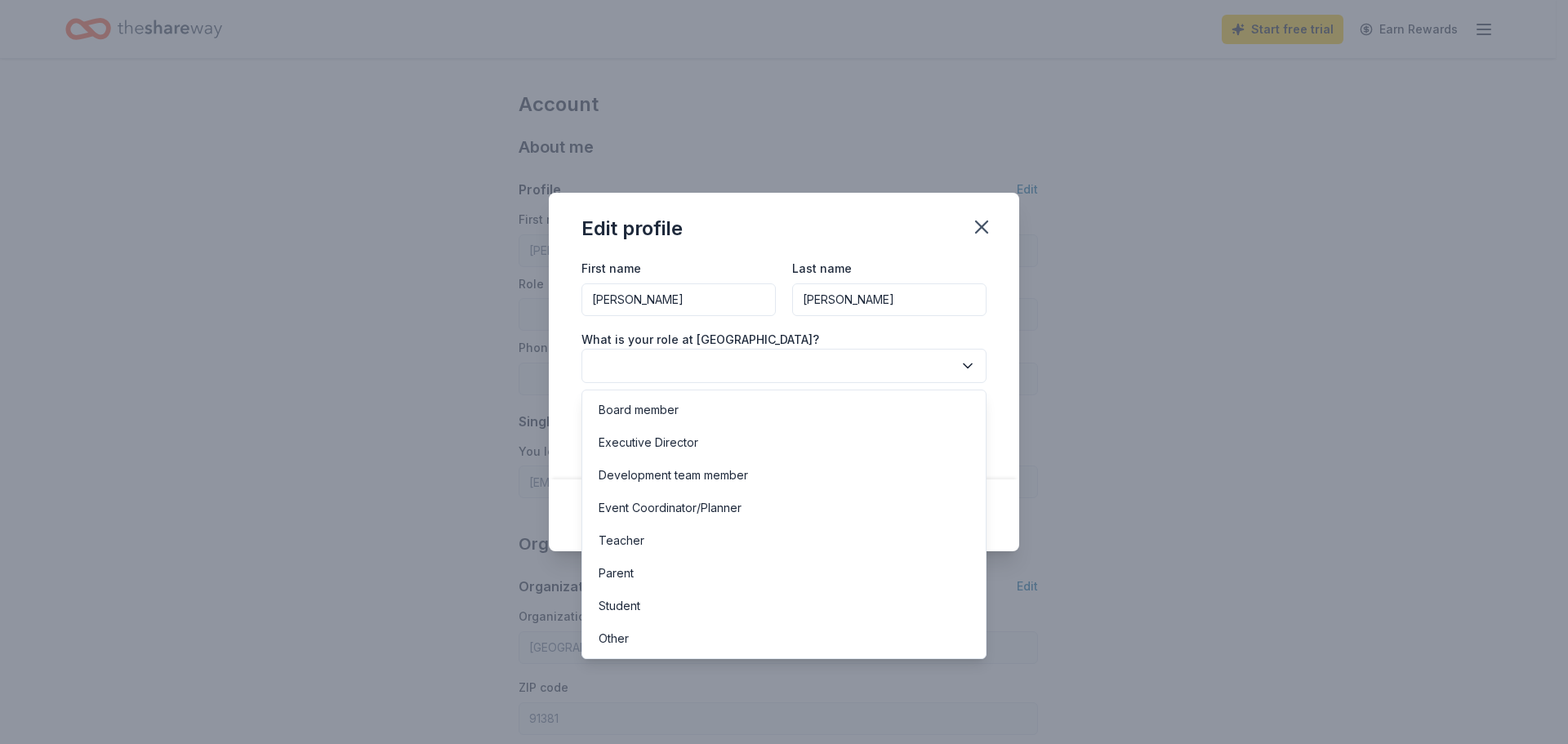
click at [748, 359] on button "button" at bounding box center [784, 366] width 406 height 34
click at [720, 631] on div "Other" at bounding box center [784, 638] width 397 height 33
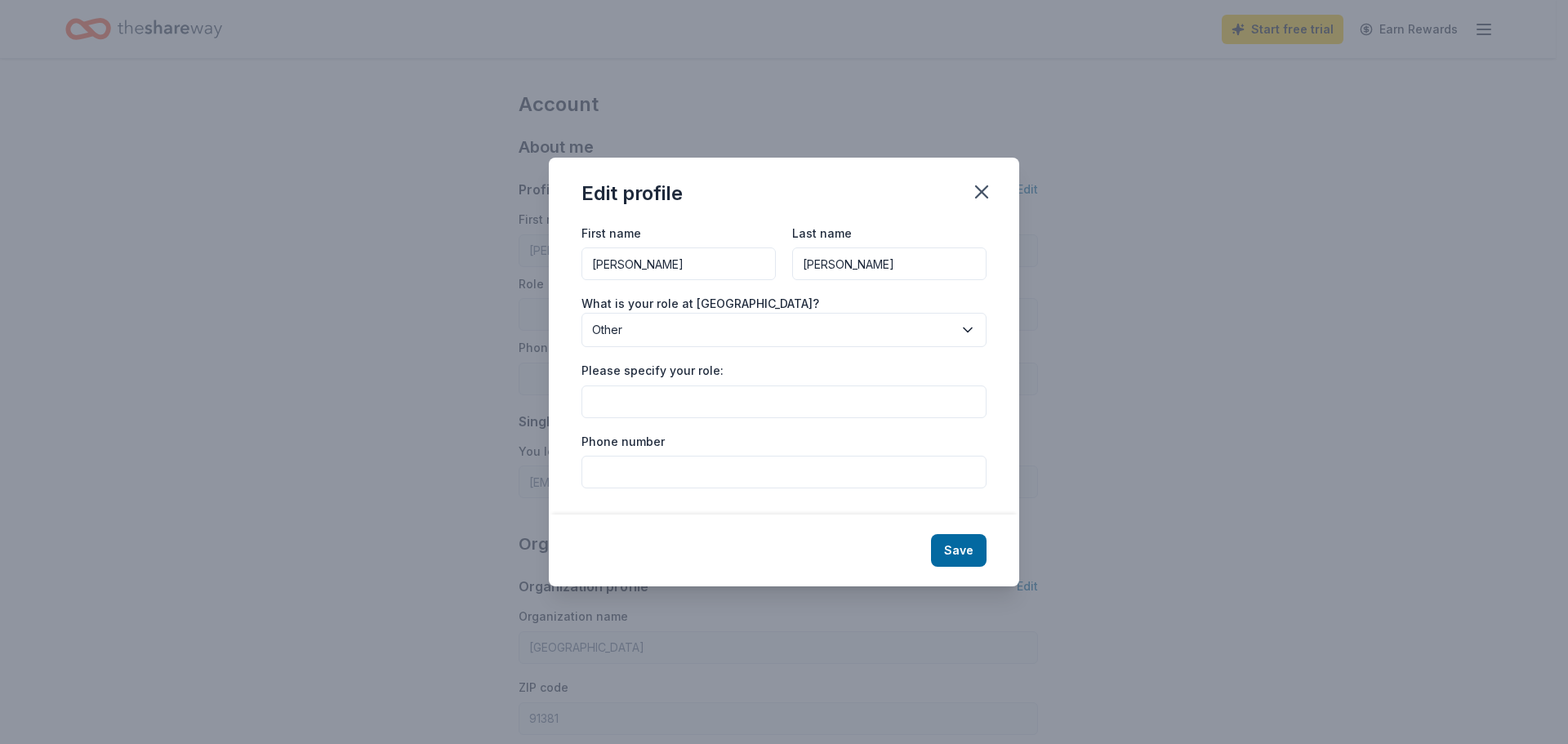
click at [656, 415] on input "Please specify your role:" at bounding box center [784, 402] width 406 height 33
type input "Social Work Intern"
click at [882, 479] on input "Phone number" at bounding box center [784, 472] width 406 height 33
type input "3"
type input "(323)926-0349"
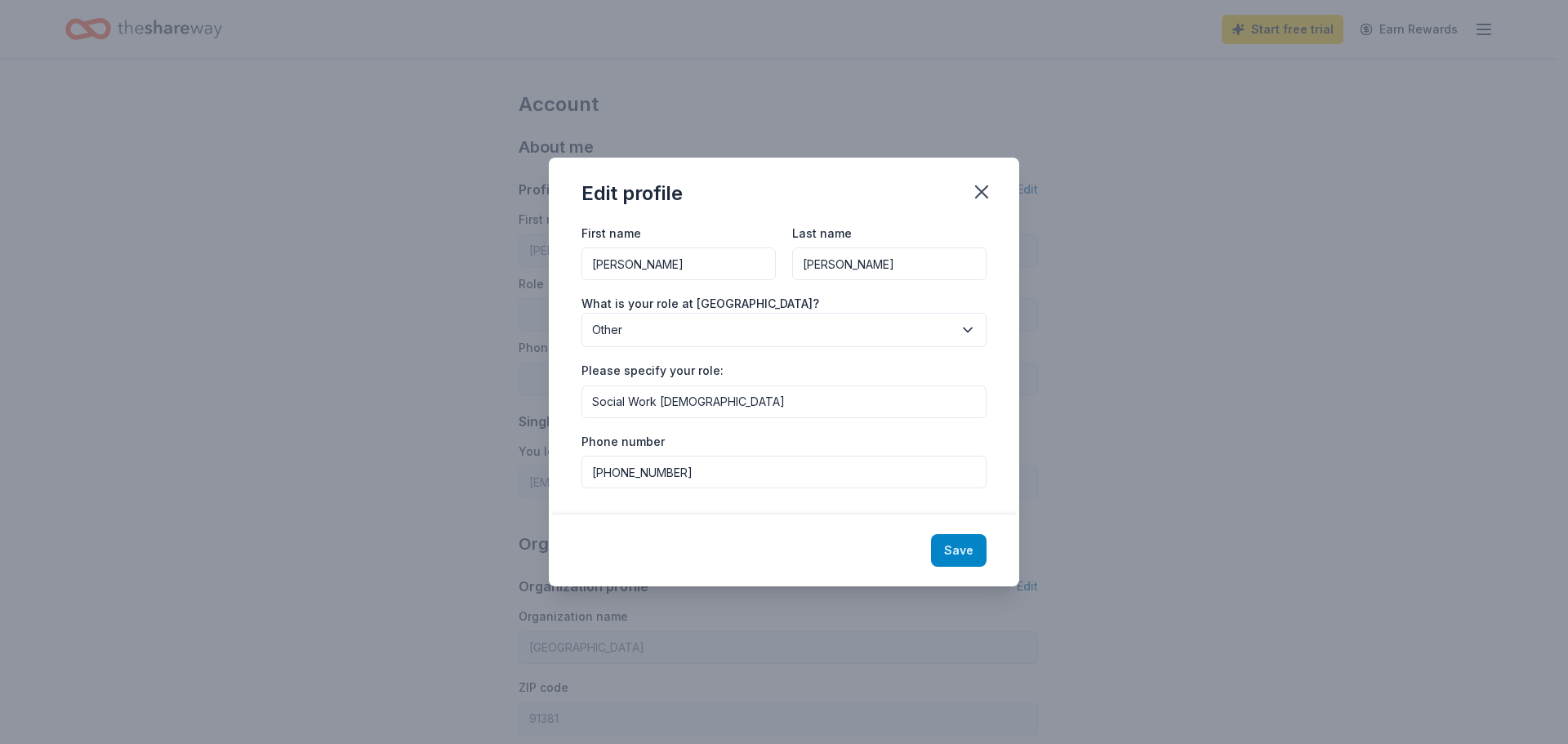
click at [956, 560] on button "Save" at bounding box center [959, 551] width 56 height 33
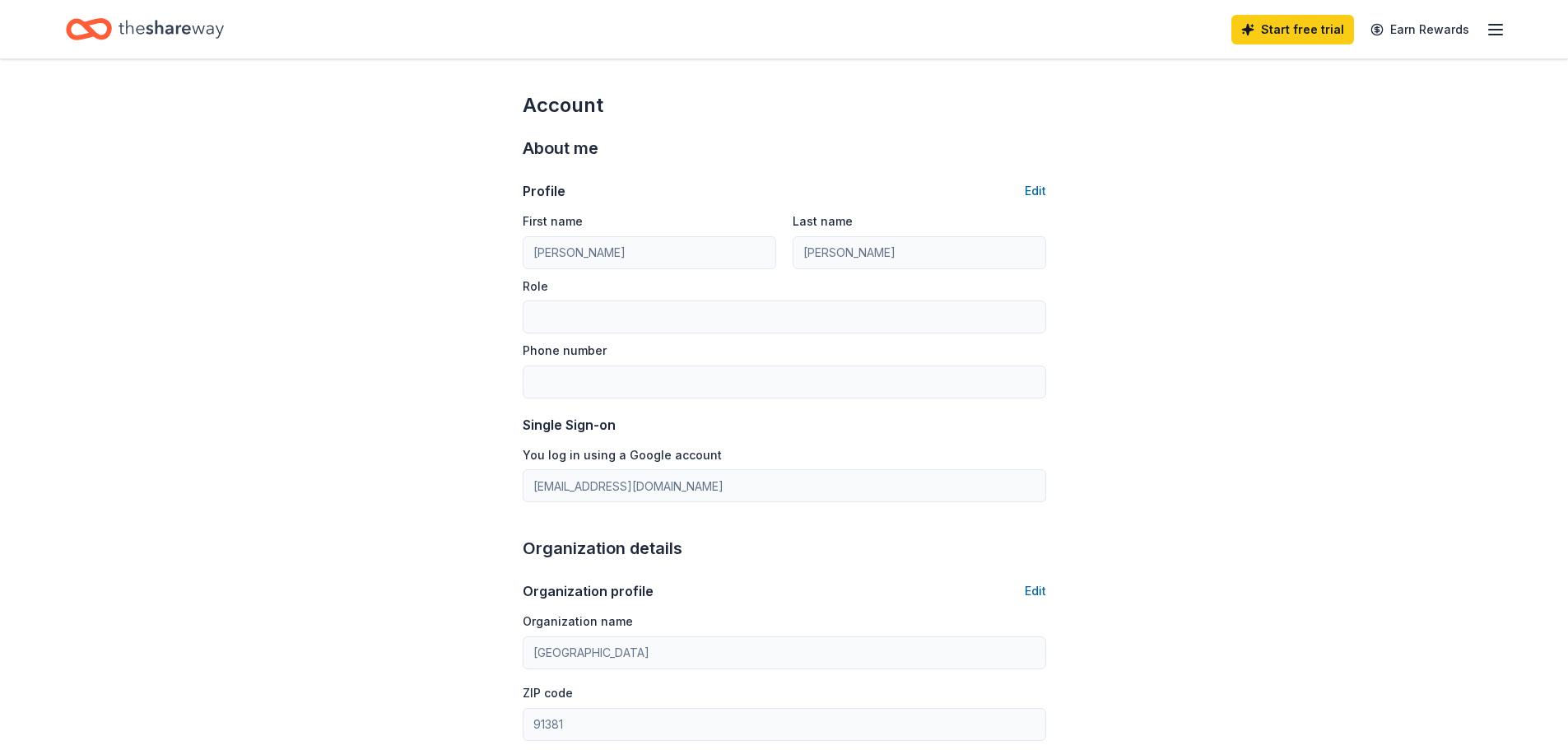
type input "Social Work Intern"
type input "(323)926-0349"
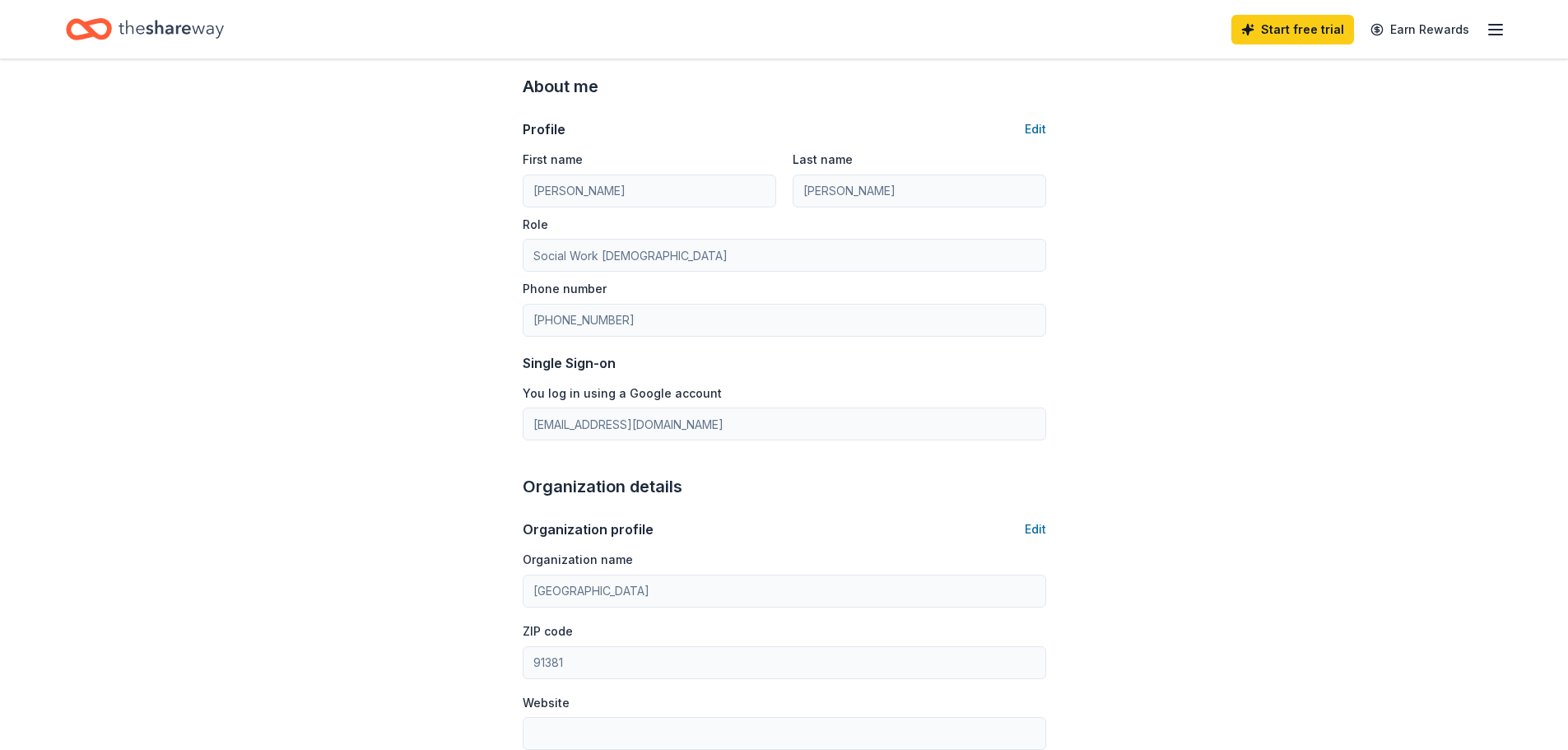
scroll to position [60, 0]
click at [1494, 43] on div "Start free trial Earn Rewards" at bounding box center [1368, 29] width 274 height 39
click at [1500, 30] on icon "button" at bounding box center [1495, 29] width 20 height 20
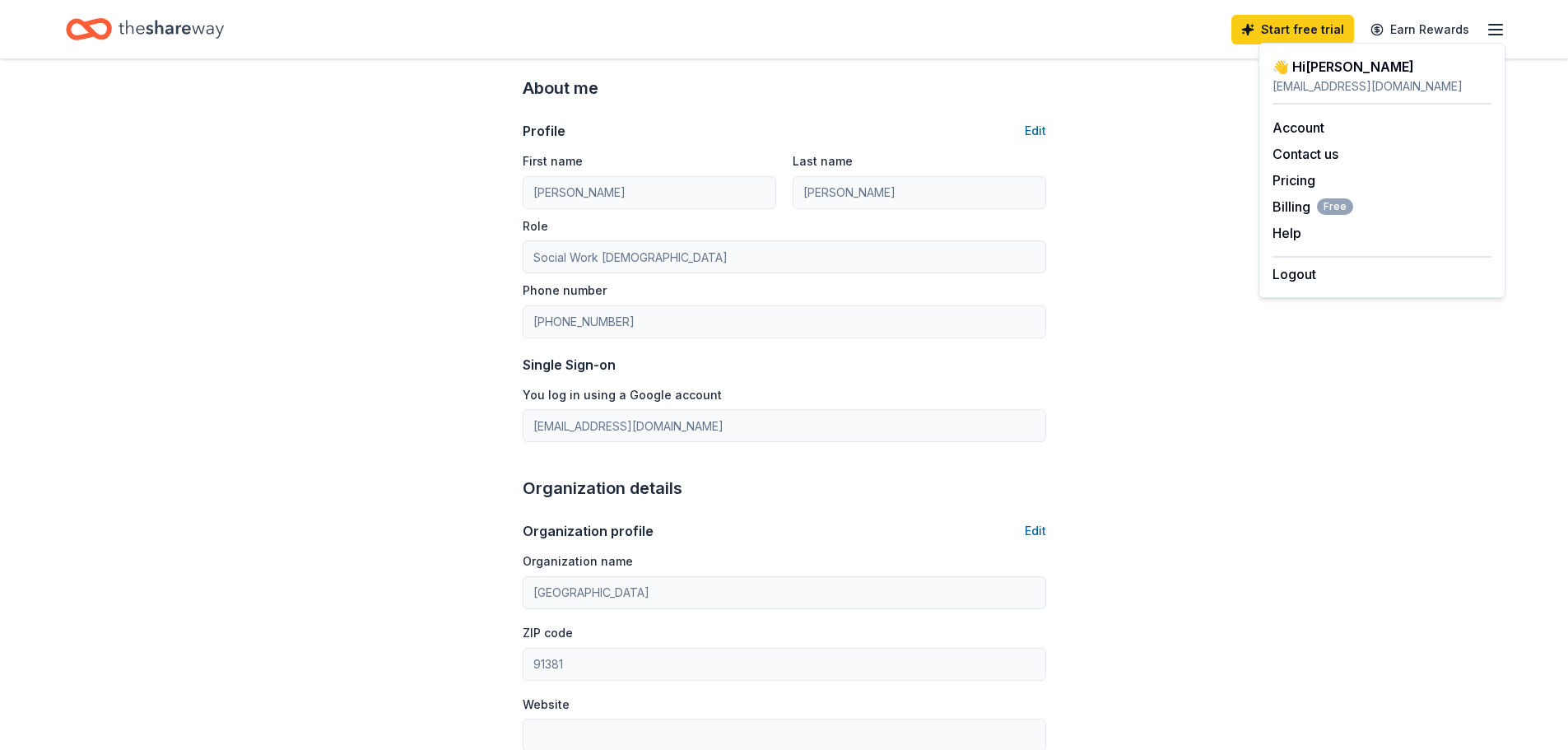
click at [232, 171] on div "Account About me Profile Edit First name Maria Last name Fontaine Role Social W…" at bounding box center [784, 708] width 1568 height 1418
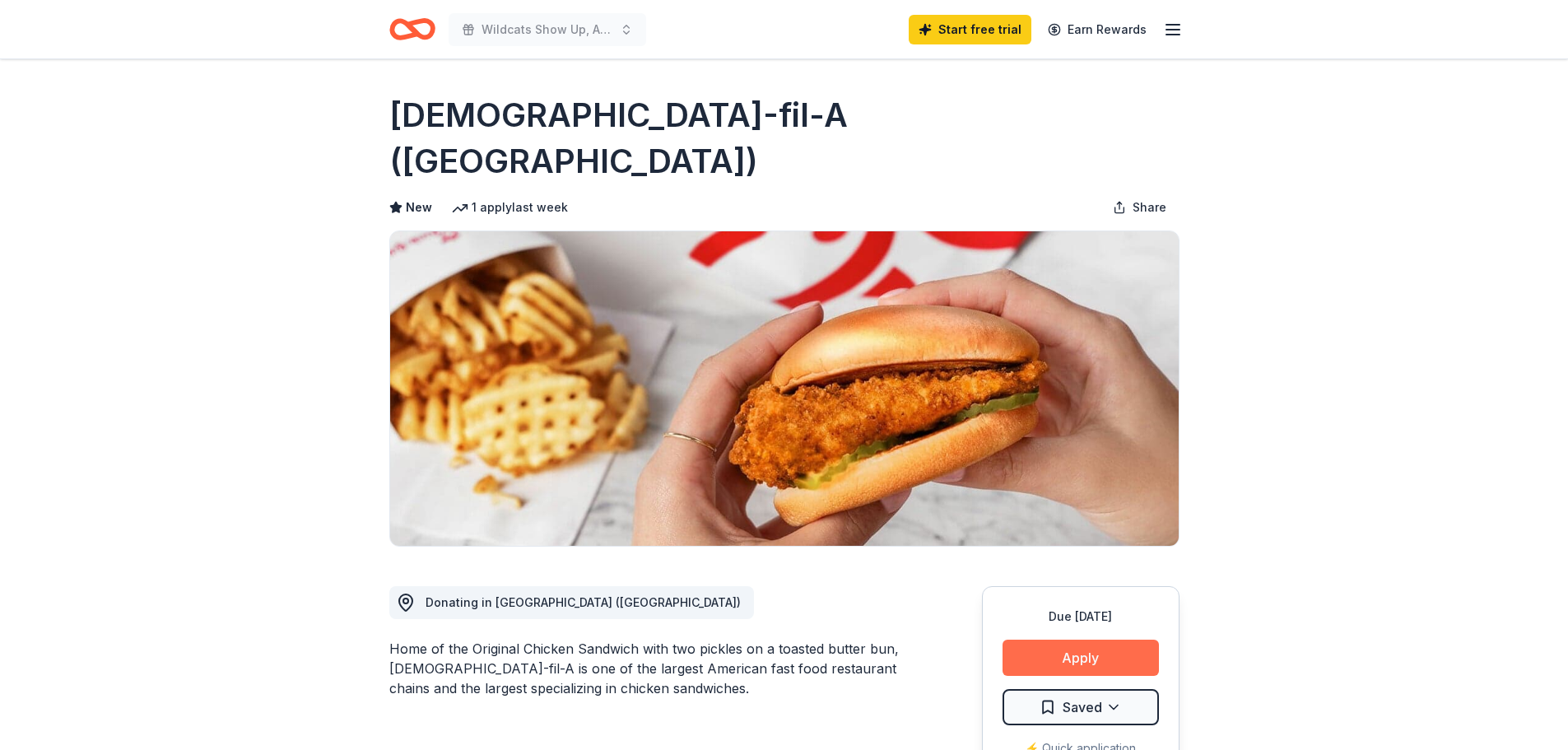
click at [1042, 640] on button "Apply" at bounding box center [1081, 658] width 157 height 36
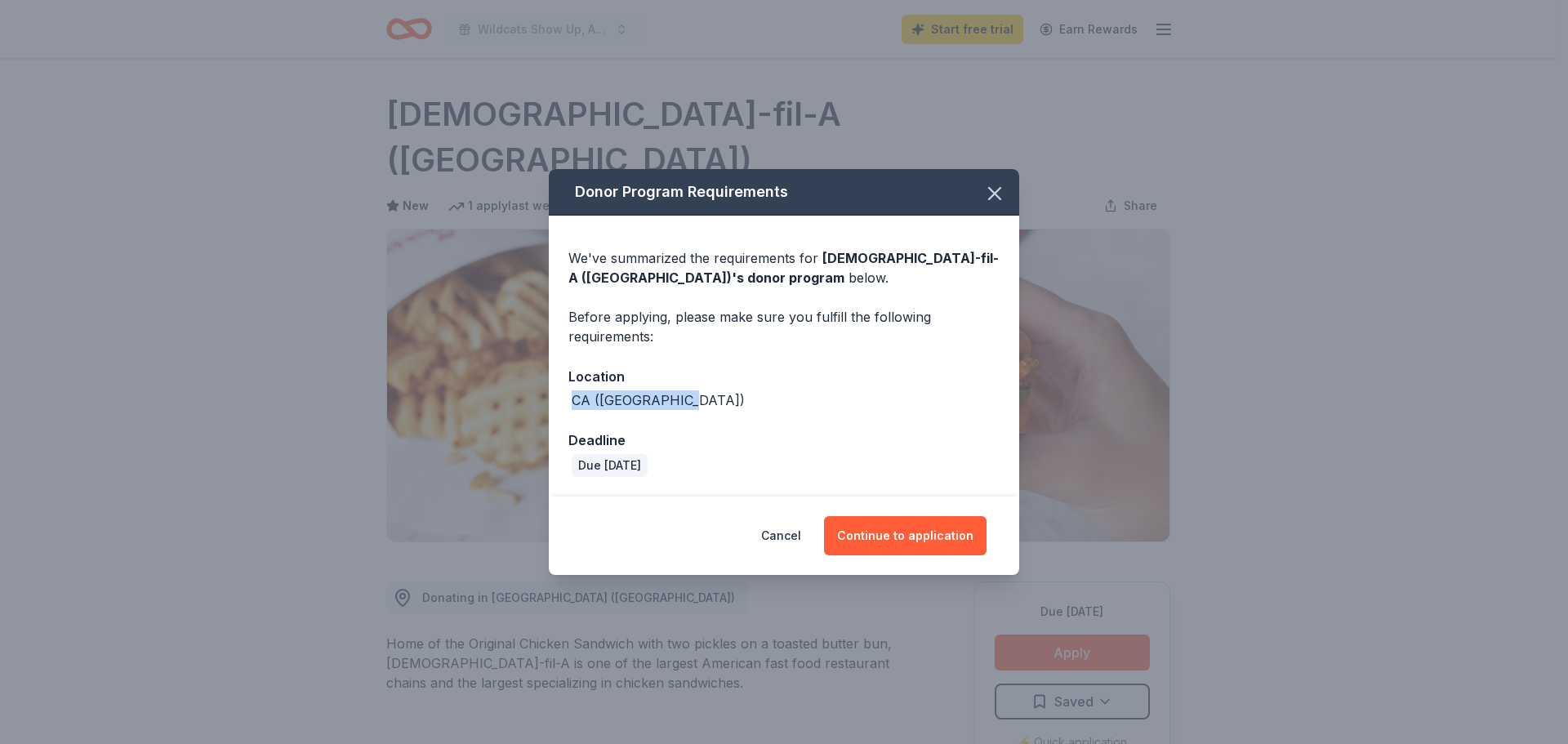
drag, startPoint x: 684, startPoint y: 406, endPoint x: 537, endPoint y: 394, distance: 147.5
click at [537, 394] on div "Donor Program Requirements We've summarized the requirements for Chick-fil-A (L…" at bounding box center [784, 372] width 1568 height 744
click at [692, 389] on div "Location CA (Los Angeles)" at bounding box center [784, 387] width 431 height 44
click at [879, 536] on button "Continue to application" at bounding box center [905, 536] width 162 height 40
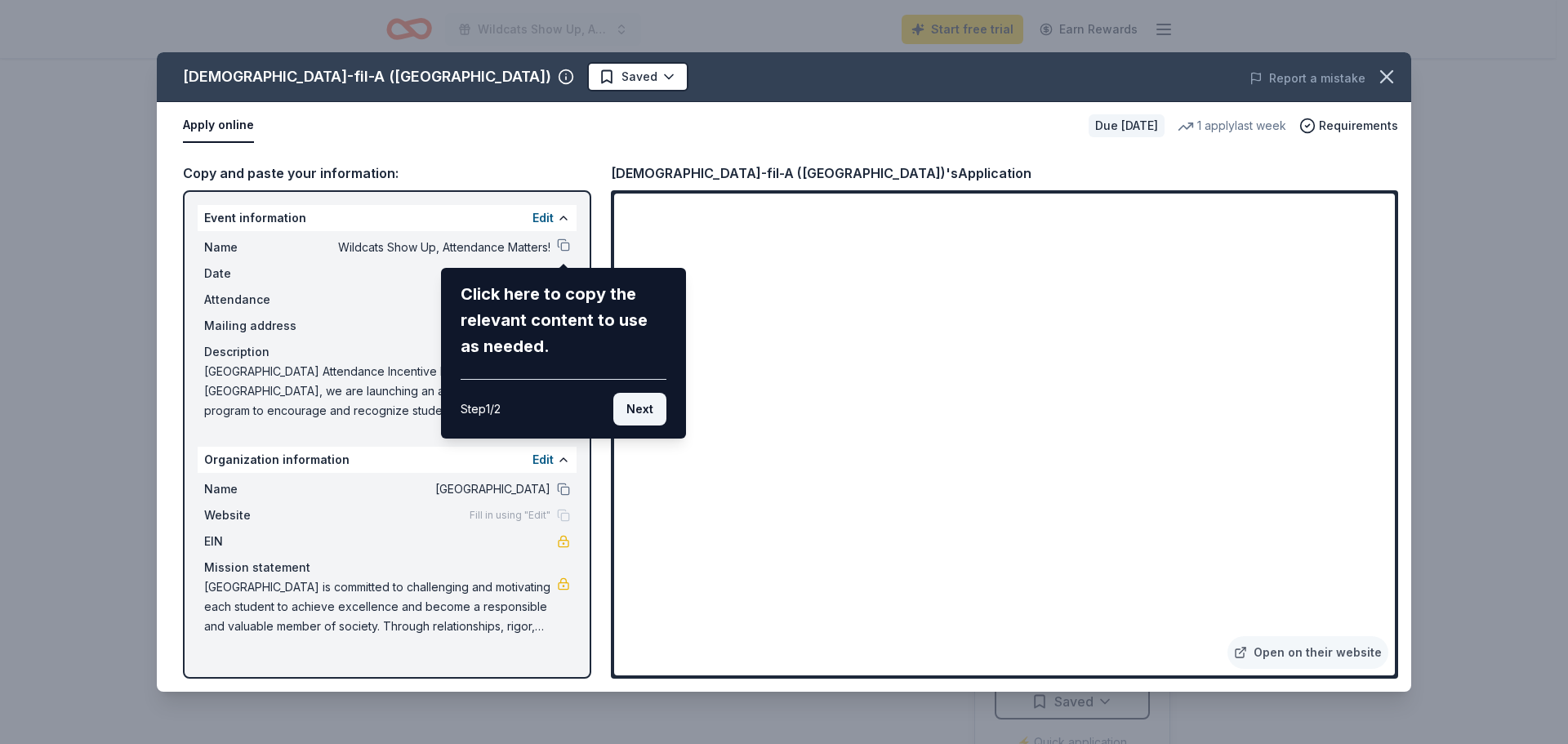
click at [635, 413] on button "Next" at bounding box center [640, 409] width 53 height 33
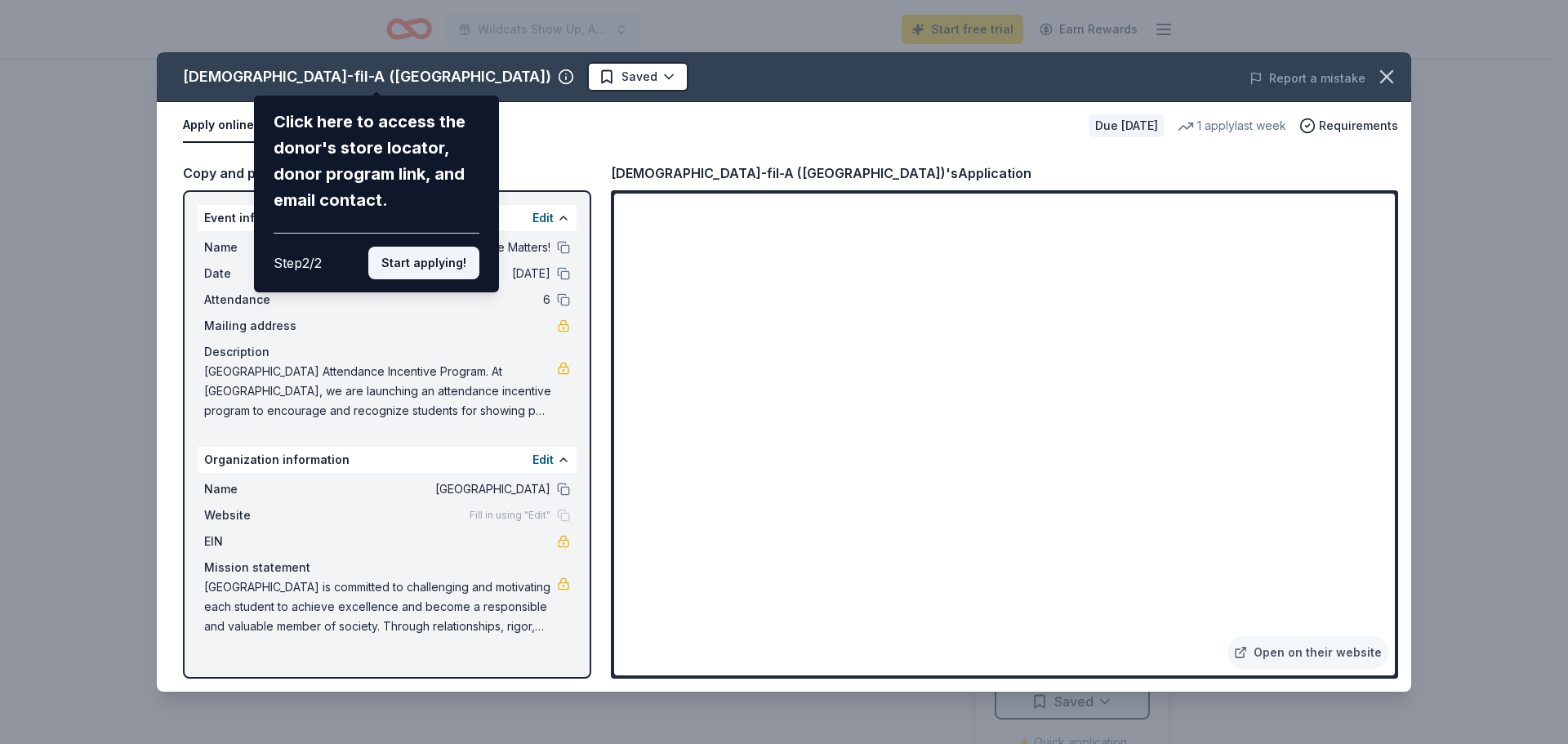
click at [446, 262] on button "Start applying!" at bounding box center [424, 263] width 111 height 33
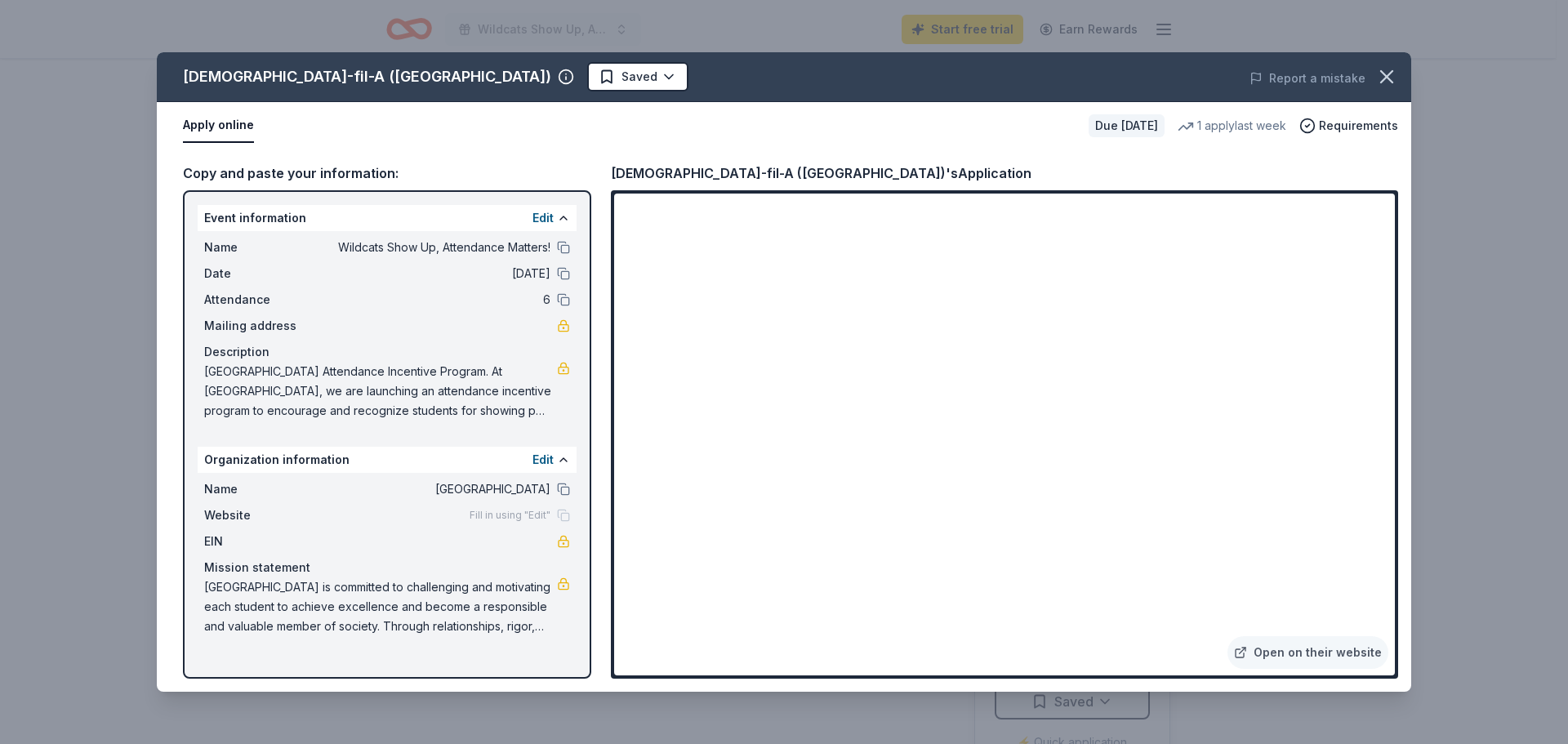
click at [473, 390] on span "West Ranch High School Attendance Incentive Program. At West Ranch High School,…" at bounding box center [381, 391] width 353 height 58
click at [570, 362] on div "Name Wildcats Show Up, Attendance Matters! Date 01/05/26 Attendance 6 Mailing a…" at bounding box center [387, 329] width 379 height 196
click at [560, 366] on link at bounding box center [563, 368] width 13 height 13
click at [294, 399] on span "West Ranch High School Attendance Incentive Program. At West Ranch High School,…" at bounding box center [381, 391] width 353 height 58
click at [558, 76] on icon "button" at bounding box center [565, 76] width 16 height 16
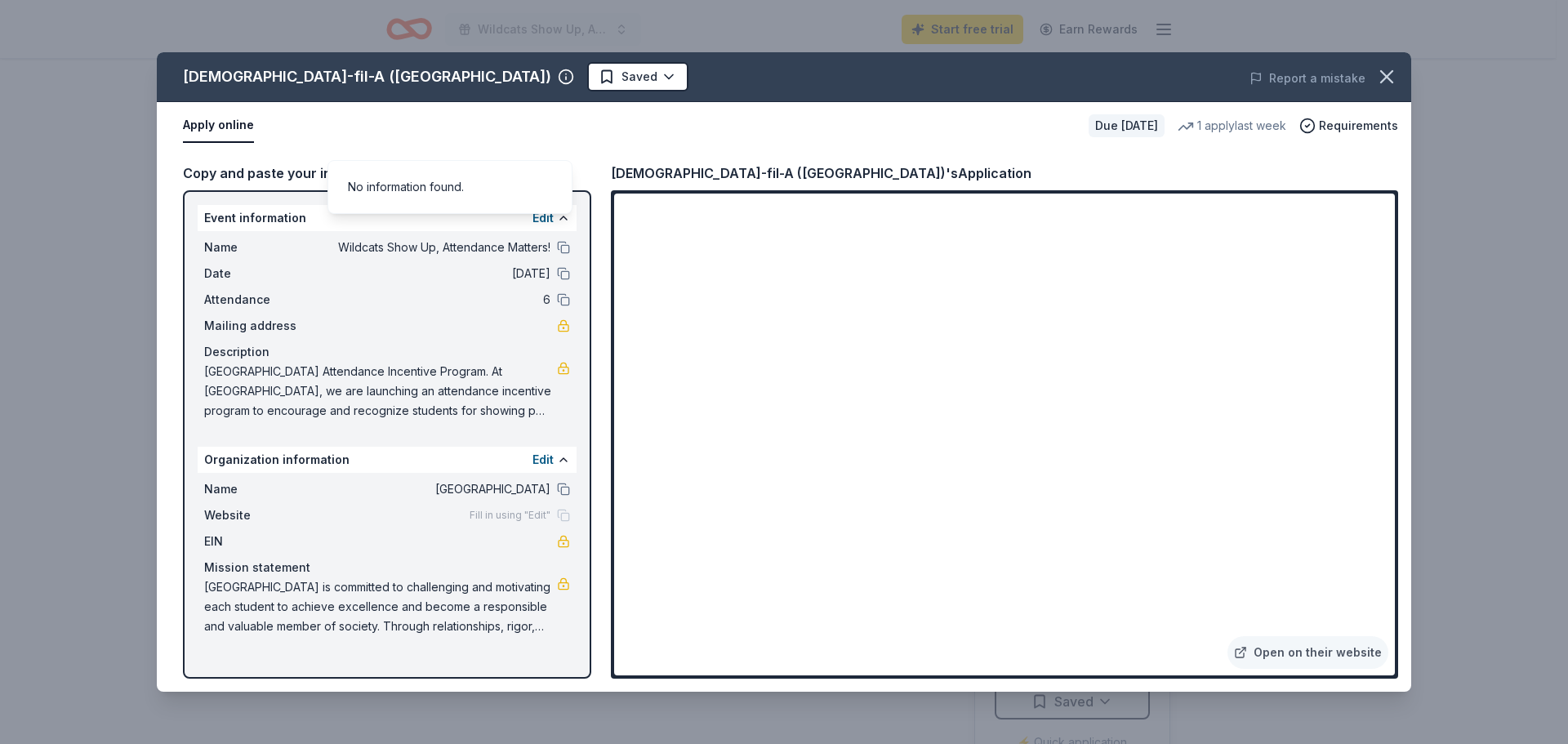
click at [328, 82] on div "Chick-fil-A (Los Angeles)" at bounding box center [367, 76] width 369 height 26
click at [327, 82] on div "Chick-fil-A (Los Angeles)" at bounding box center [367, 76] width 369 height 26
click at [783, 173] on div "Chick-fil-A (Los Angeles)'s Application" at bounding box center [821, 173] width 421 height 21
click at [1393, 66] on icon "button" at bounding box center [1387, 76] width 23 height 23
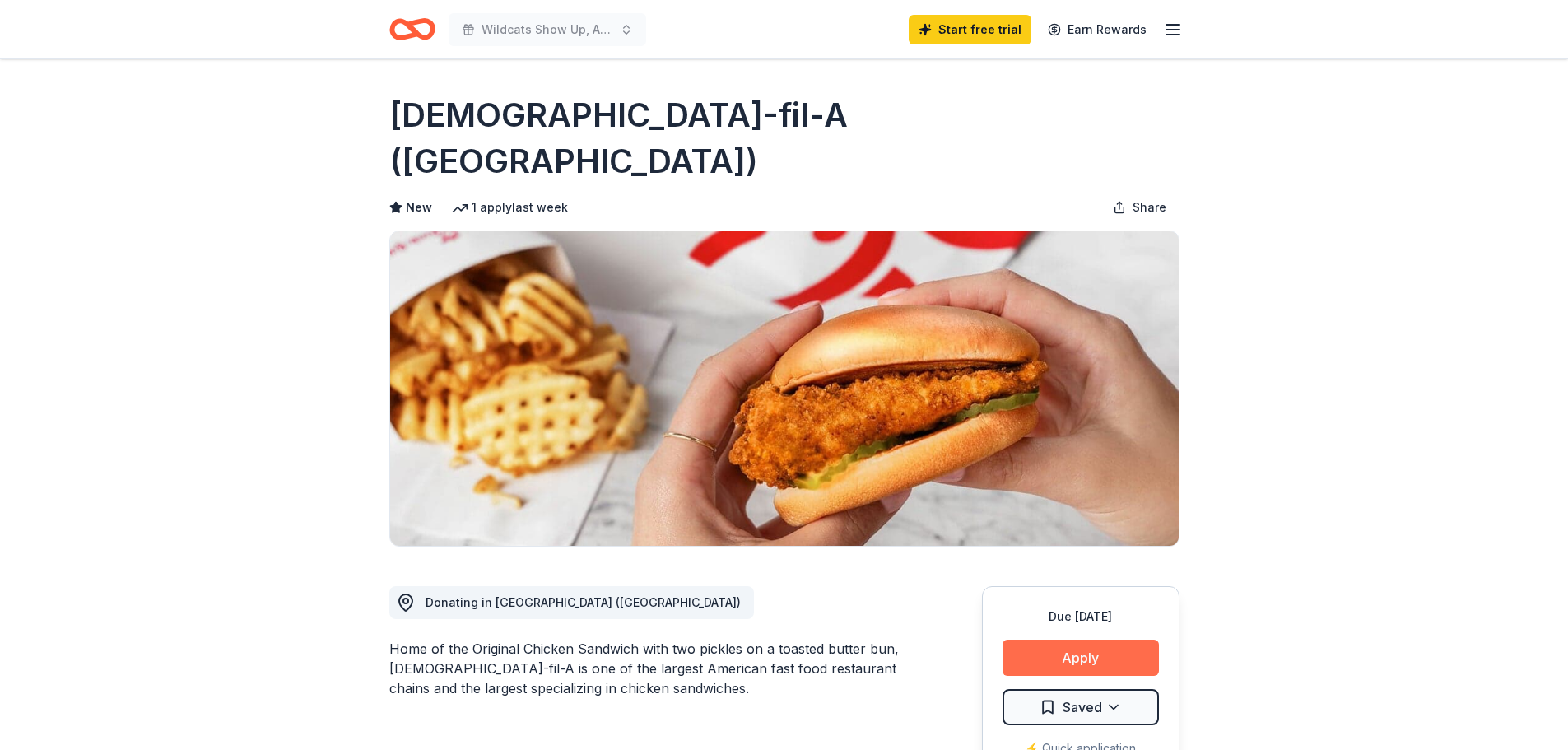
click at [1066, 640] on button "Apply" at bounding box center [1081, 658] width 157 height 36
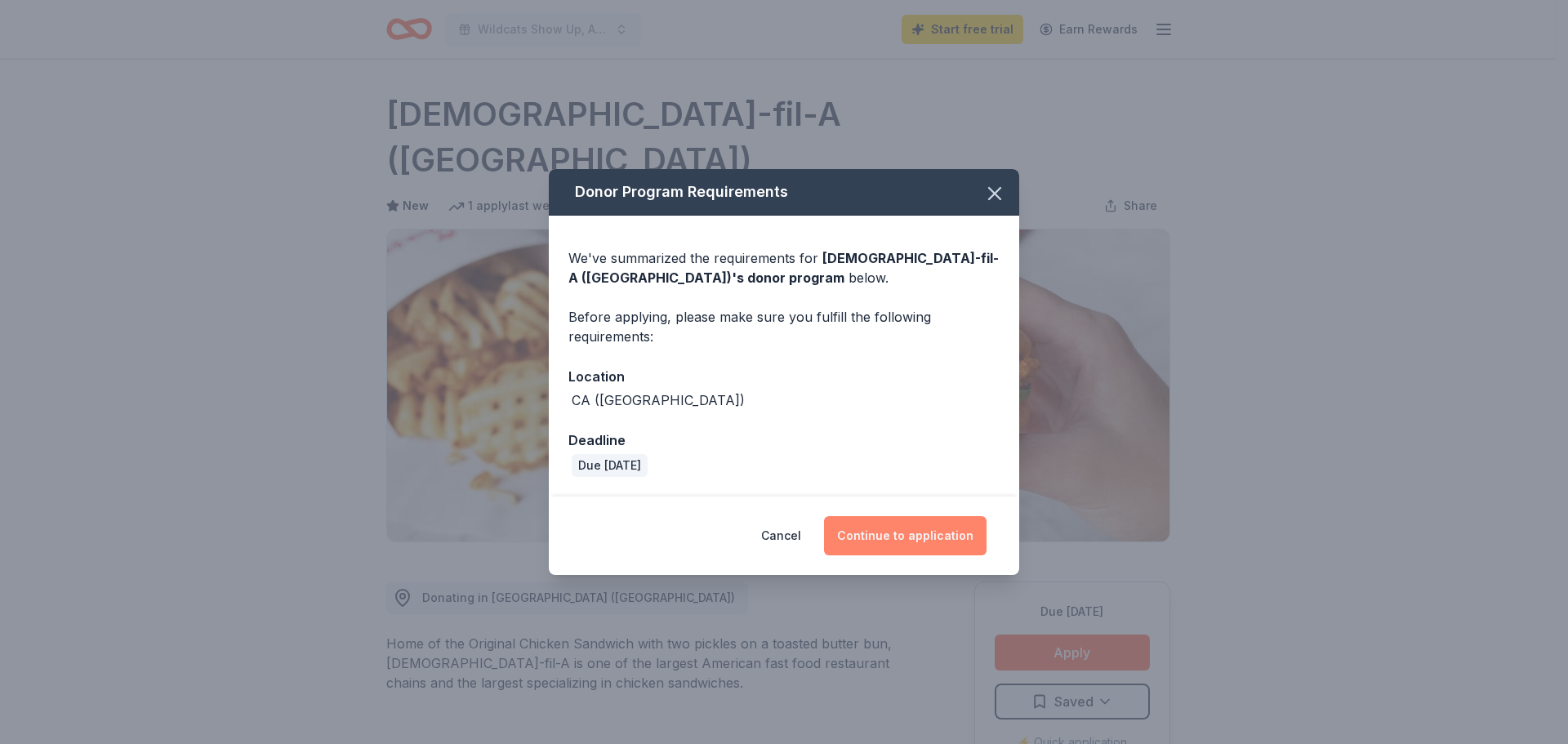
click at [917, 538] on button "Continue to application" at bounding box center [905, 536] width 162 height 40
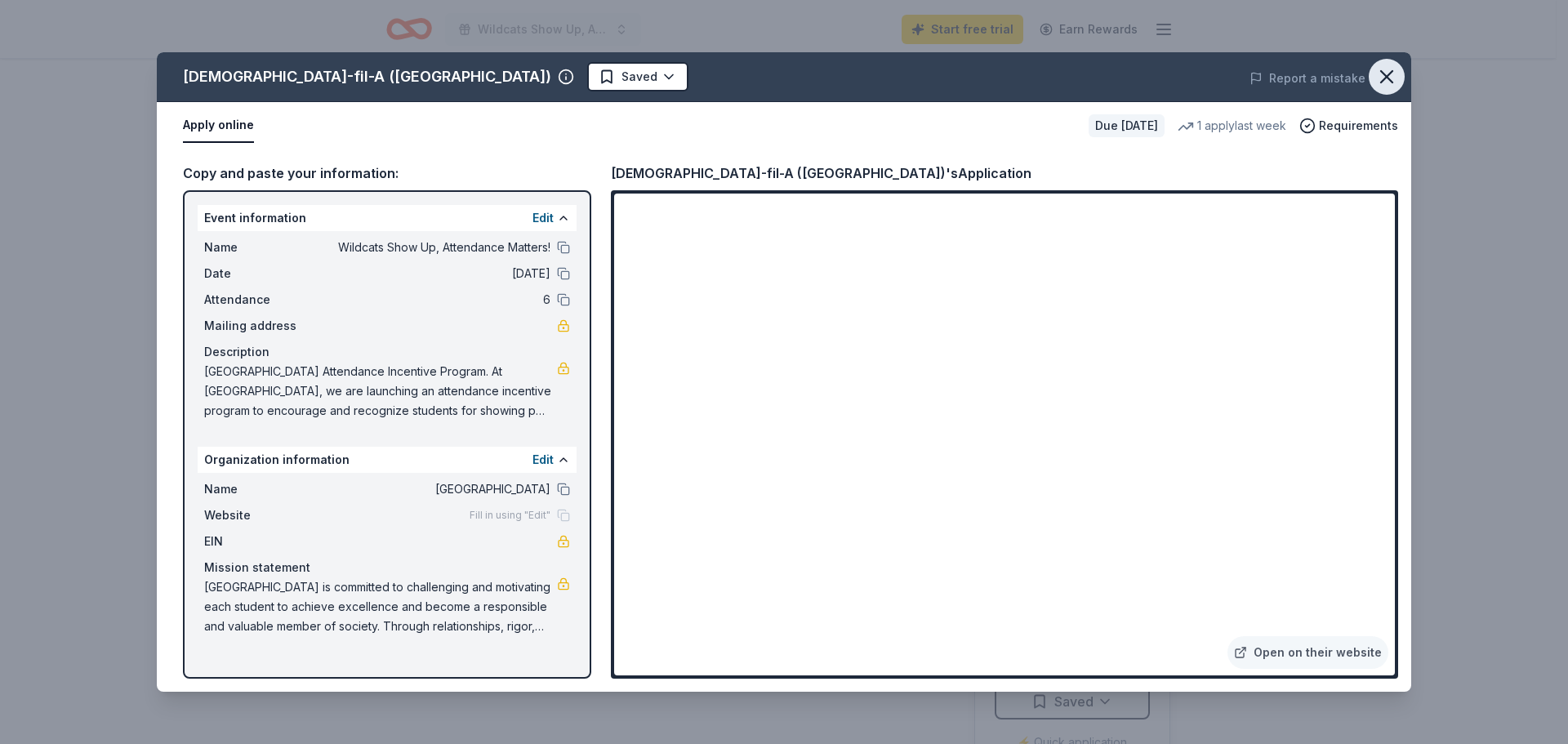
click at [1382, 69] on button "button" at bounding box center [1387, 76] width 36 height 36
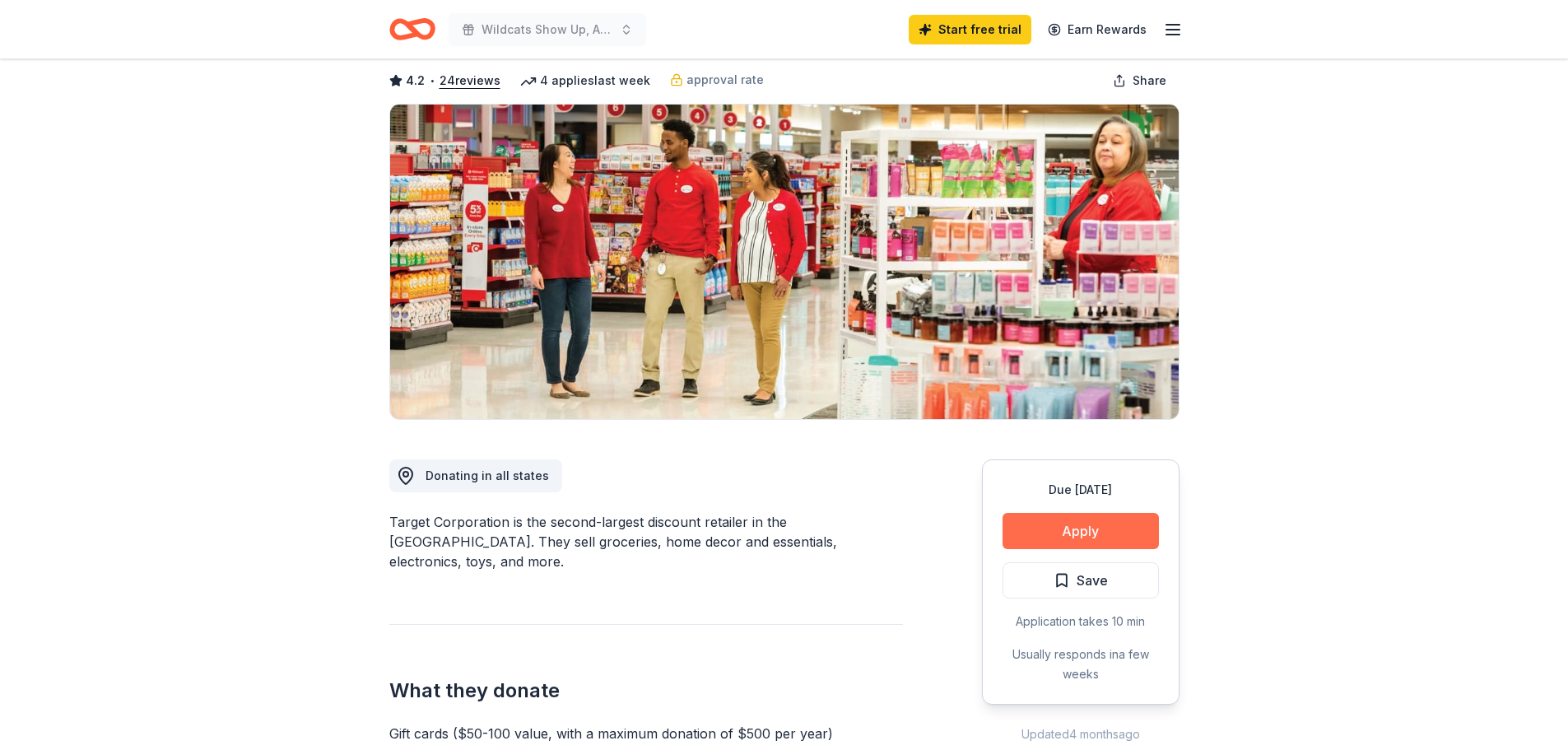
click at [1092, 530] on button "Apply" at bounding box center [1081, 531] width 157 height 36
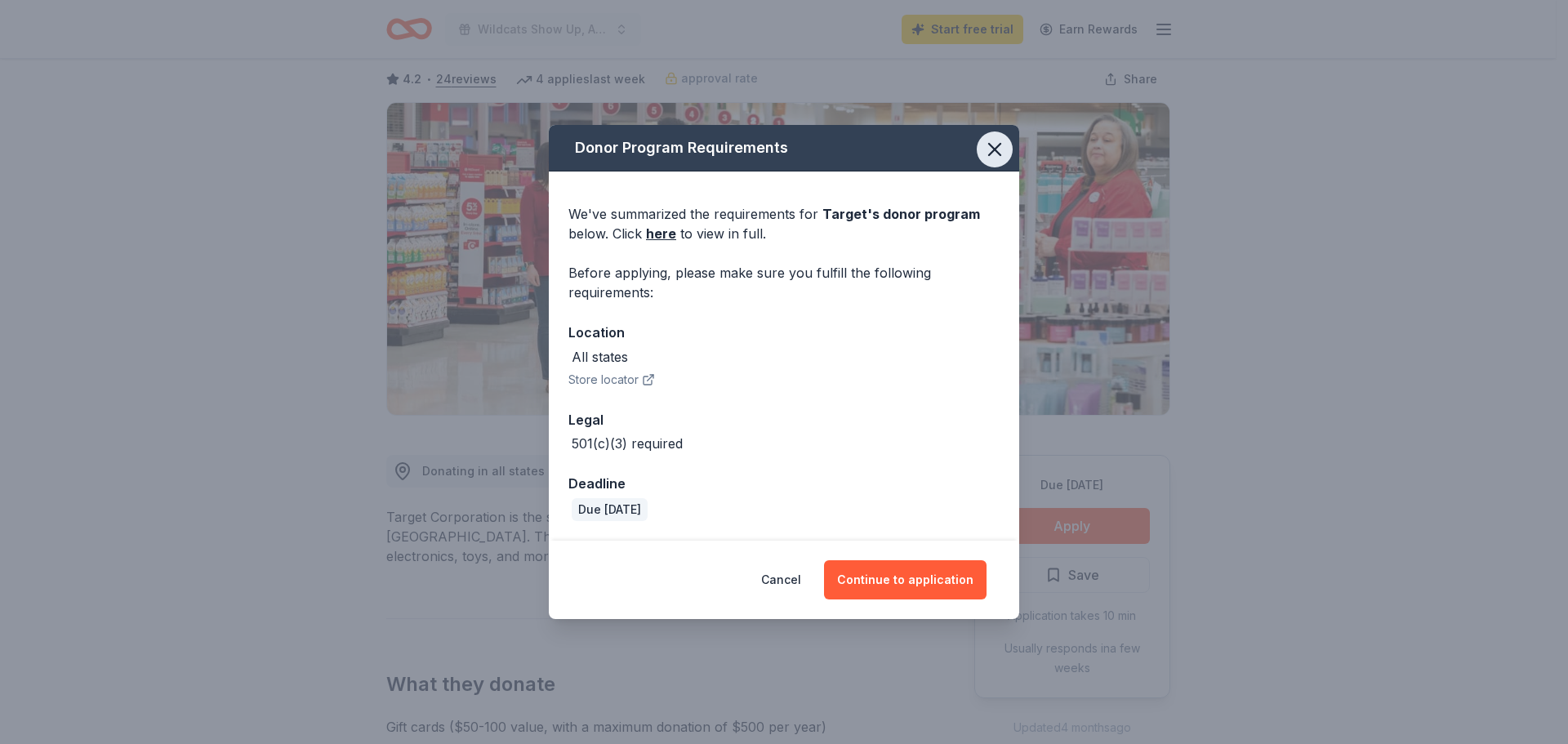
click at [1000, 148] on icon "button" at bounding box center [995, 149] width 23 height 23
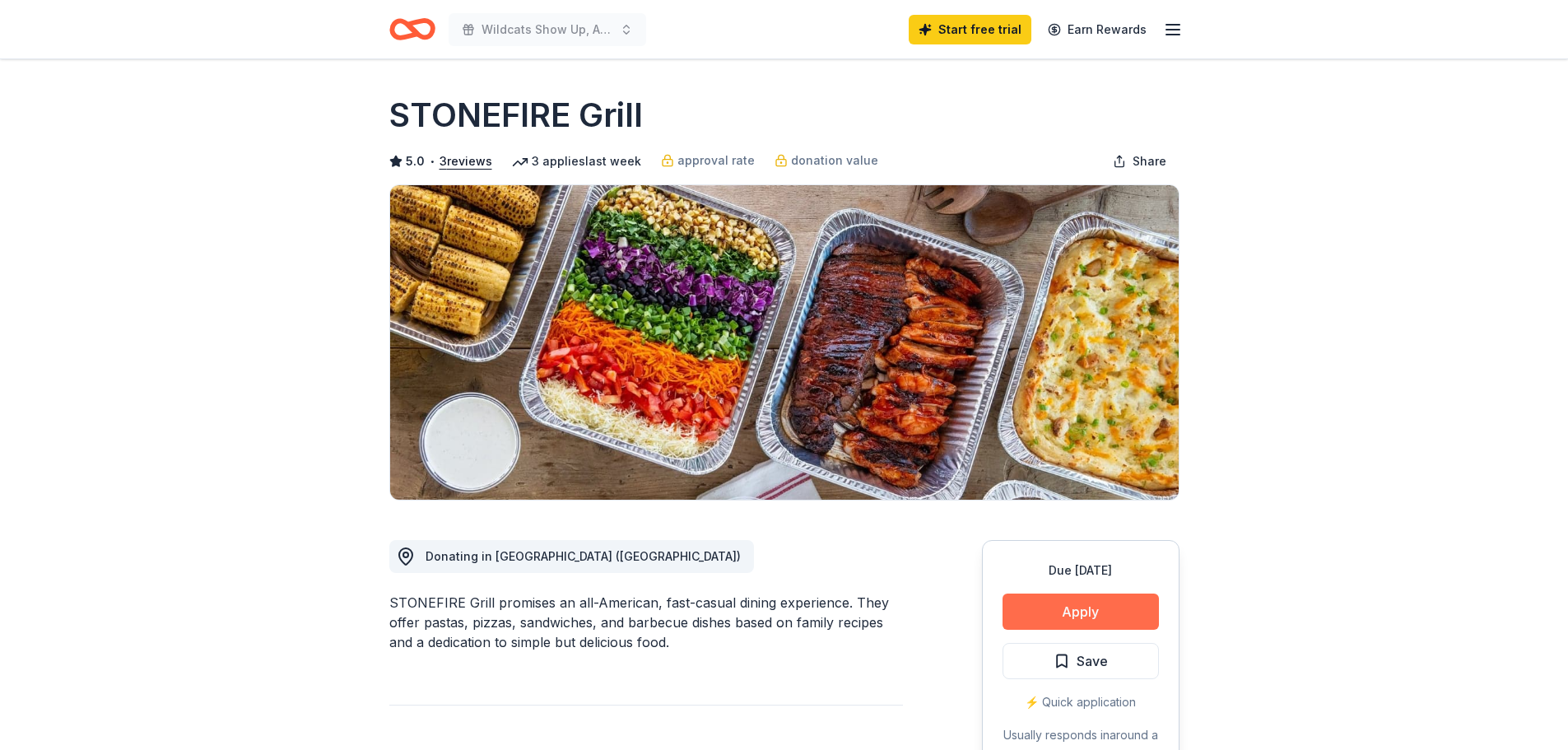
click at [1114, 624] on button "Apply" at bounding box center [1081, 611] width 157 height 36
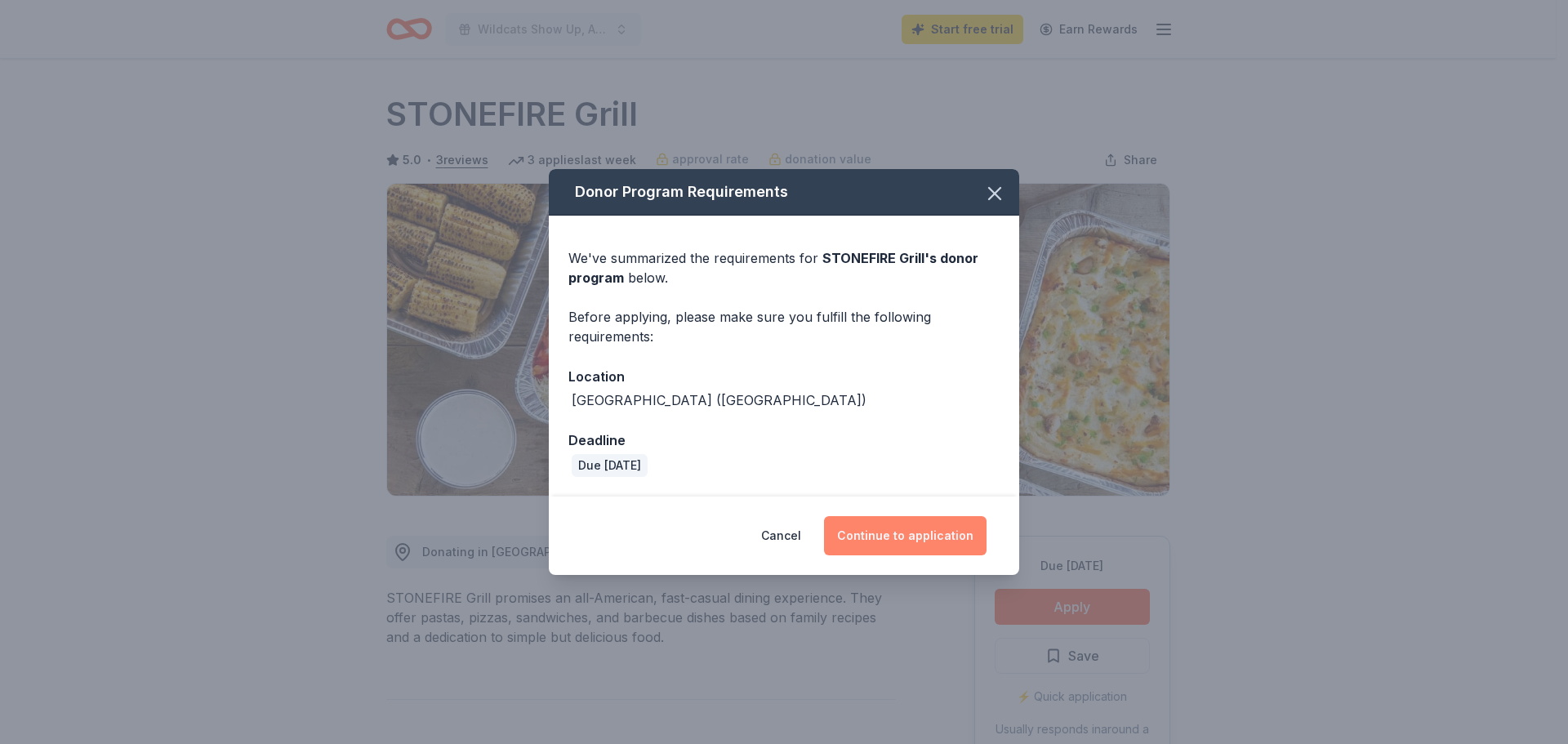
click at [906, 539] on button "Continue to application" at bounding box center [905, 536] width 162 height 40
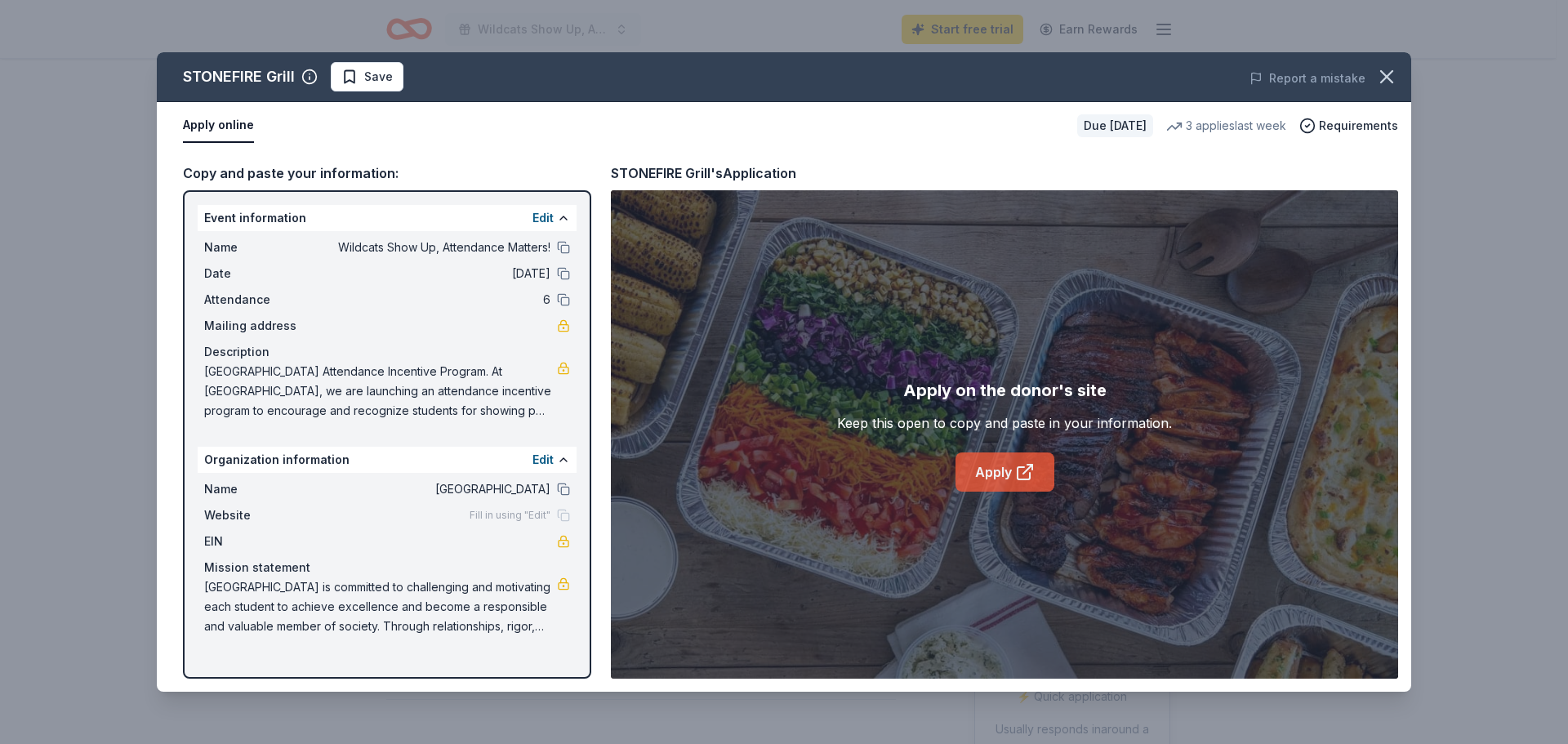
click at [1003, 469] on link "Apply" at bounding box center [1004, 473] width 99 height 40
click at [1382, 70] on icon "button" at bounding box center [1387, 76] width 23 height 23
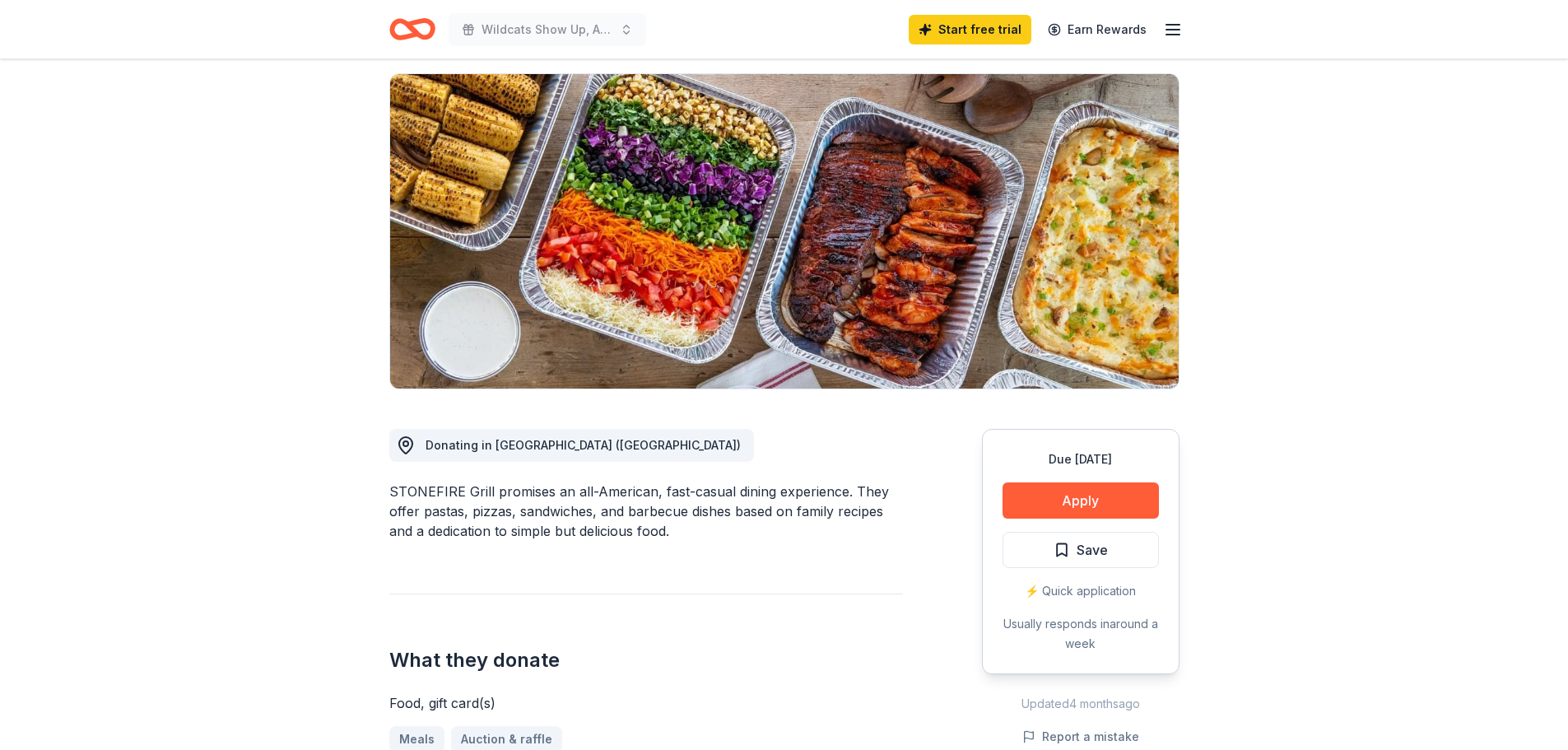
scroll to position [108, 0]
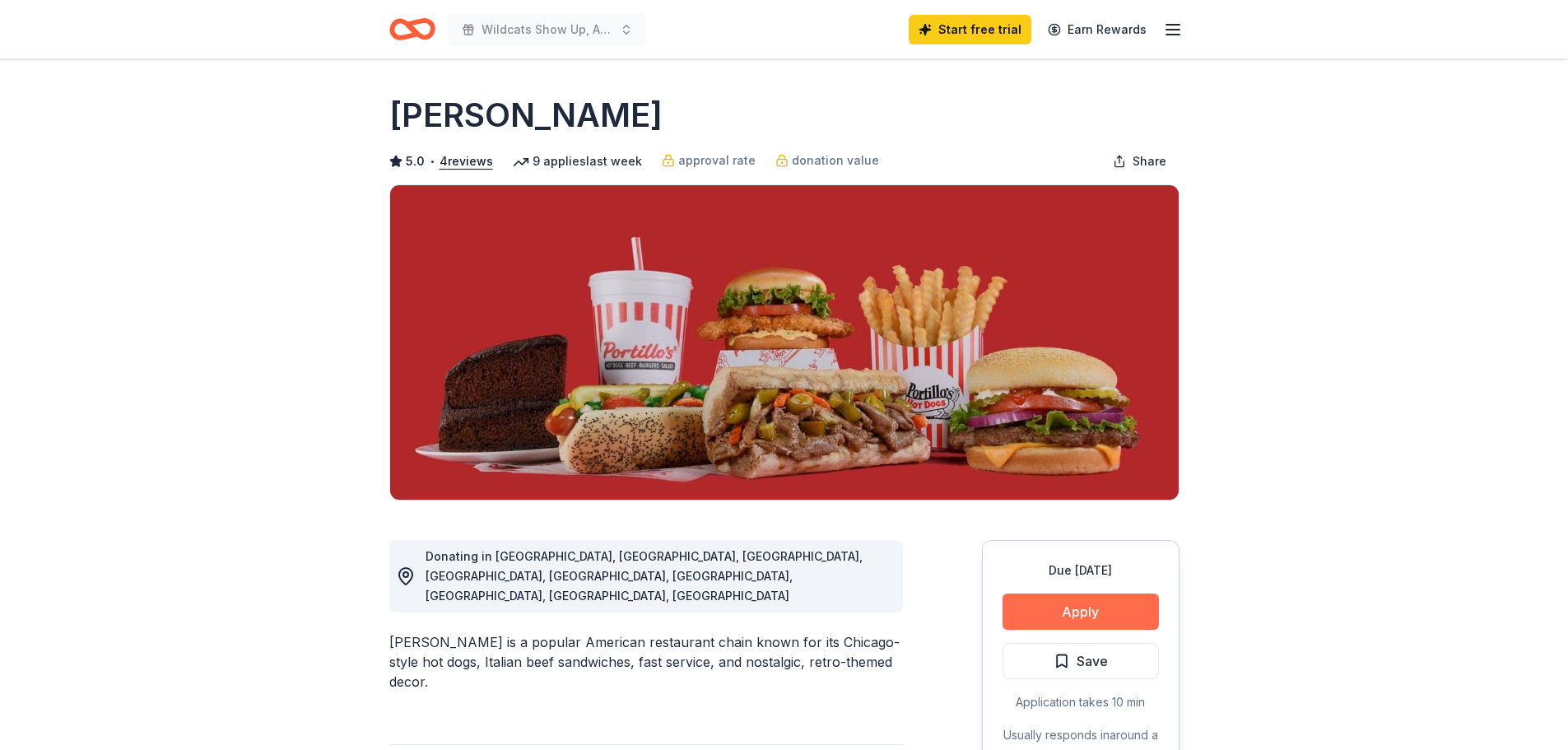
click at [1074, 621] on button "Apply" at bounding box center [1081, 611] width 157 height 36
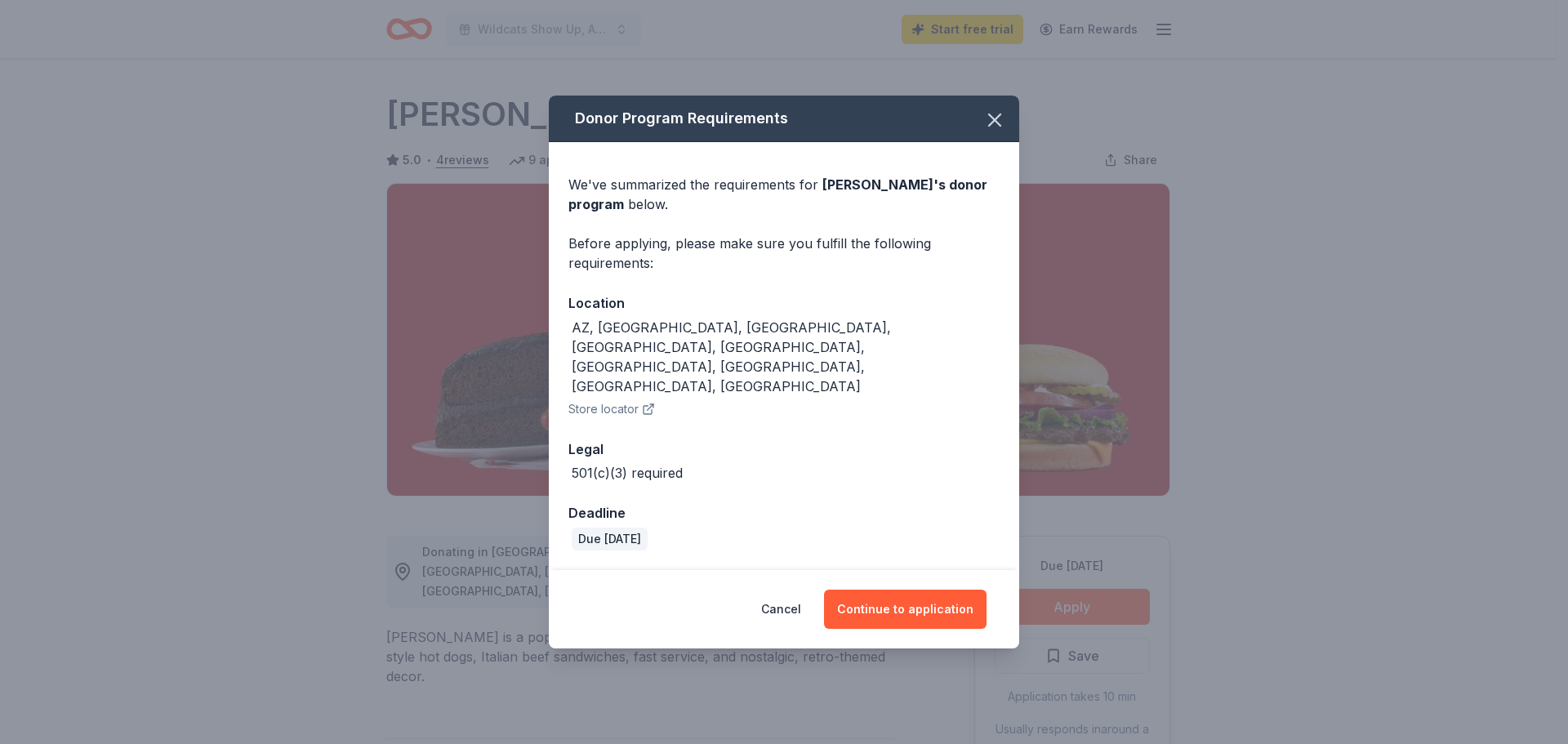
click at [991, 116] on div "Donor Program Requirements We've summarized the requirements for Portillo's 's …" at bounding box center [784, 372] width 1568 height 744
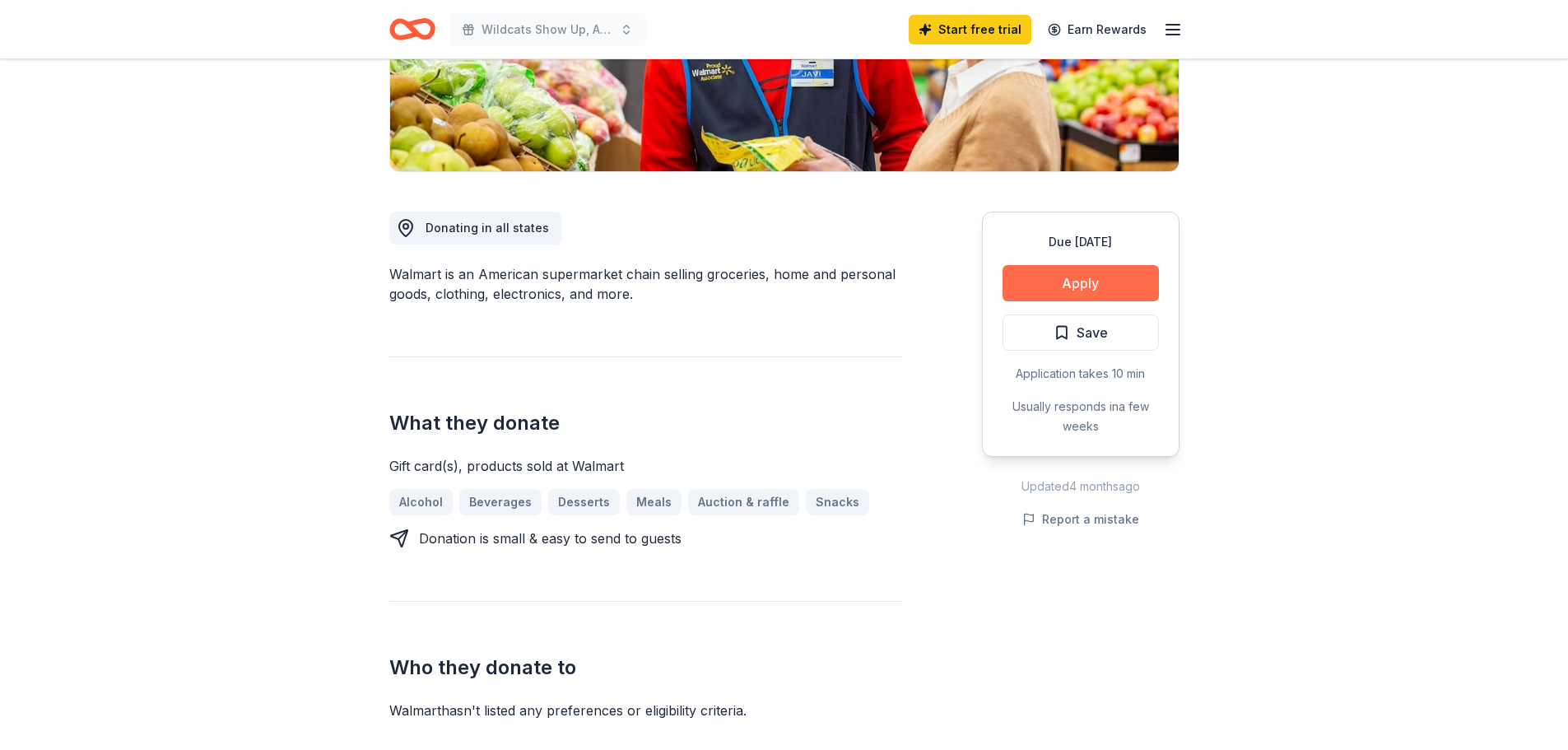
click at [1103, 281] on button "Apply" at bounding box center [1081, 283] width 157 height 36
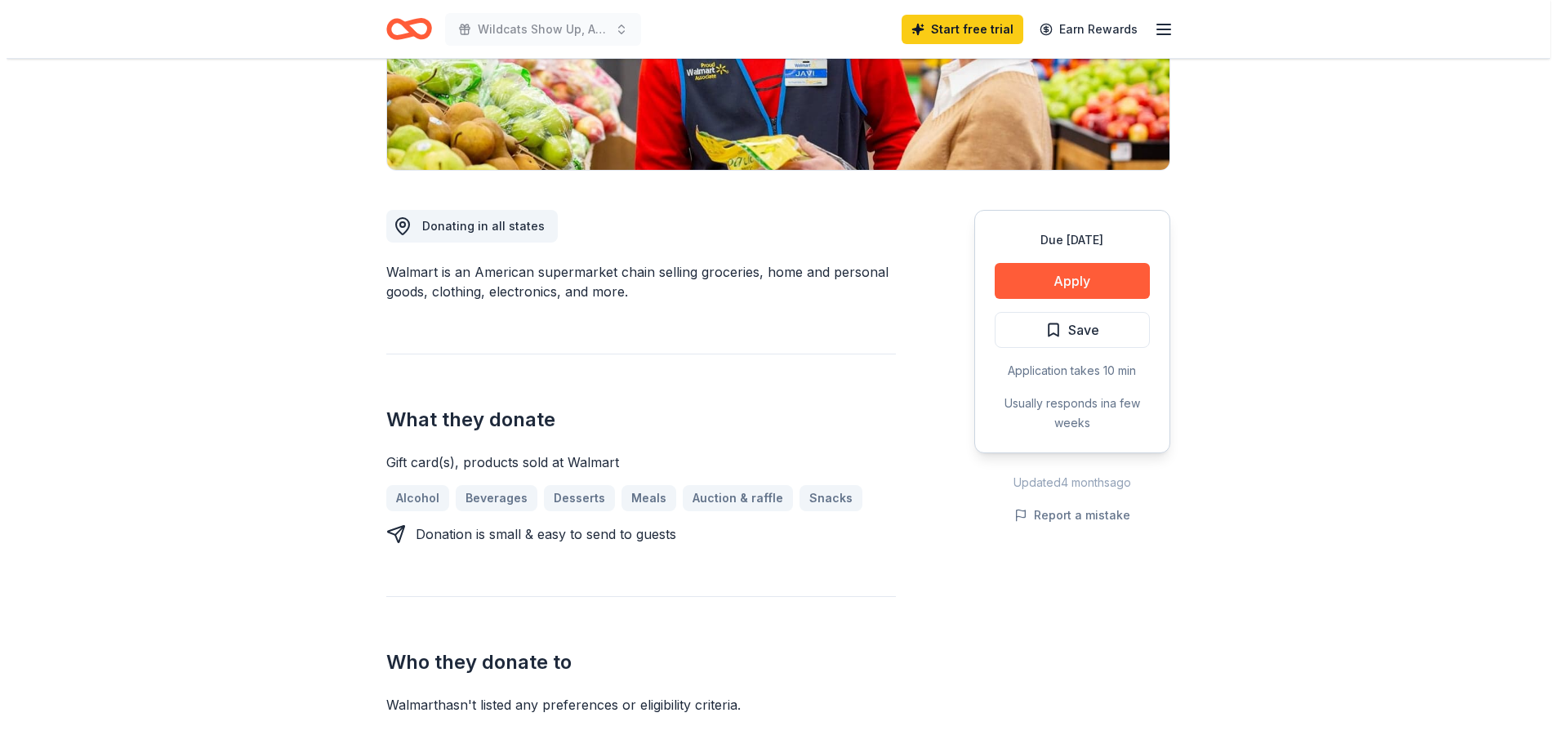
scroll to position [326, 0]
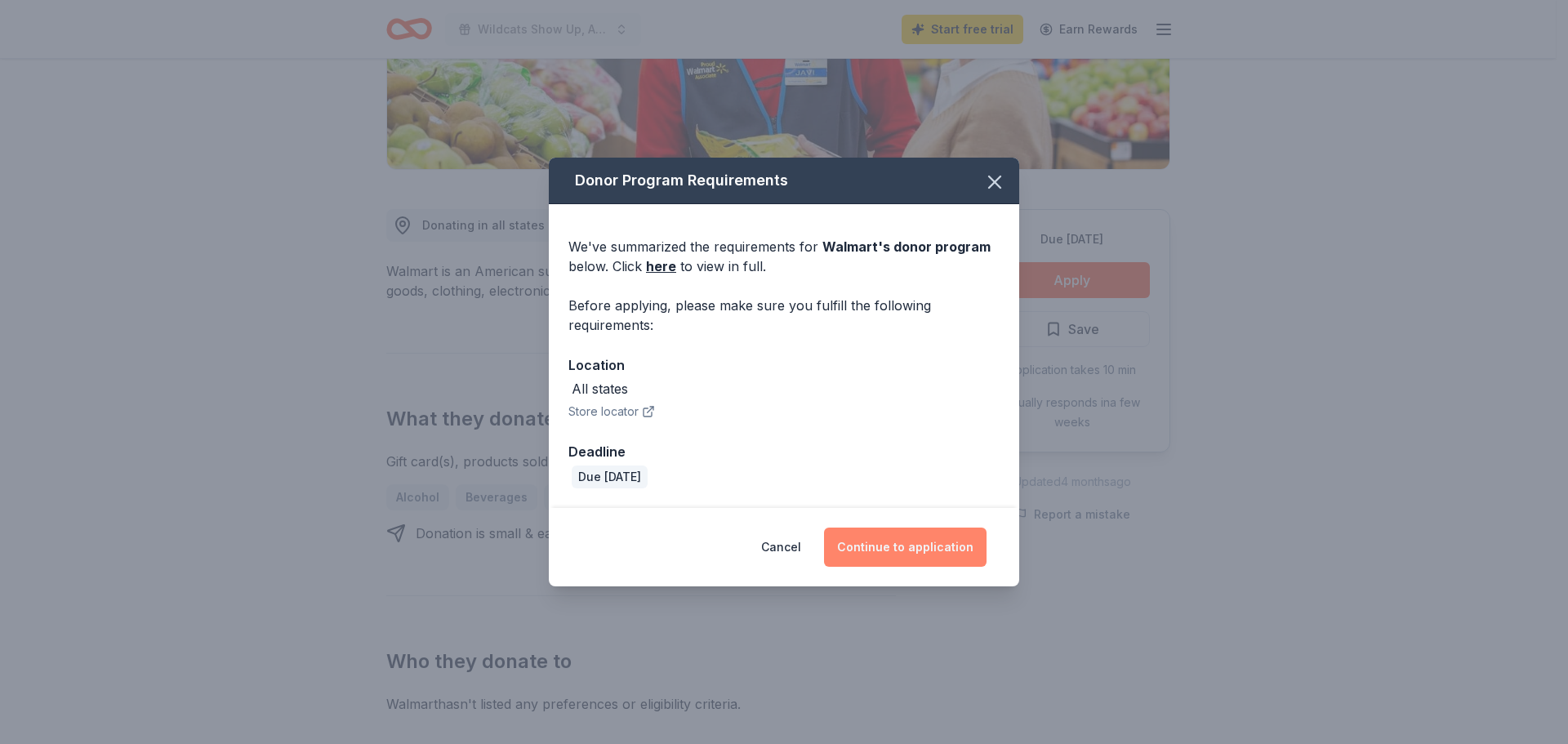
click at [938, 541] on button "Continue to application" at bounding box center [905, 547] width 162 height 40
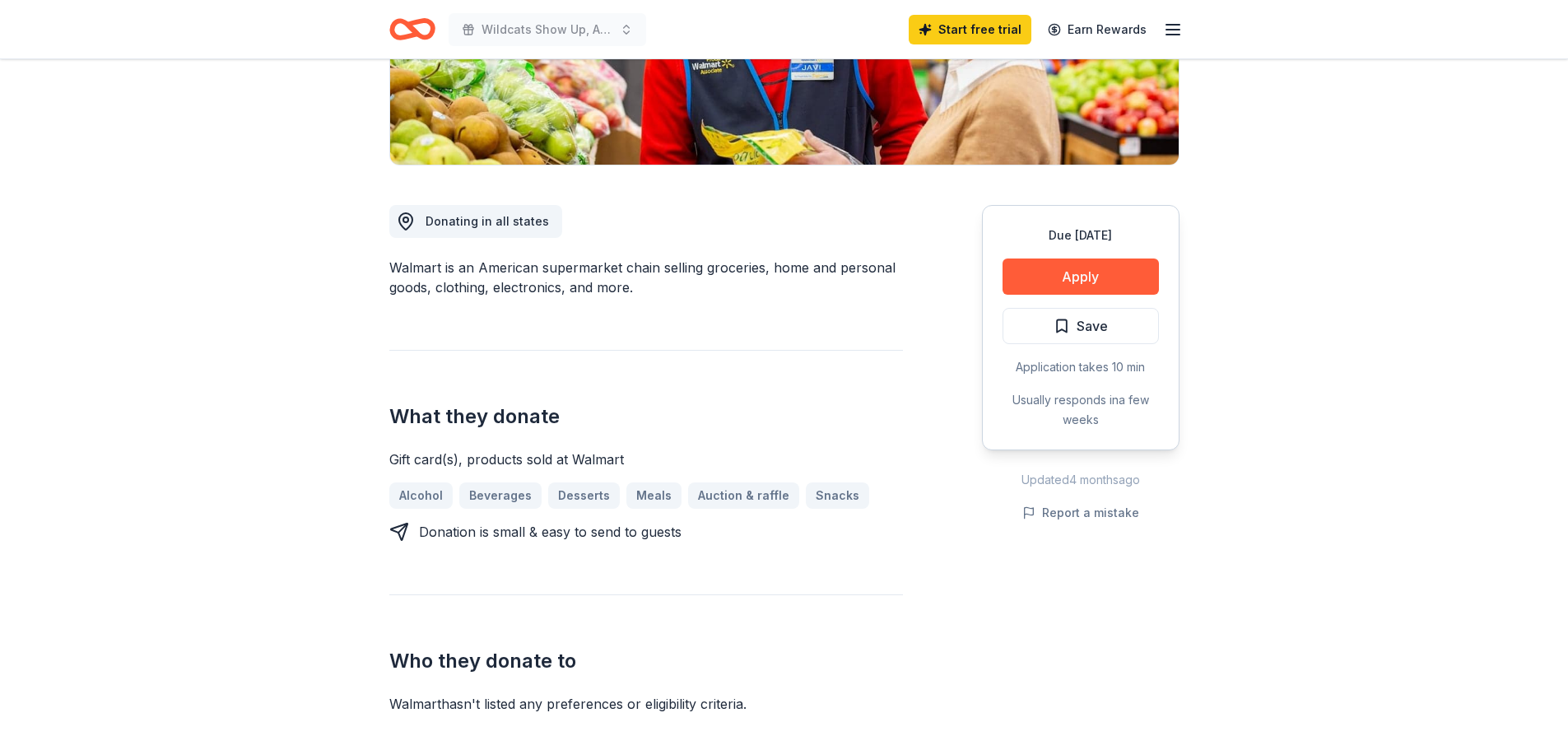
scroll to position [336, 0]
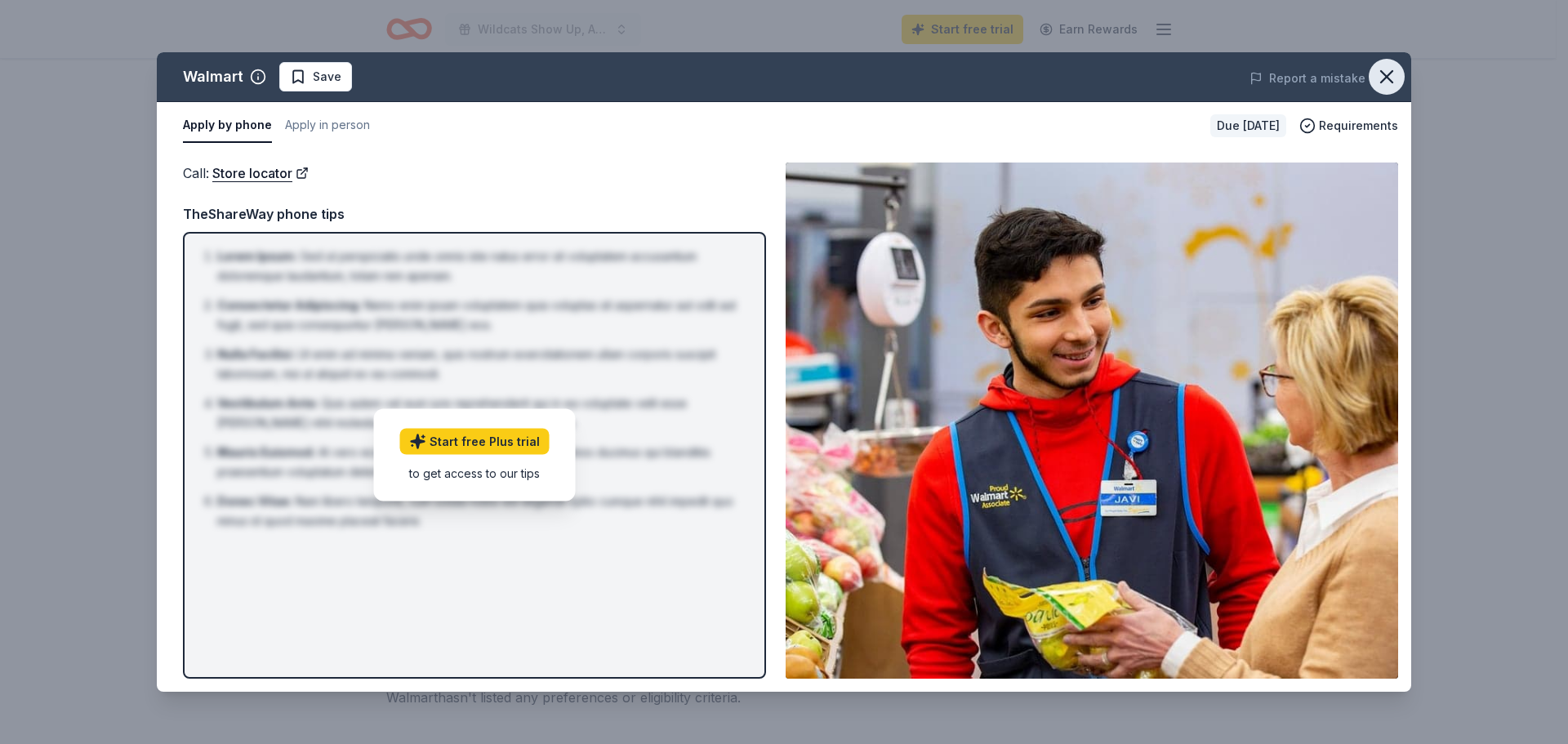
click at [1383, 76] on icon "button" at bounding box center [1387, 76] width 23 height 23
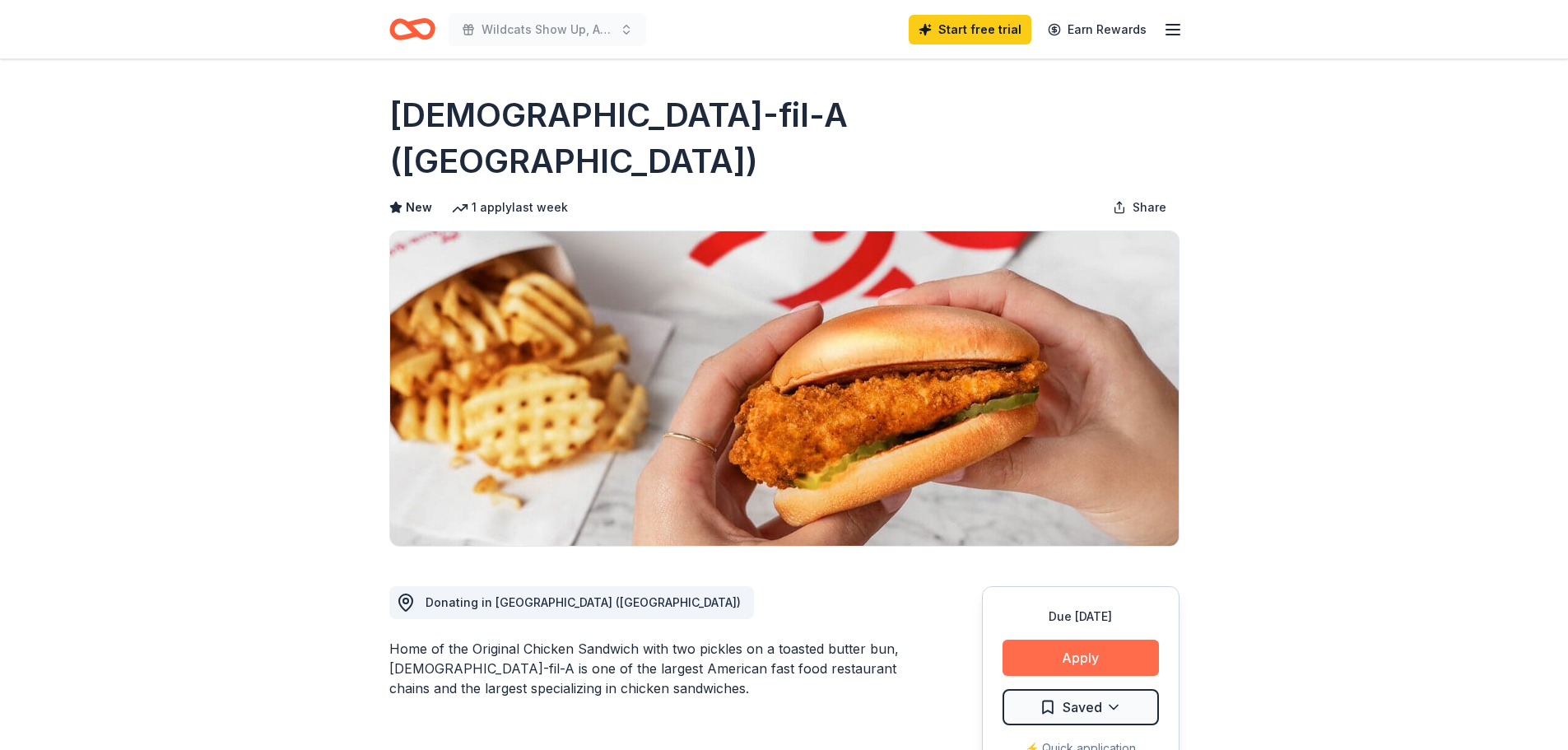
click at [1060, 640] on button "Apply" at bounding box center [1081, 658] width 157 height 36
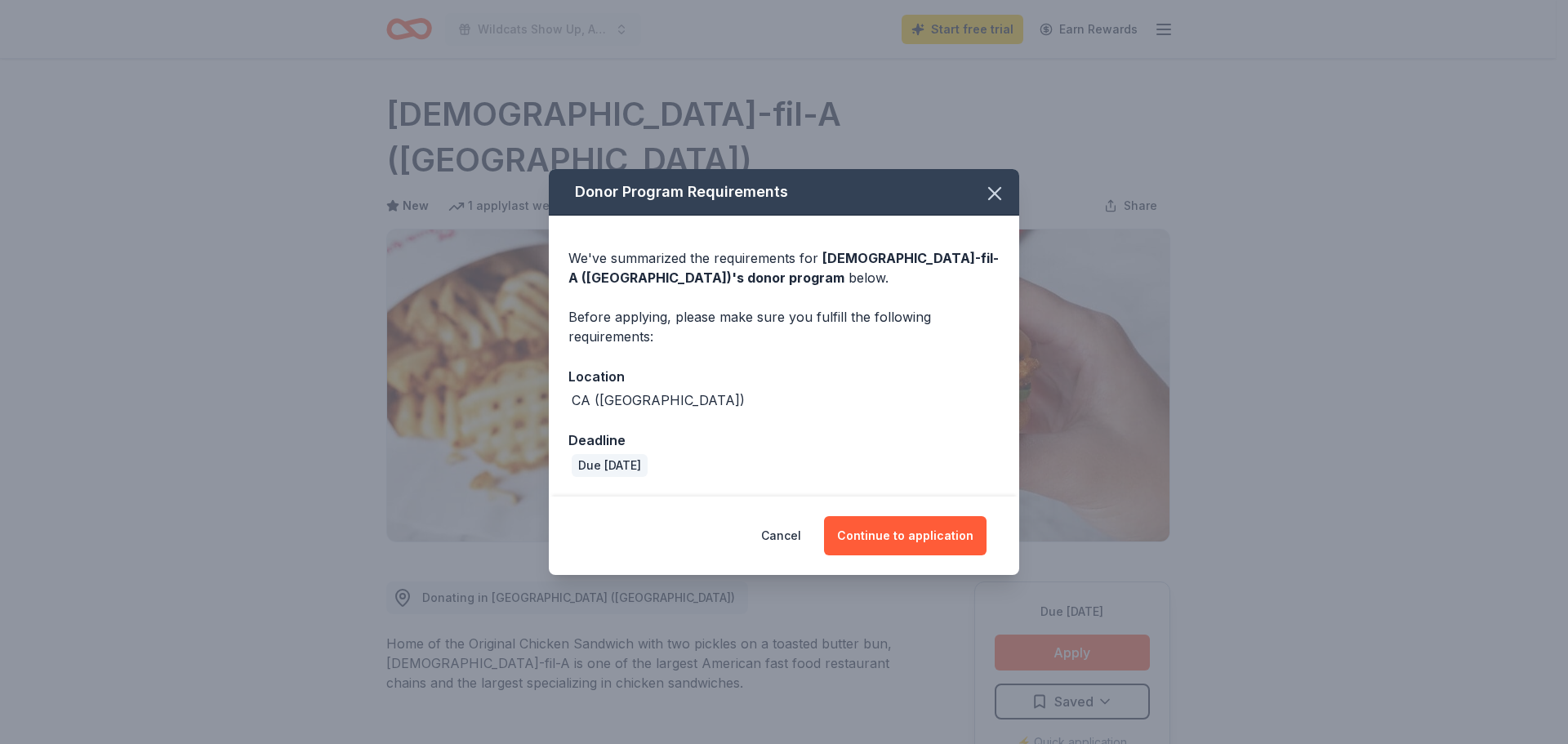
drag, startPoint x: 998, startPoint y: 186, endPoint x: 1004, endPoint y: 206, distance: 20.9
click at [1002, 201] on icon "button" at bounding box center [995, 193] width 23 height 23
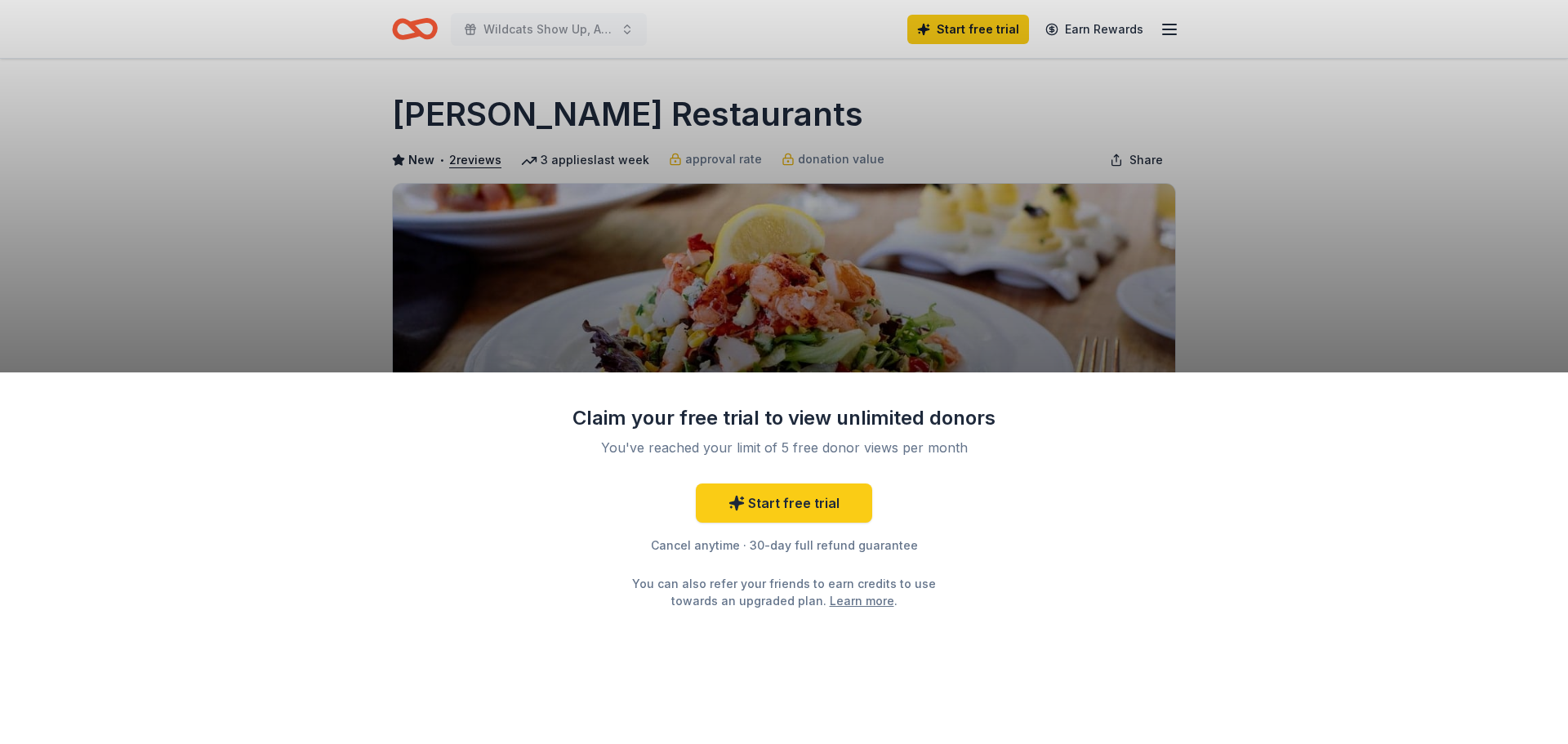
click at [881, 270] on div "Claim your free trial to view unlimited donors You've reached your limit of 5 f…" at bounding box center [784, 372] width 1568 height 744
